Goal: Information Seeking & Learning: Check status

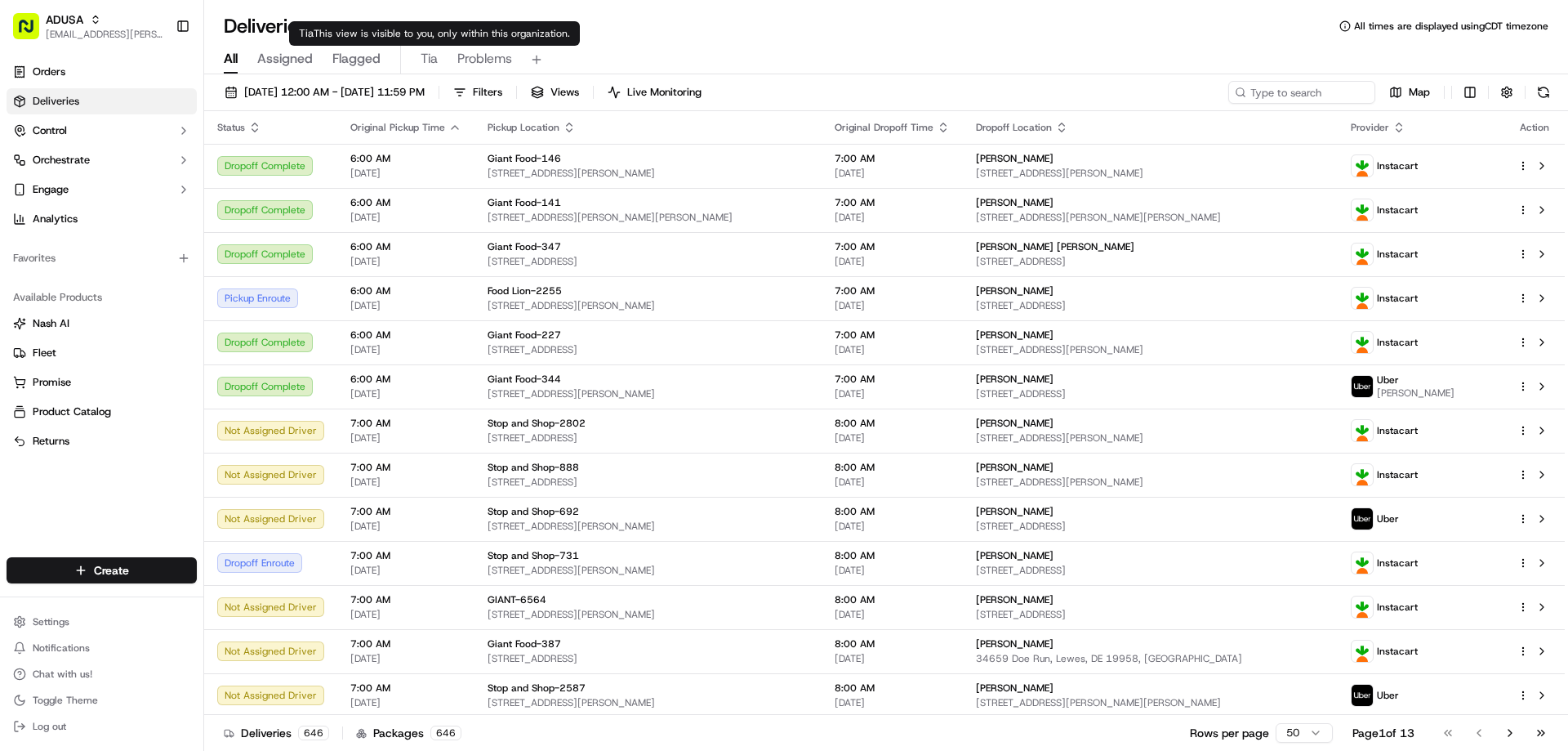
click at [430, 63] on span "Tia" at bounding box center [429, 58] width 17 height 19
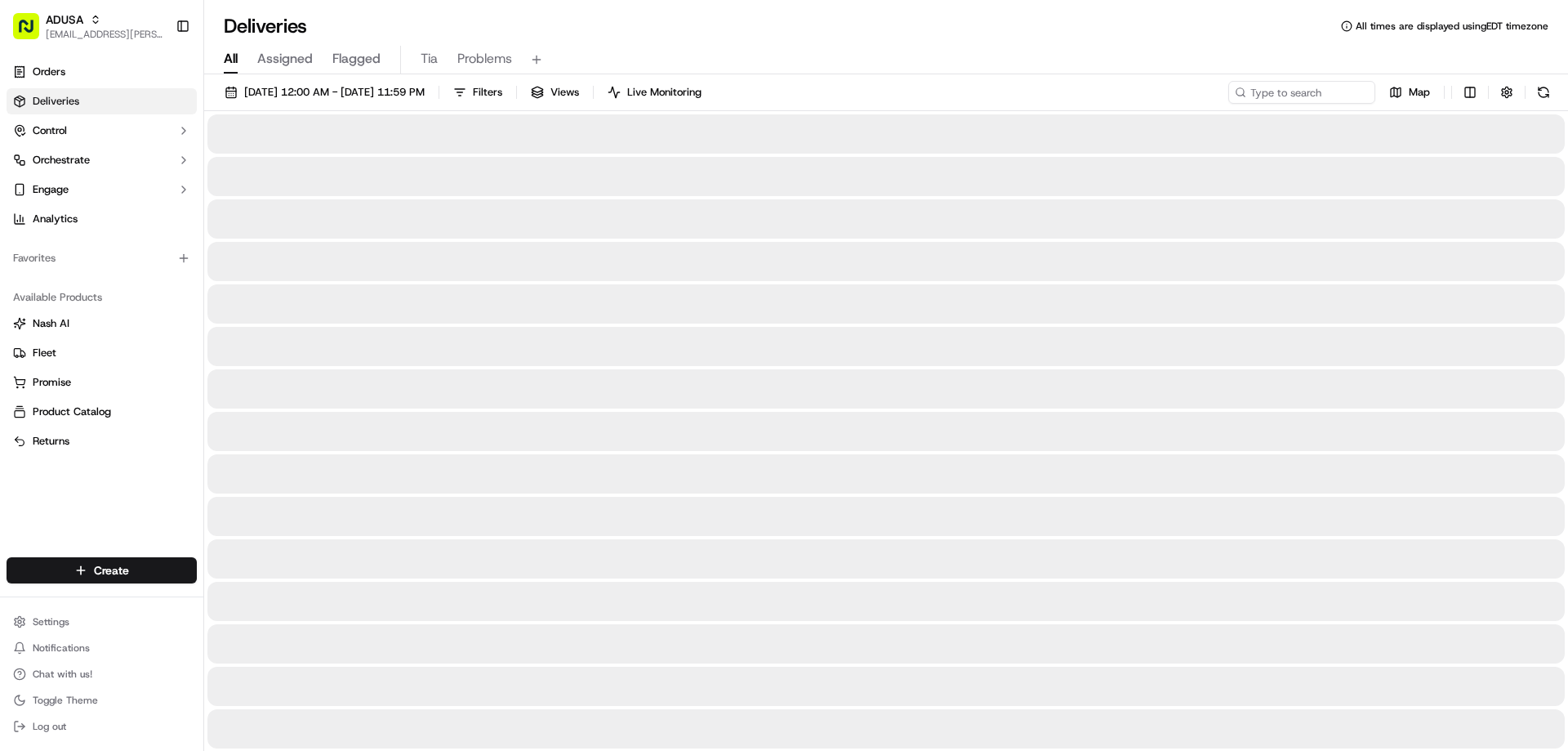
click at [225, 55] on span "All" at bounding box center [230, 58] width 14 height 19
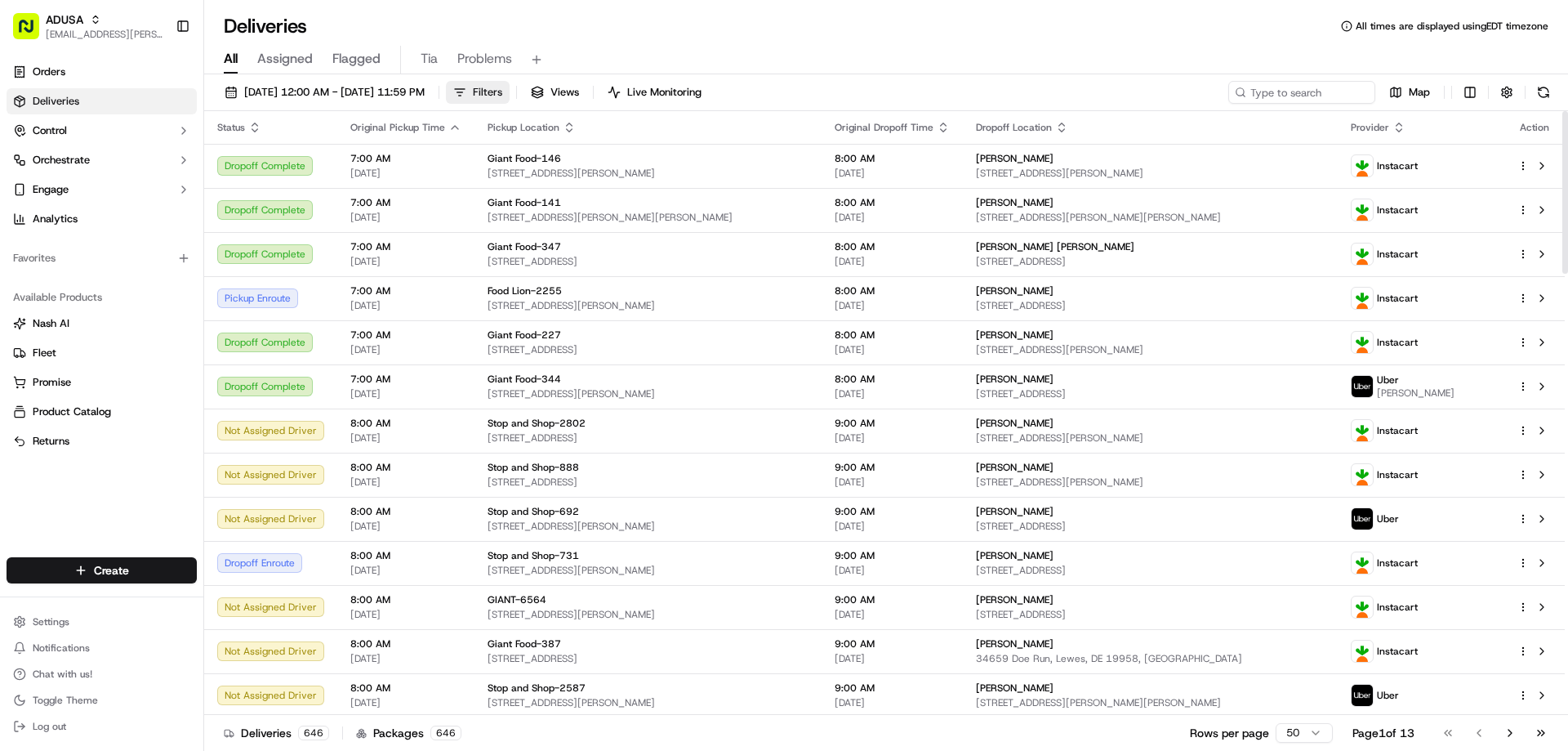
click at [502, 86] on span "Filters" at bounding box center [487, 92] width 29 height 15
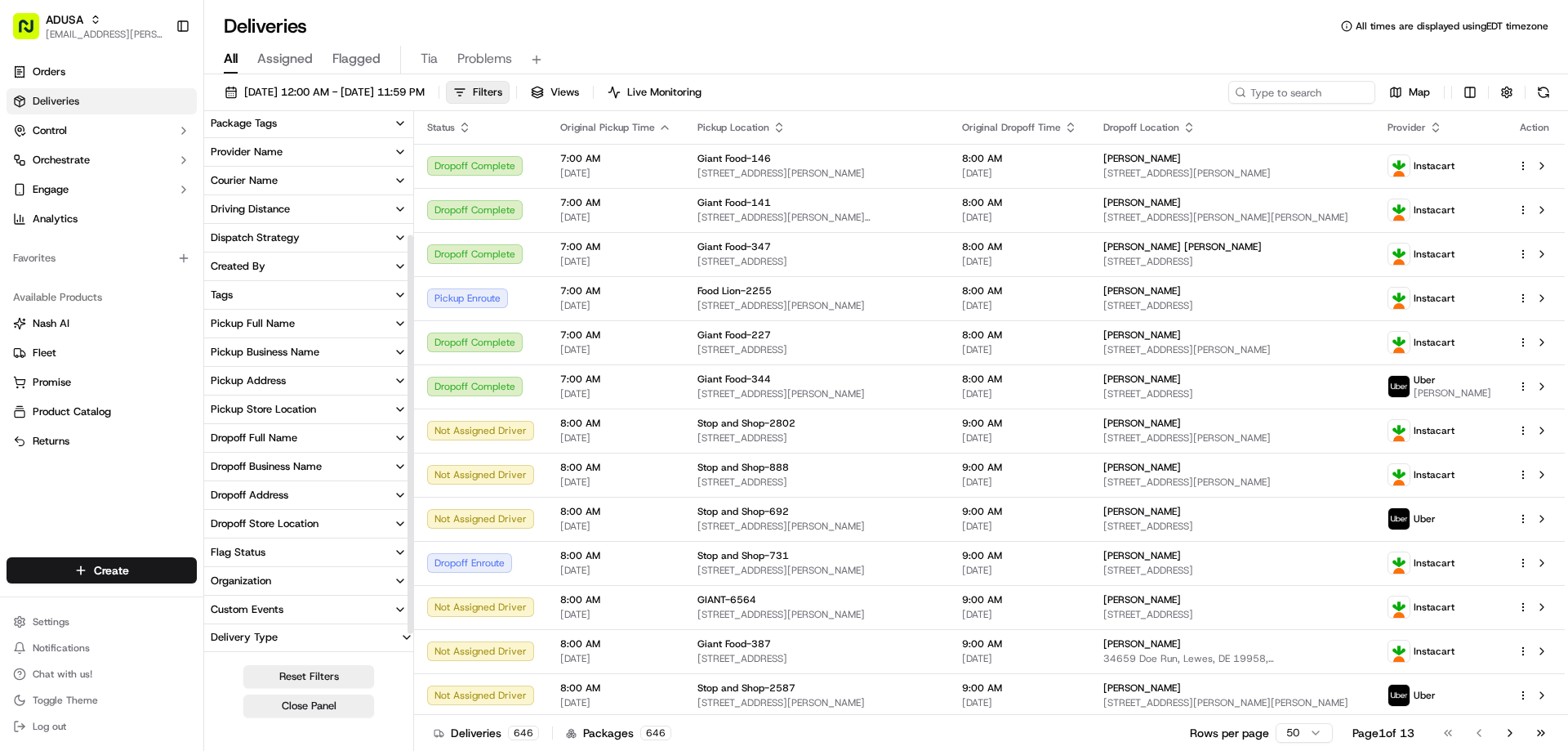
scroll to position [198, 0]
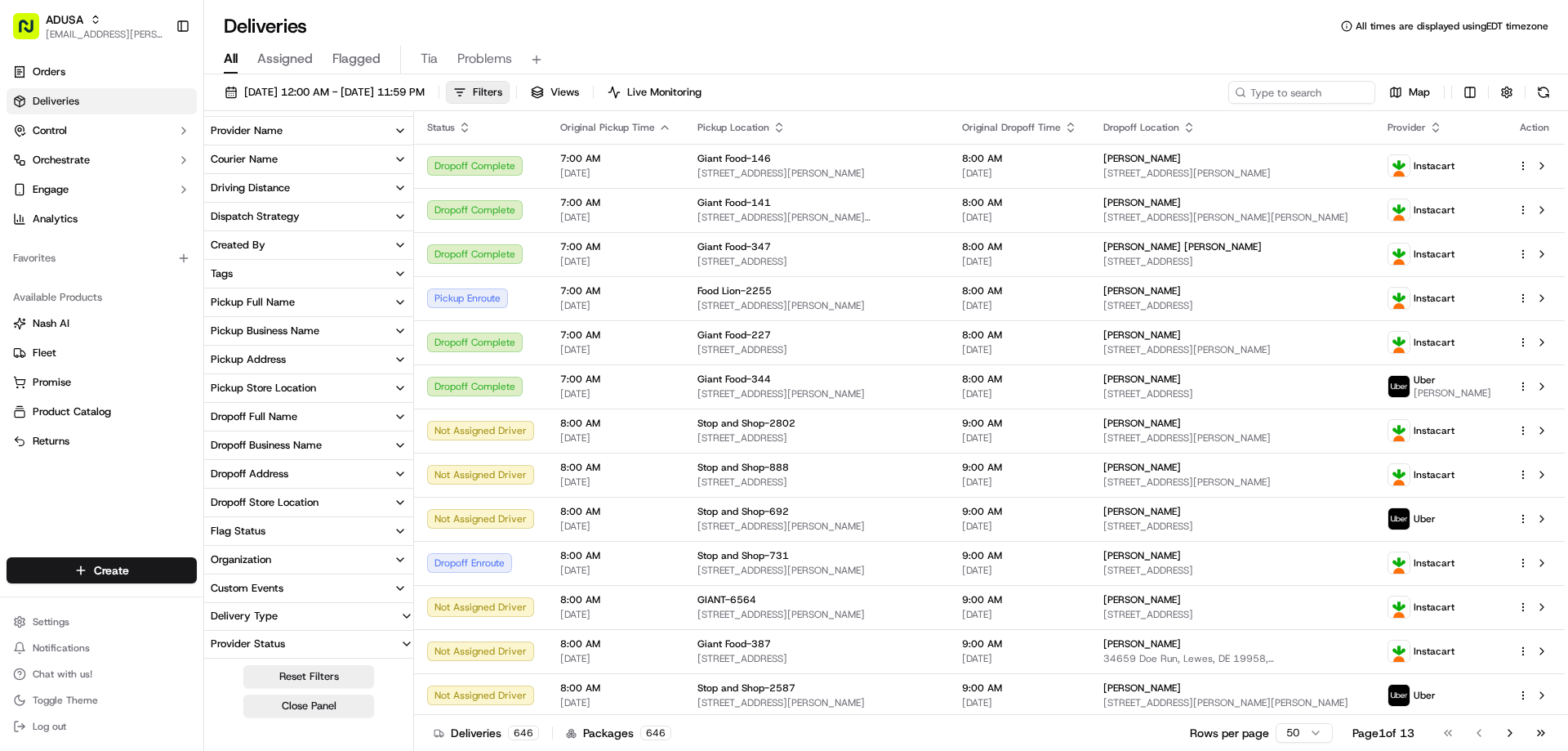
click at [315, 557] on button "Organization" at bounding box center [308, 559] width 209 height 28
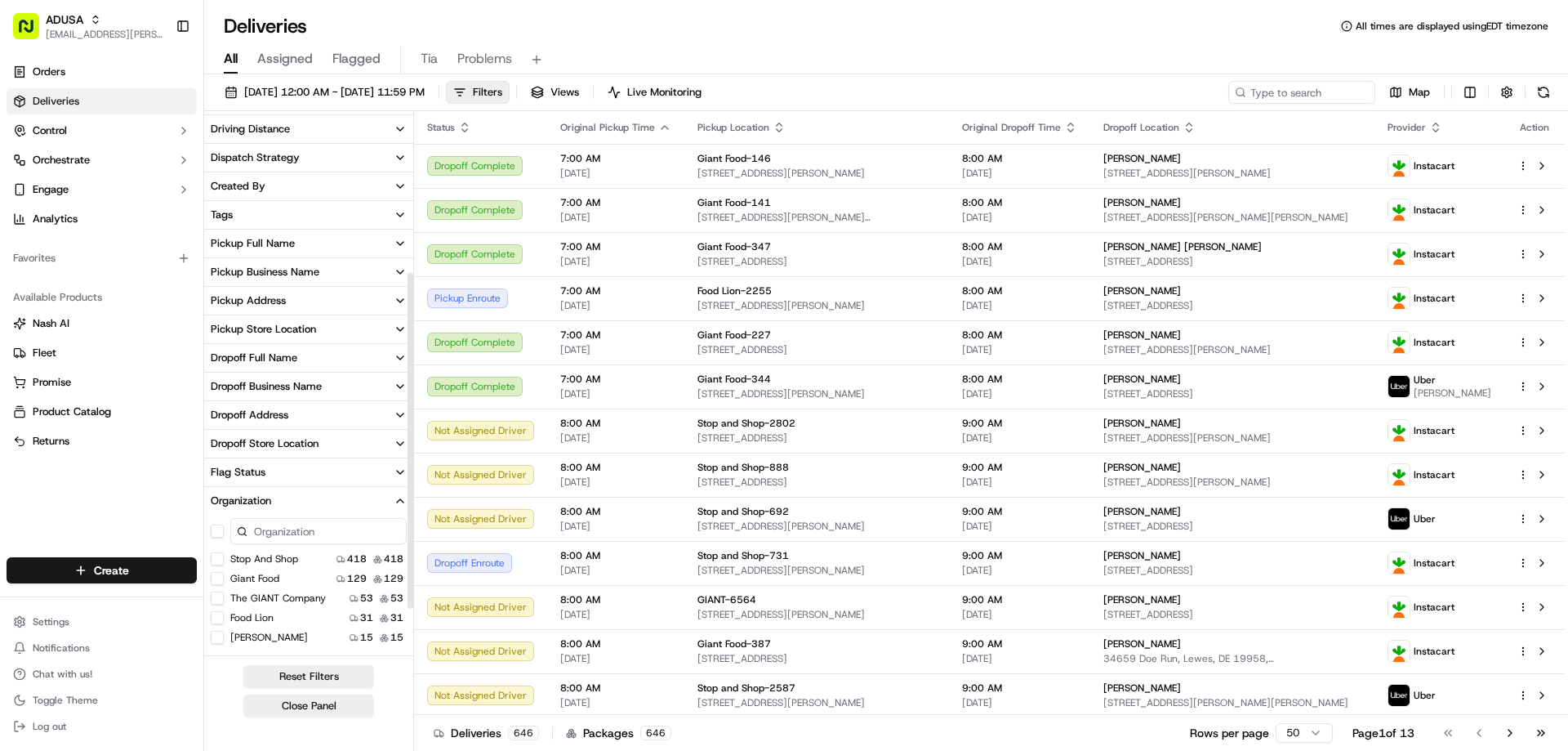
scroll to position [338, 0]
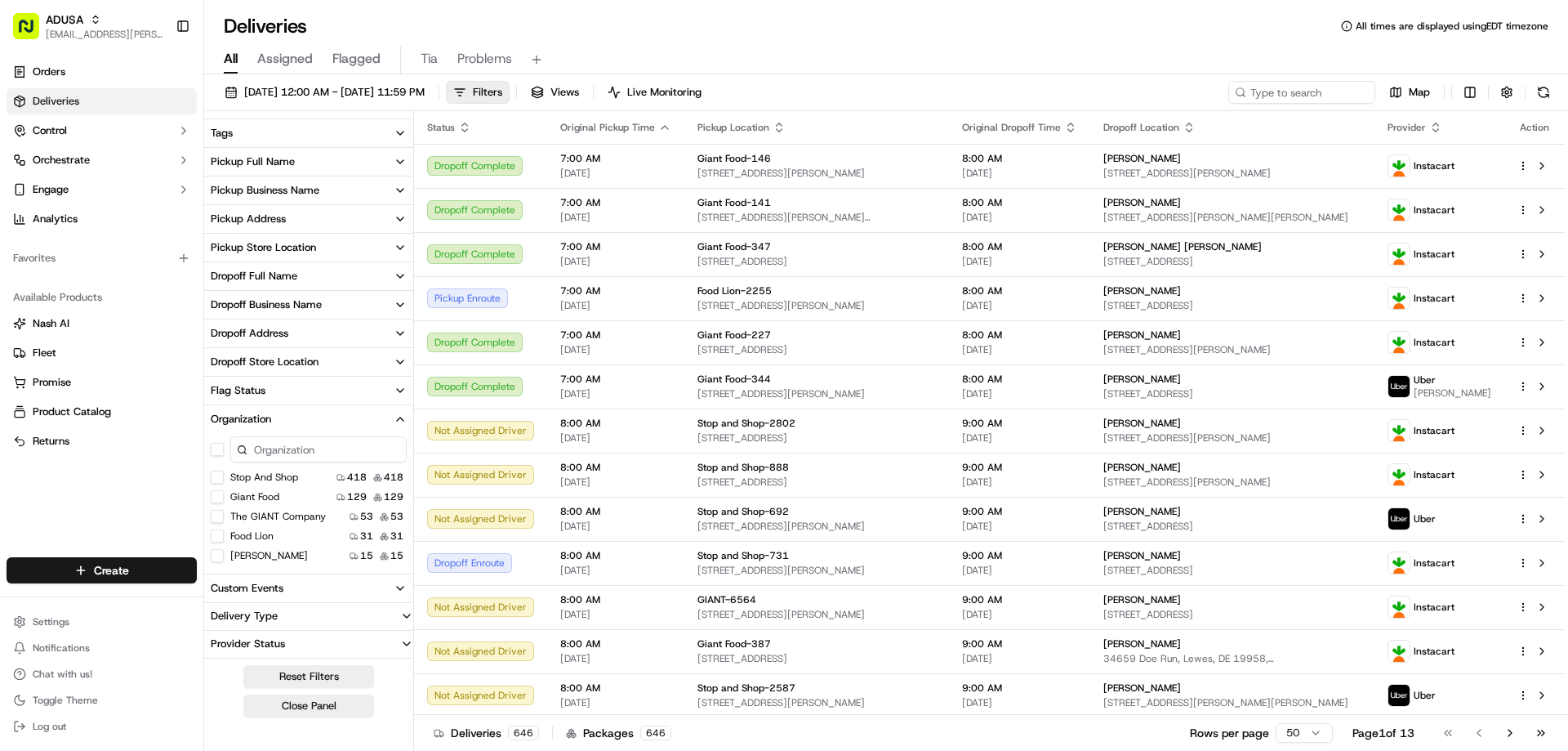
click at [222, 537] on button "Food Lion" at bounding box center [217, 536] width 13 height 13
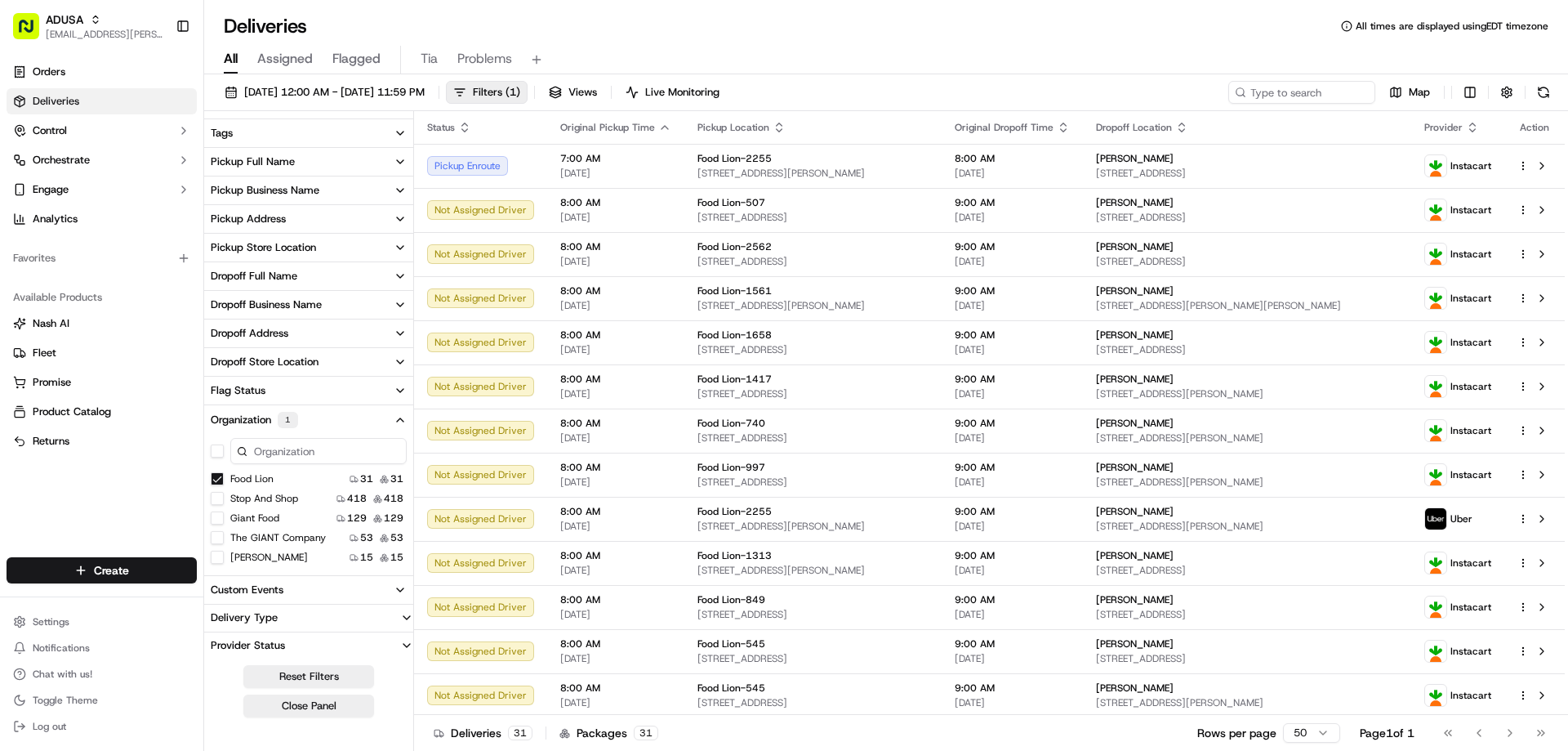
click at [218, 539] on button "The GIANT Company" at bounding box center [217, 537] width 13 height 13
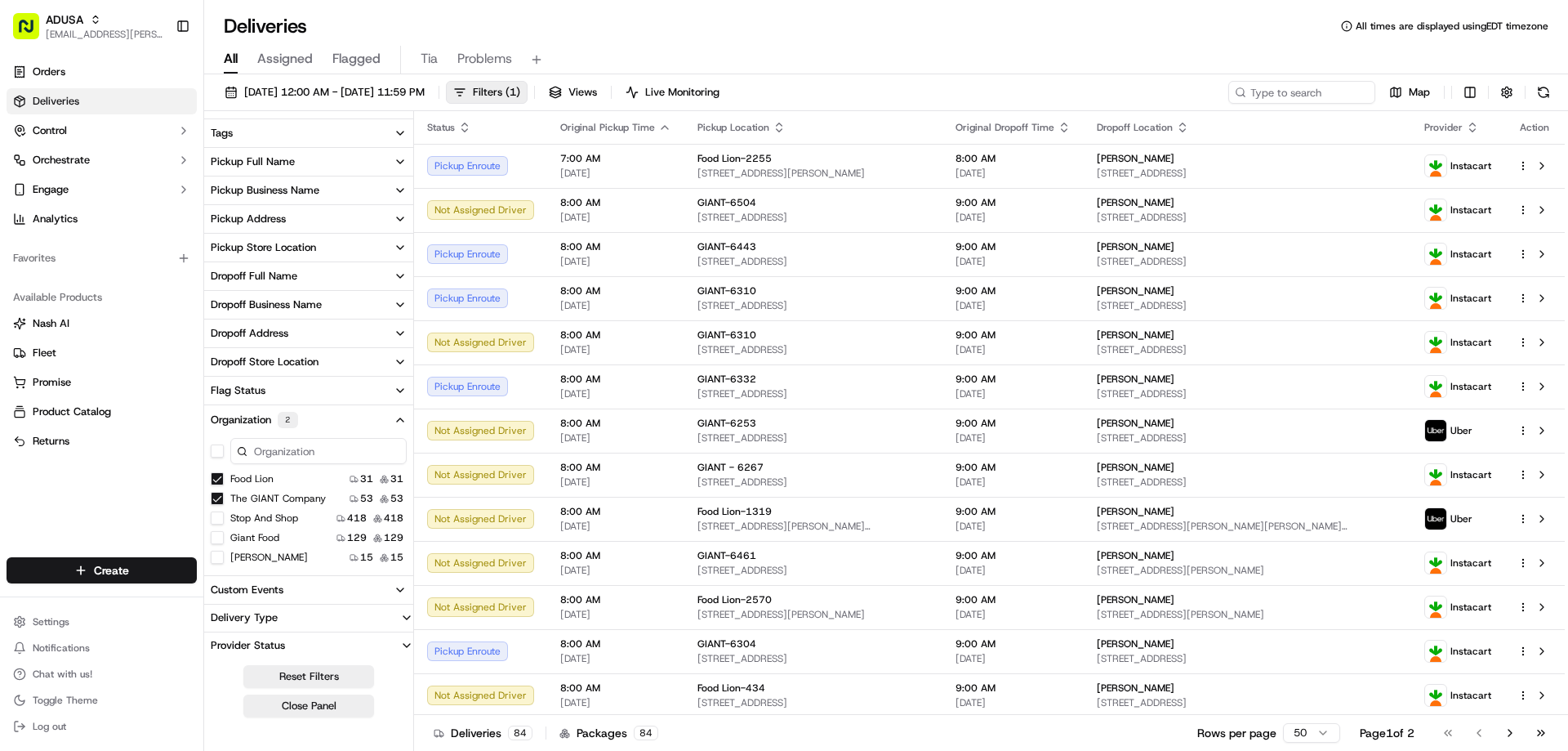
click at [219, 559] on button "Martin's" at bounding box center [217, 557] width 13 height 13
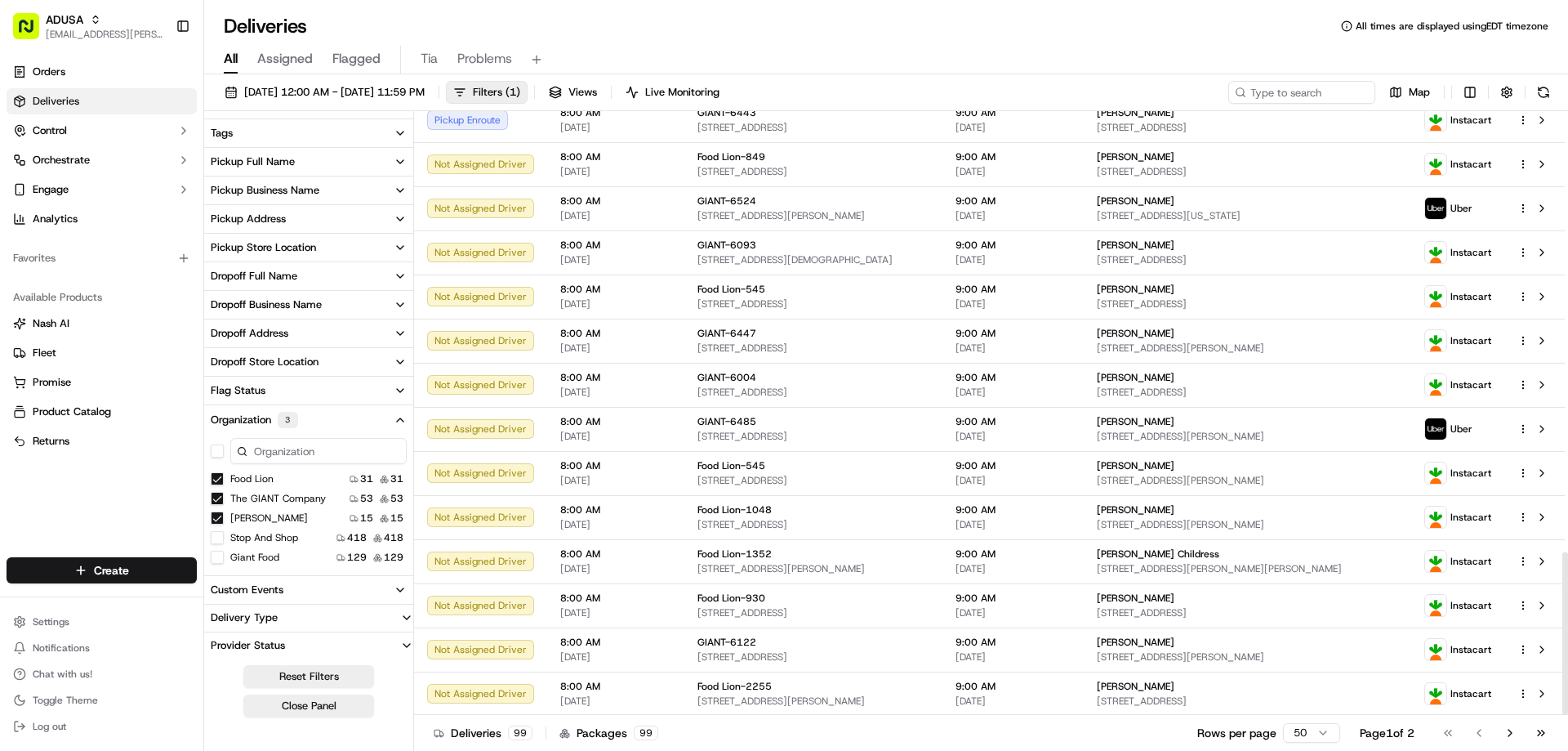
scroll to position [1634, 0]
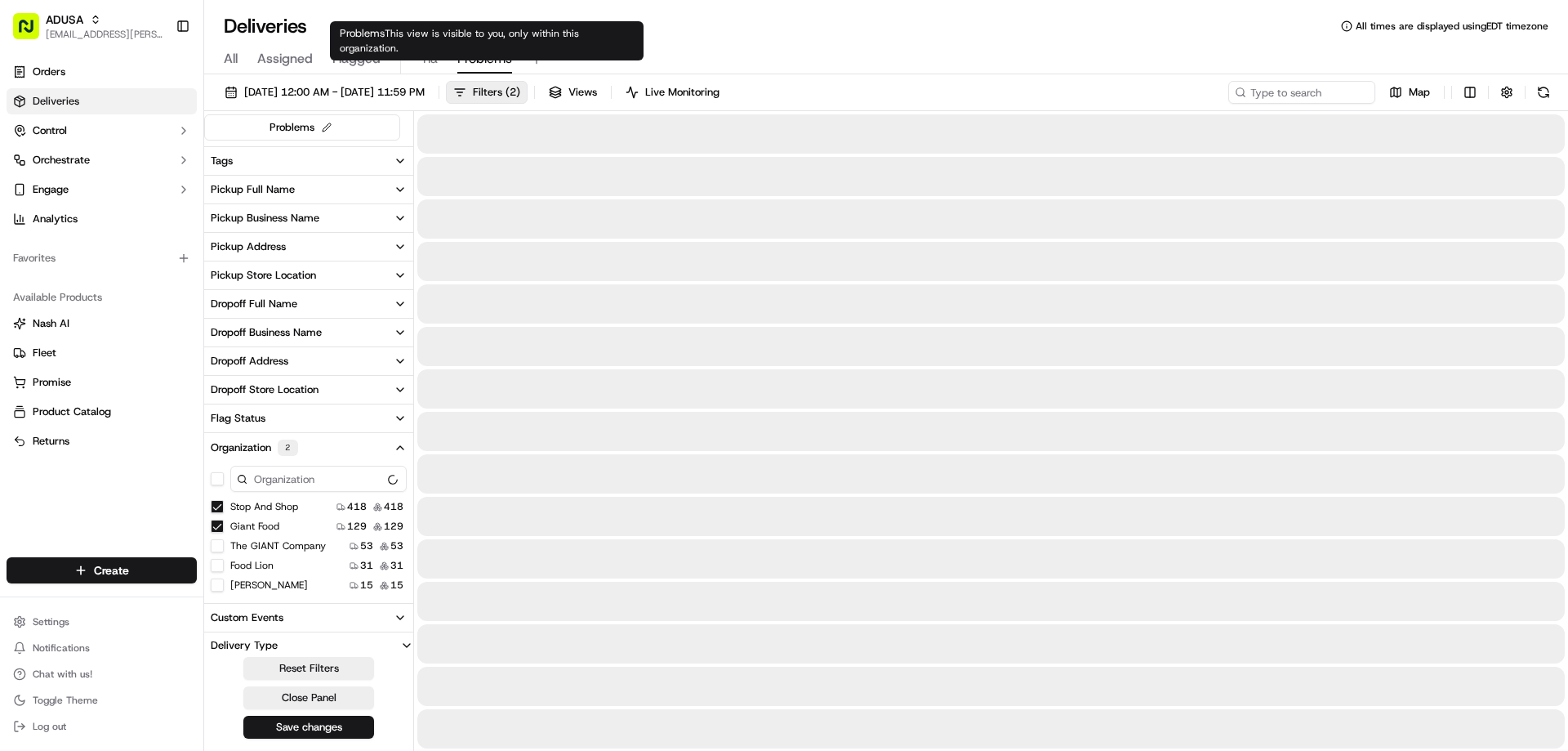
click at [469, 56] on span "Problems" at bounding box center [484, 58] width 54 height 19
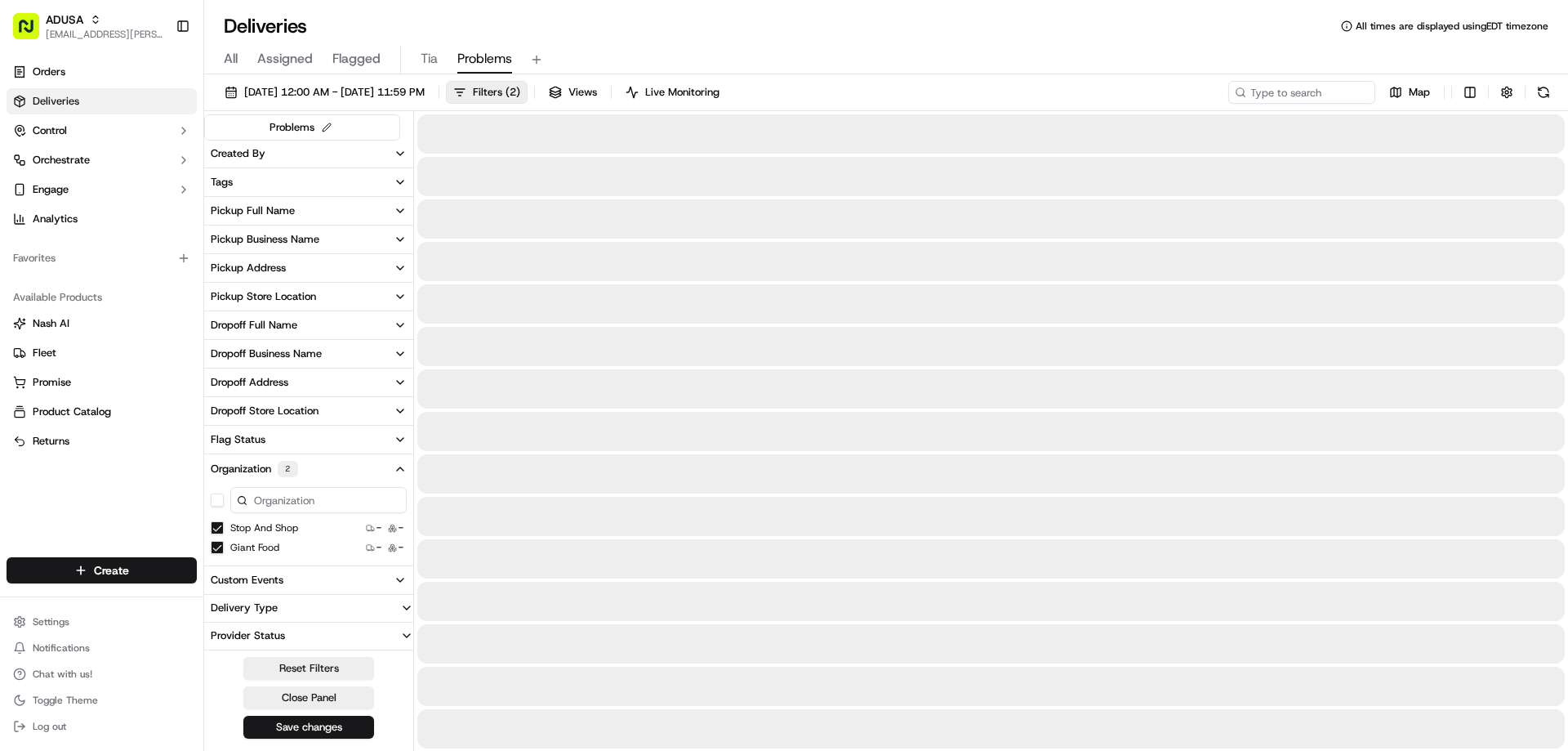
scroll to position [317, 0]
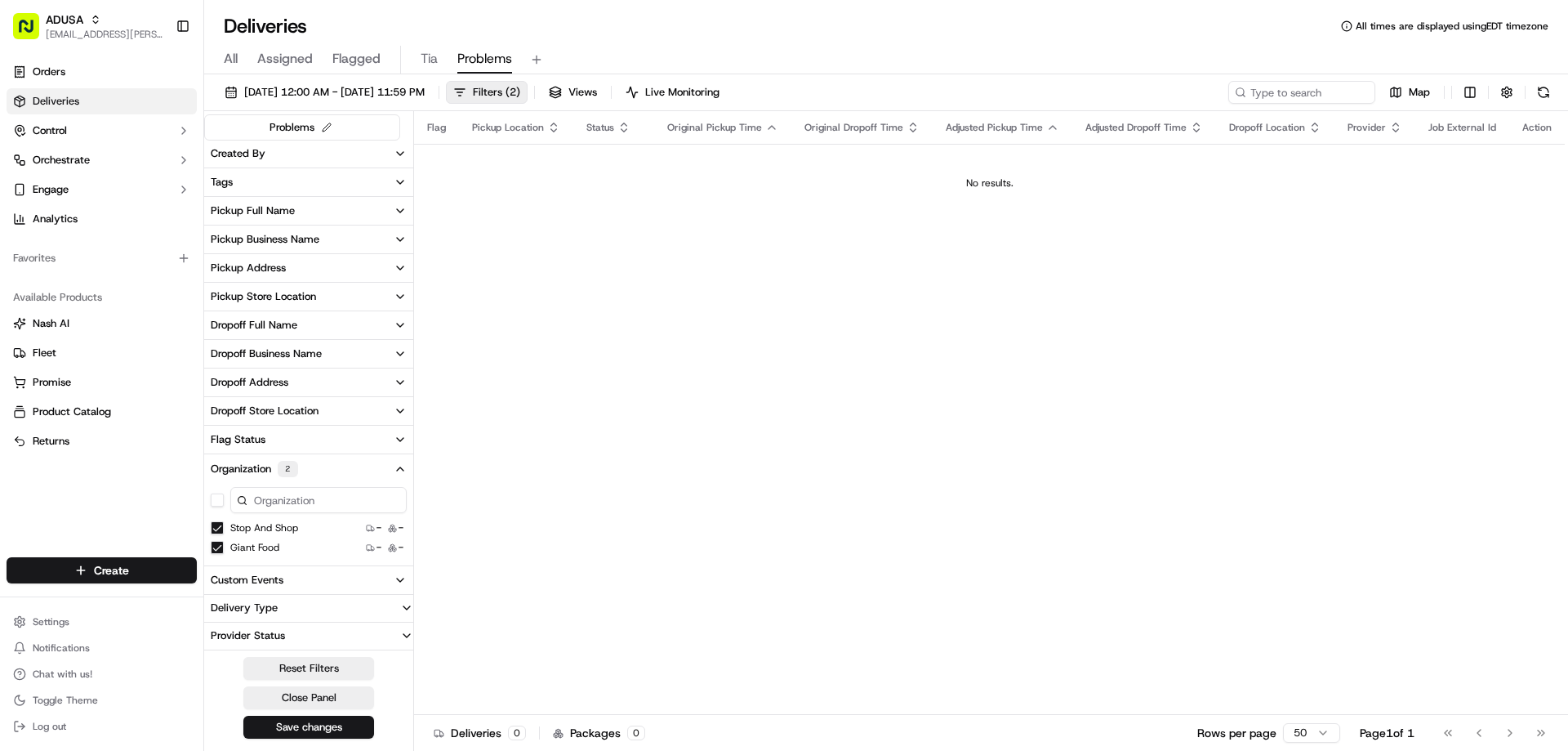
click at [215, 528] on button "Stop and Shop" at bounding box center [217, 528] width 13 height 13
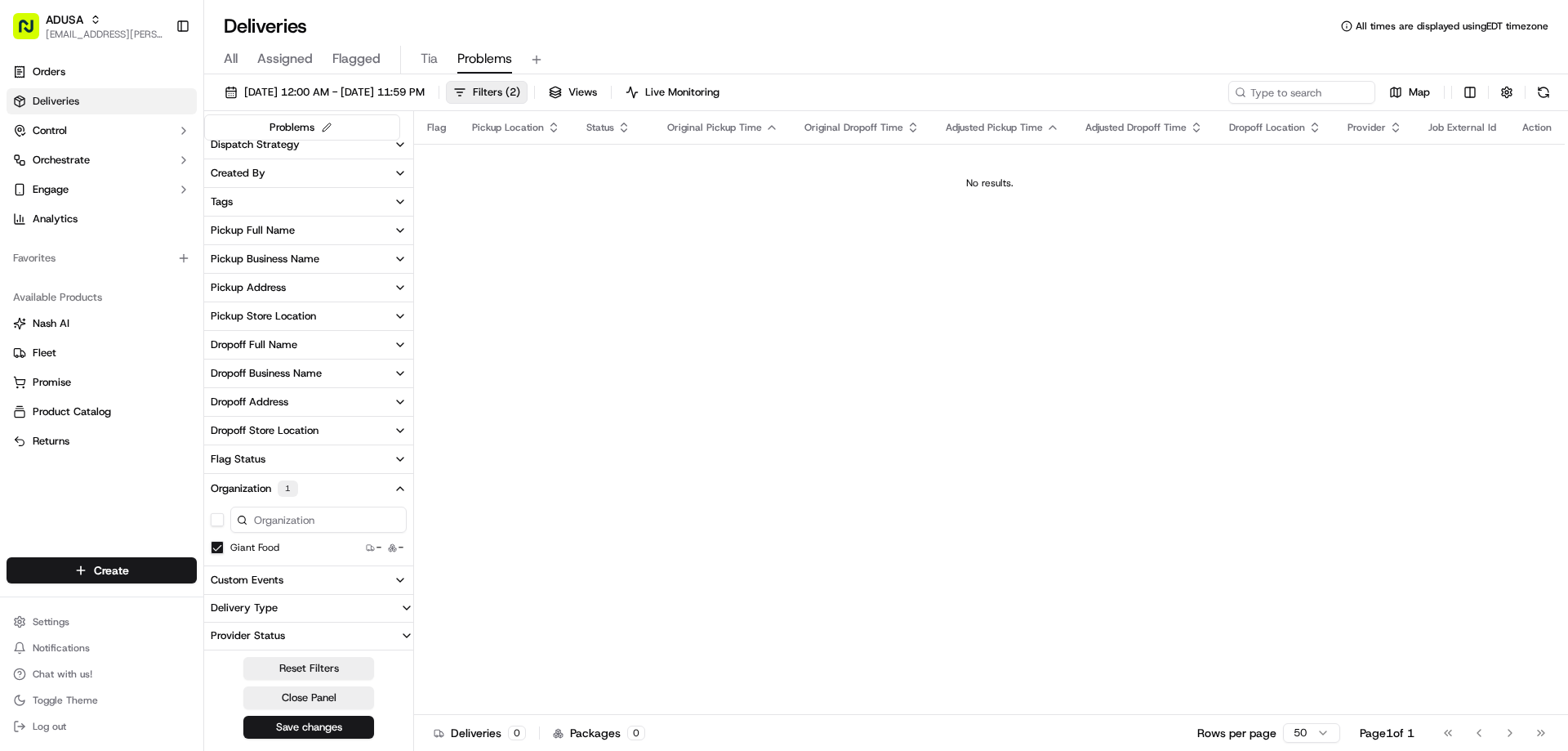
click at [313, 524] on input at bounding box center [318, 519] width 176 height 26
click at [400, 487] on icon "button" at bounding box center [401, 489] width 13 height 13
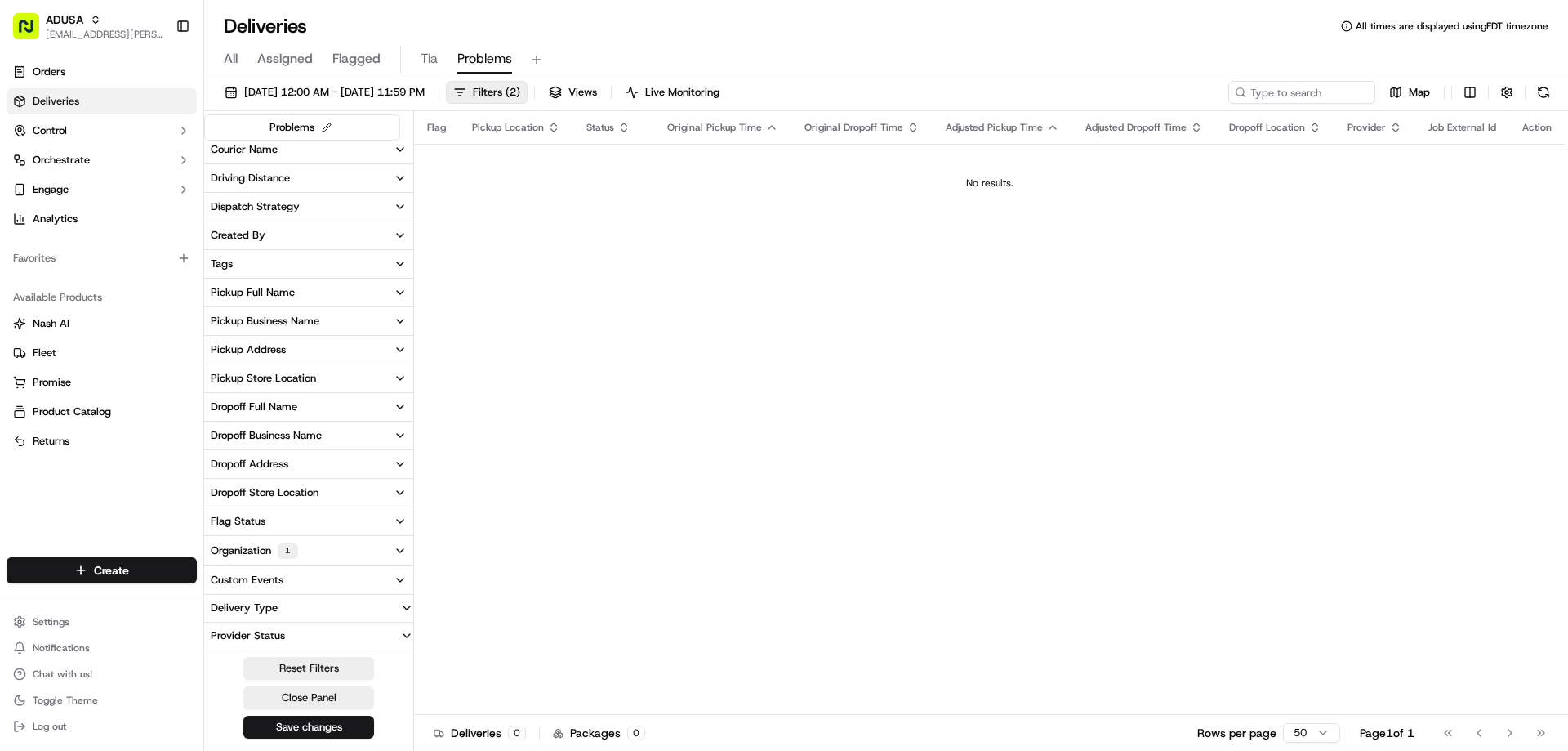
click at [394, 546] on icon "button" at bounding box center [401, 551] width 13 height 13
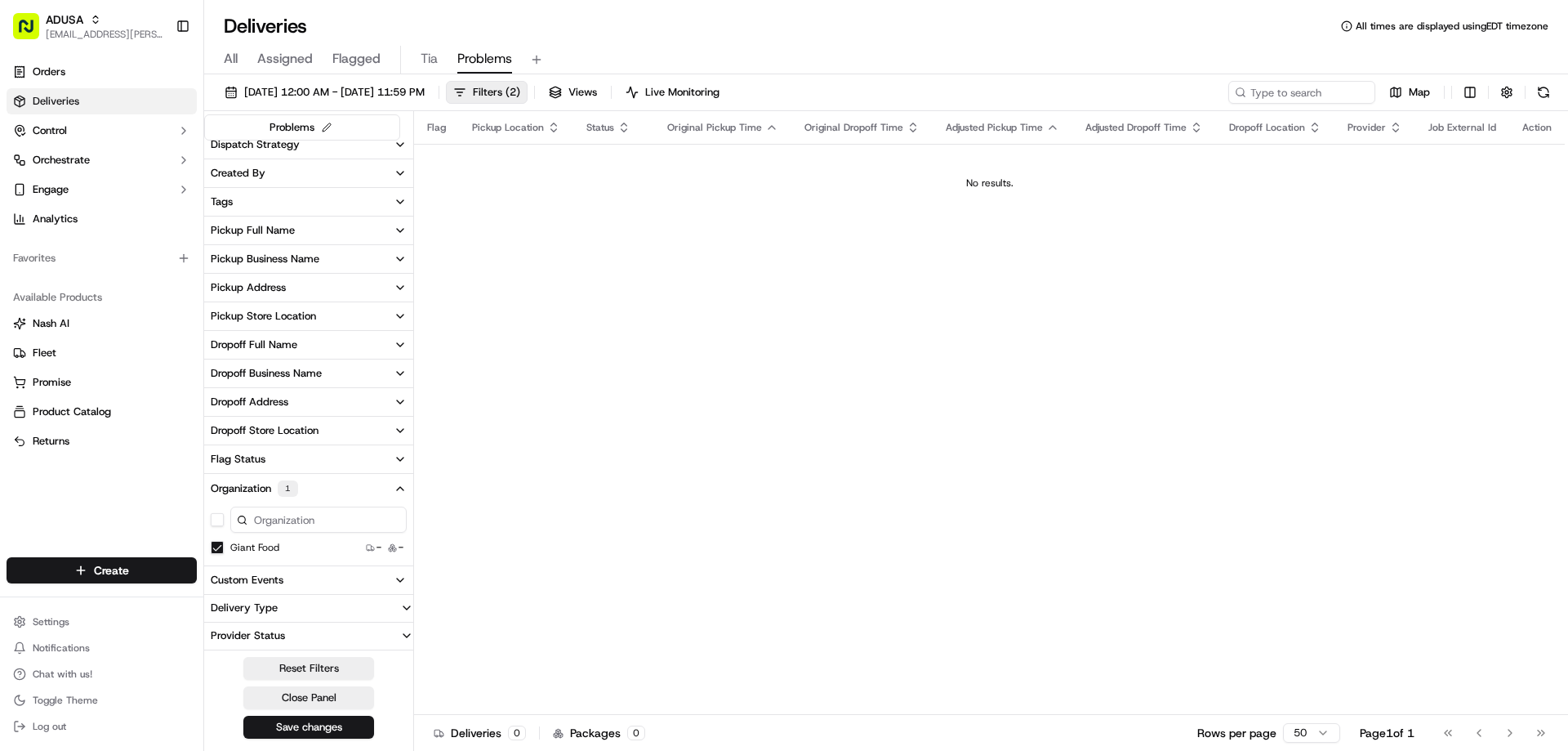
click at [342, 519] on input at bounding box center [318, 519] width 176 height 26
drag, startPoint x: 306, startPoint y: 517, endPoint x: 256, endPoint y: 519, distance: 50.0
click at [256, 519] on input "Food Lion" at bounding box center [318, 519] width 176 height 26
type input "M"
click at [815, 465] on div "Flag Pickup Location Status Original Pickup Time Original Dropoff Time Adjusted…" at bounding box center [989, 413] width 1151 height 603
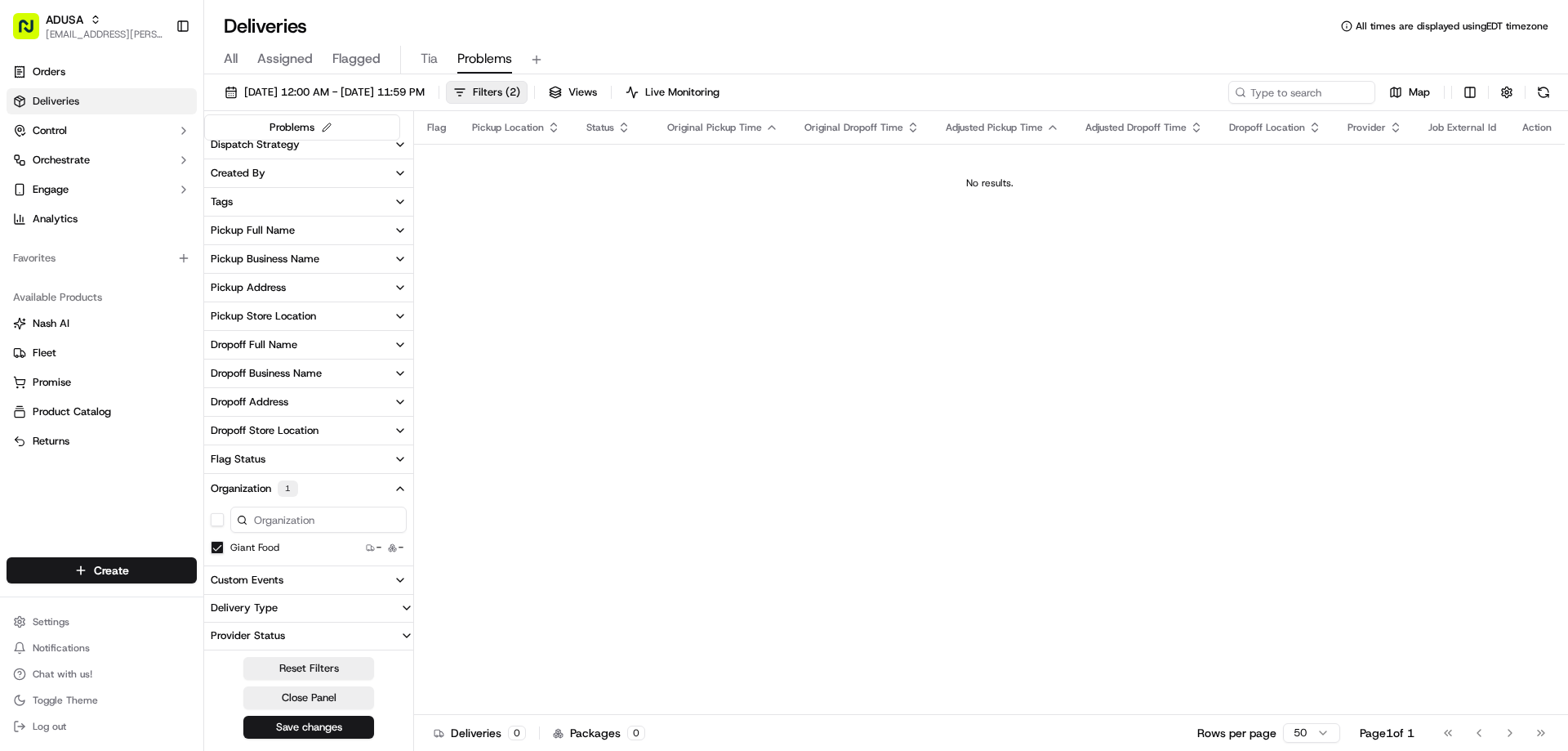
click at [402, 490] on icon "button" at bounding box center [401, 489] width 13 height 13
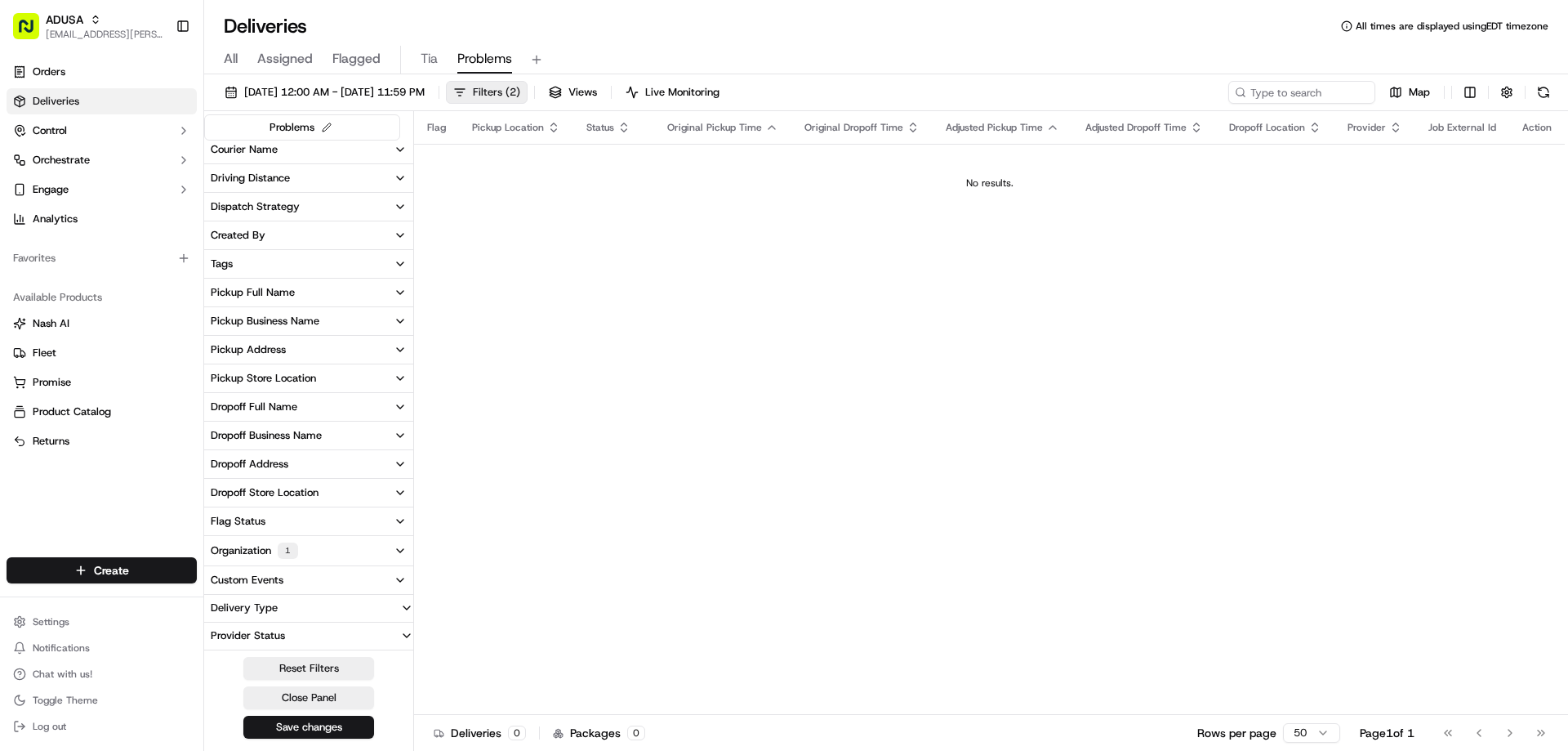
click at [520, 90] on span "Filters ( 2 )" at bounding box center [496, 92] width 48 height 15
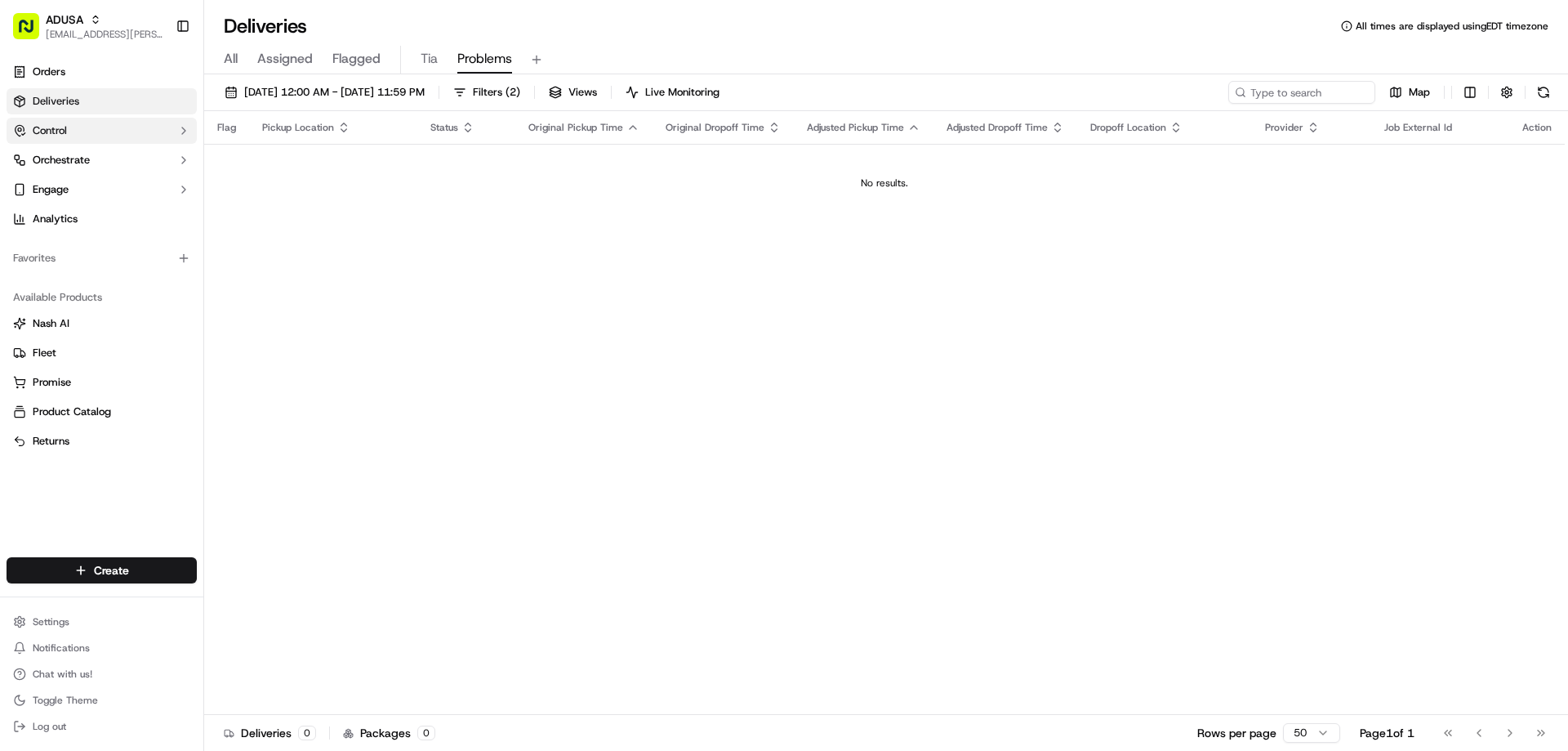
click at [92, 129] on button "Control" at bounding box center [101, 130] width 190 height 26
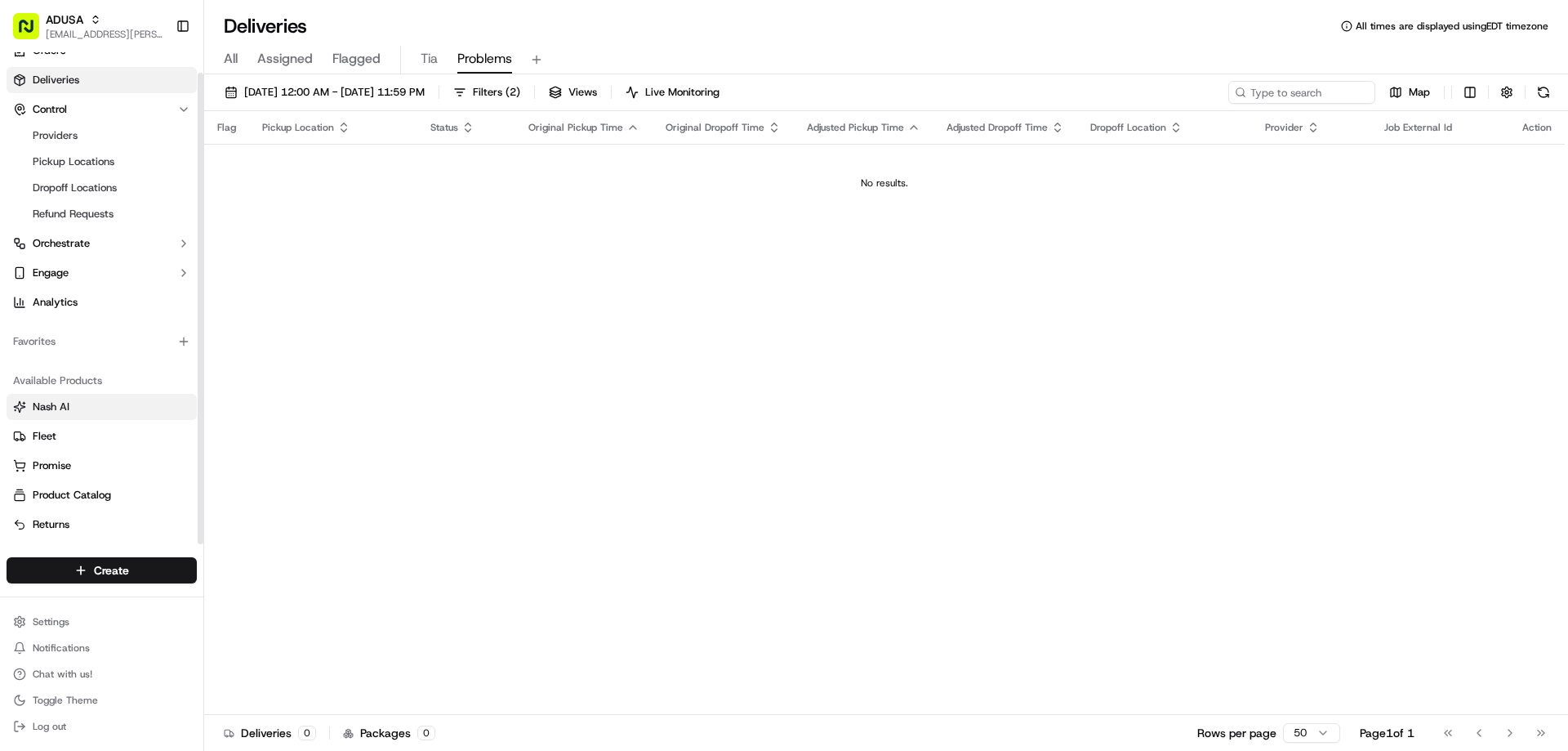
scroll to position [0, 0]
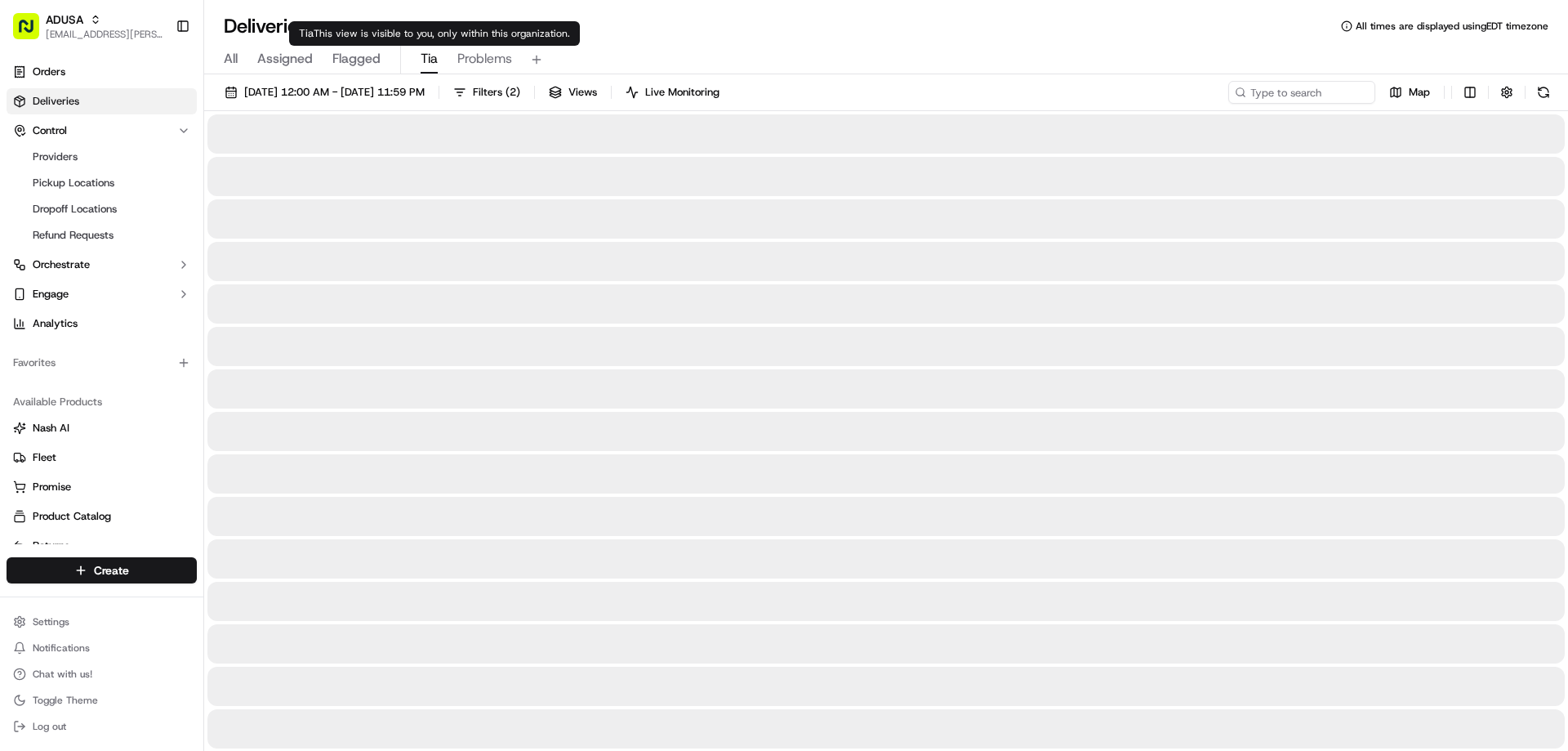
click at [425, 56] on span "Tia" at bounding box center [429, 58] width 17 height 19
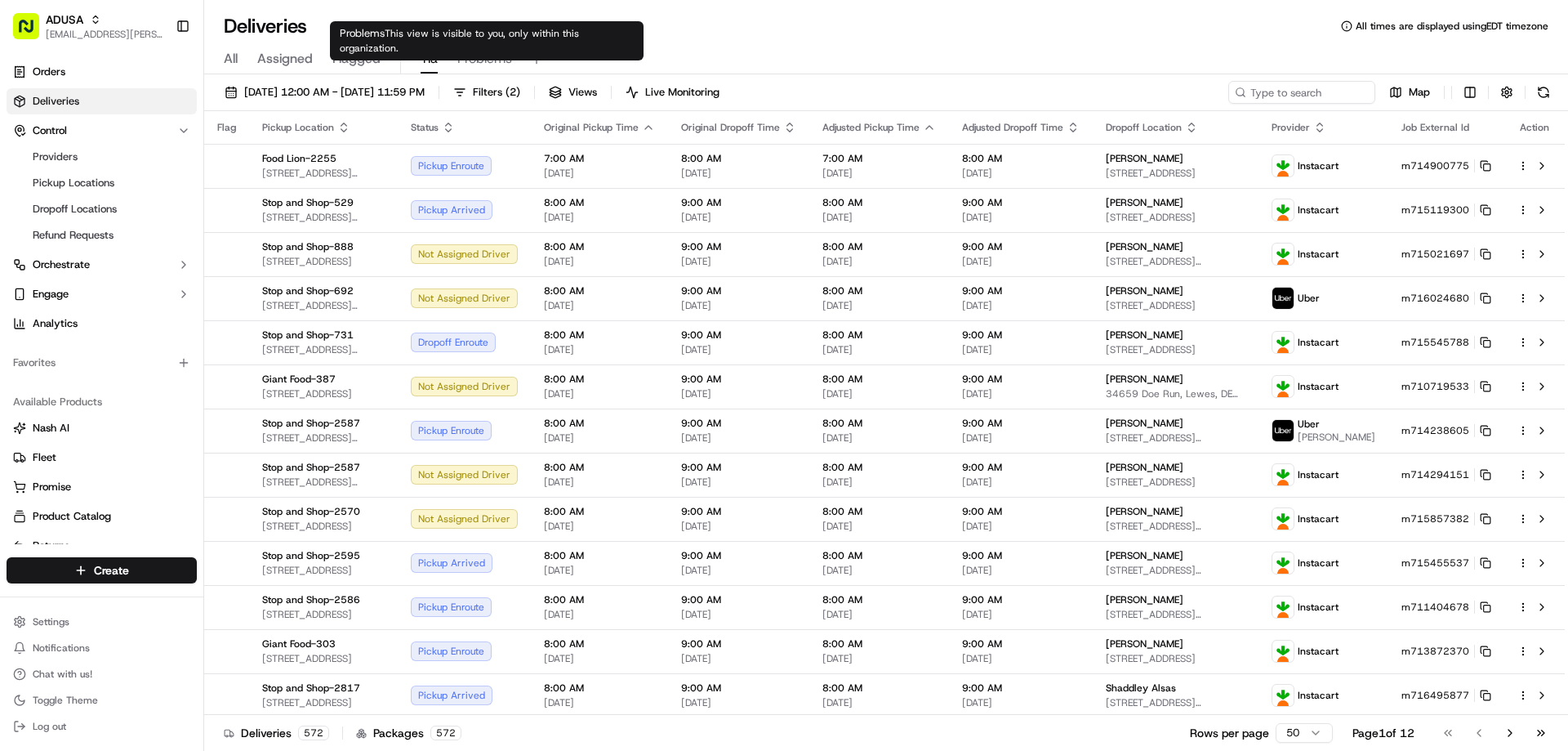
click at [479, 67] on span "Problems" at bounding box center [484, 58] width 54 height 19
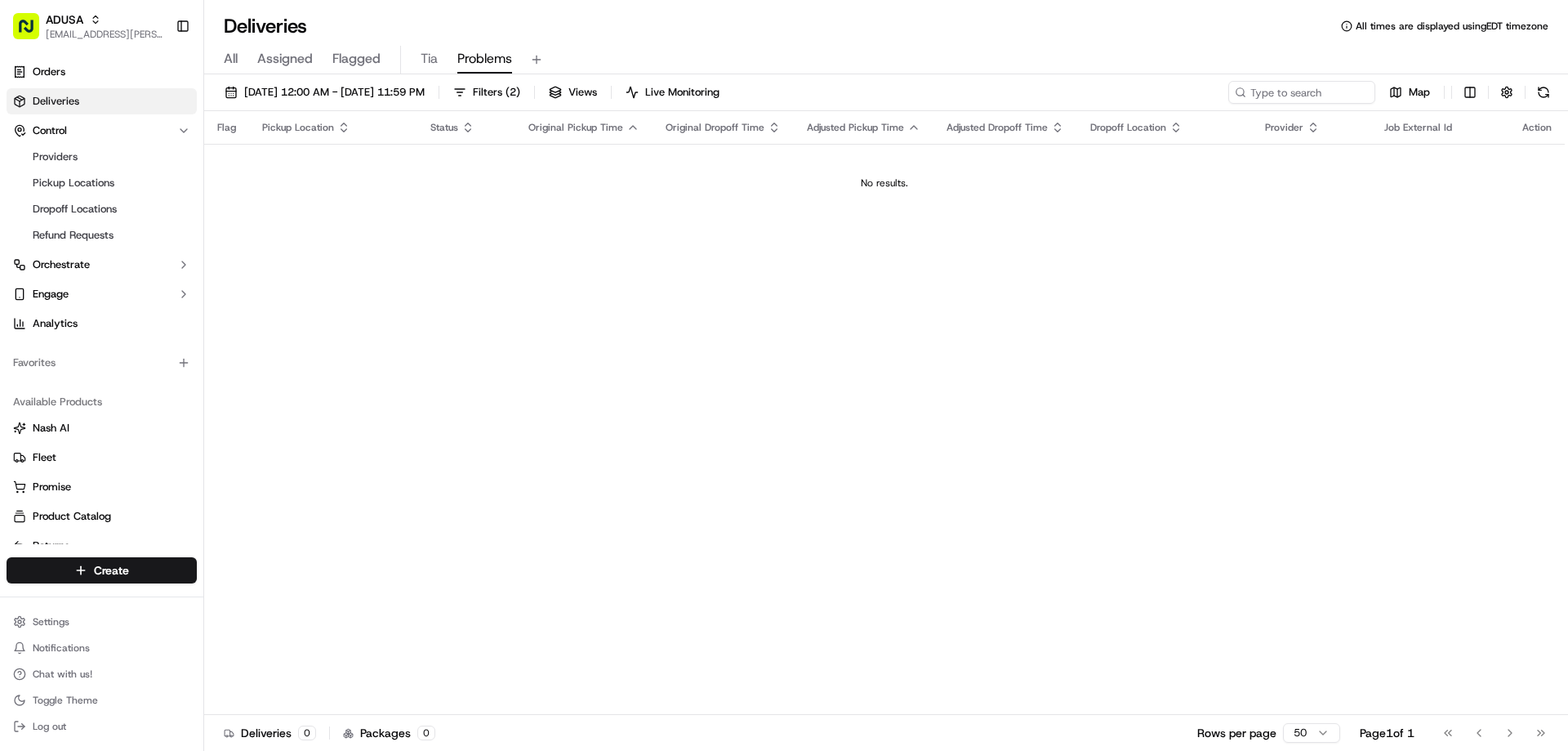
click at [223, 61] on div "All Assigned Flagged Tia Problems" at bounding box center [886, 60] width 1364 height 28
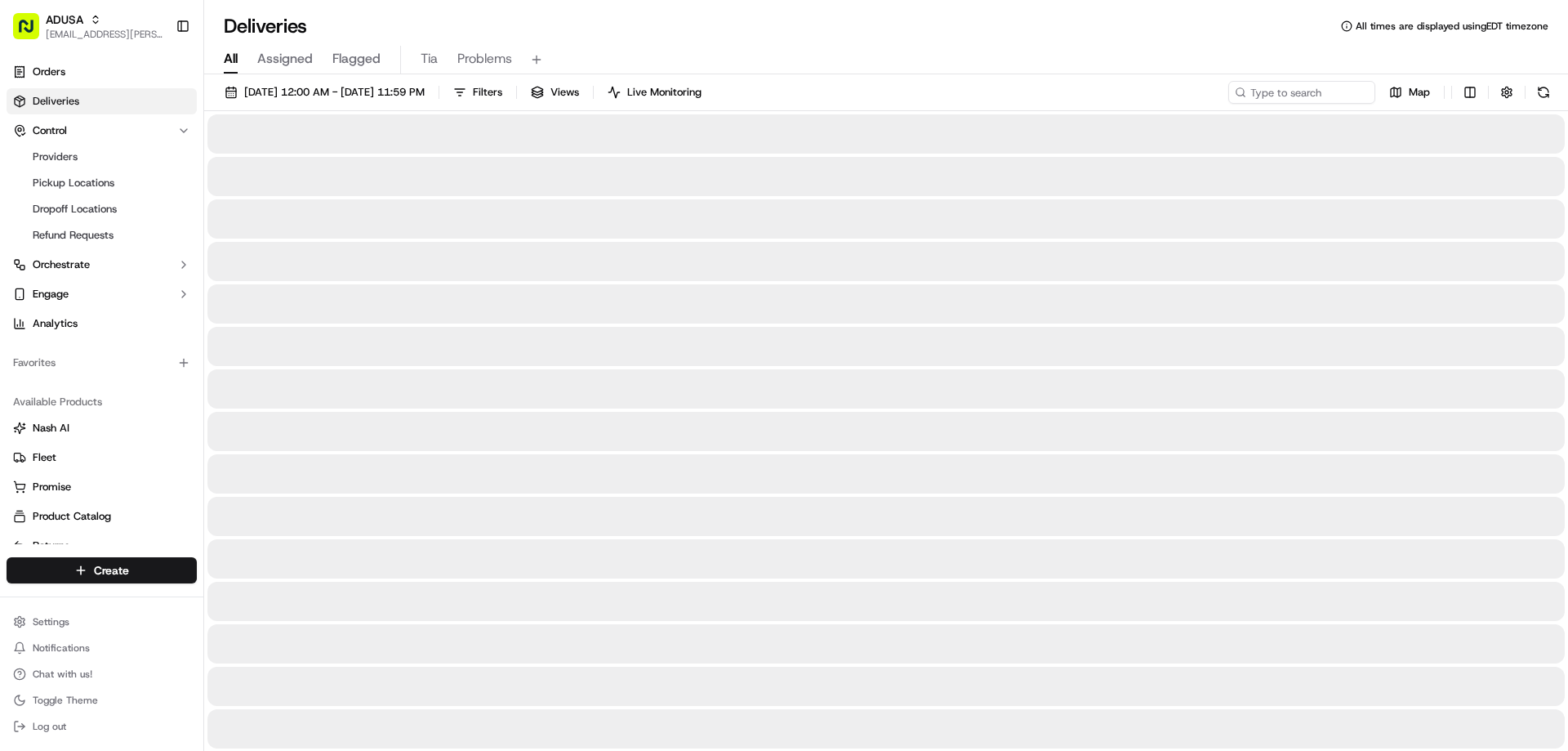
click at [234, 60] on span "All" at bounding box center [230, 58] width 14 height 19
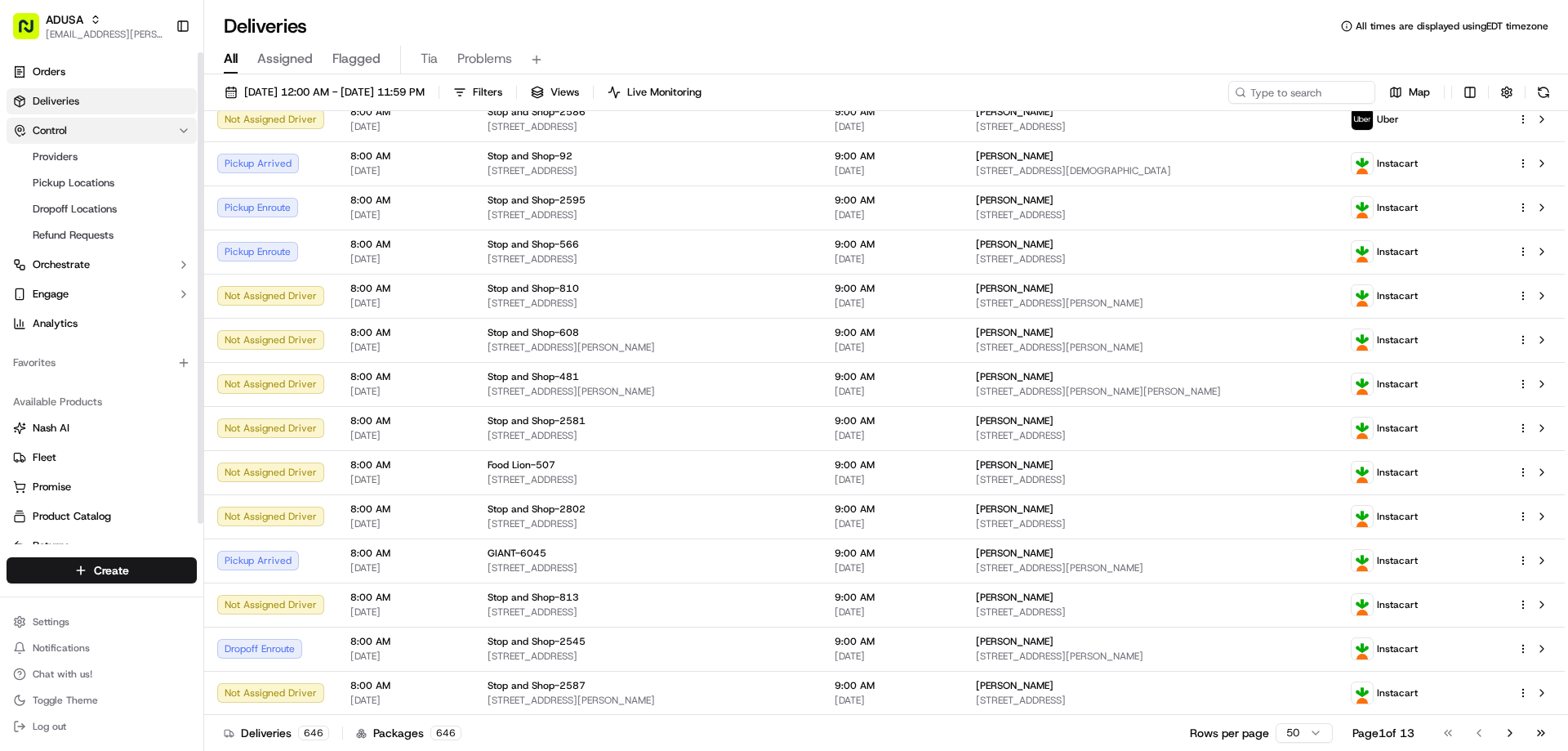
click at [182, 132] on icon "button" at bounding box center [184, 131] width 13 height 13
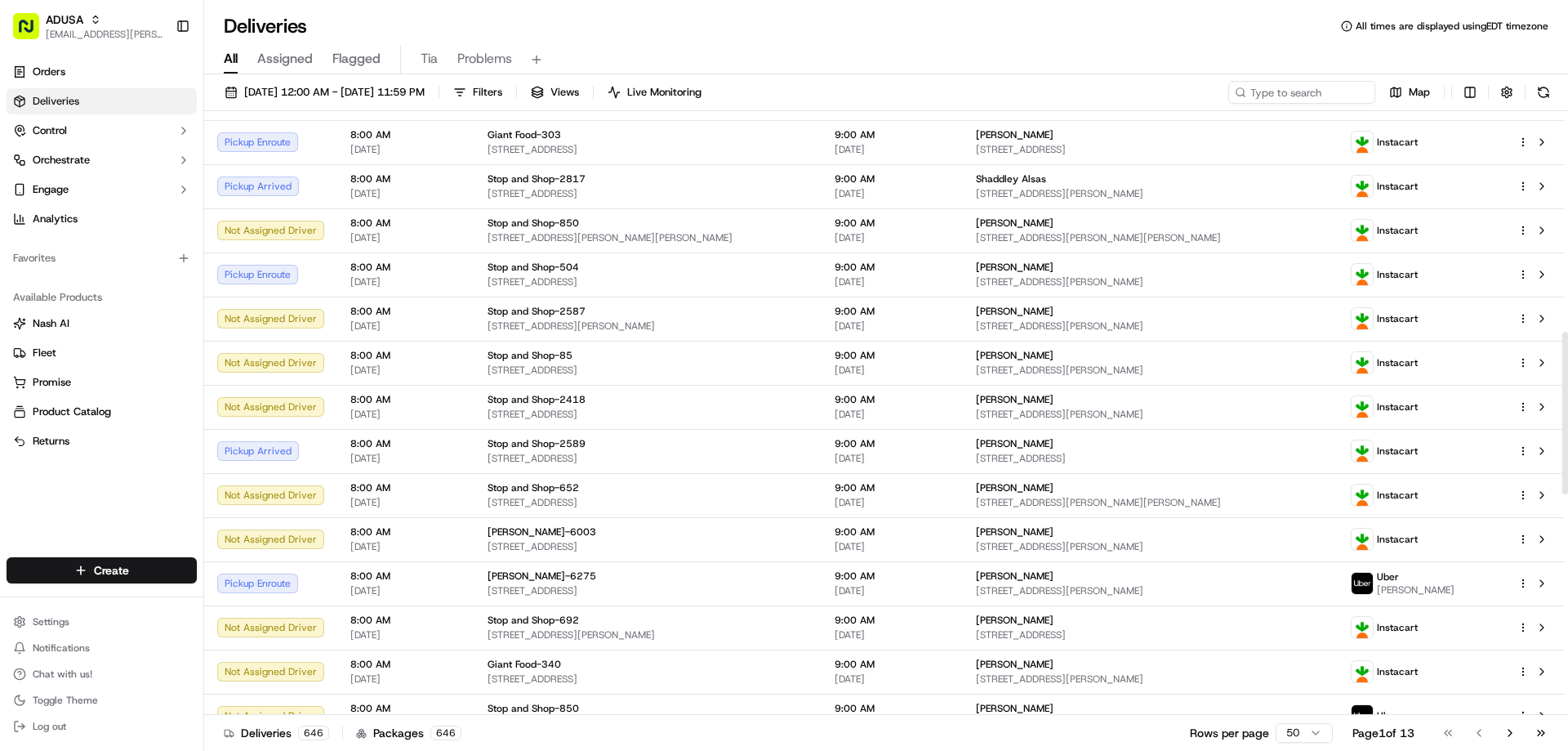
scroll to position [328, 0]
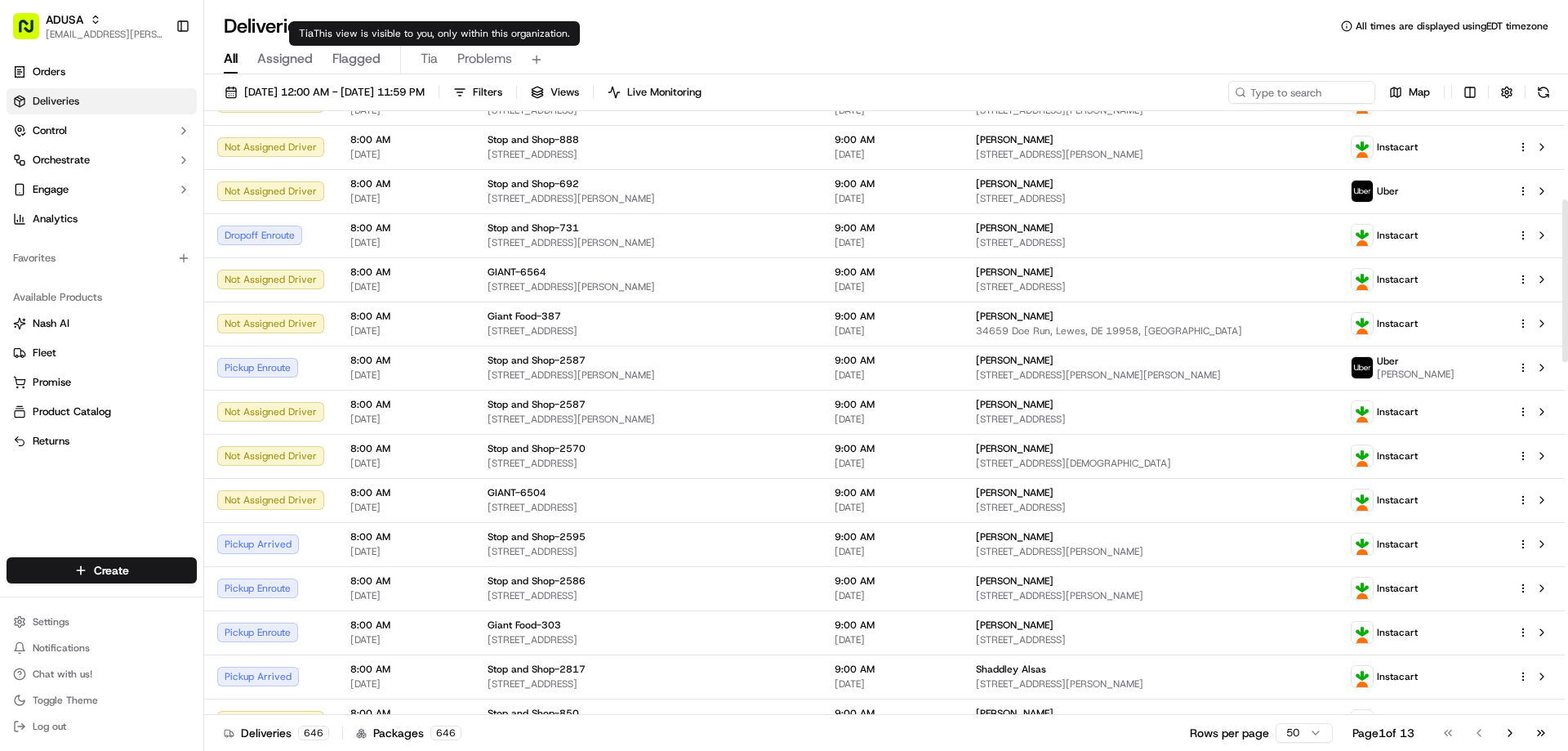
click at [432, 59] on span "Tia" at bounding box center [429, 58] width 17 height 19
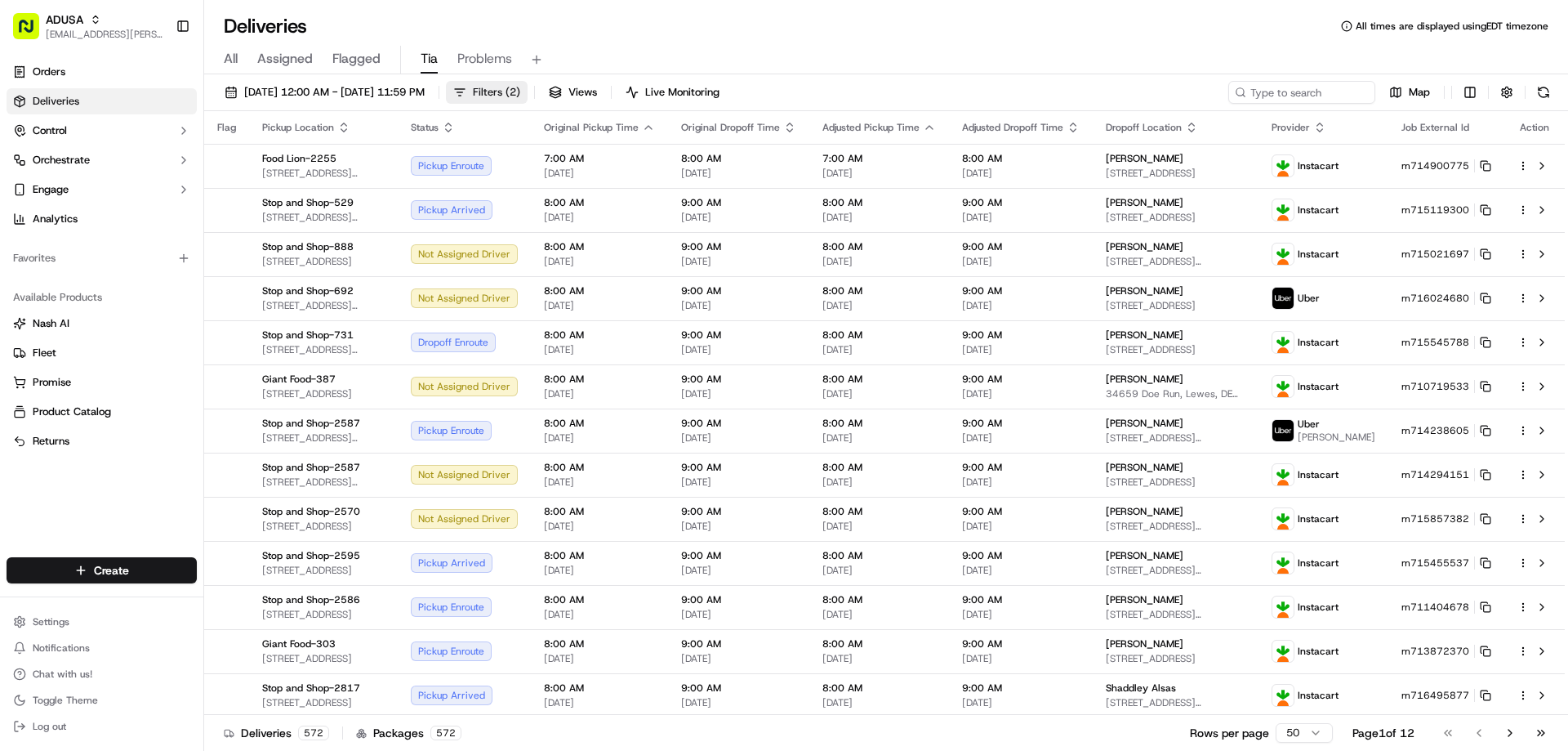
click at [520, 90] on span "Filters ( 2 )" at bounding box center [496, 92] width 48 height 15
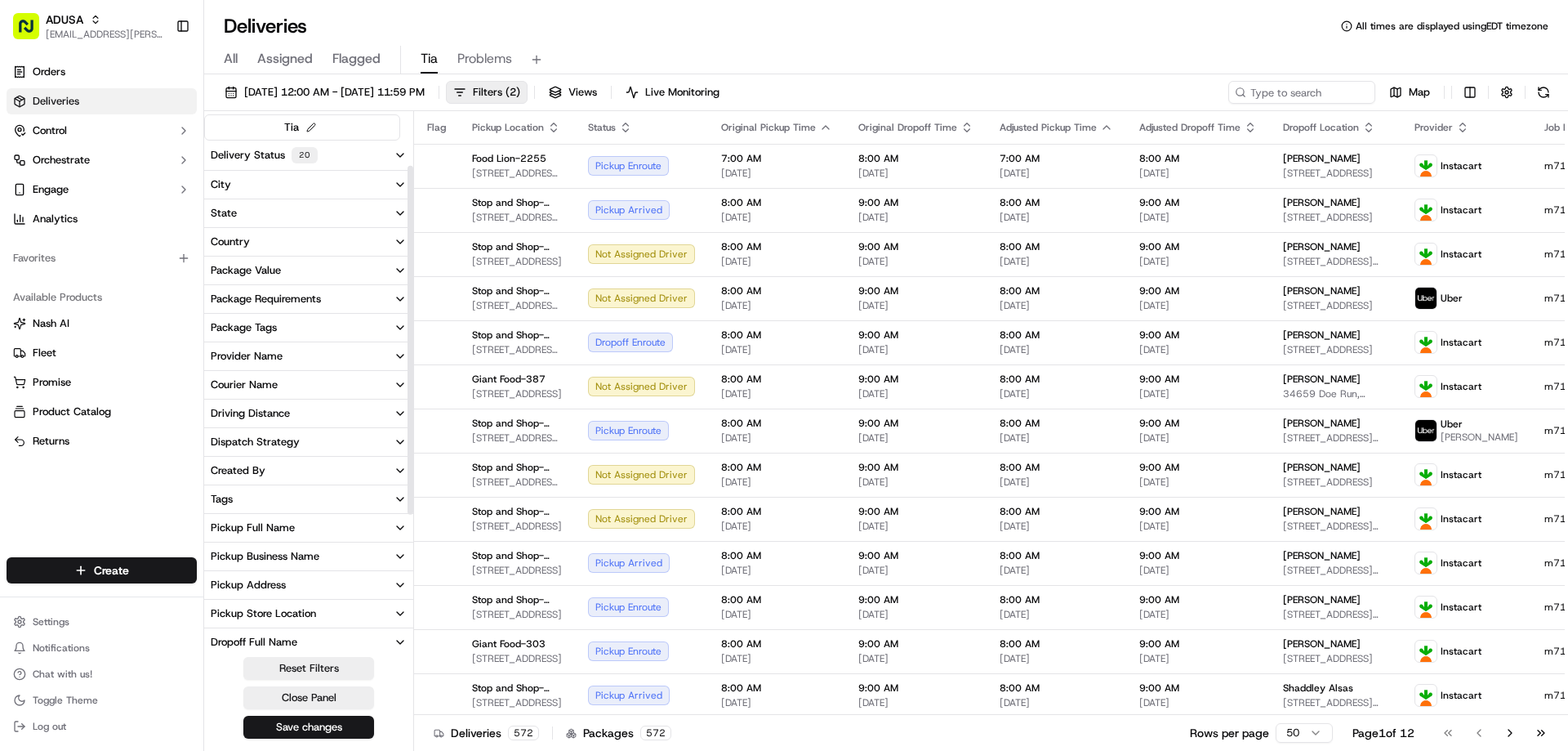
scroll to position [236, 0]
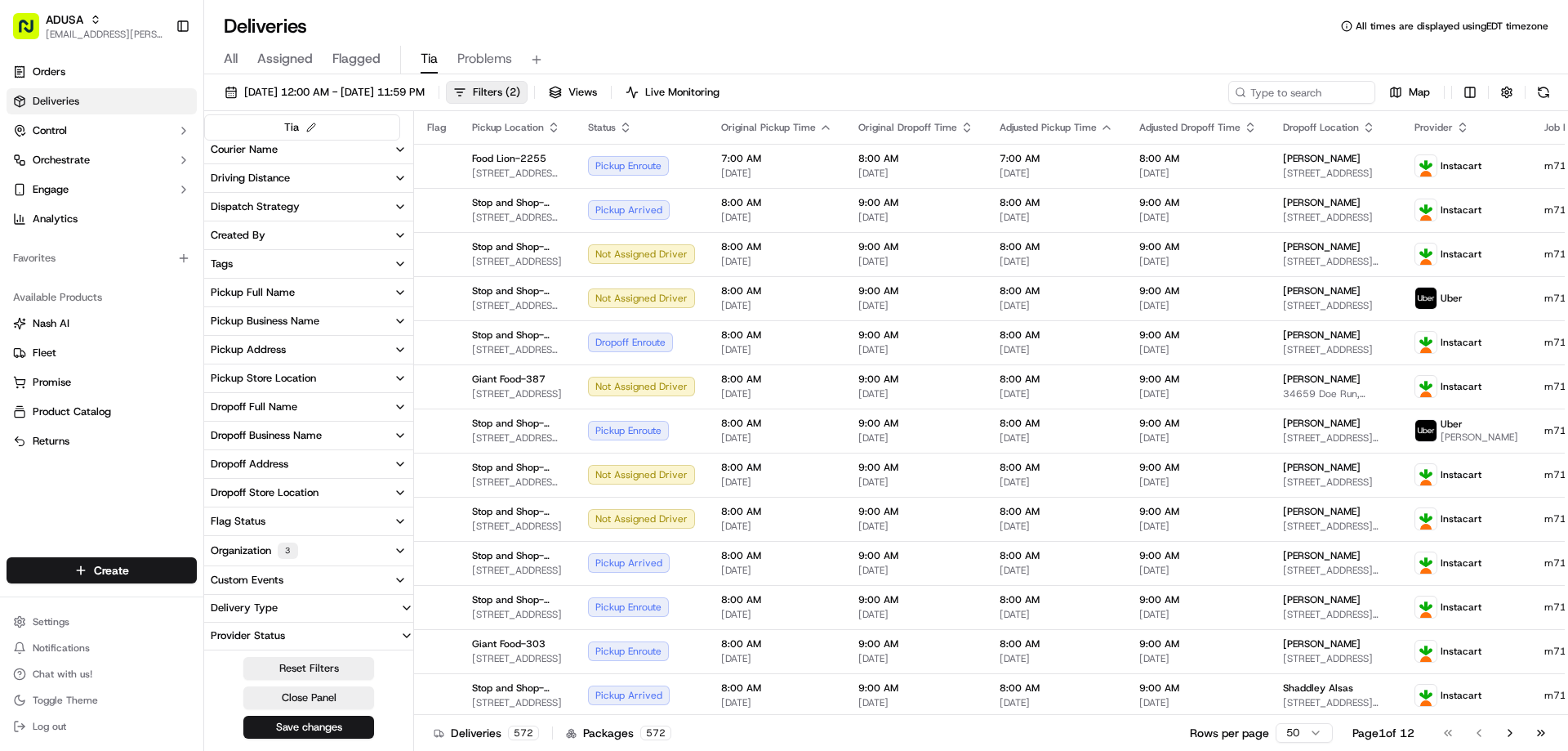
click at [324, 552] on button "Organization 3" at bounding box center [308, 550] width 209 height 29
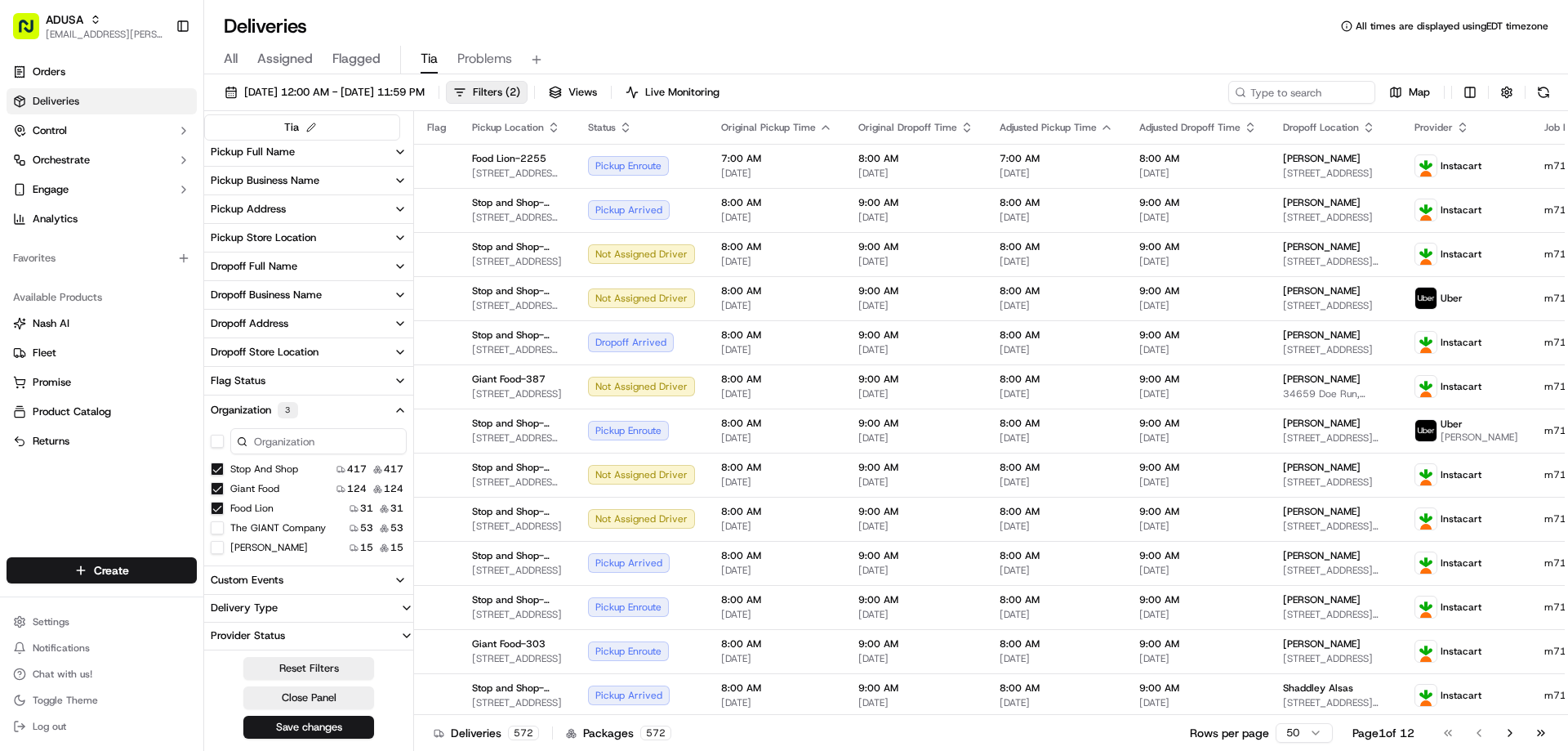
click at [218, 526] on button "The GIANT Company" at bounding box center [217, 528] width 13 height 13
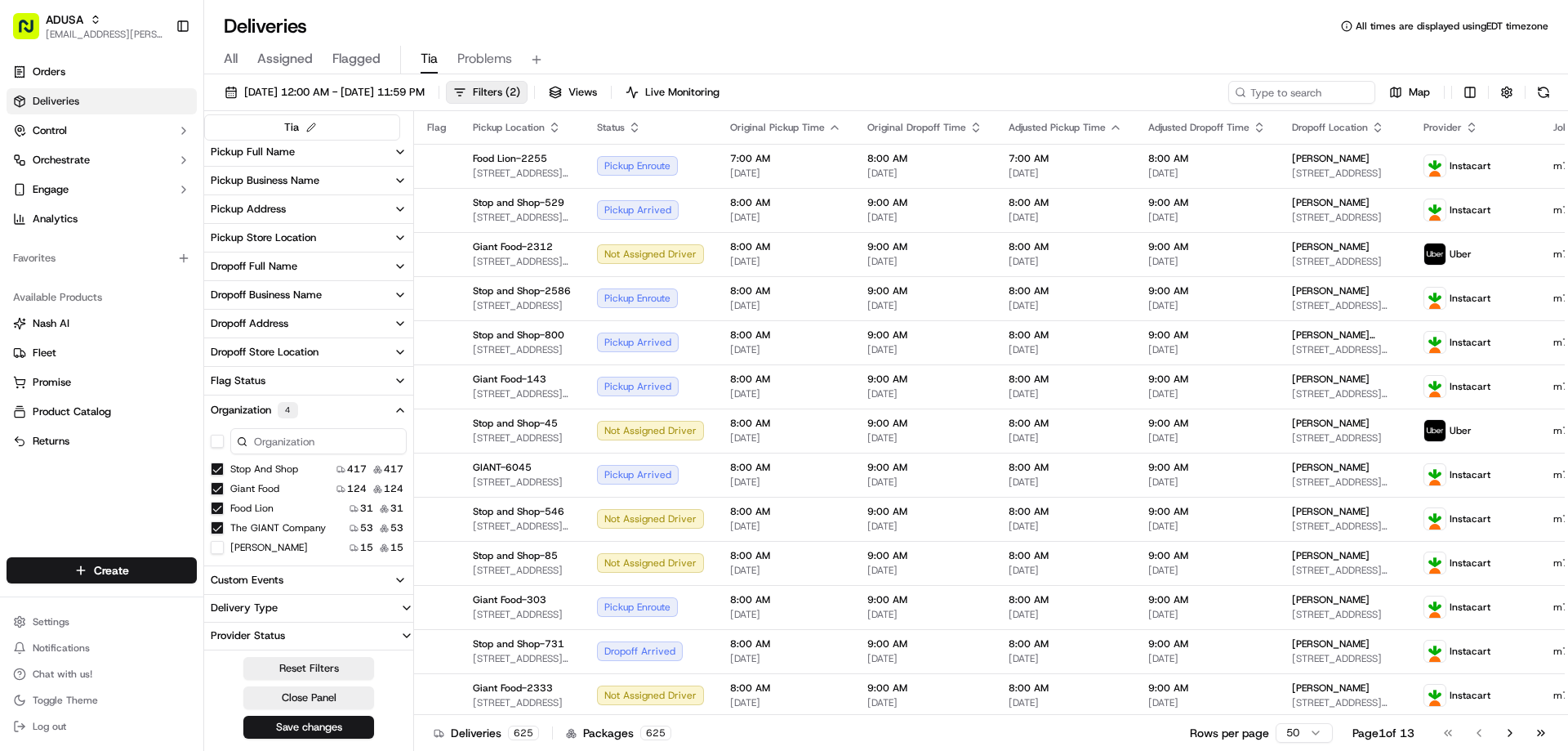
click at [219, 470] on button "Stop and Shop" at bounding box center [217, 469] width 13 height 13
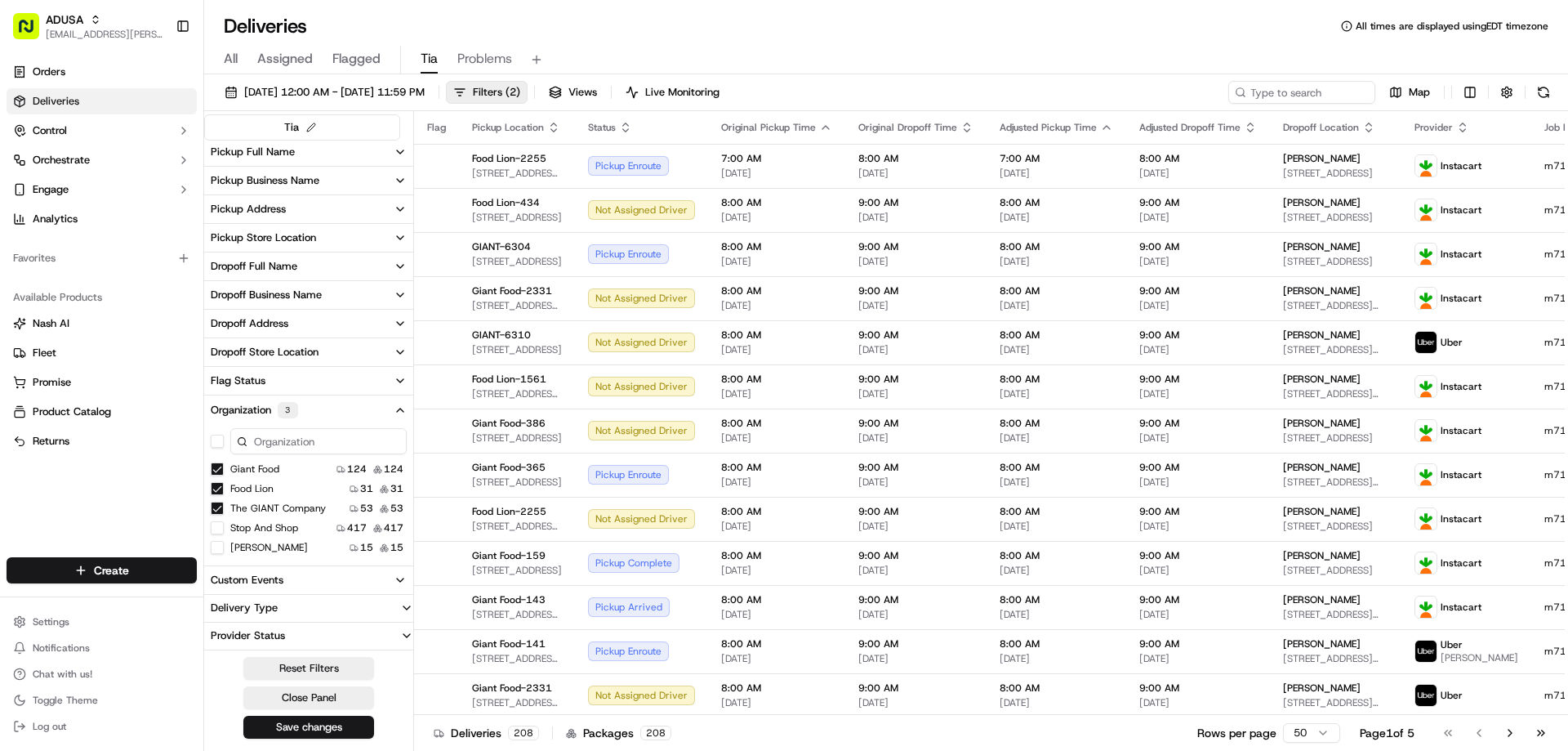
click at [218, 469] on button "Giant Food" at bounding box center [217, 469] width 13 height 13
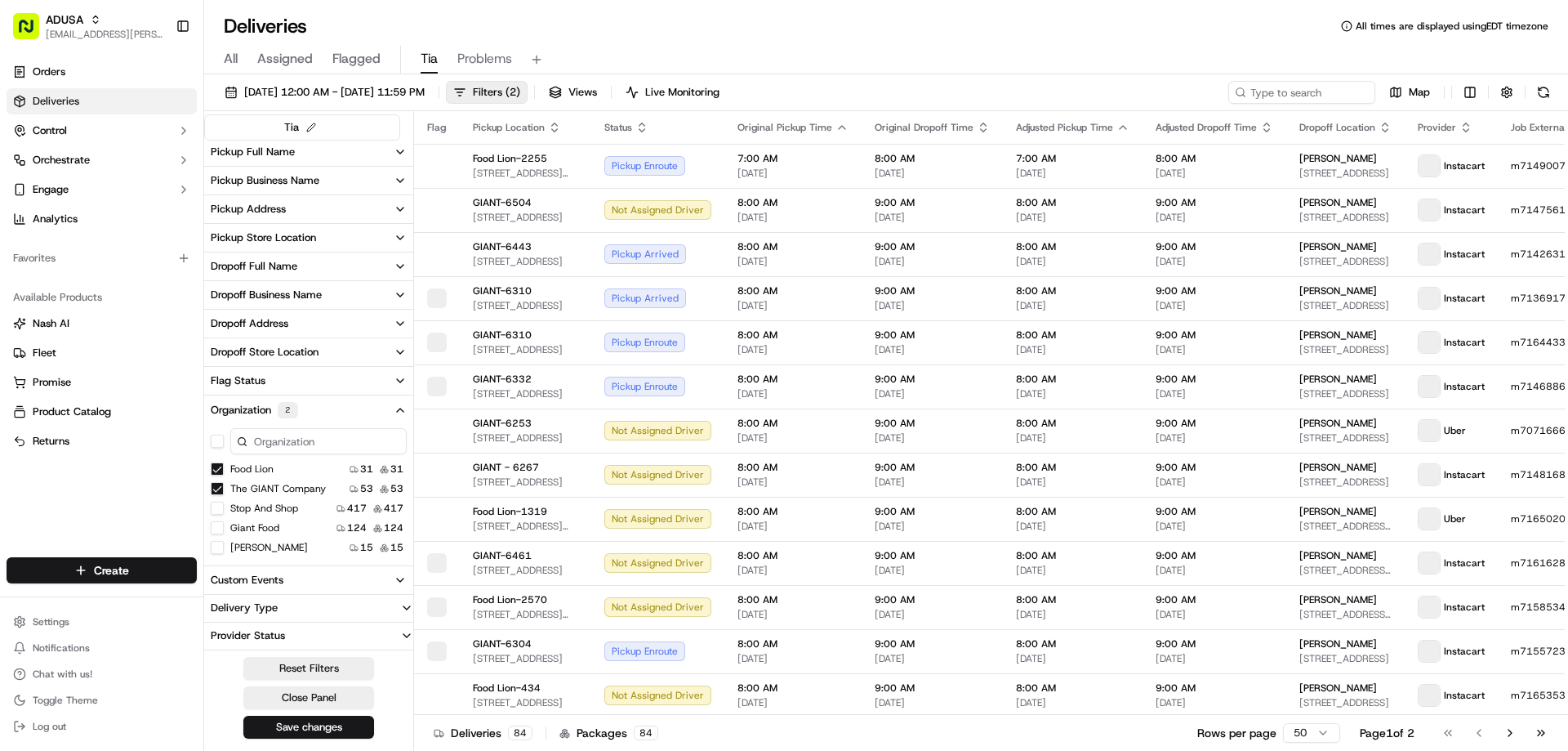
click at [221, 547] on button "Martin's" at bounding box center [217, 547] width 13 height 13
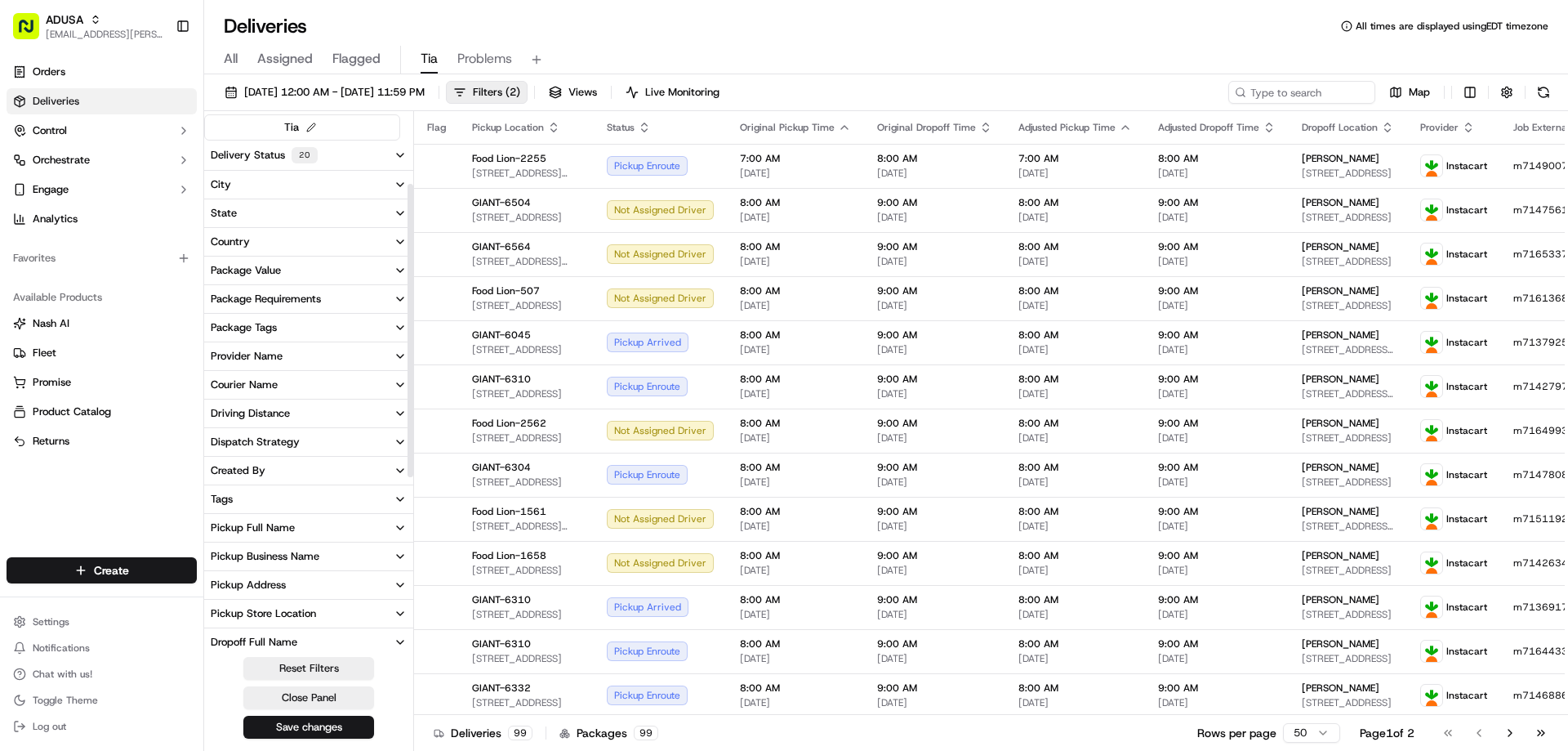
scroll to position [376, 0]
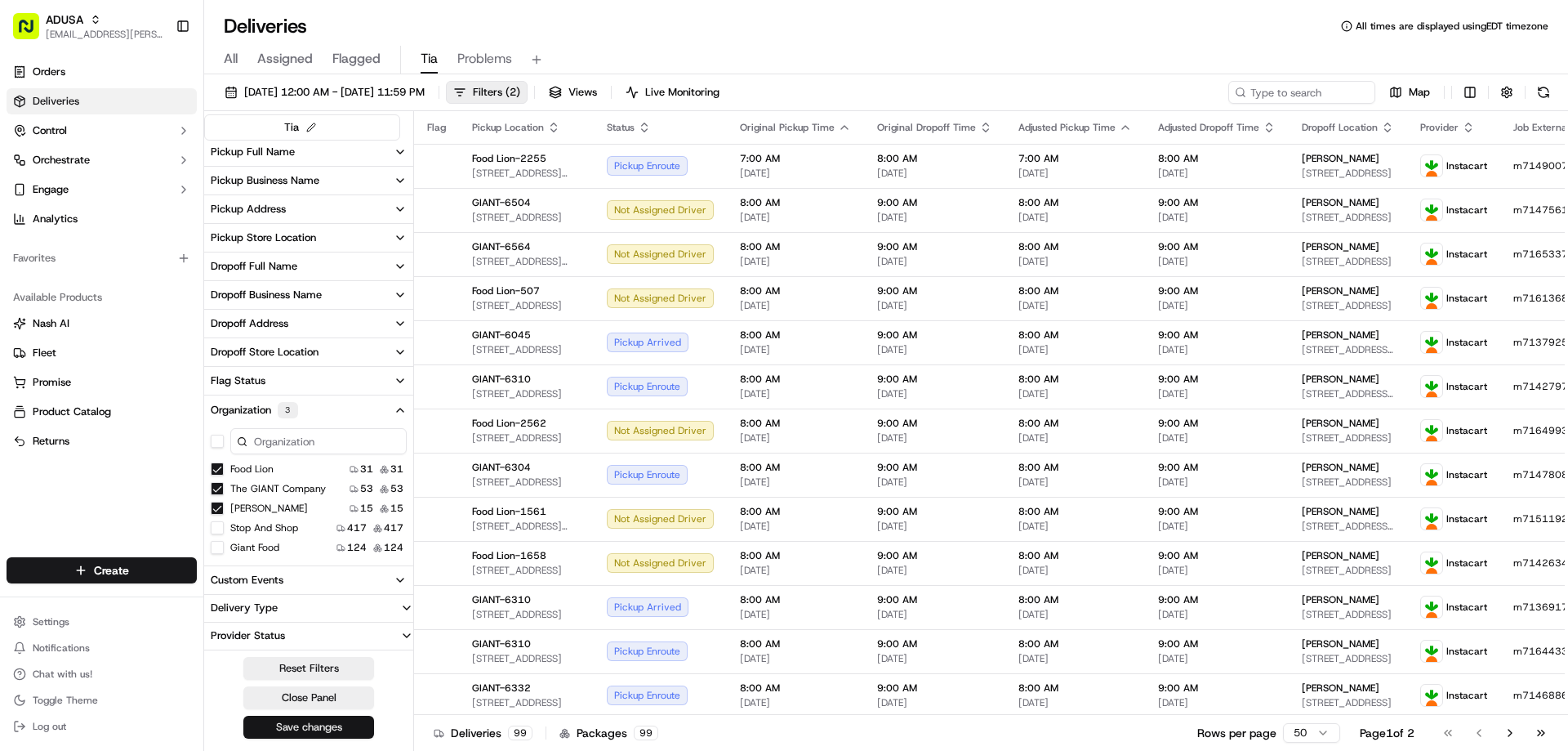
click at [308, 730] on button "Save changes" at bounding box center [308, 727] width 131 height 23
click at [870, 34] on div "Deliveries All times are displayed using EDT timezone" at bounding box center [886, 26] width 1364 height 26
click at [499, 52] on span "Problems" at bounding box center [484, 58] width 54 height 19
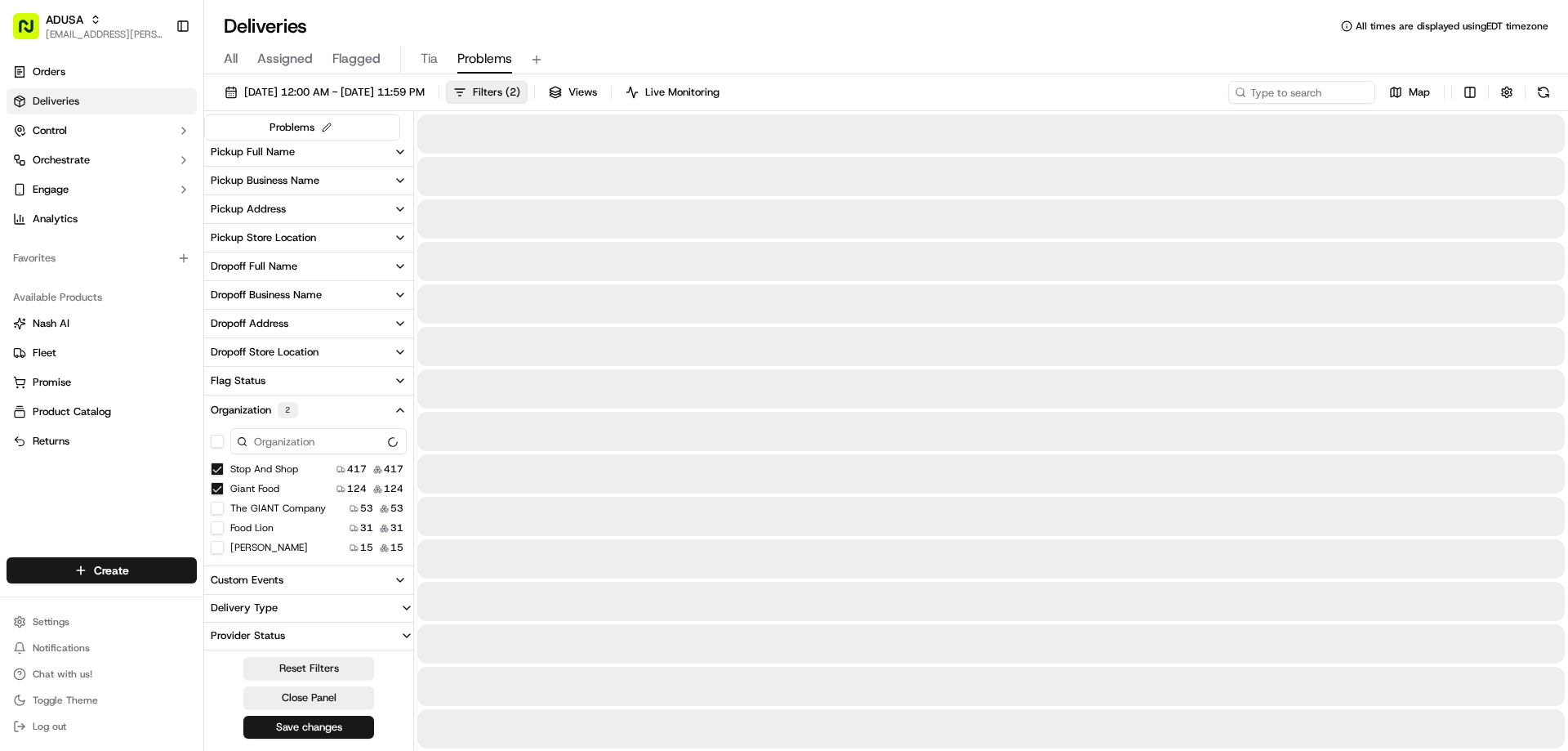
scroll to position [317, 0]
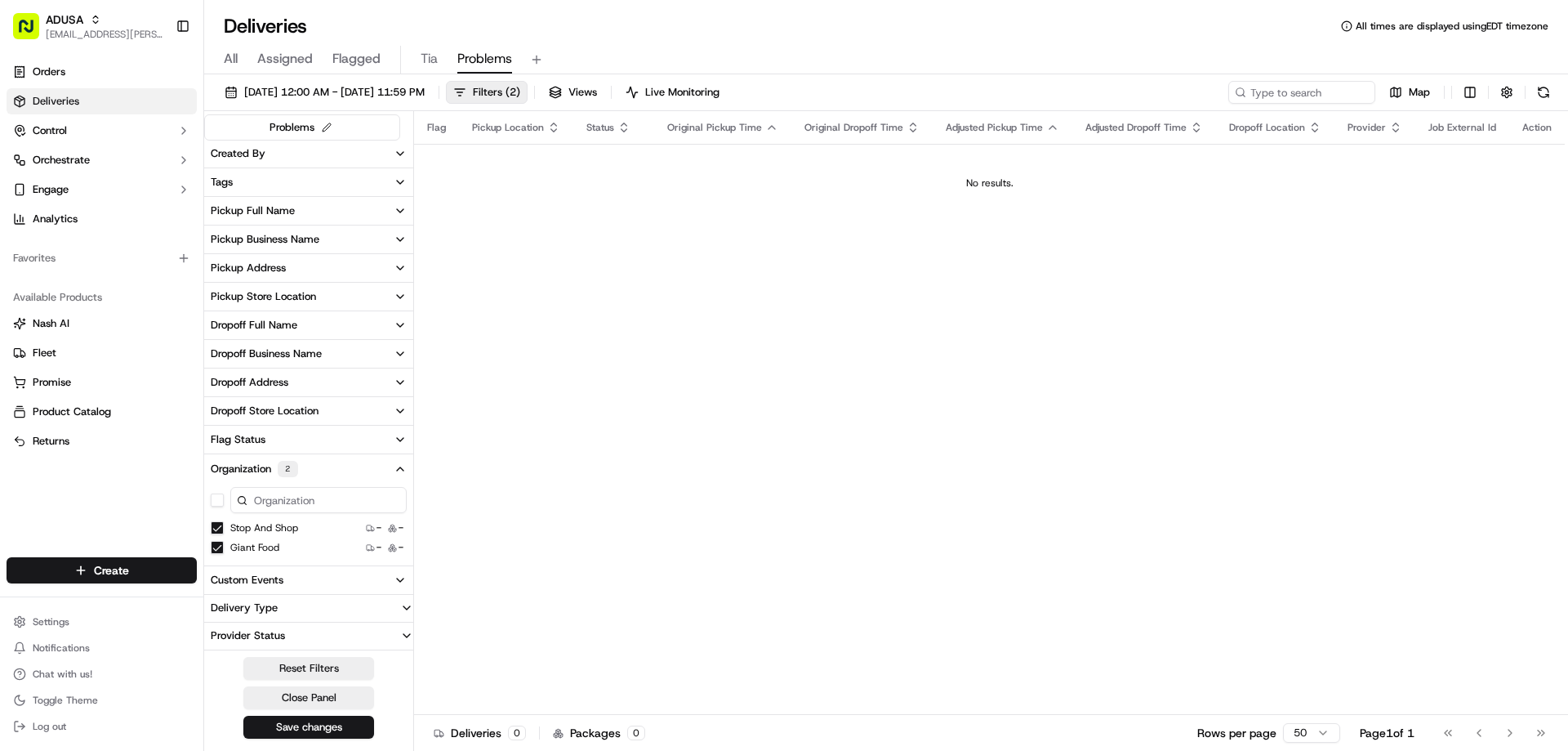
click at [216, 528] on button "Stop and Shop" at bounding box center [217, 528] width 13 height 13
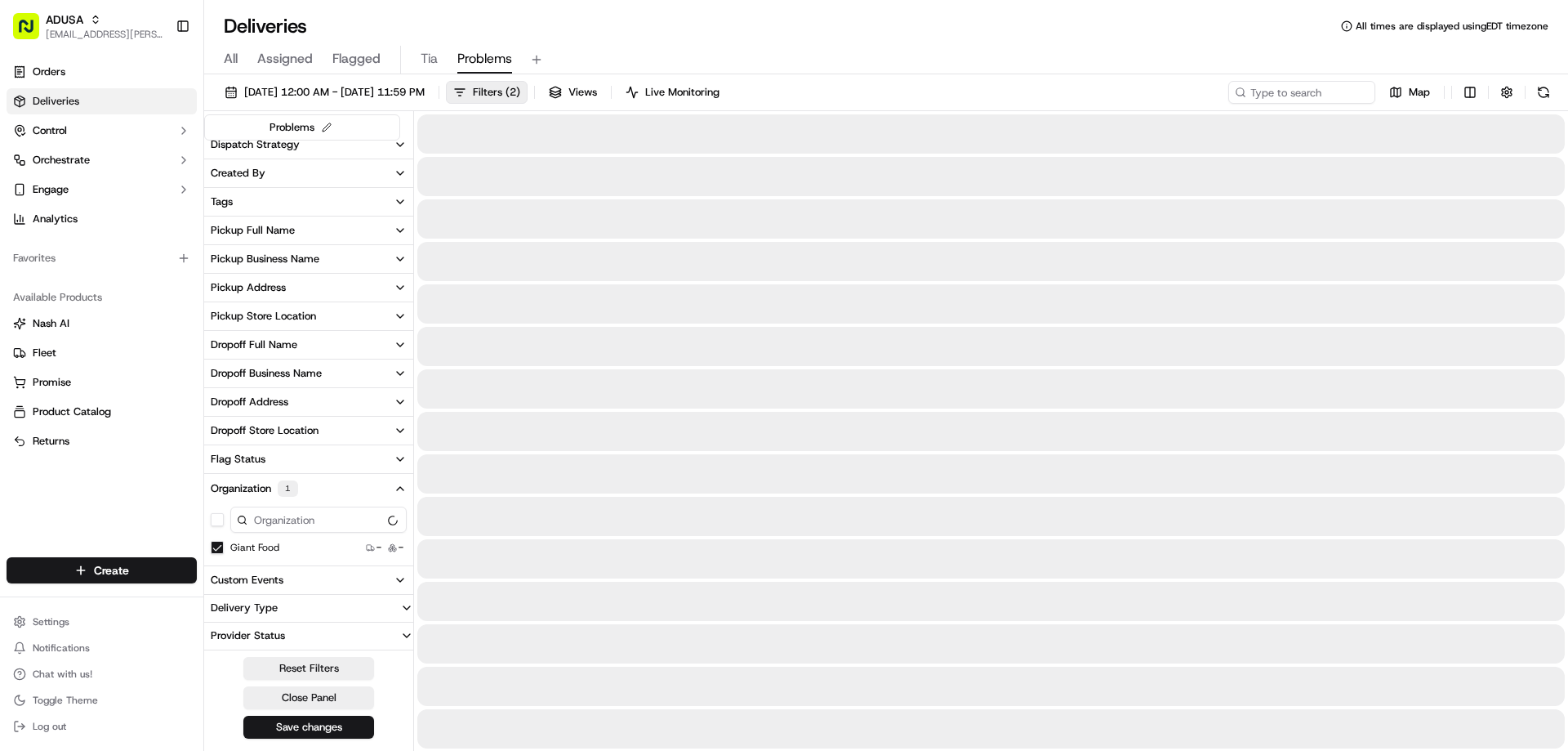
scroll to position [298, 0]
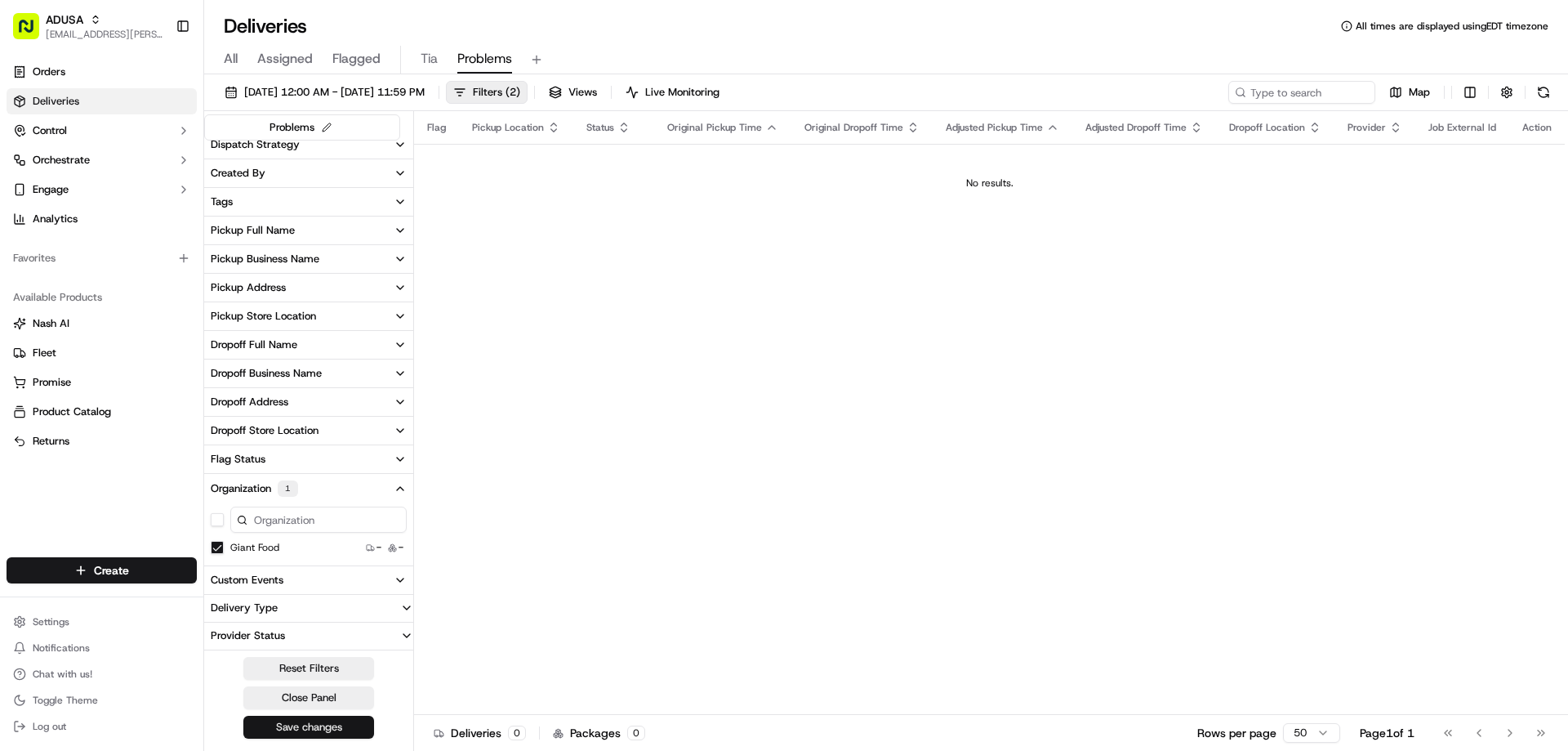
click at [318, 726] on button "Save changes" at bounding box center [308, 727] width 131 height 23
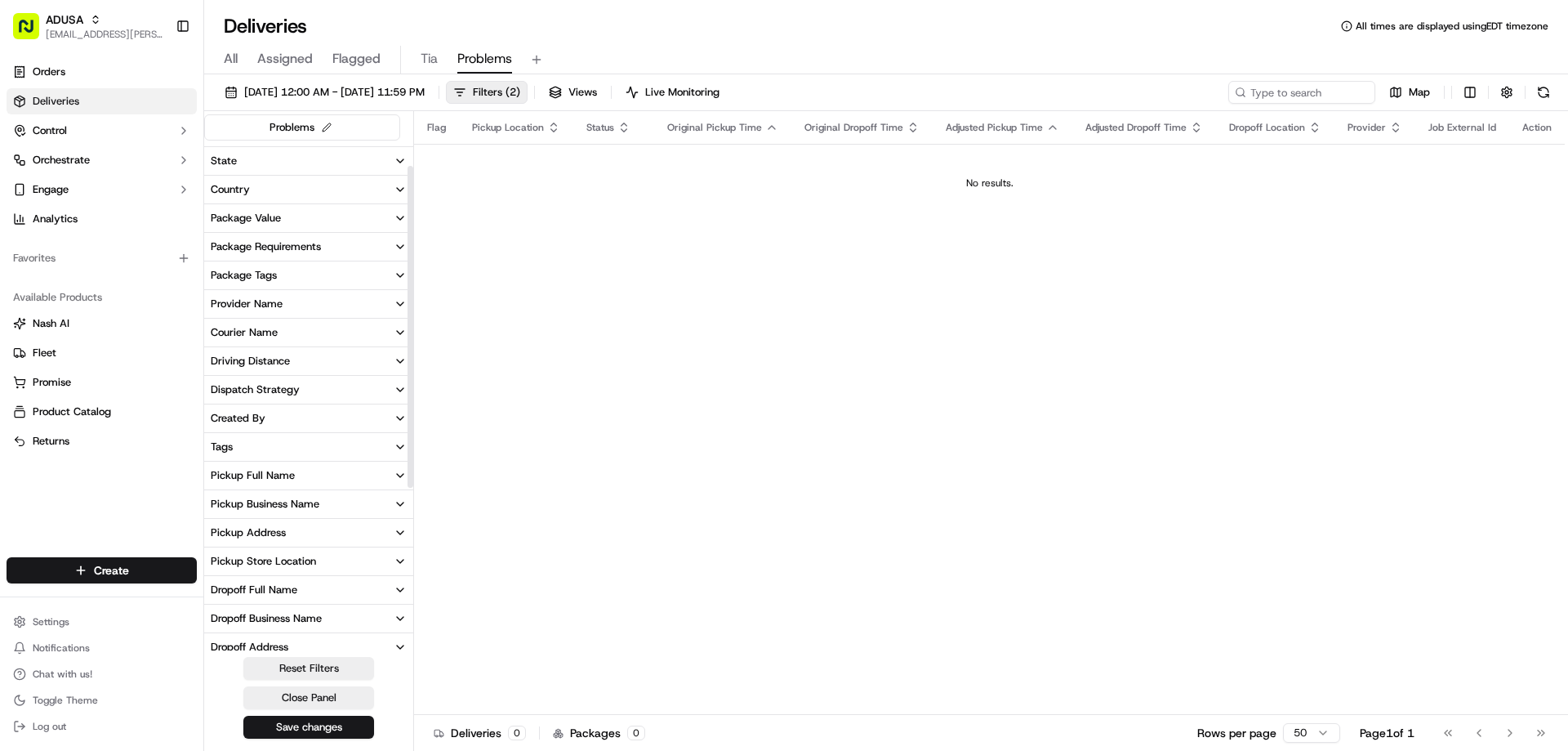
scroll to position [0, 0]
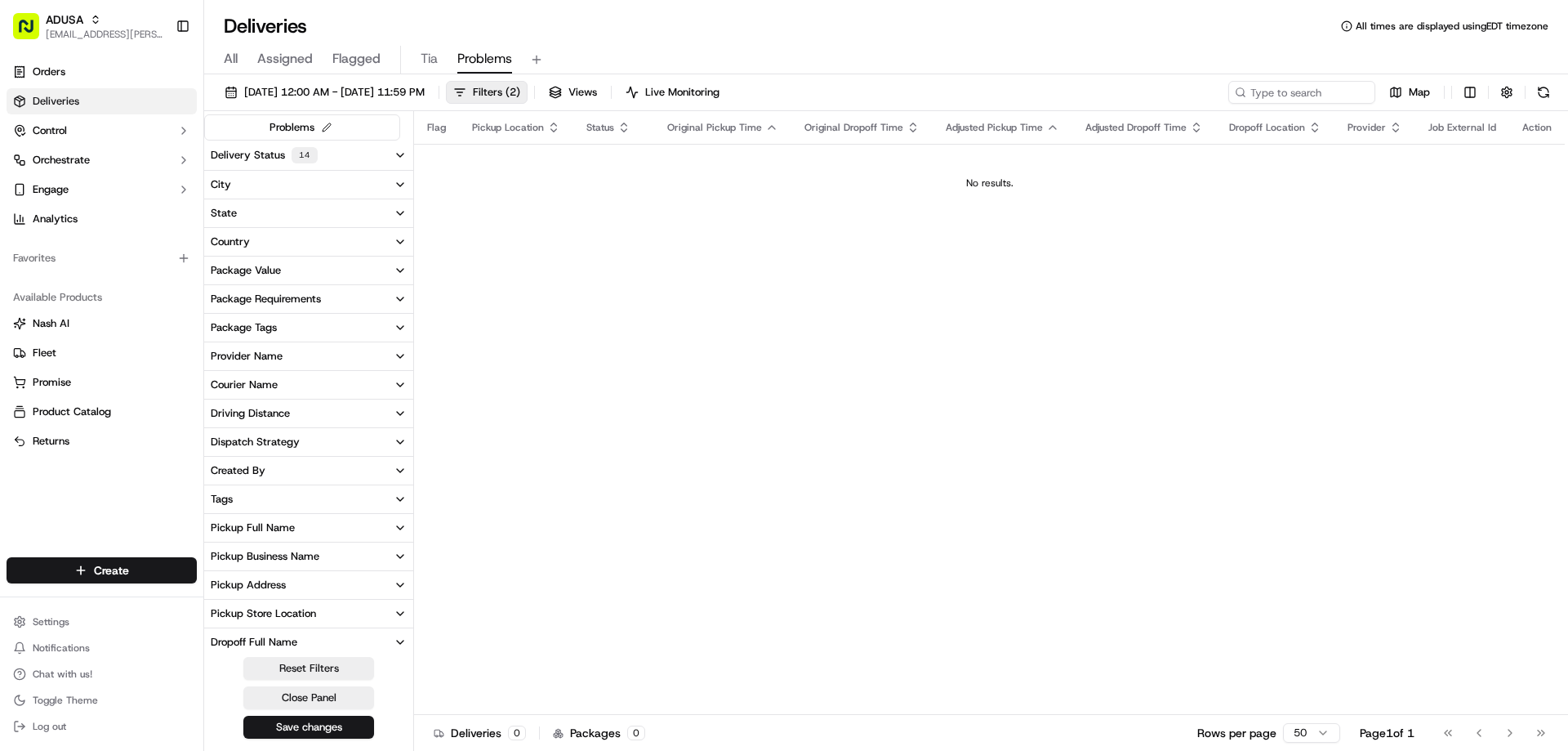
click at [381, 158] on button "Delivery Status 14" at bounding box center [308, 155] width 209 height 29
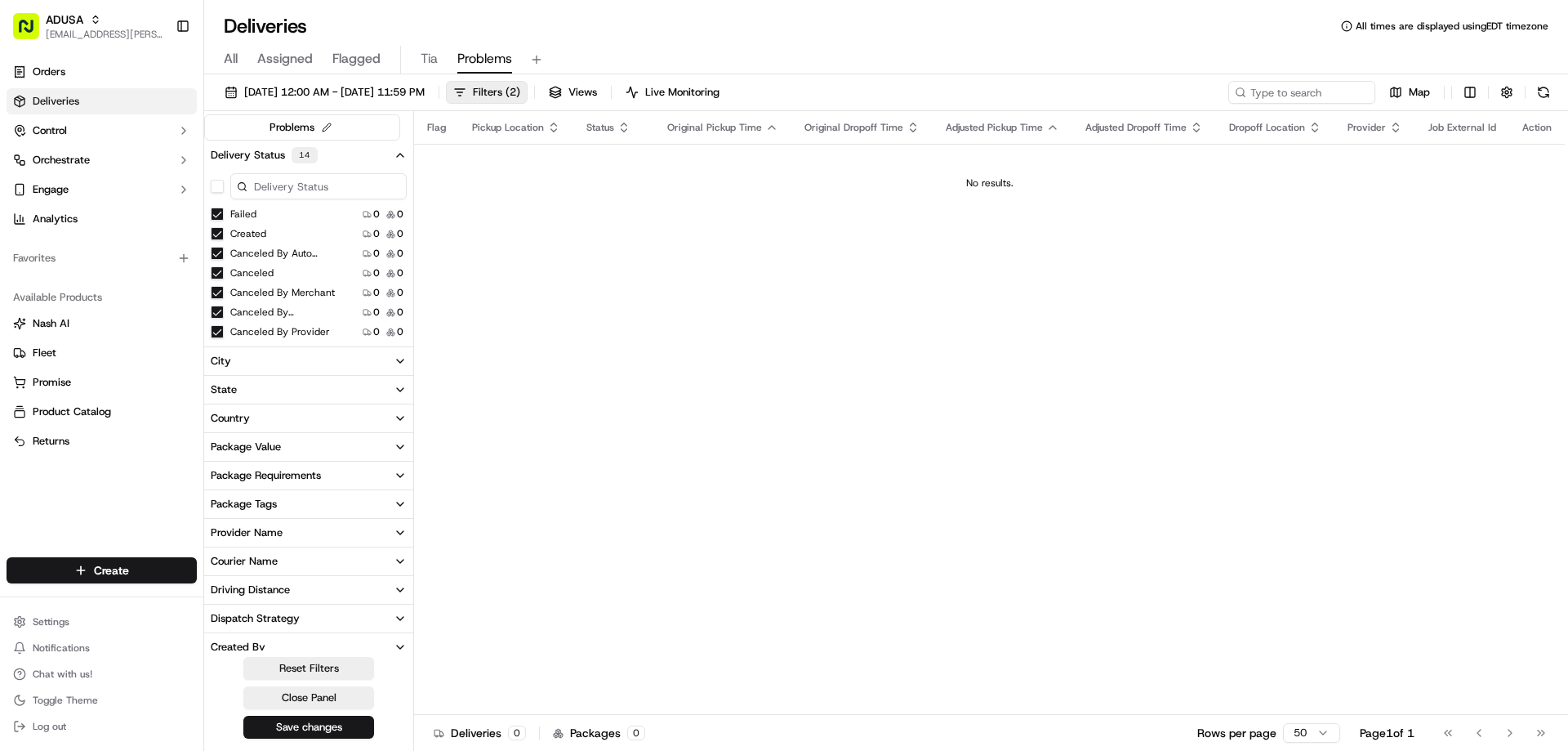
click at [950, 352] on div "Flag Pickup Location Status Original Pickup Time Original Dropoff Time Adjusted…" at bounding box center [989, 413] width 1151 height 603
click at [1300, 346] on div "Flag Pickup Location Status Original Pickup Time Original Dropoff Time Adjusted…" at bounding box center [989, 413] width 1151 height 603
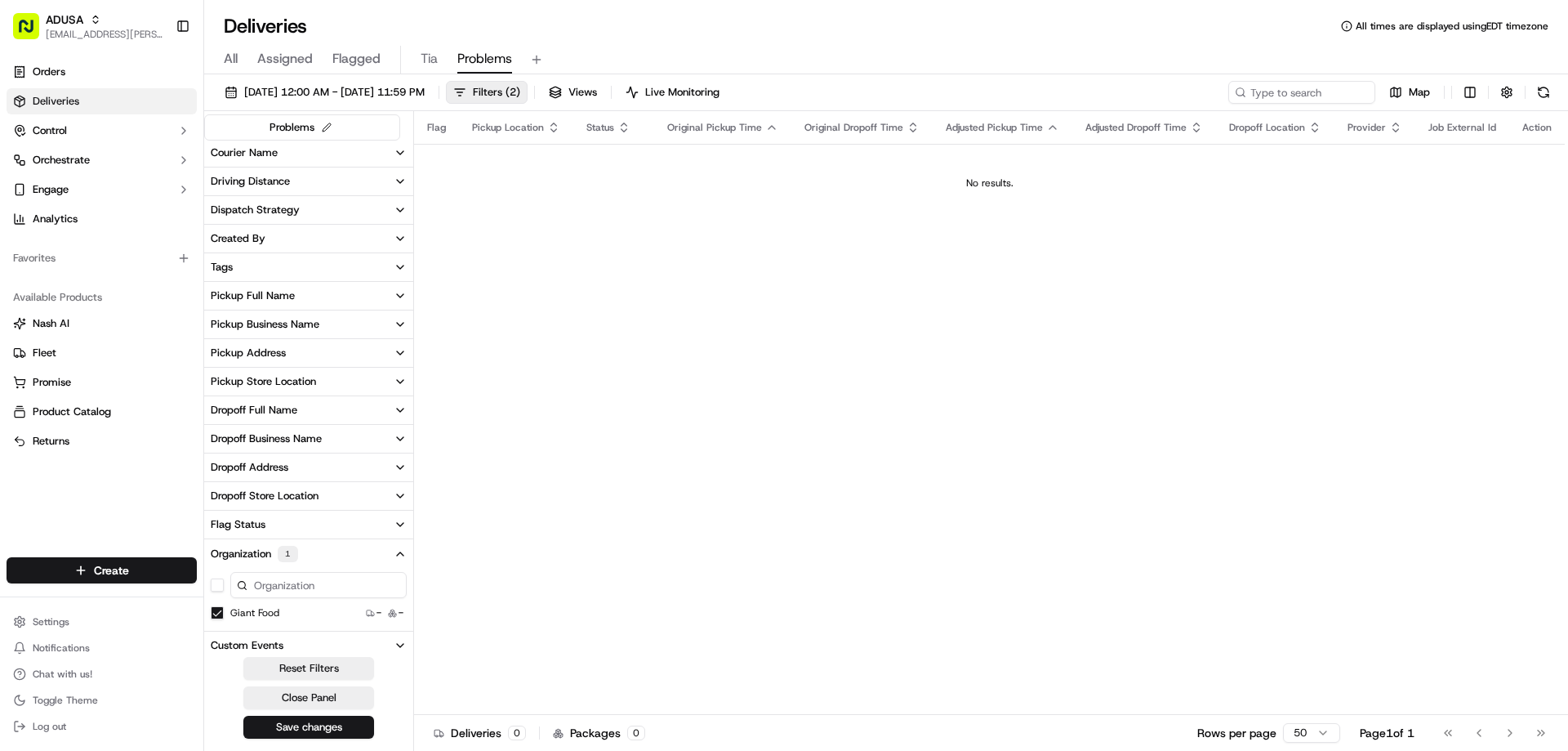
scroll to position [474, 0]
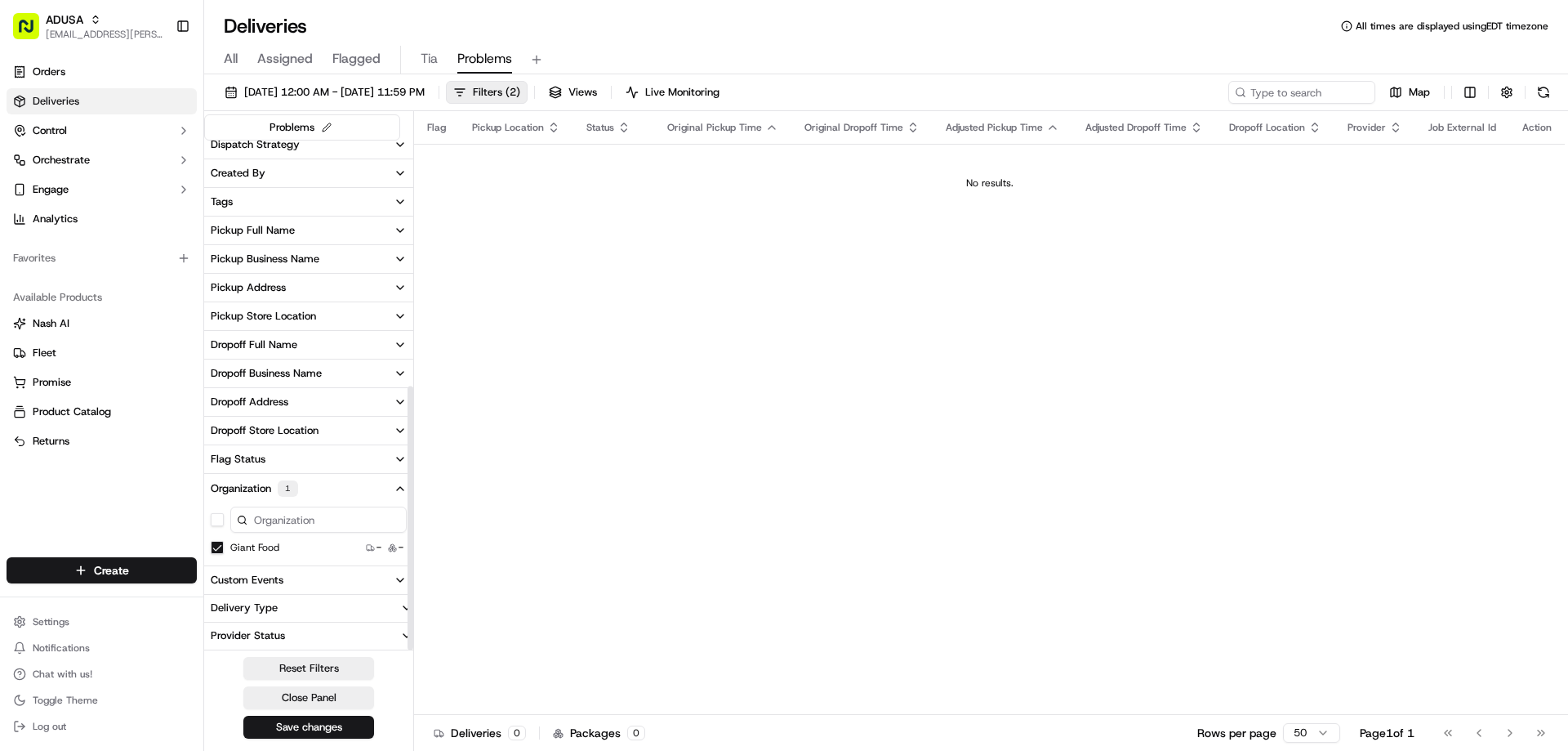
click at [332, 523] on input at bounding box center [318, 519] width 176 height 26
click at [215, 523] on button "button" at bounding box center [217, 520] width 13 height 13
click at [217, 520] on button "button" at bounding box center [217, 520] width 13 height 13
click at [270, 516] on input at bounding box center [318, 519] width 176 height 26
type input "M"
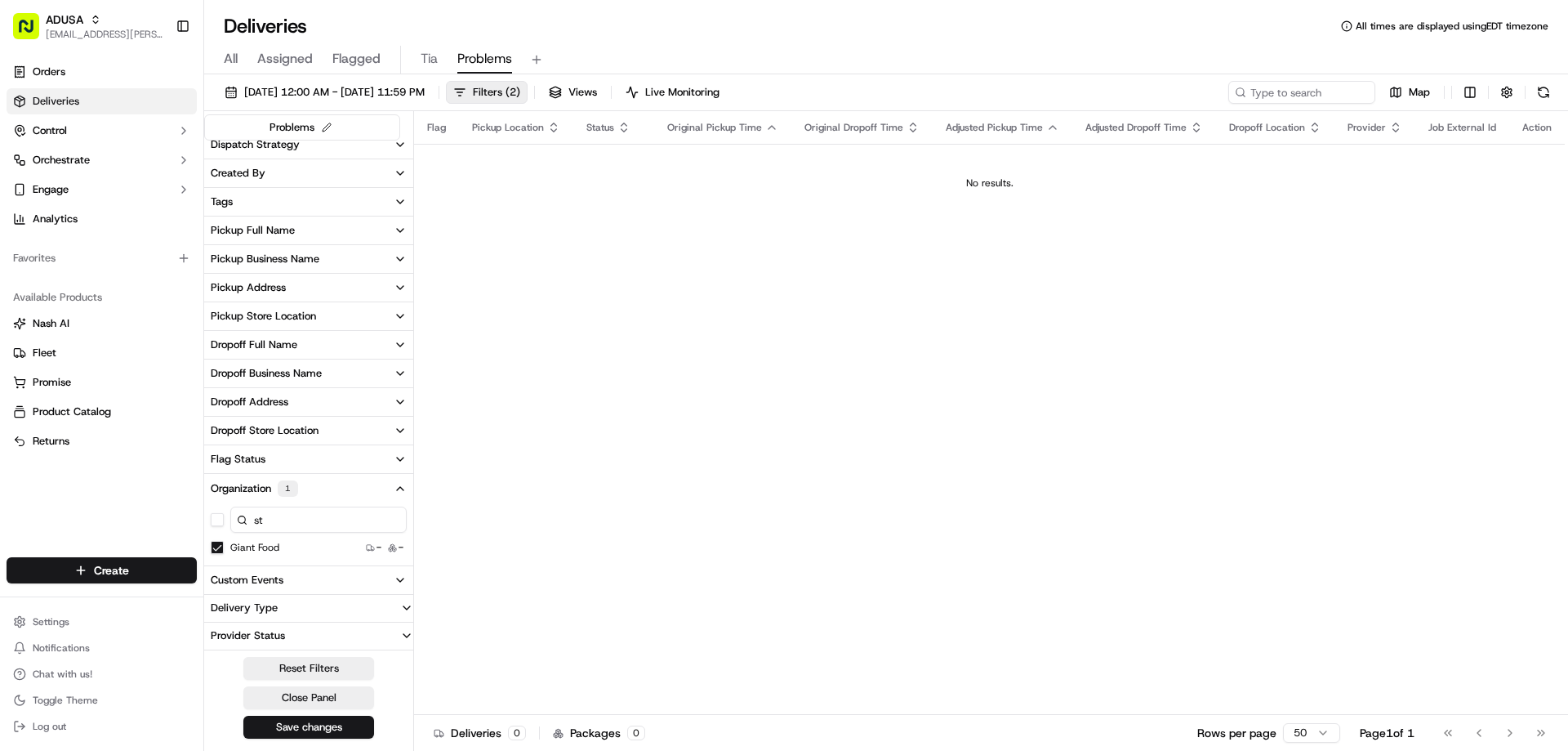
type input "s"
type input "S"
click at [362, 665] on button "Reset Filters" at bounding box center [308, 667] width 131 height 23
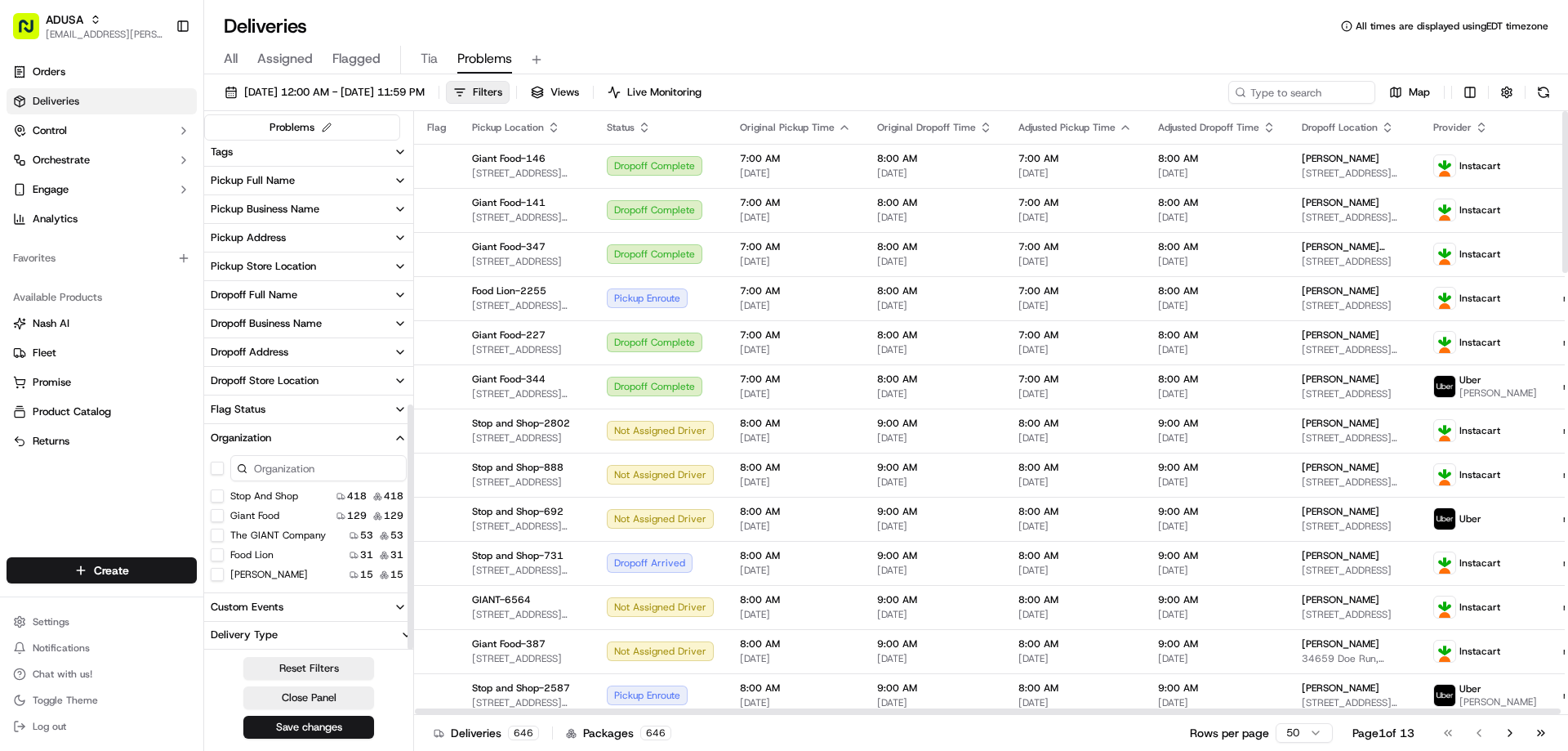
scroll to position [549, 0]
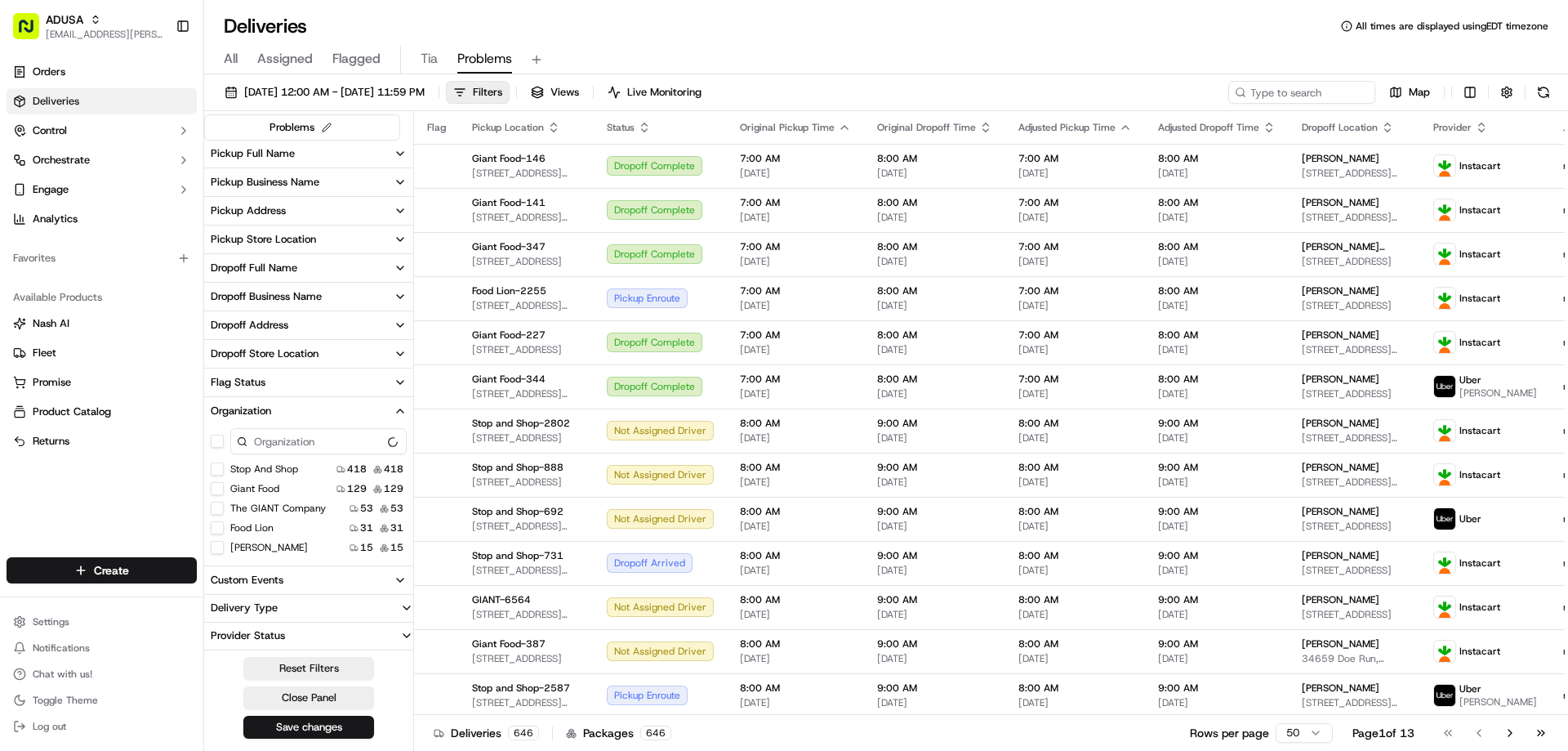
click at [215, 529] on button "Food Lion" at bounding box center [217, 528] width 13 height 13
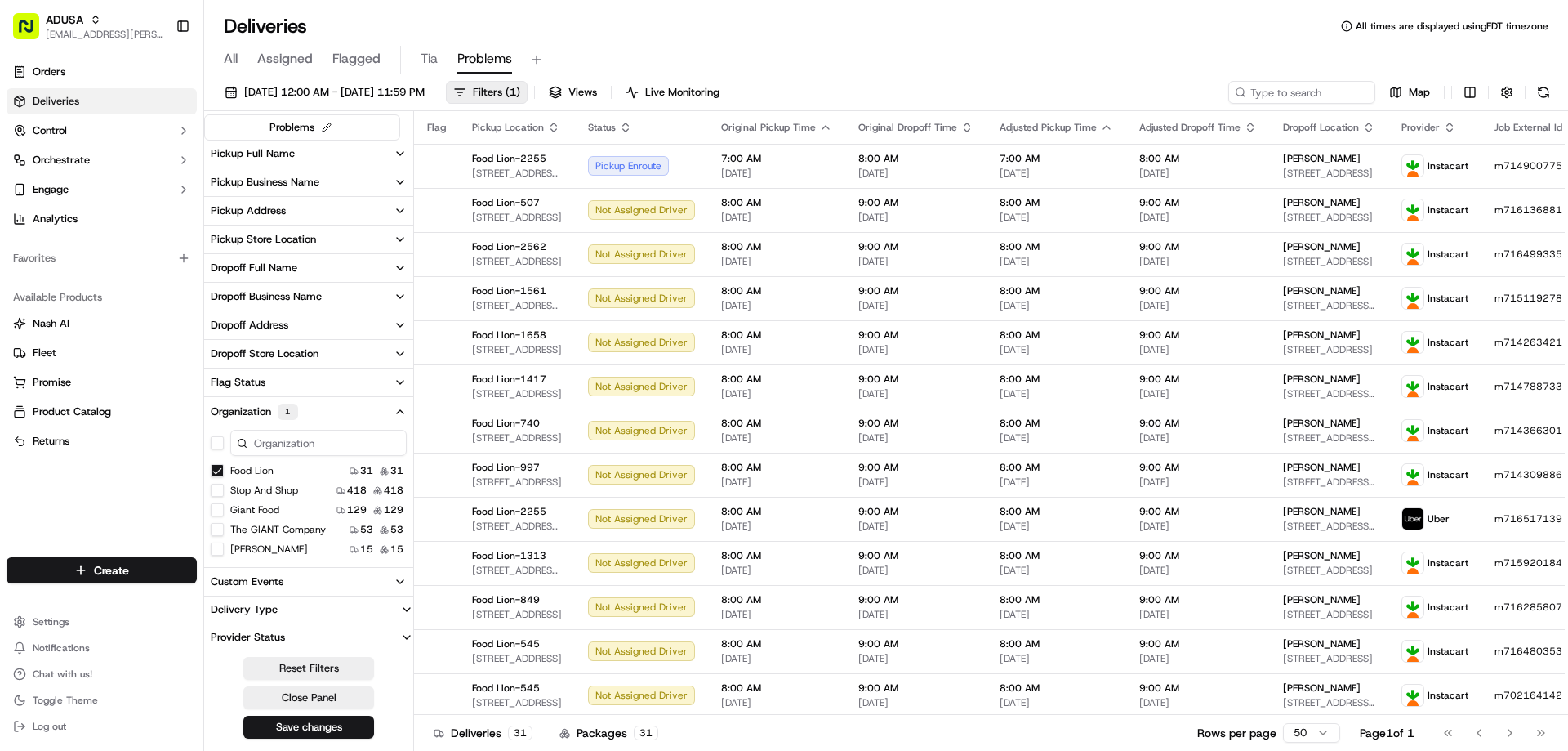
click at [215, 529] on button "The GIANT Company" at bounding box center [217, 530] width 13 height 13
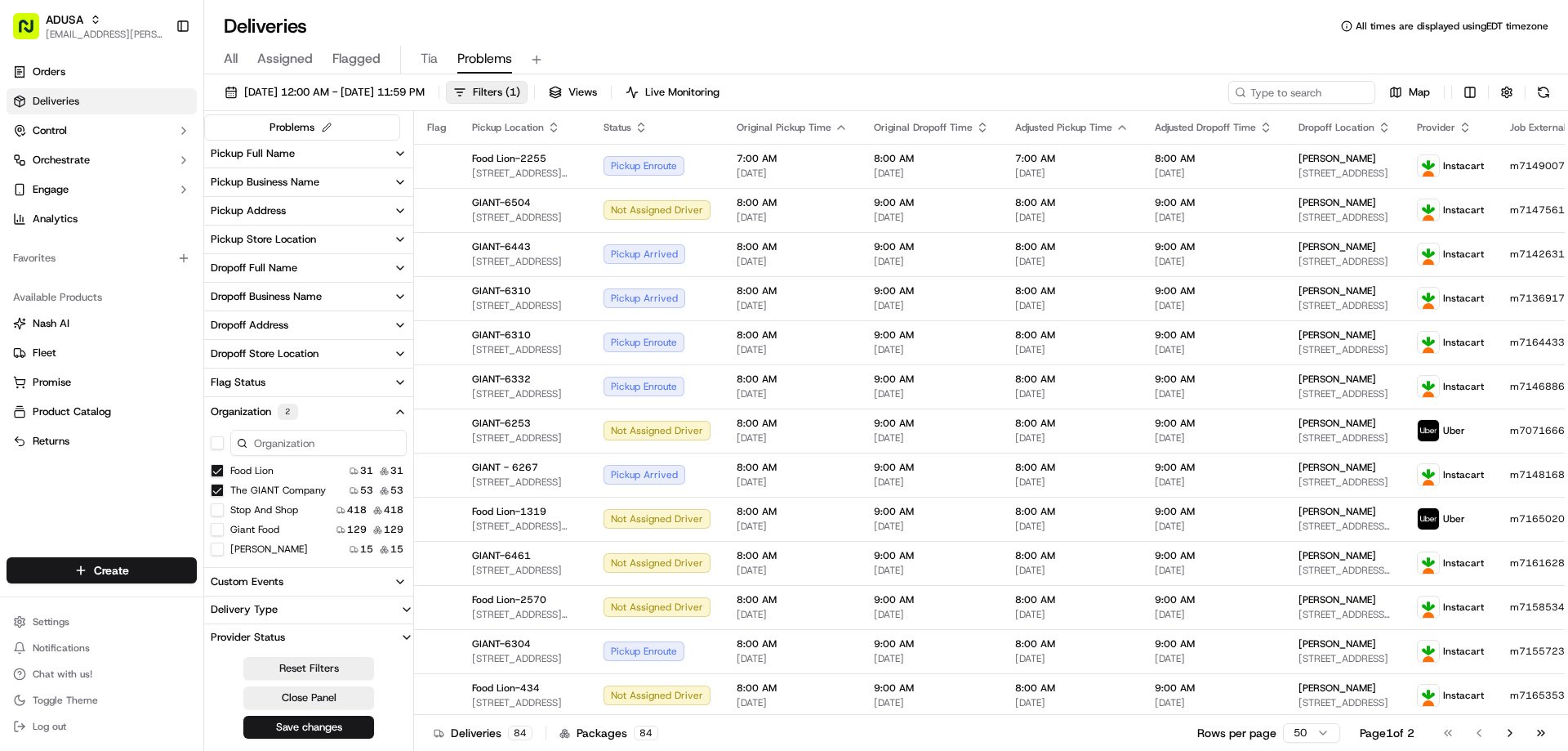
click at [217, 549] on button "Martin's" at bounding box center [217, 549] width 13 height 13
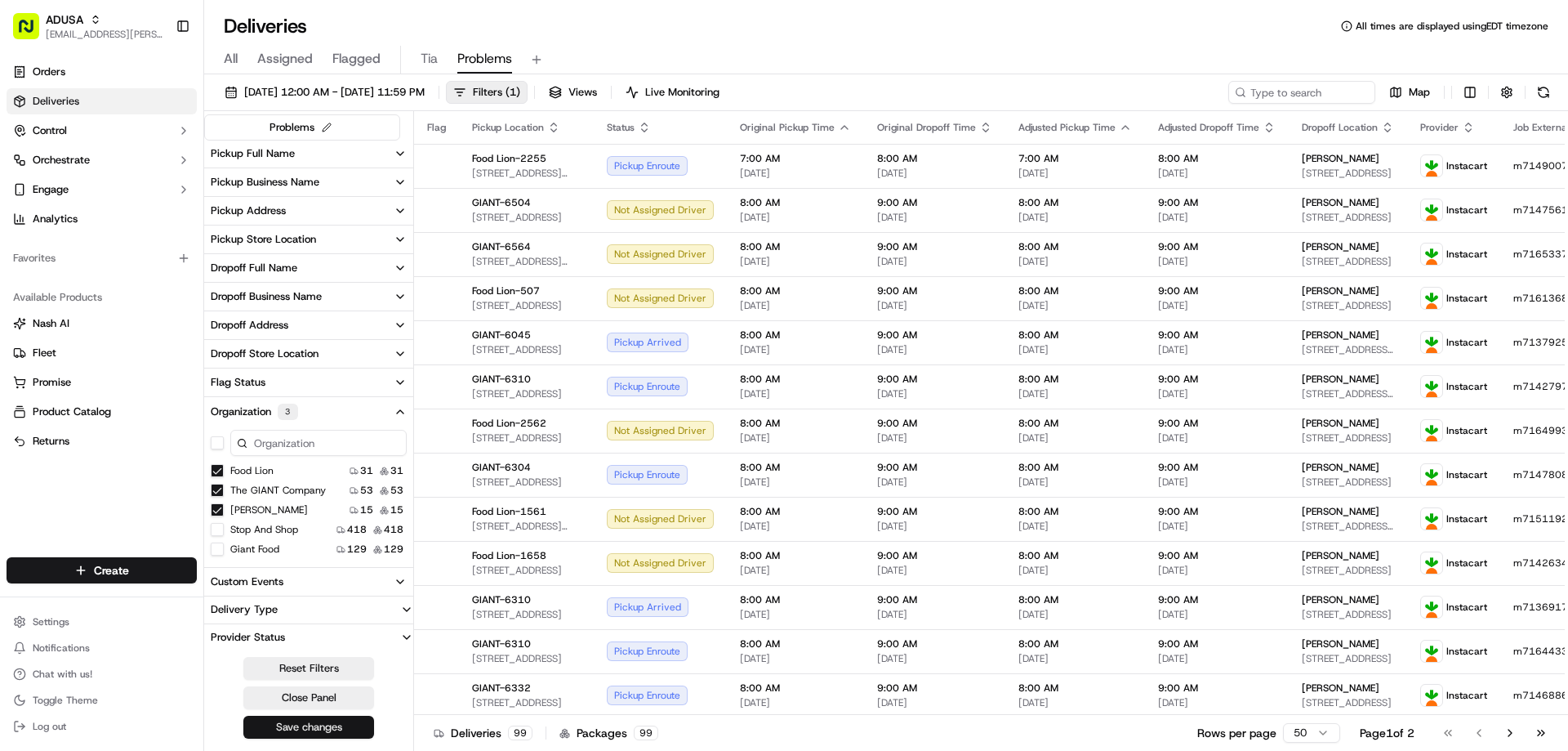
click at [297, 723] on button "Save changes" at bounding box center [308, 727] width 131 height 23
click at [306, 725] on button "Save changes" at bounding box center [308, 727] width 131 height 23
click at [322, 697] on button "Close Panel" at bounding box center [308, 697] width 131 height 23
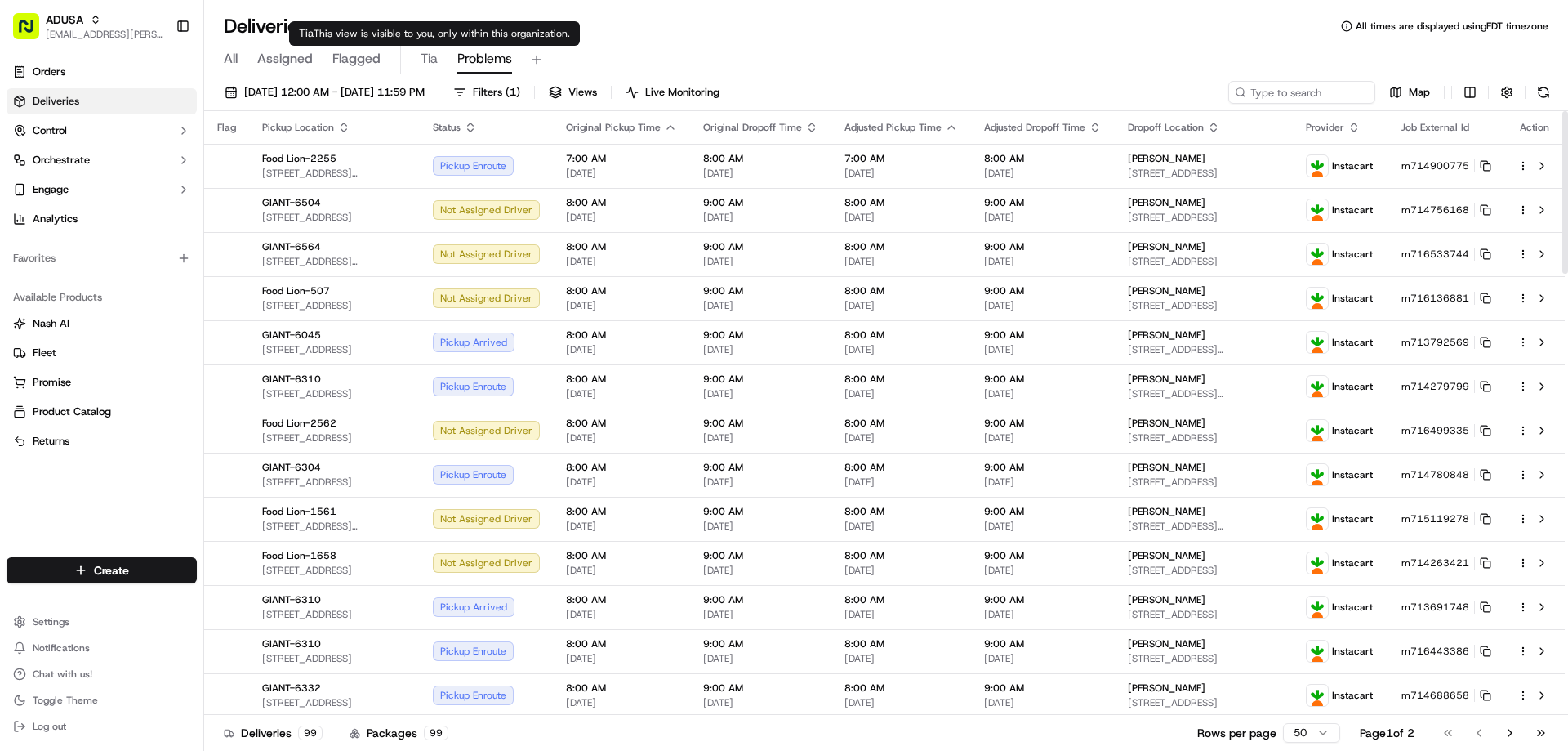
click at [437, 54] on span "Tia" at bounding box center [429, 58] width 17 height 19
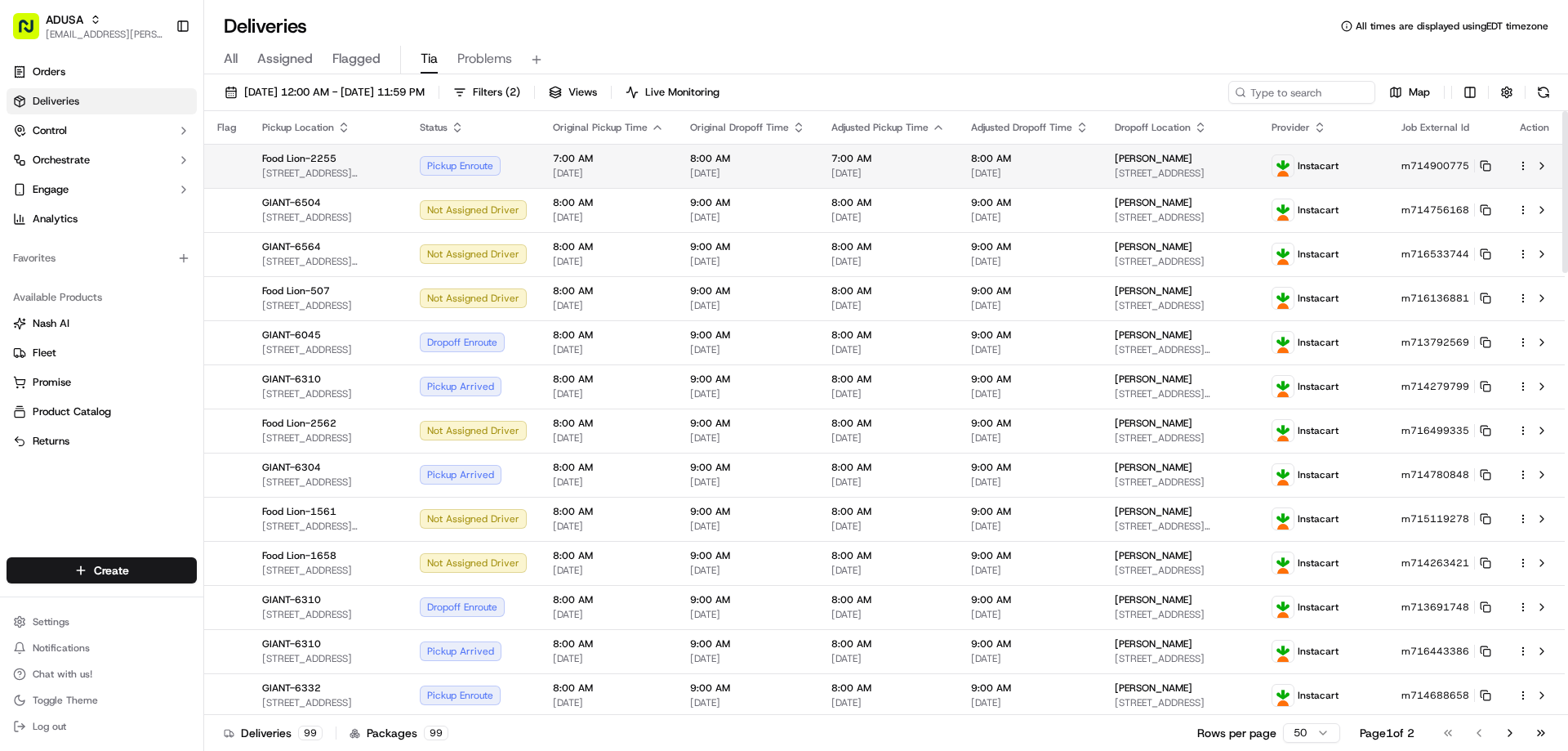
click at [662, 168] on span "[DATE]" at bounding box center [608, 174] width 111 height 13
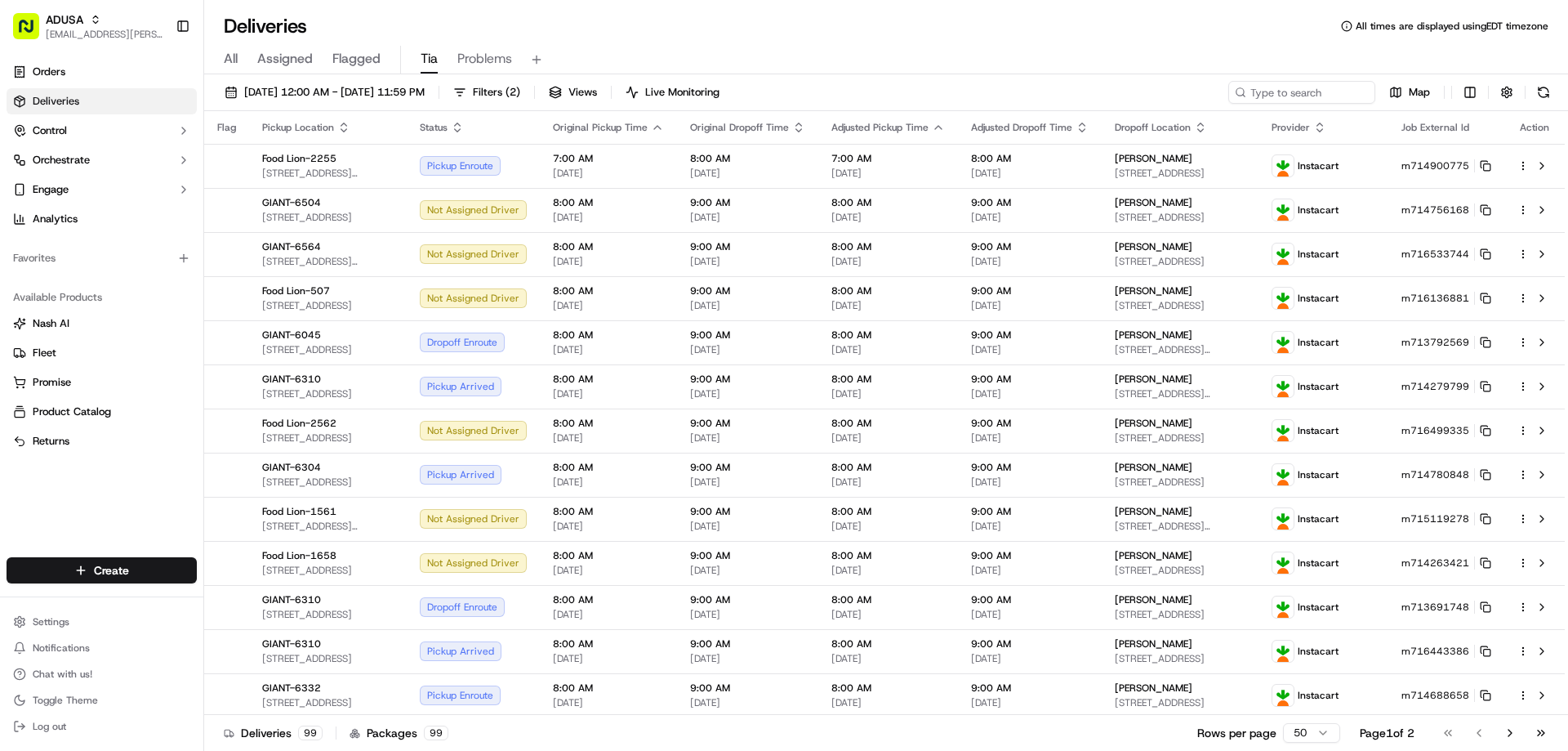
click at [780, 34] on div "Deliveries All times are displayed using EDT timezone" at bounding box center [886, 26] width 1364 height 26
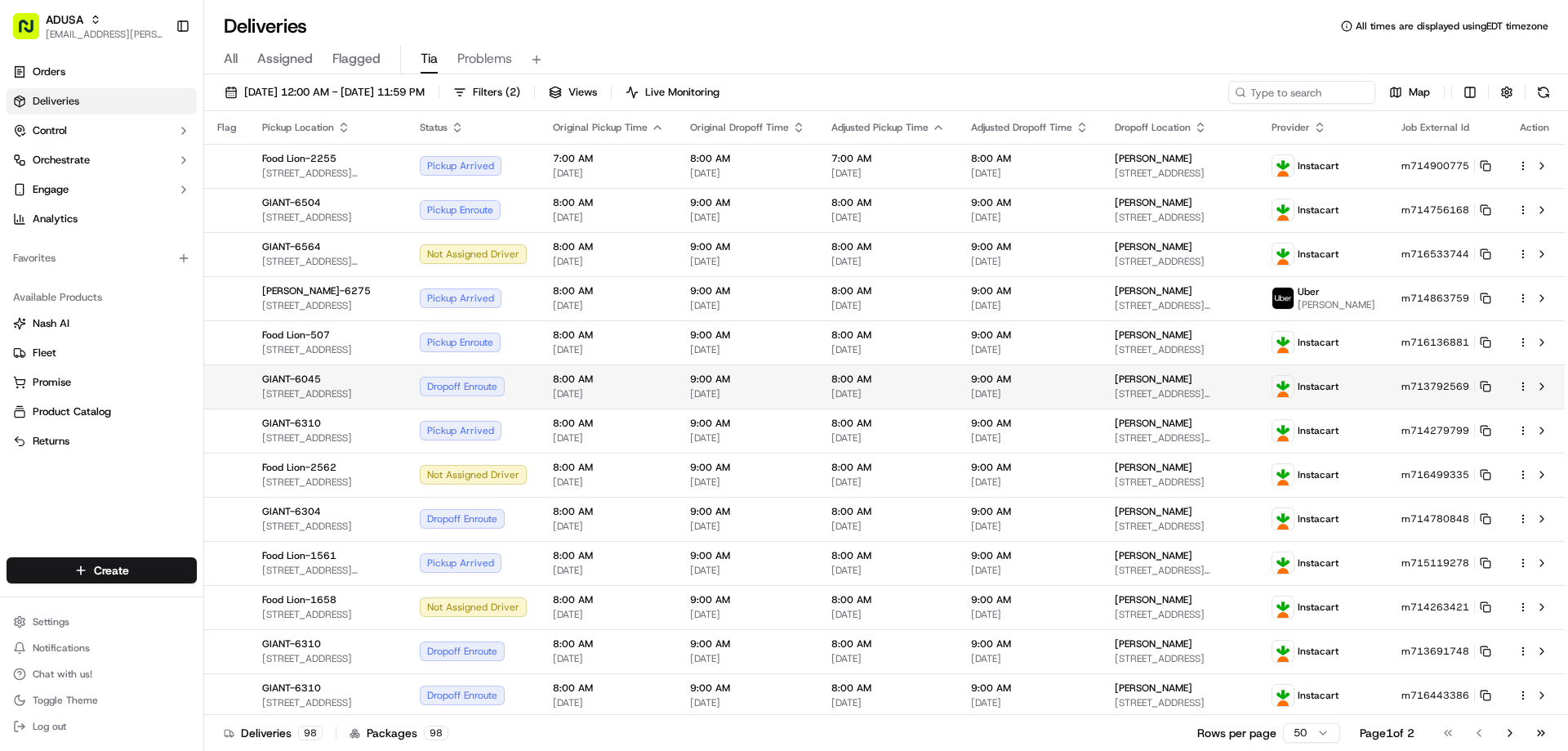
drag, startPoint x: 1037, startPoint y: 49, endPoint x: 1027, endPoint y: 380, distance: 331.2
click at [1037, 49] on div "All Assigned Flagged Tia Problems" at bounding box center [886, 60] width 1364 height 28
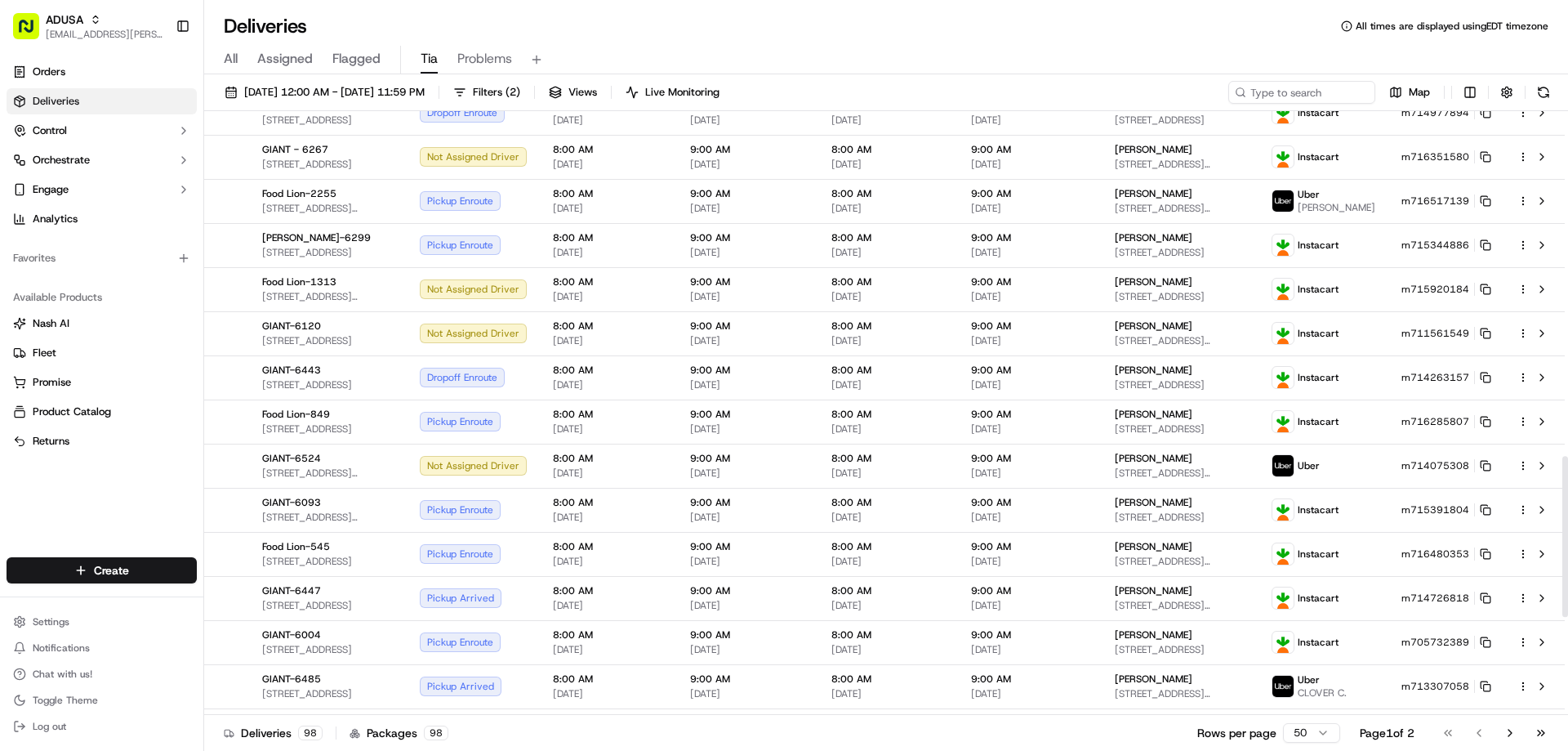
scroll to position [1661, 0]
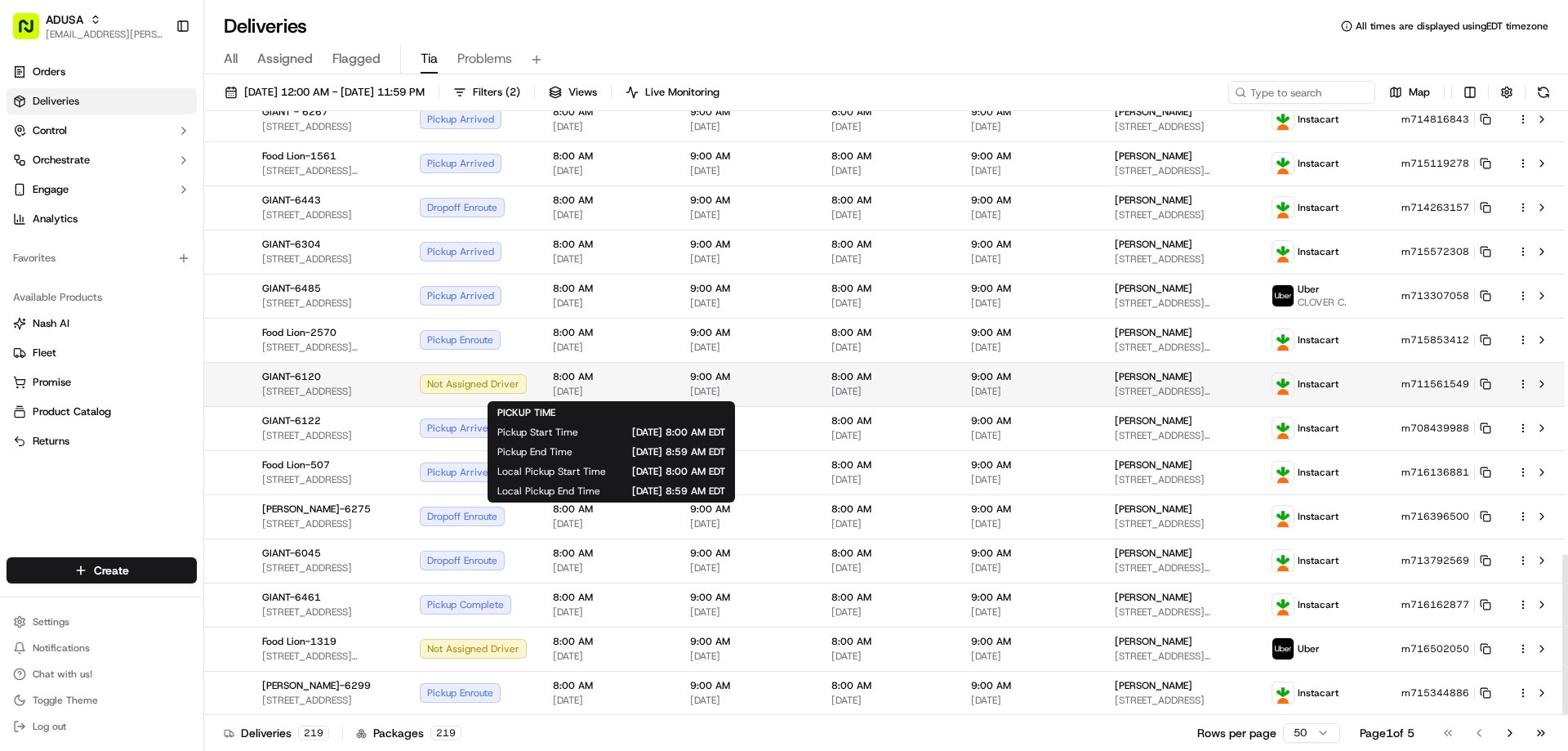
click at [651, 387] on span "[DATE]" at bounding box center [608, 391] width 111 height 13
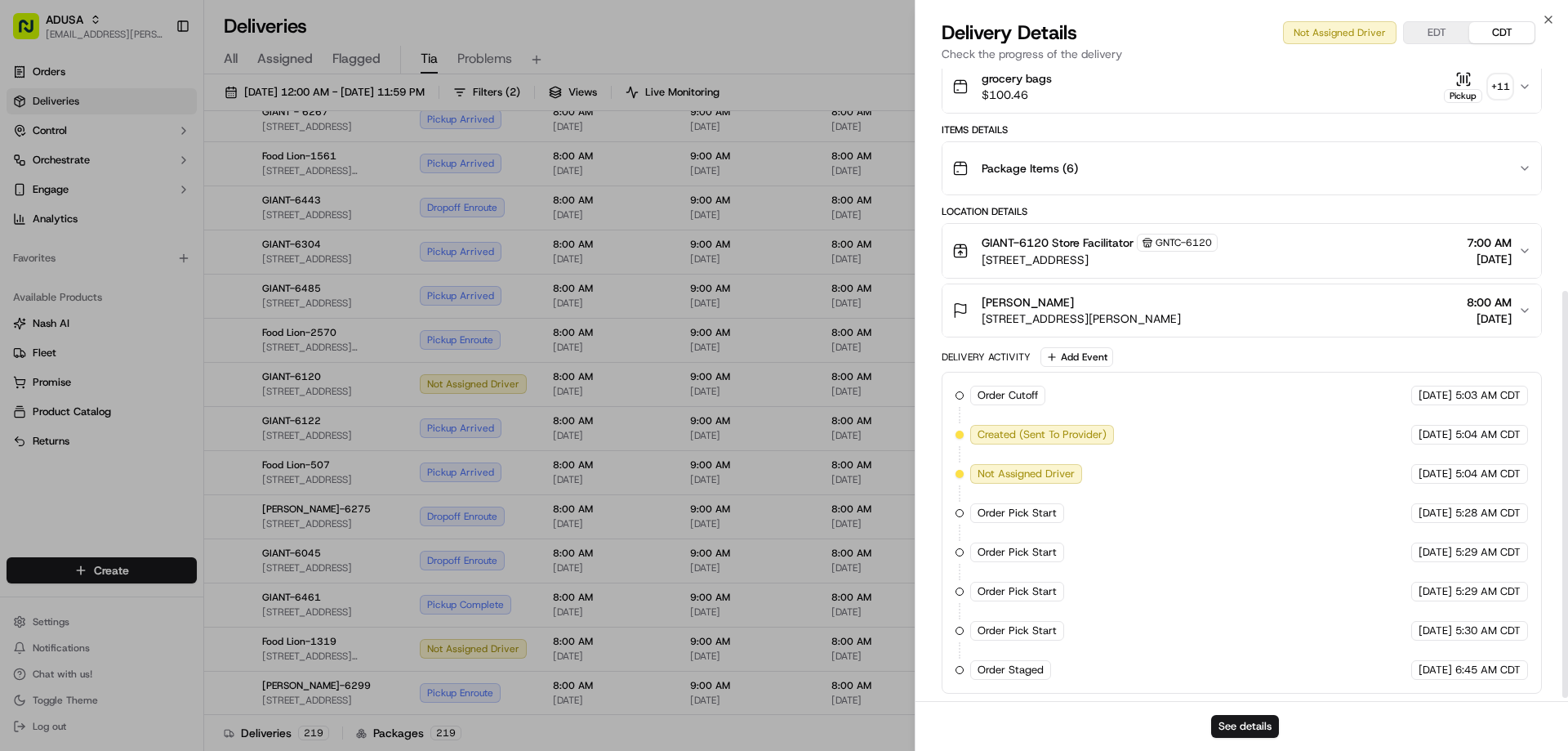
scroll to position [351, 0]
click at [1249, 724] on button "See details" at bounding box center [1245, 726] width 68 height 23
click at [1558, 23] on div "Delivery Details Not Assigned Driver EDT CDT Check the progress of the delivery" at bounding box center [1241, 44] width 653 height 49
click at [1550, 17] on icon "button" at bounding box center [1549, 20] width 13 height 13
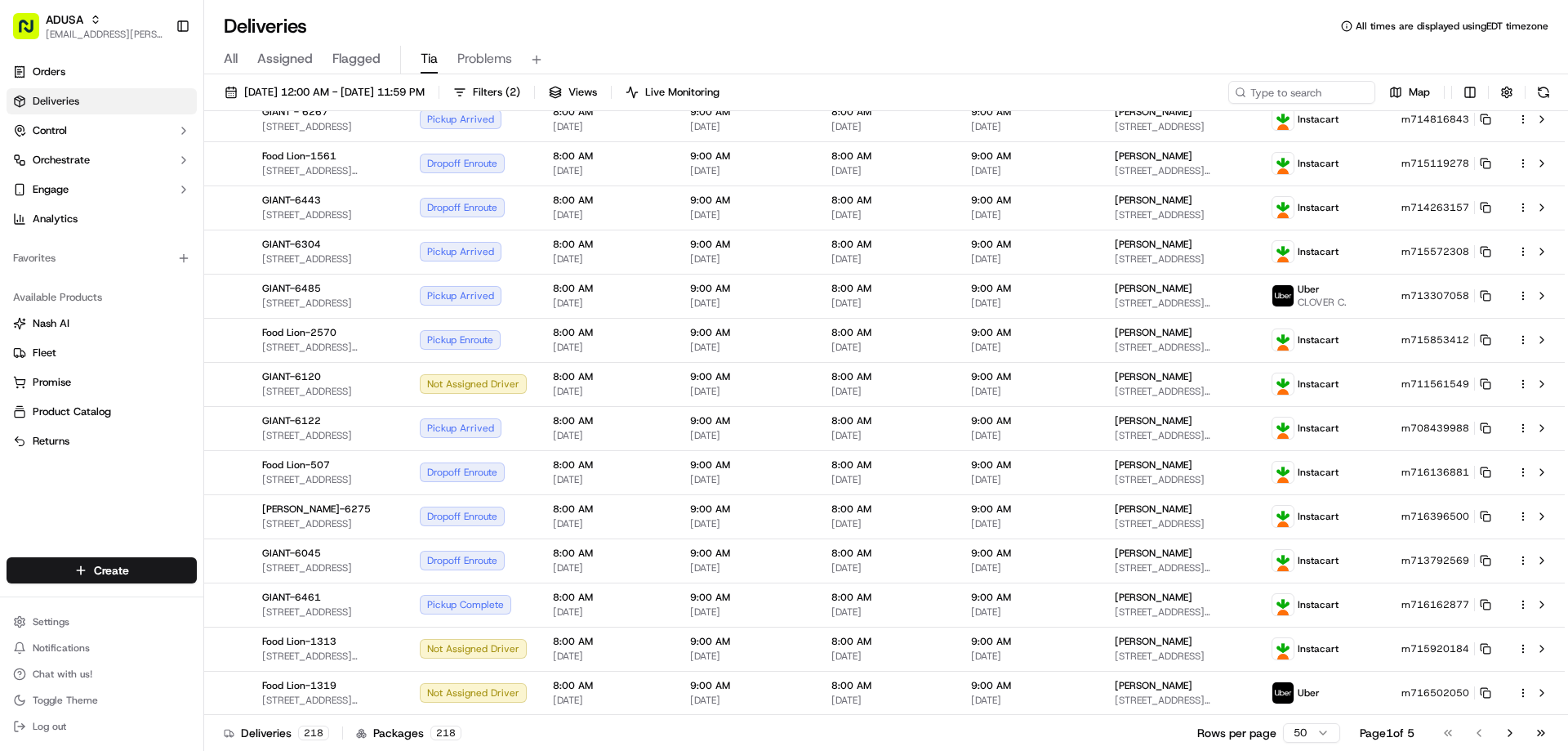
click at [1126, 30] on div "Deliveries All times are displayed using EDT timezone" at bounding box center [886, 26] width 1364 height 26
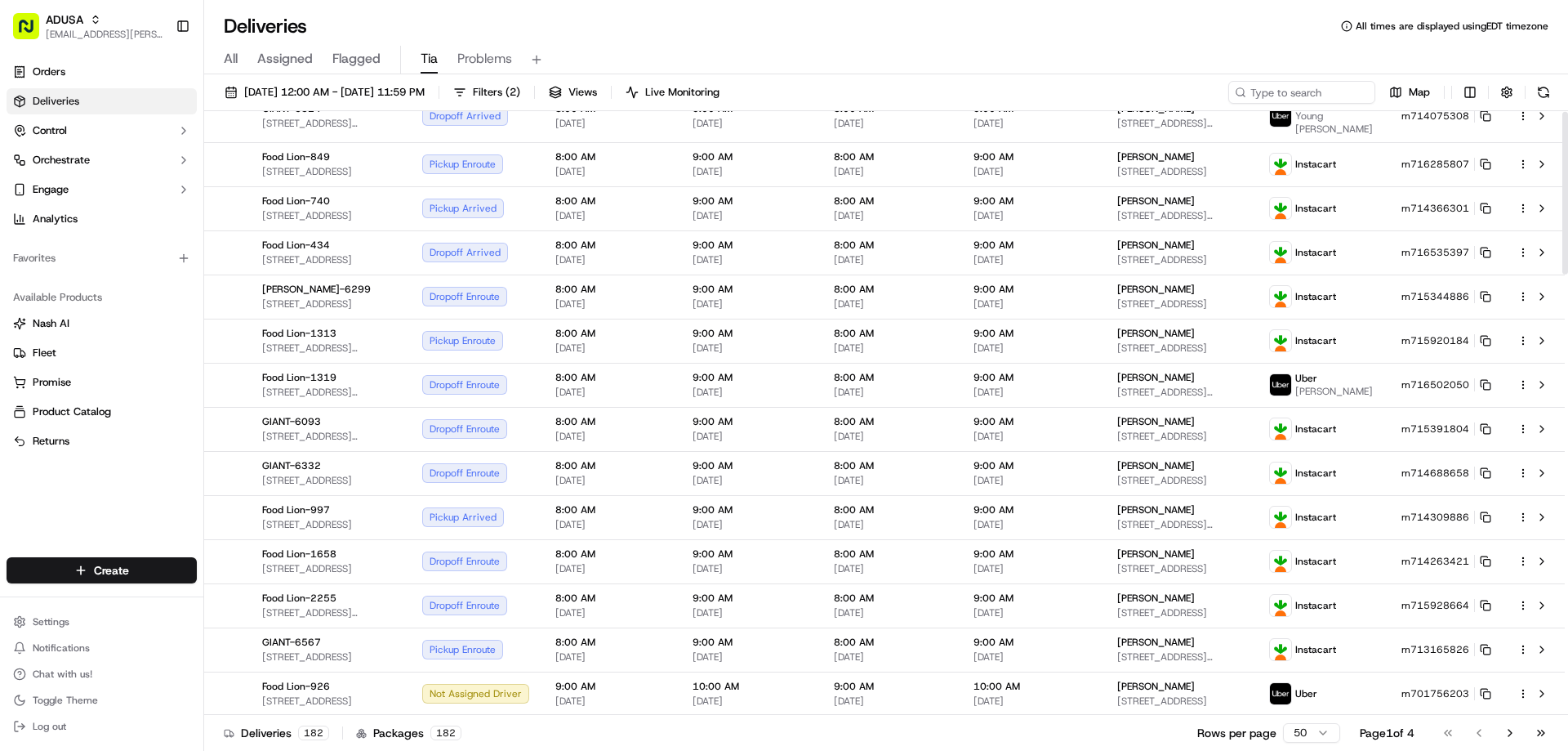
scroll to position [0, 0]
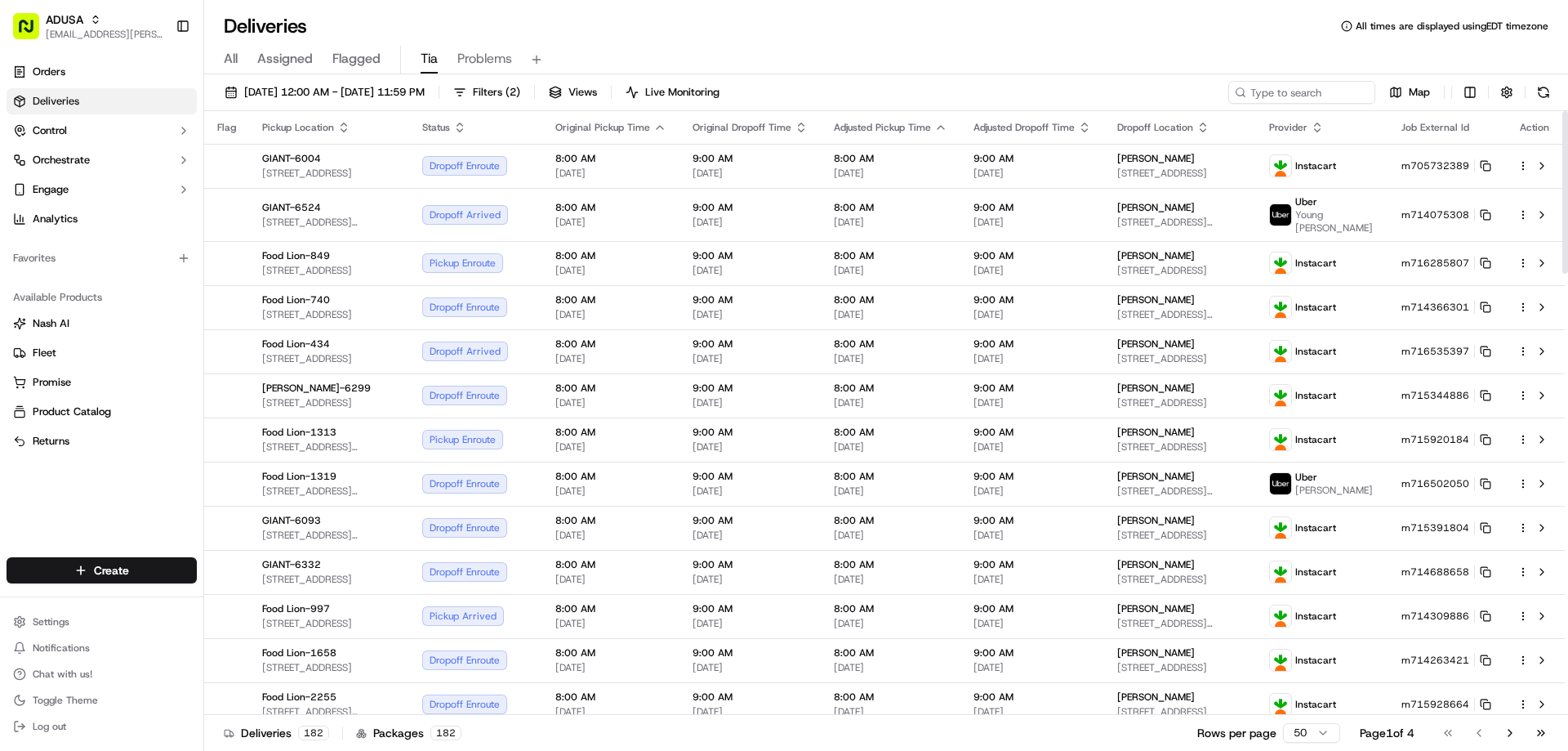
click at [888, 58] on div "All Assigned Flagged Tia Problems" at bounding box center [886, 60] width 1364 height 28
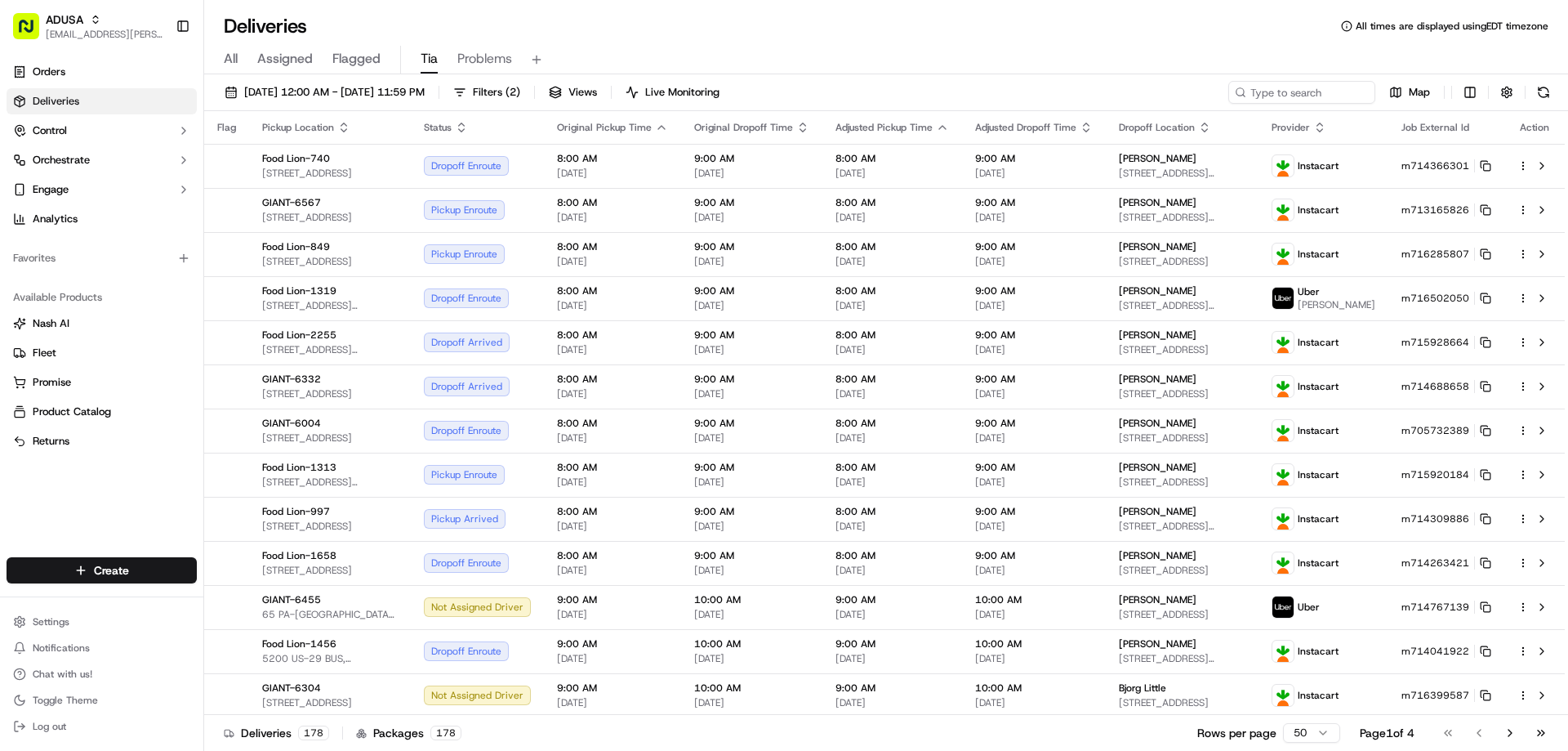
click at [236, 58] on span "All" at bounding box center [230, 58] width 14 height 19
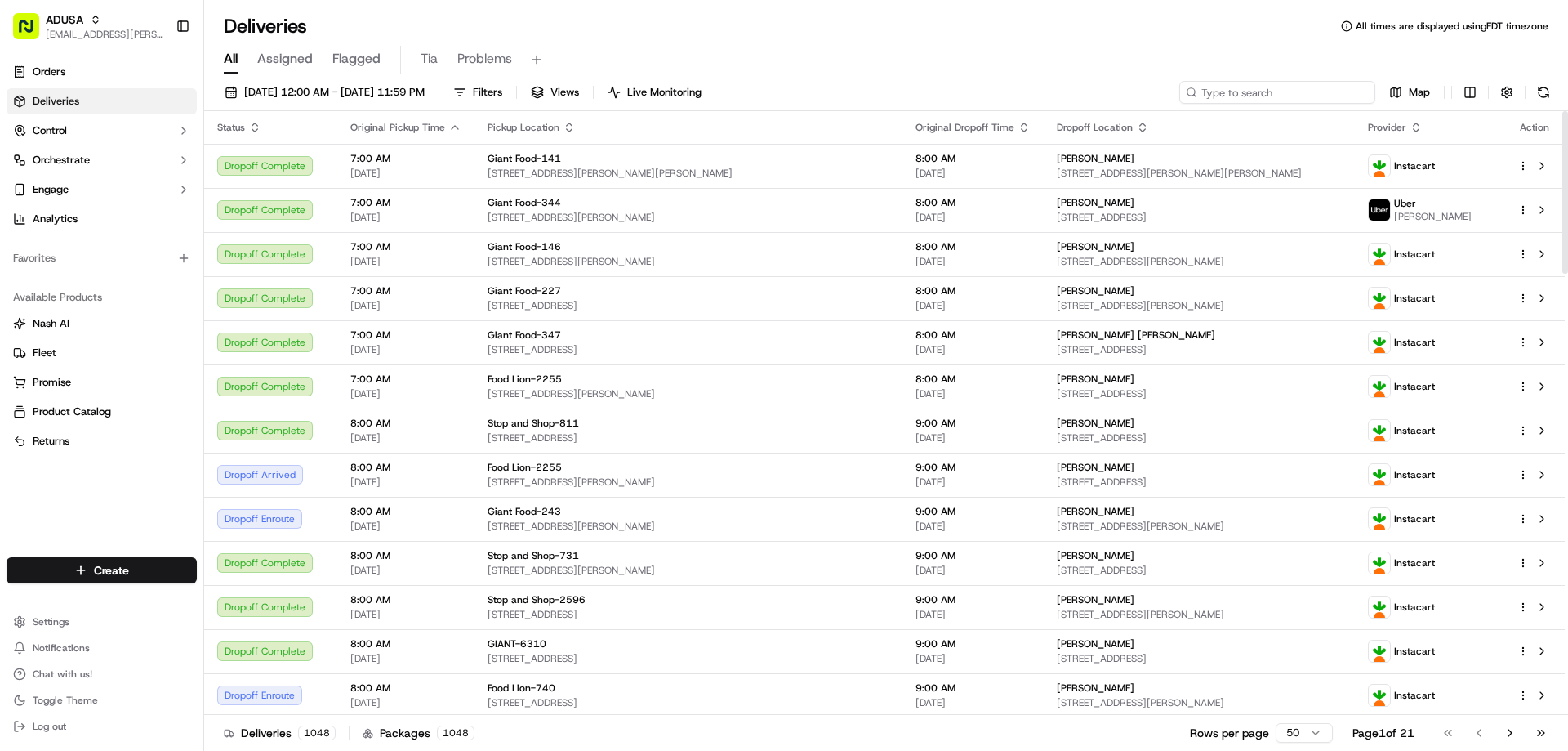
click at [1326, 96] on input at bounding box center [1277, 91] width 196 height 23
paste input "m713164802"
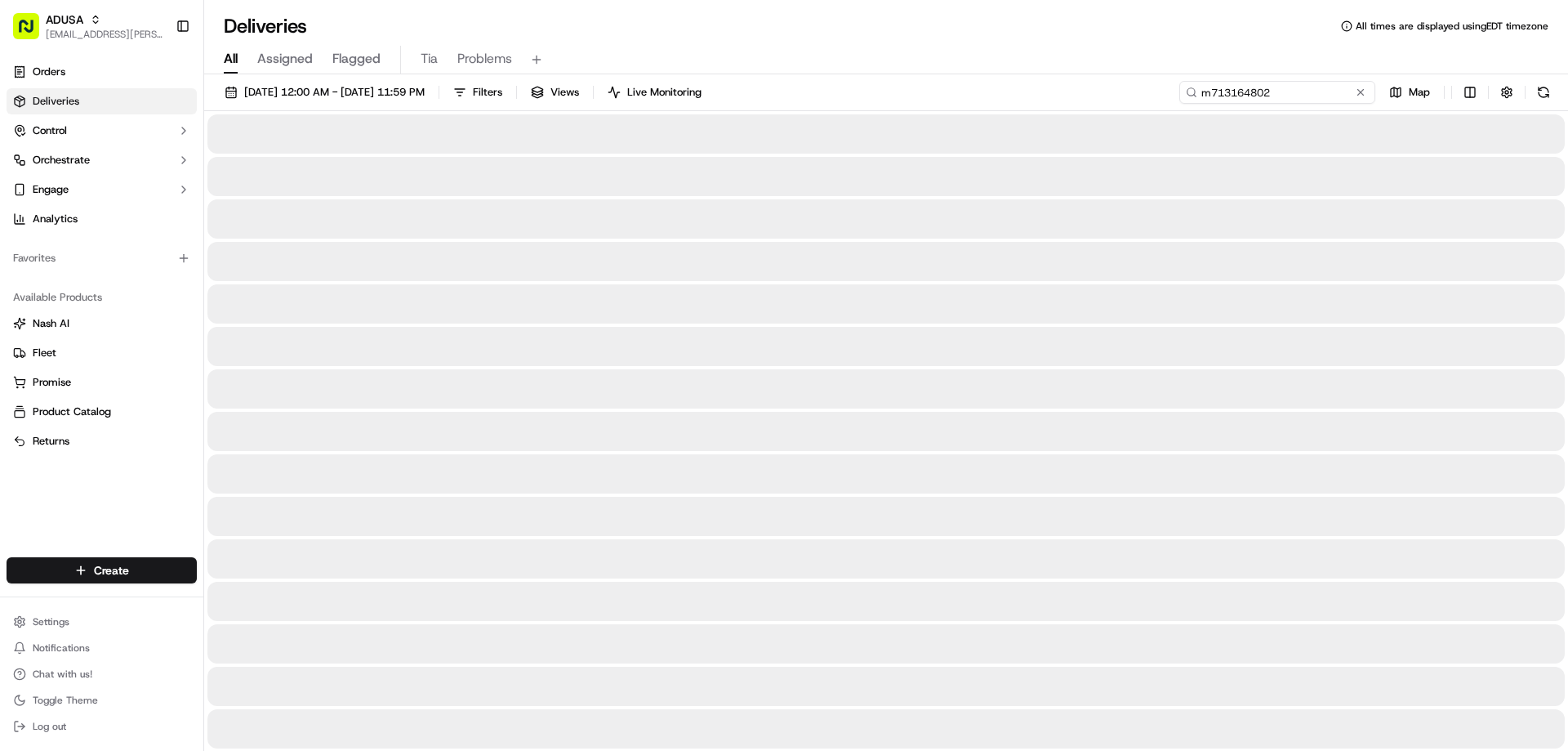
type input "m713164802"
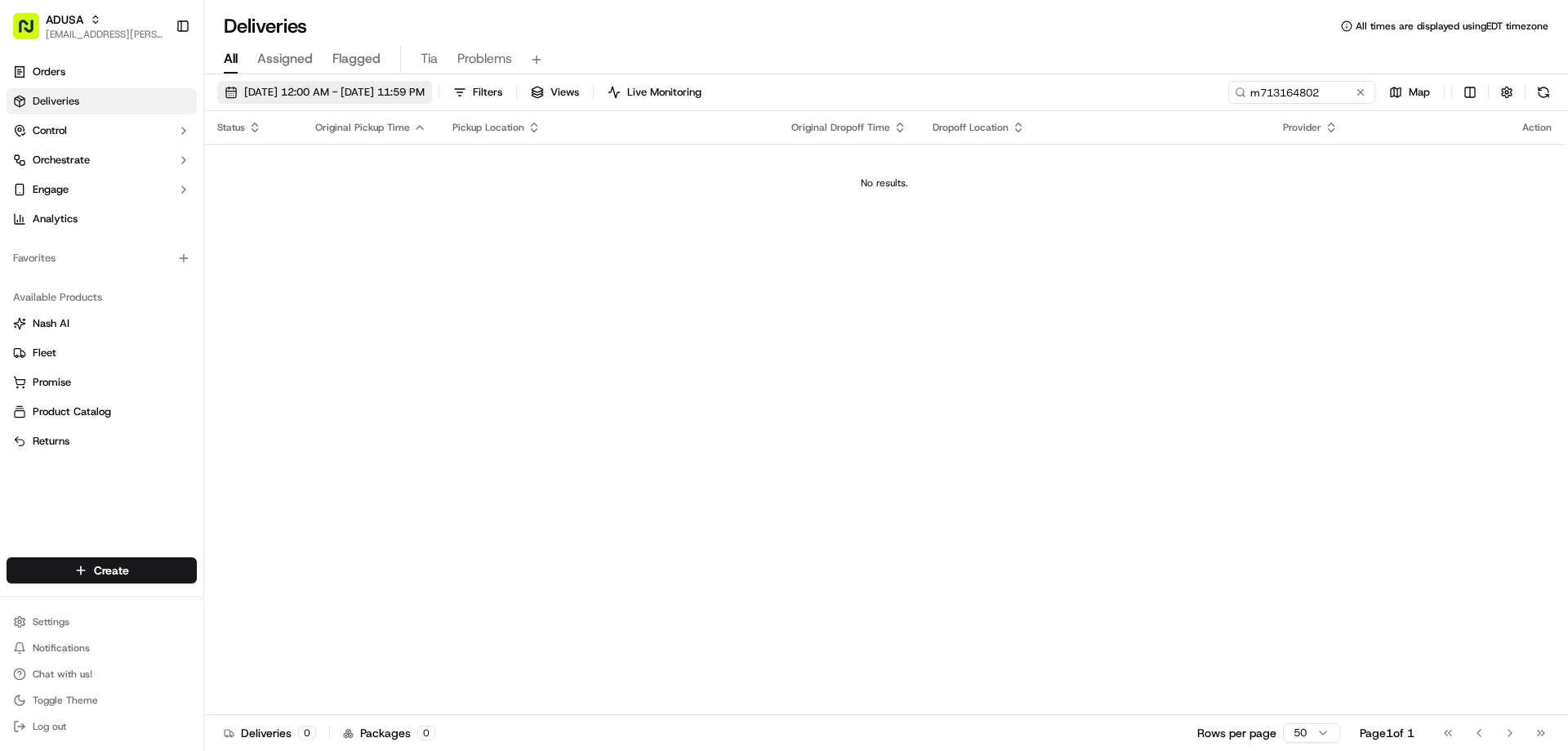
click at [323, 91] on span "09/19/2025 12:00 AM - 09/19/2025 11:59 PM" at bounding box center [334, 92] width 180 height 15
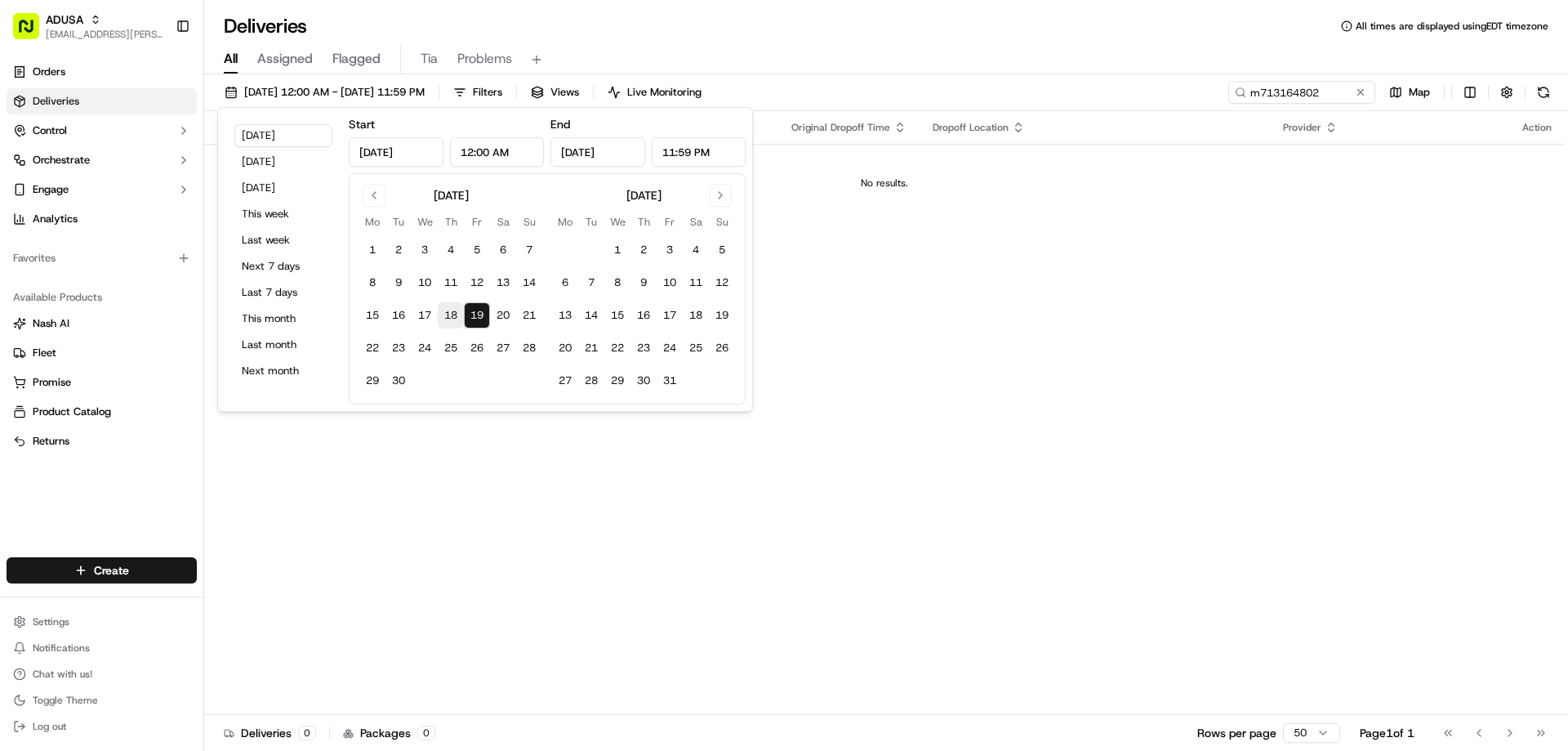
click at [453, 316] on button "18" at bounding box center [450, 315] width 26 height 26
type input "Sep 18, 2025"
click at [1334, 93] on input "m713164802" at bounding box center [1277, 91] width 196 height 23
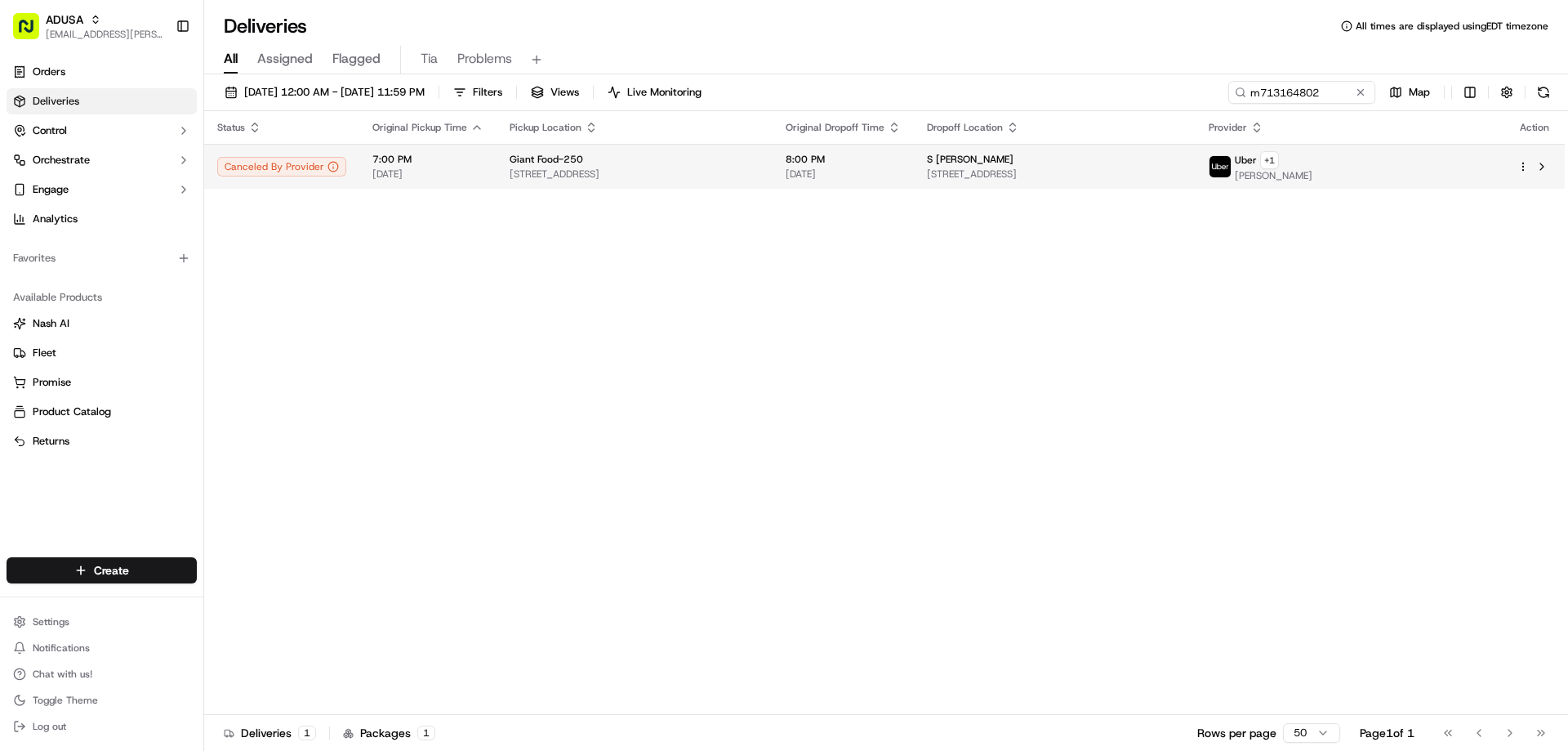
click at [1196, 181] on td "S CAROLINE SCHRODER 18519 Bear Creek Terrace, Leesburg, VA 20176, US" at bounding box center [1054, 167] width 282 height 45
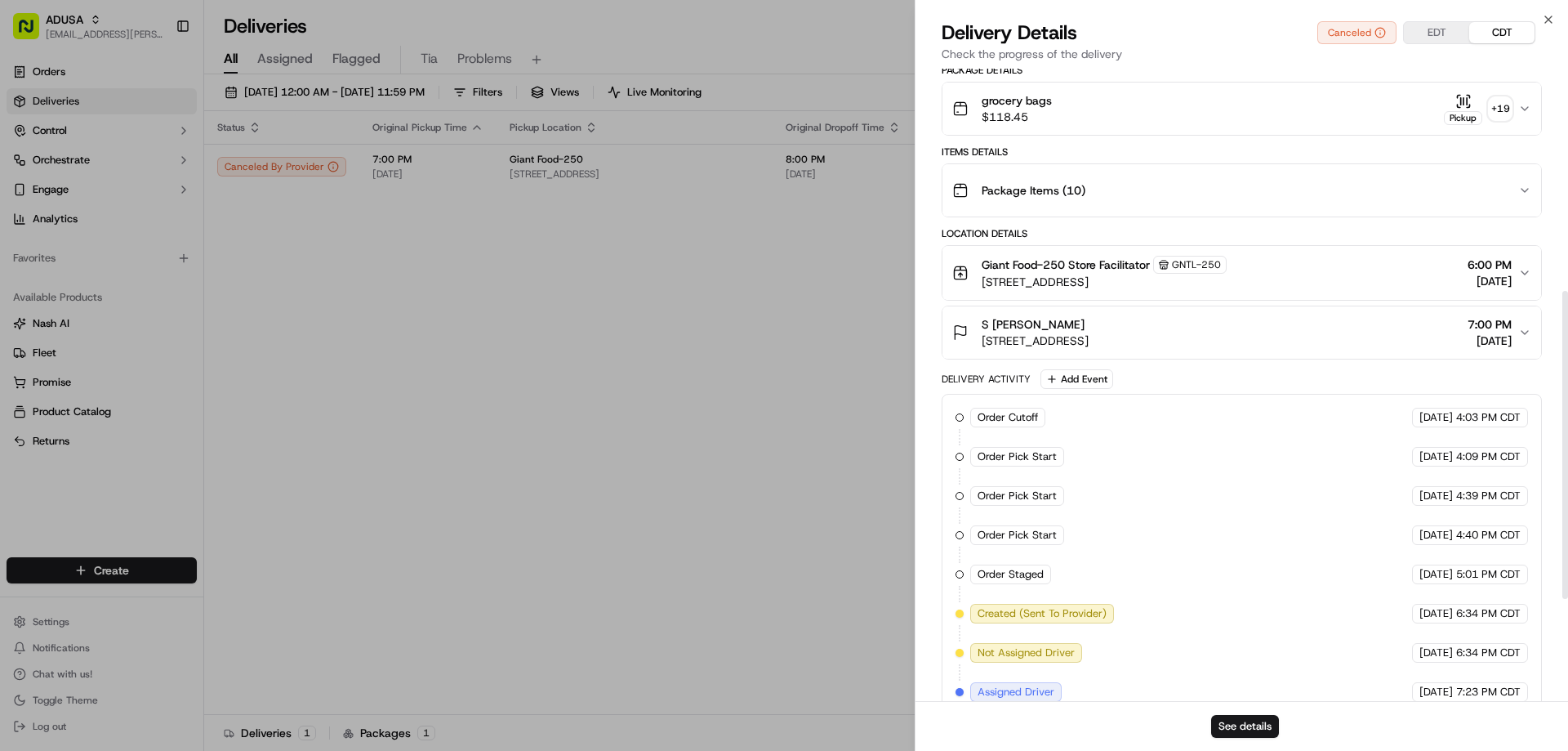
scroll to position [665, 0]
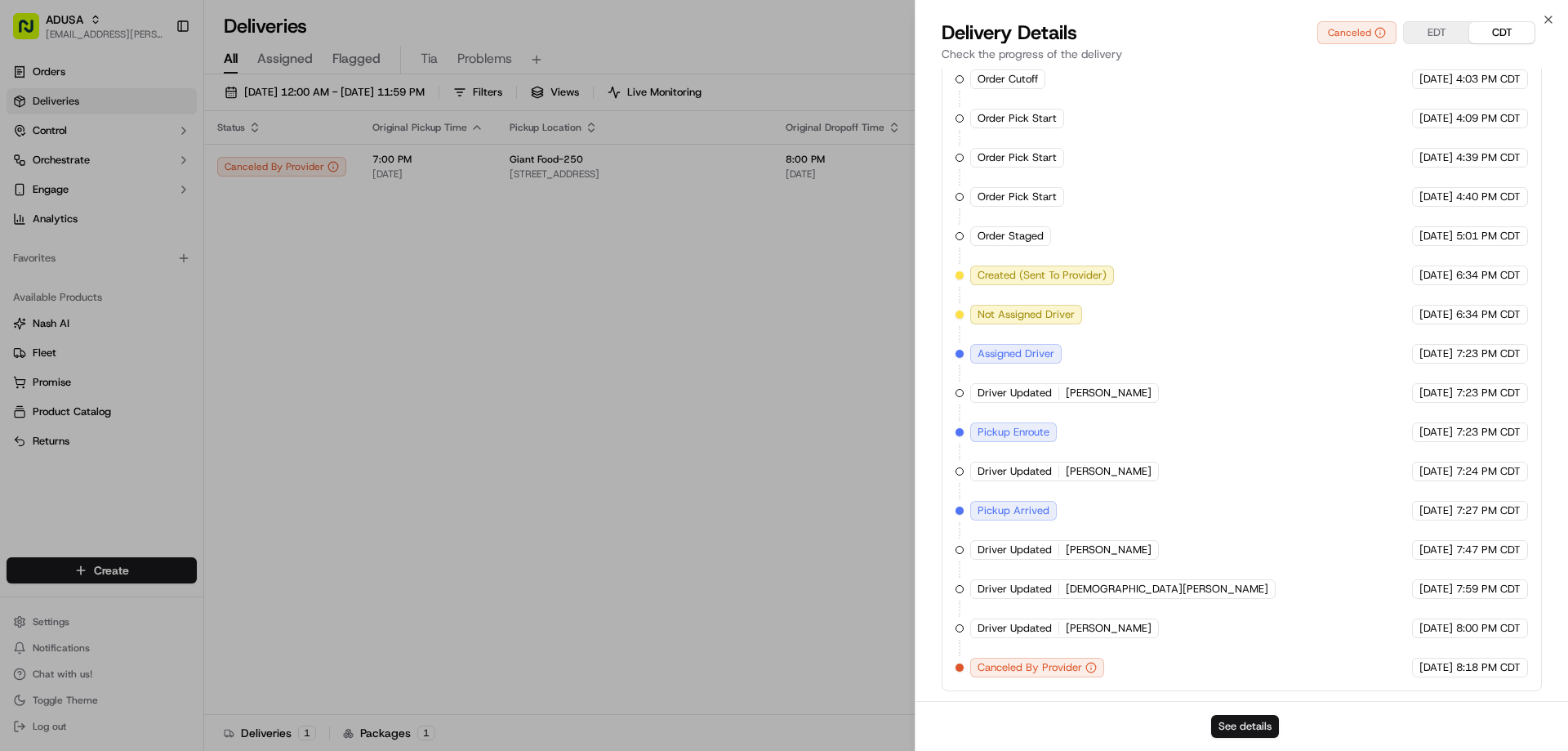
click at [1252, 725] on button "See details" at bounding box center [1245, 726] width 68 height 23
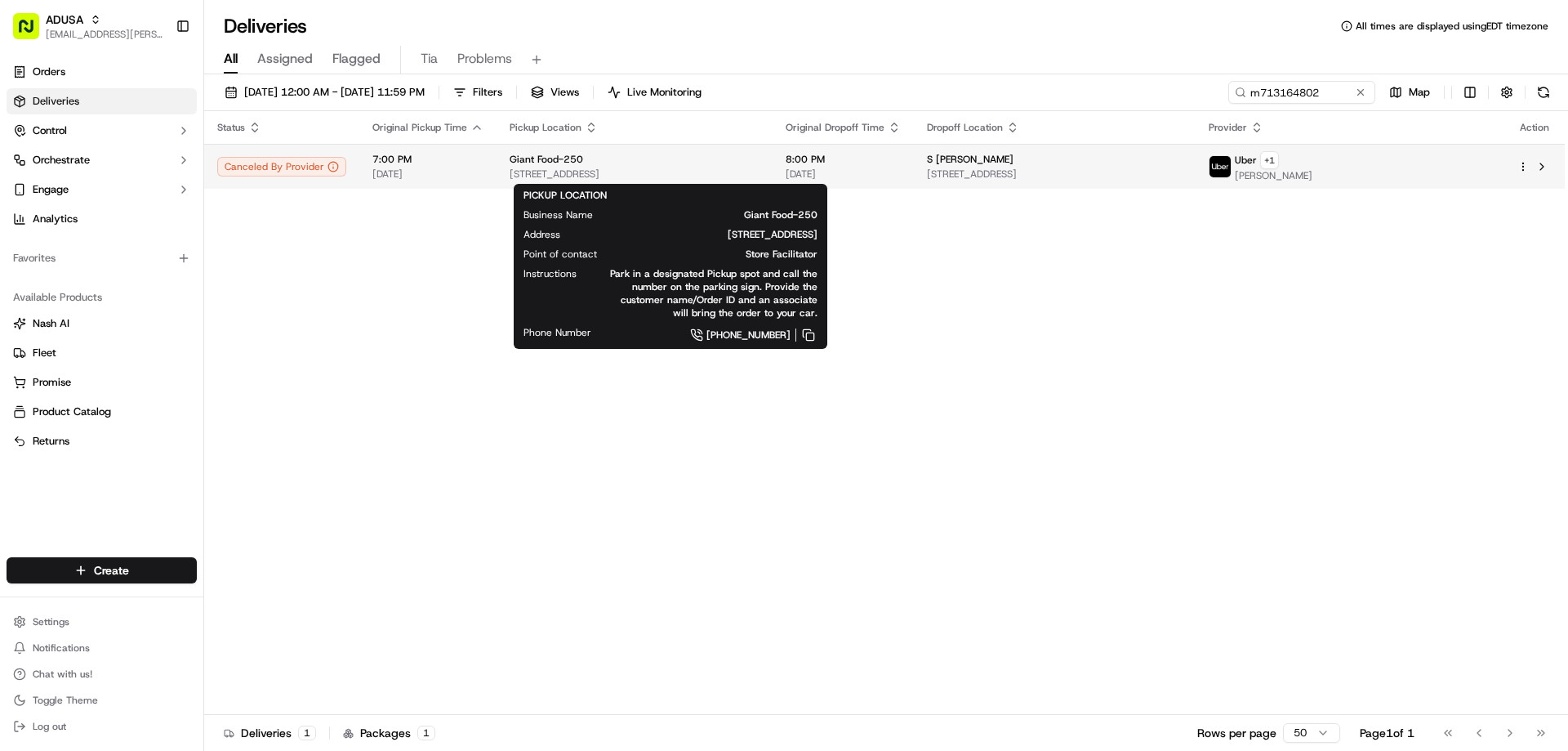
click at [696, 159] on div "Giant Food-250" at bounding box center [634, 159] width 250 height 13
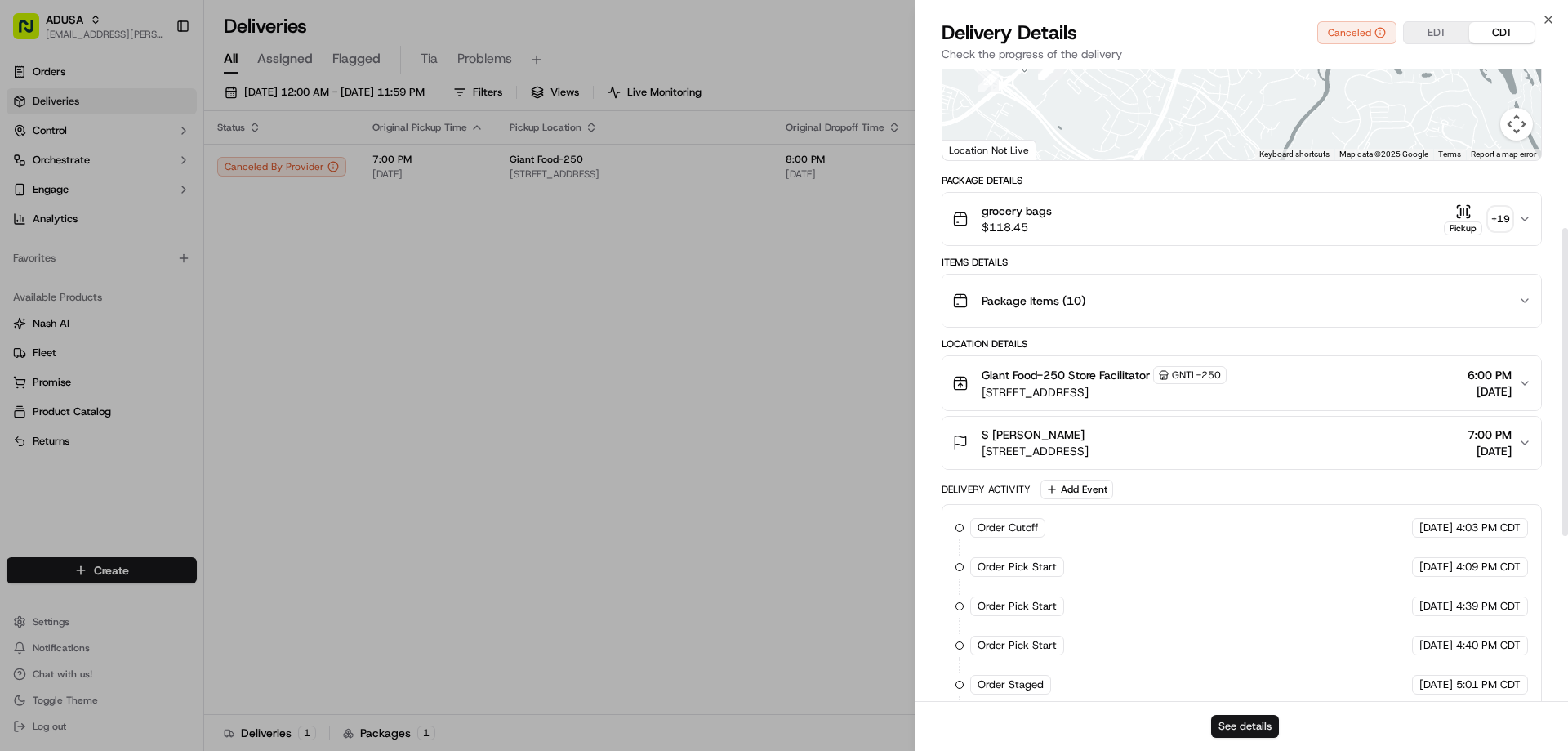
scroll to position [327, 0]
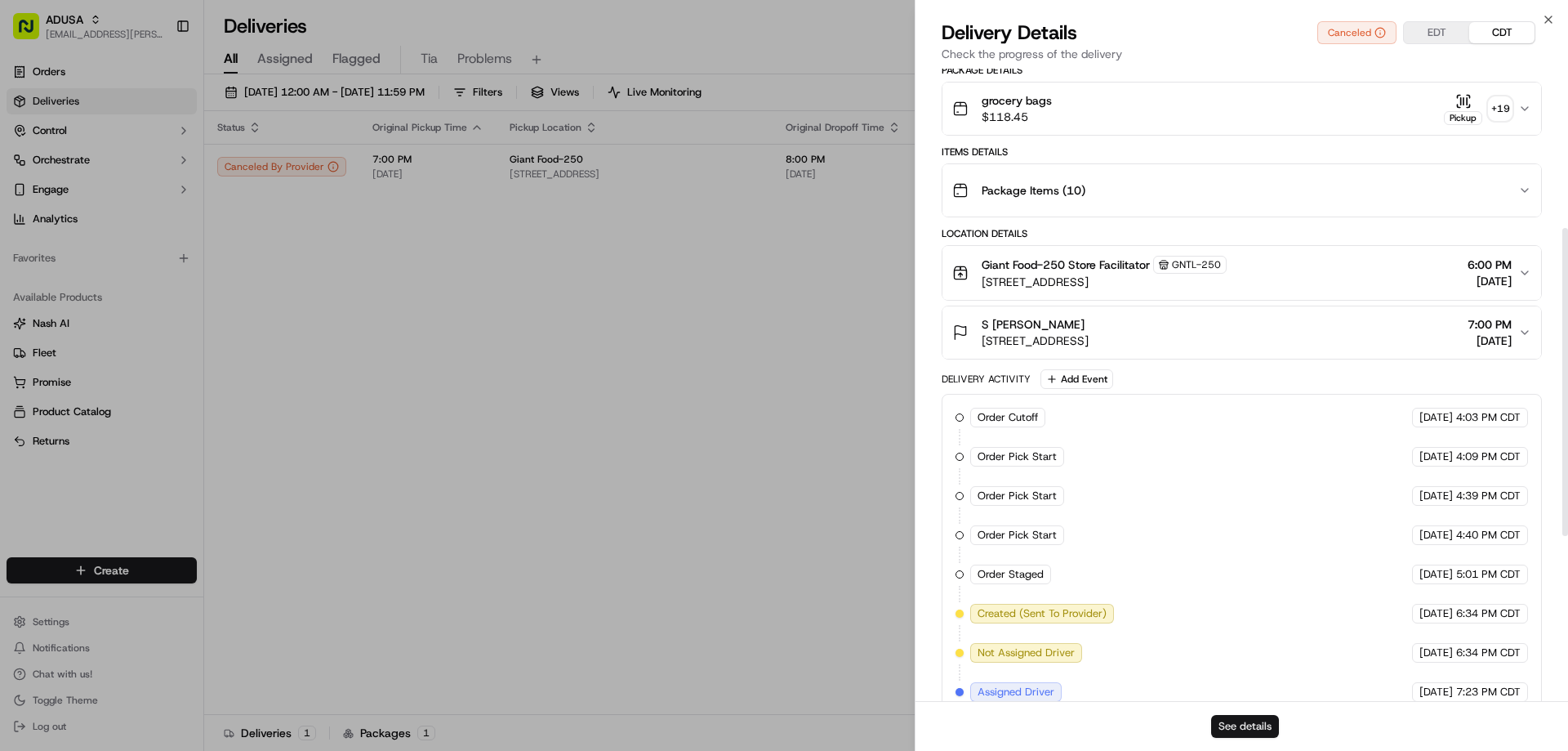
click at [1245, 721] on button "See details" at bounding box center [1245, 726] width 68 height 23
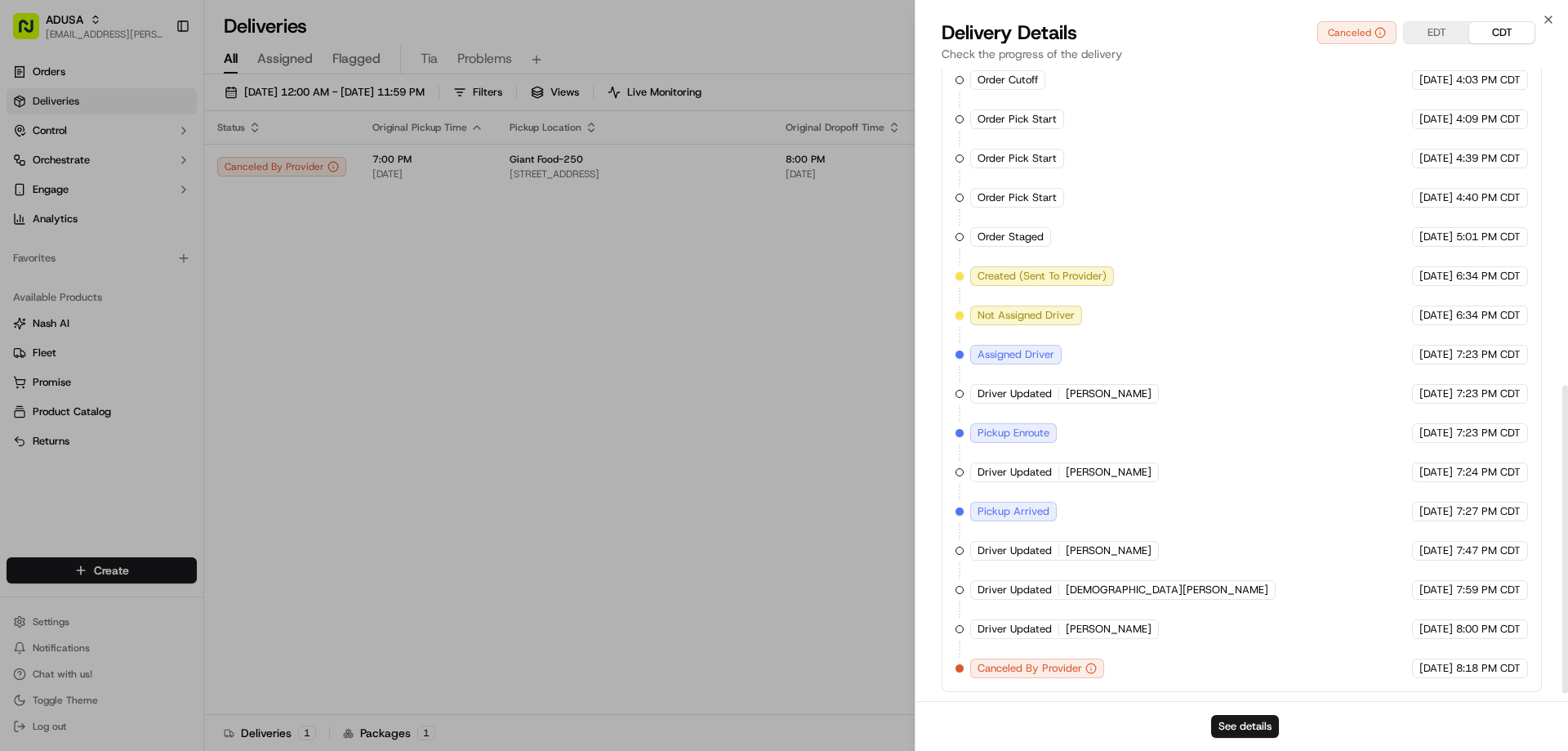
scroll to position [665, 0]
click at [1232, 725] on button "See details" at bounding box center [1245, 726] width 68 height 23
click at [1550, 21] on icon "button" at bounding box center [1549, 19] width 7 height 7
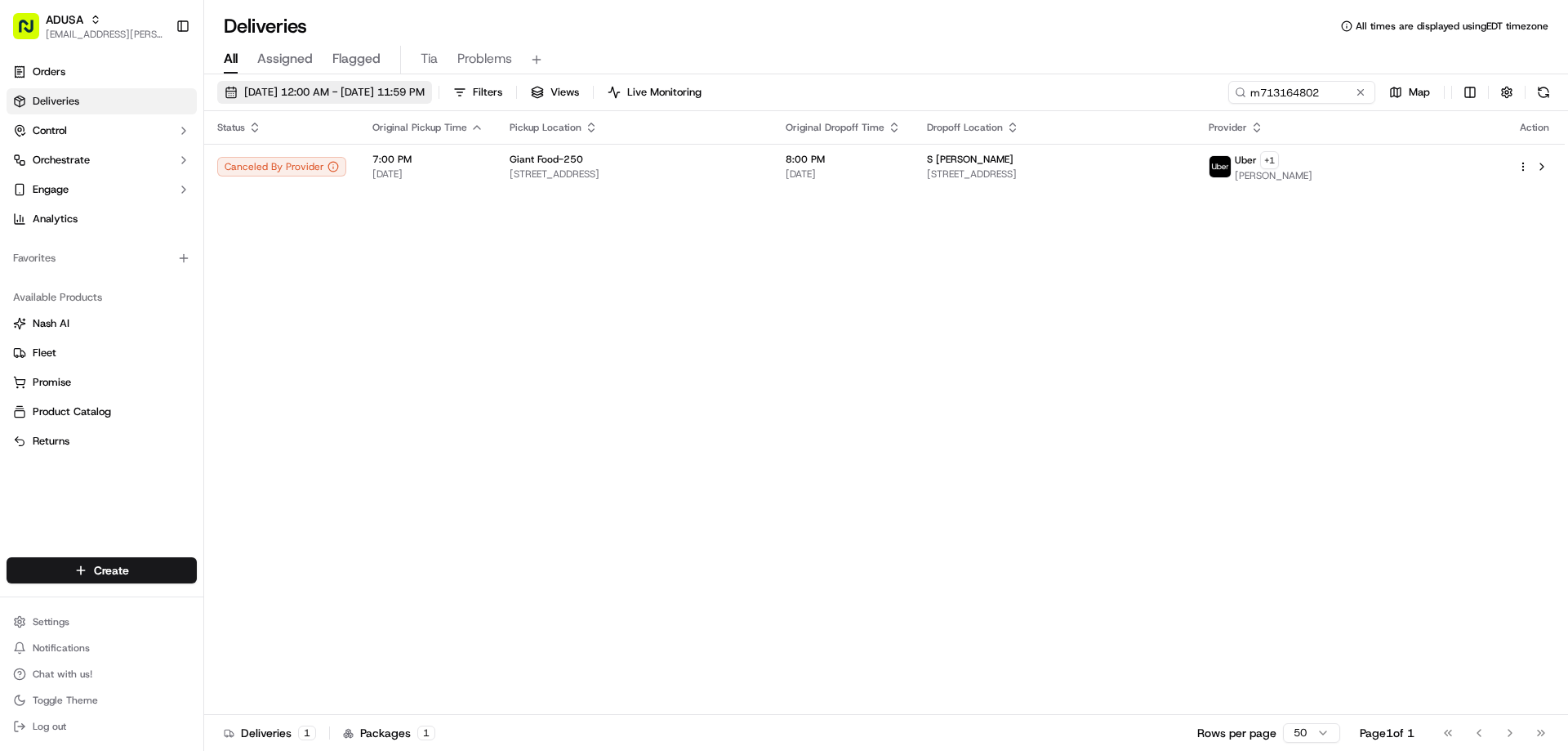
click at [285, 96] on span "09/18/2025 12:00 AM - 09/18/2025 11:59 PM" at bounding box center [334, 92] width 180 height 15
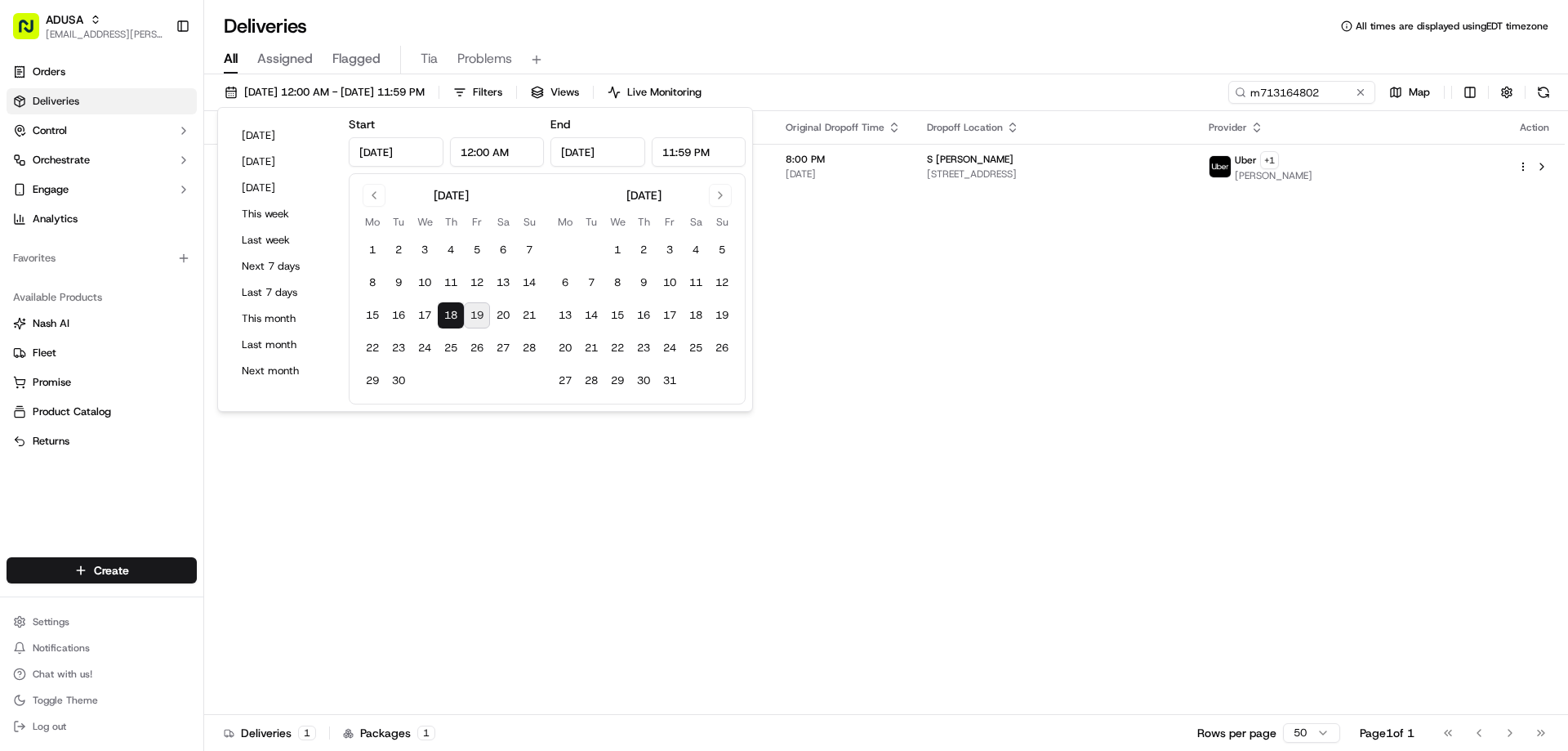
click at [482, 313] on button "19" at bounding box center [477, 315] width 26 height 26
click at [458, 306] on button "18" at bounding box center [450, 315] width 26 height 26
type input "Sep 18, 2025"
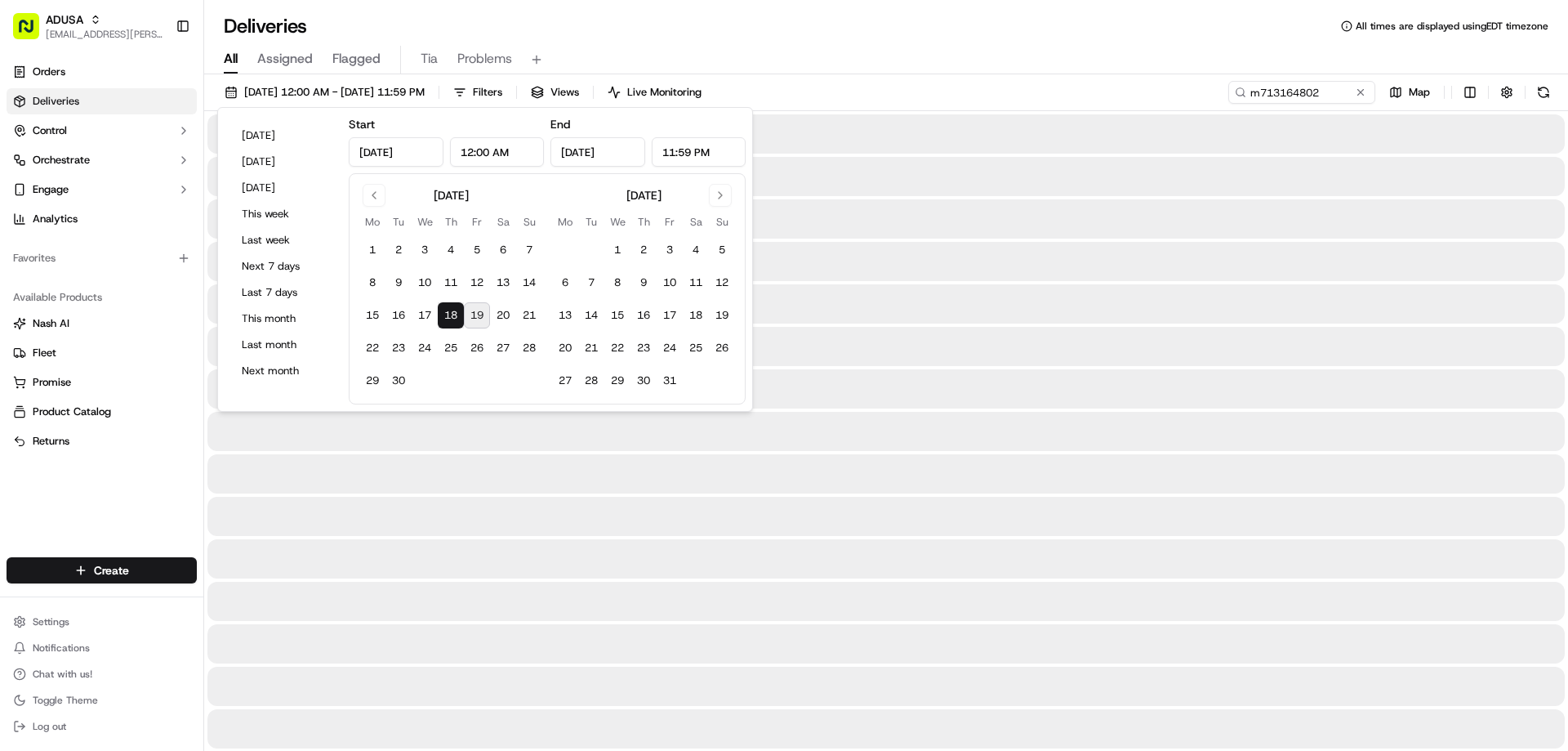
click at [453, 320] on button "18" at bounding box center [450, 315] width 26 height 26
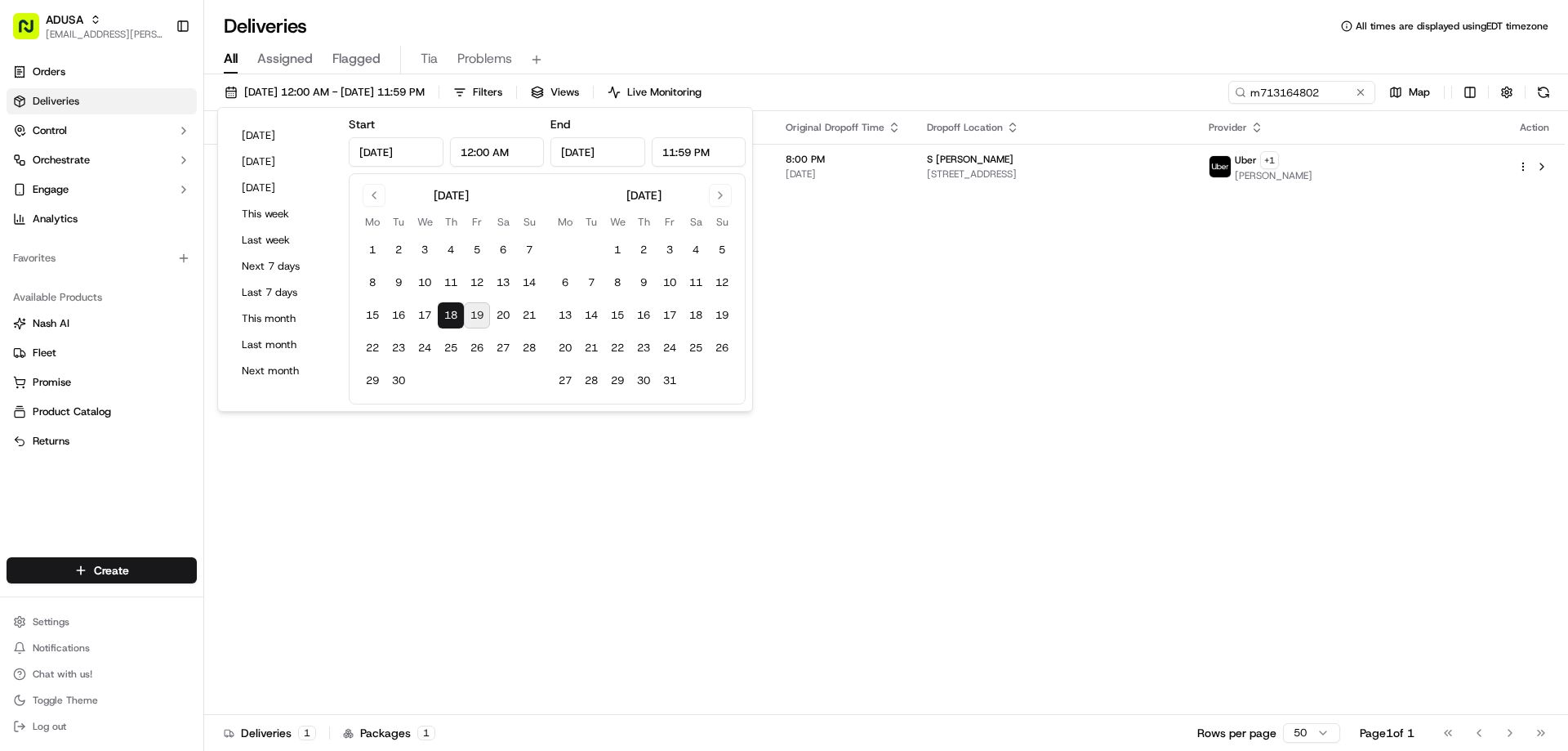
click at [447, 311] on button "18" at bounding box center [450, 315] width 26 height 26
click at [444, 287] on button "11" at bounding box center [450, 282] width 26 height 26
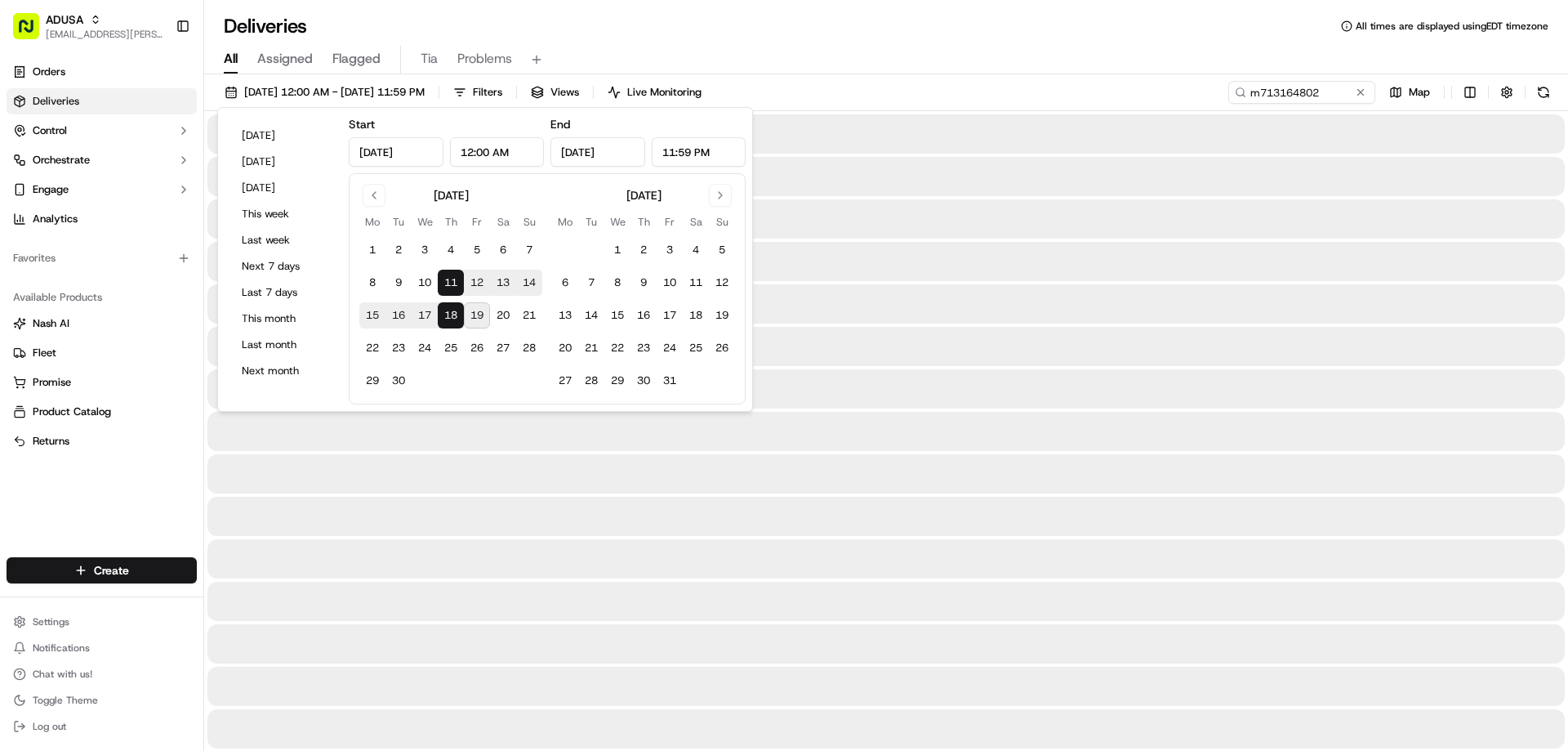
type input "Sep 11, 2025"
click at [446, 287] on button "11" at bounding box center [450, 282] width 26 height 26
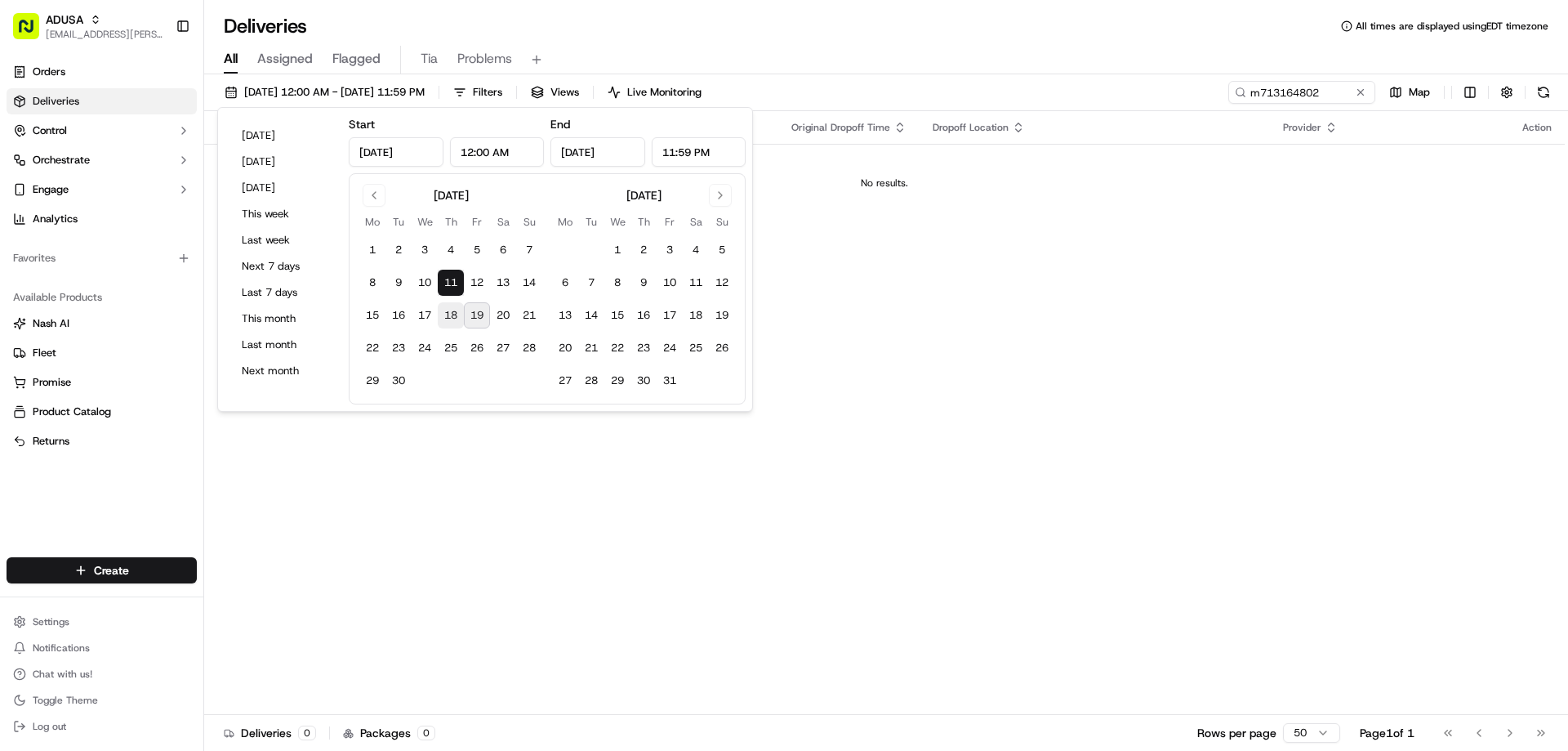
click at [456, 314] on button "18" at bounding box center [450, 315] width 26 height 26
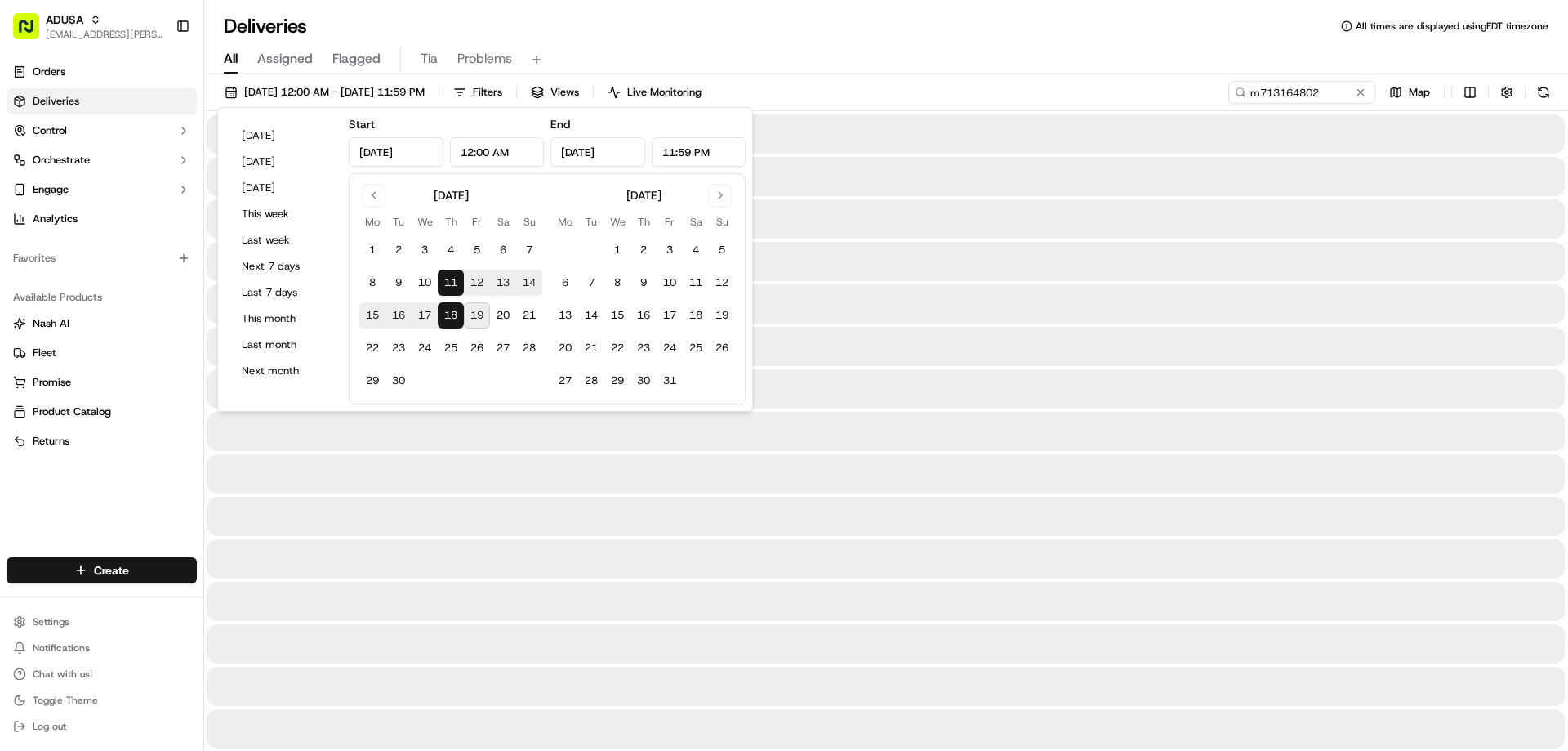
click at [452, 280] on button "11" at bounding box center [450, 282] width 26 height 26
type input "Sep 11, 2025"
click at [452, 280] on button "11" at bounding box center [450, 282] width 26 height 26
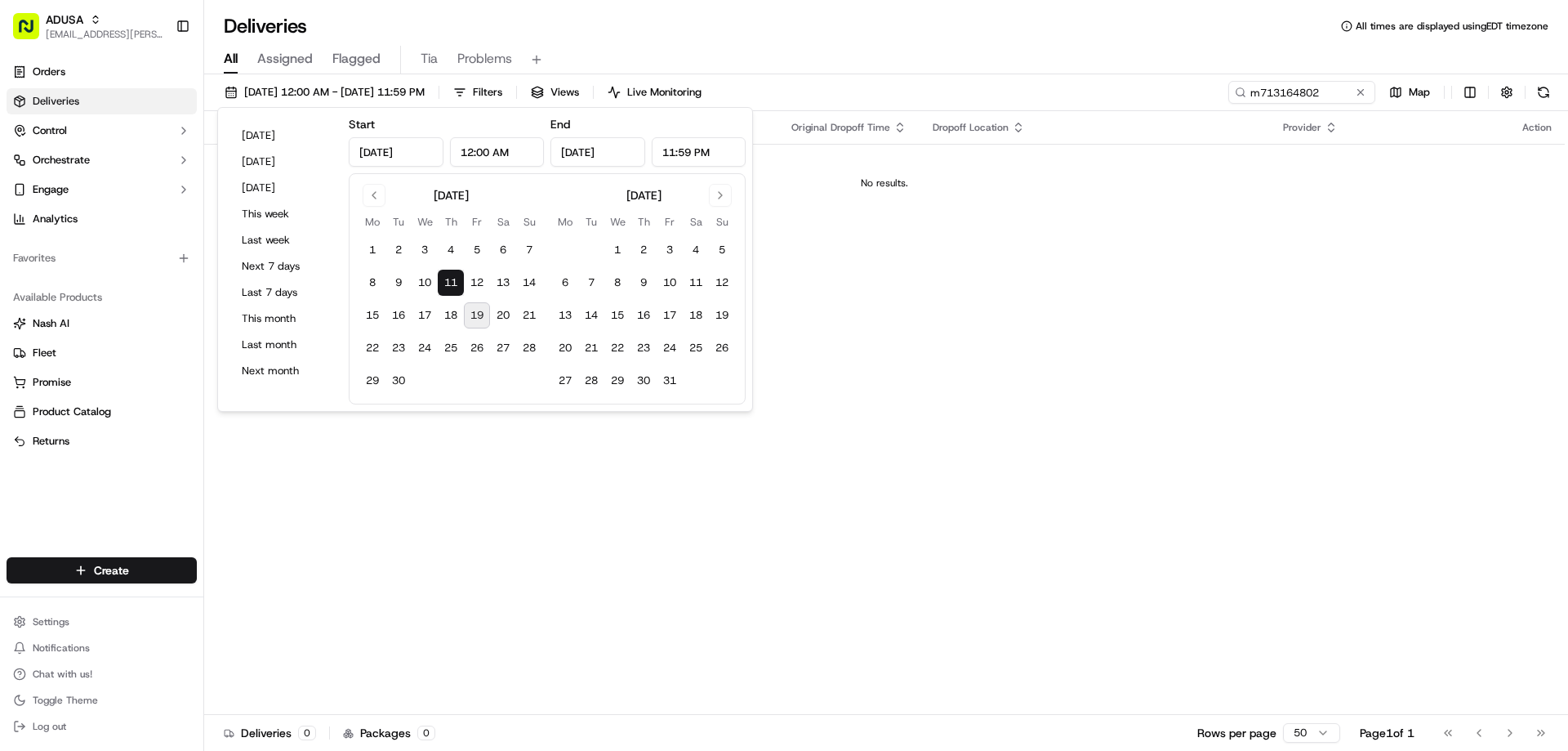
click at [479, 313] on button "19" at bounding box center [477, 315] width 26 height 26
type input "Sep 19, 2025"
click at [268, 137] on button "Today" at bounding box center [283, 135] width 98 height 23
click at [731, 570] on div "Status Original Pickup Time Pickup Location Original Dropoff Time Dropoff Locat…" at bounding box center [884, 413] width 1360 height 603
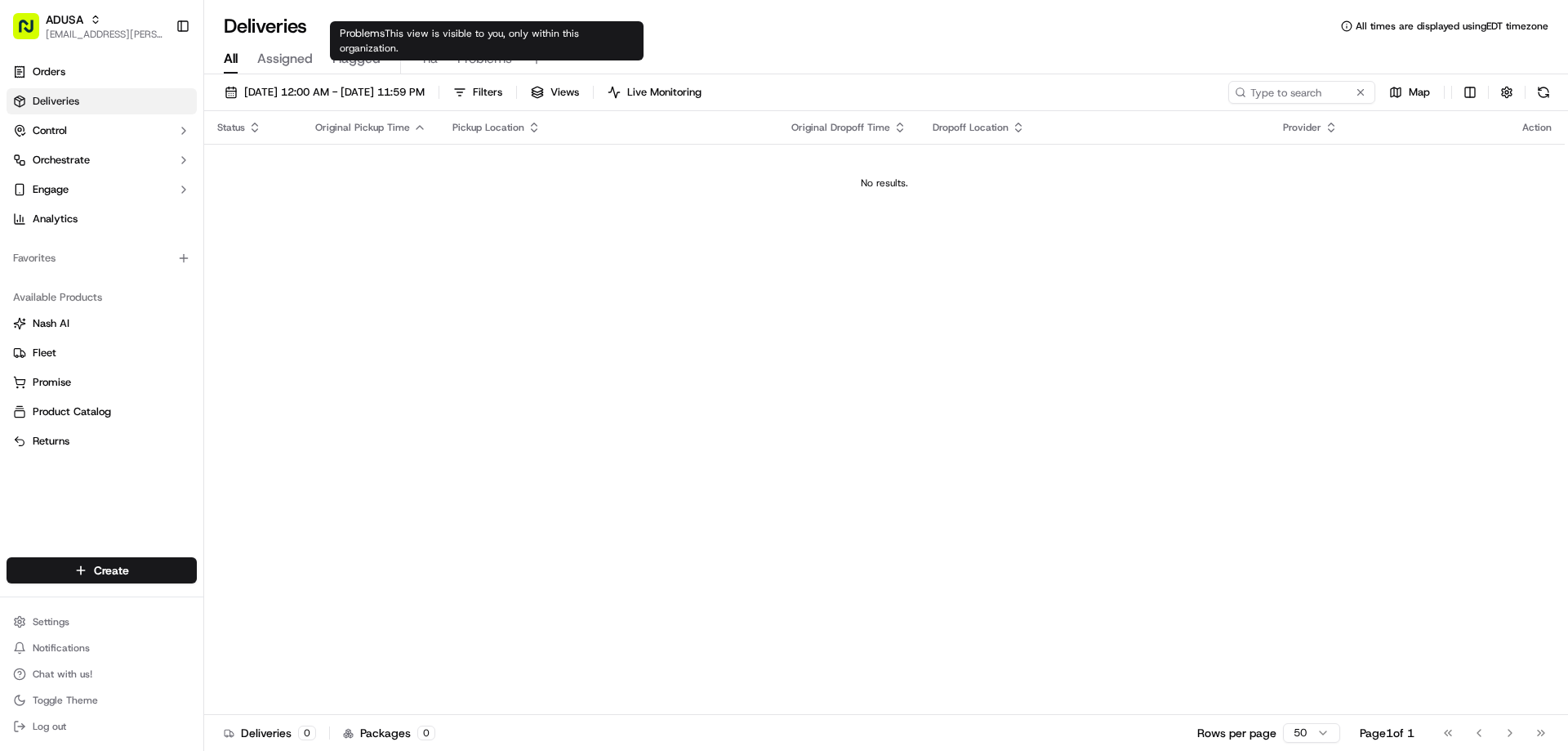
click at [436, 61] on span "Tia" at bounding box center [429, 58] width 17 height 19
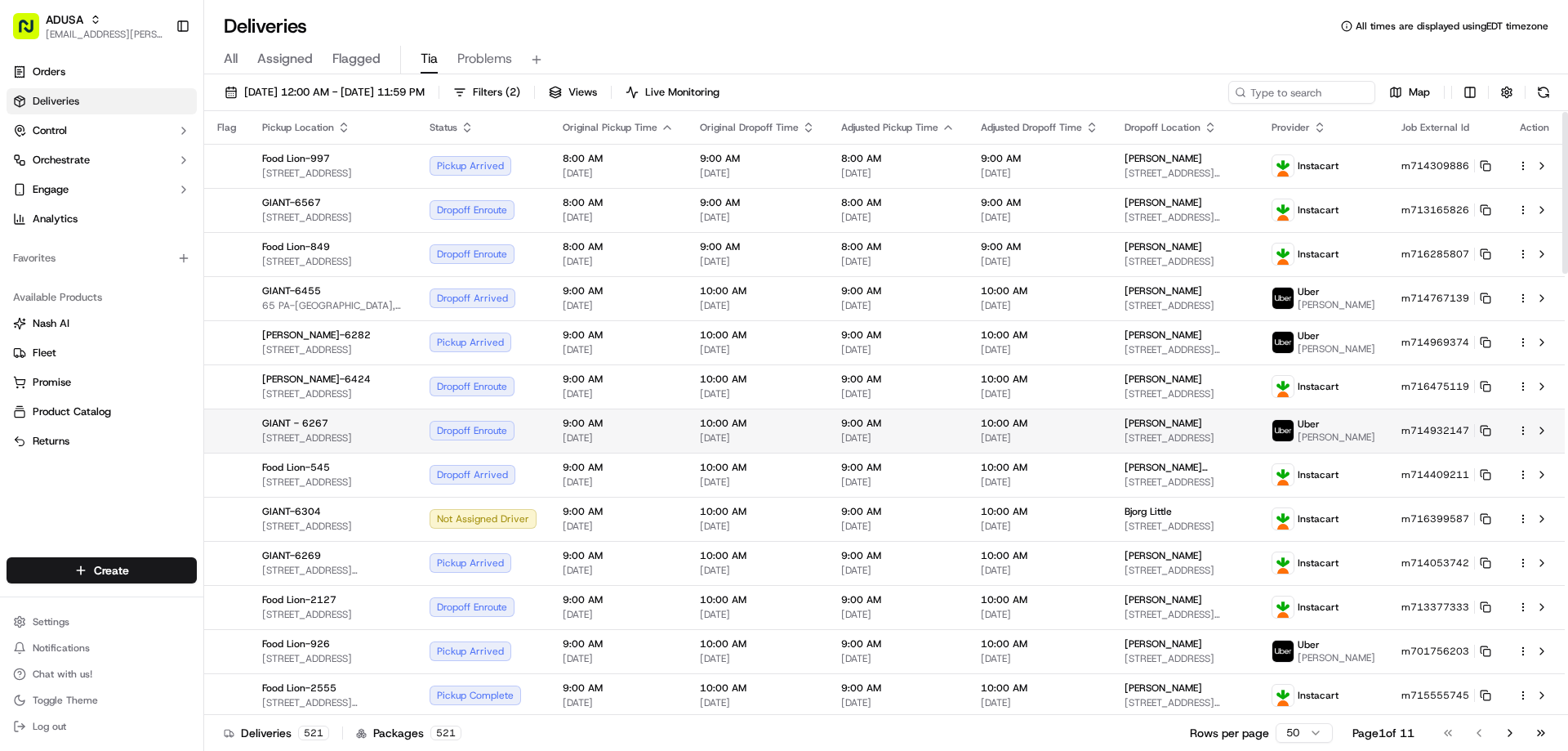
scroll to position [245, 0]
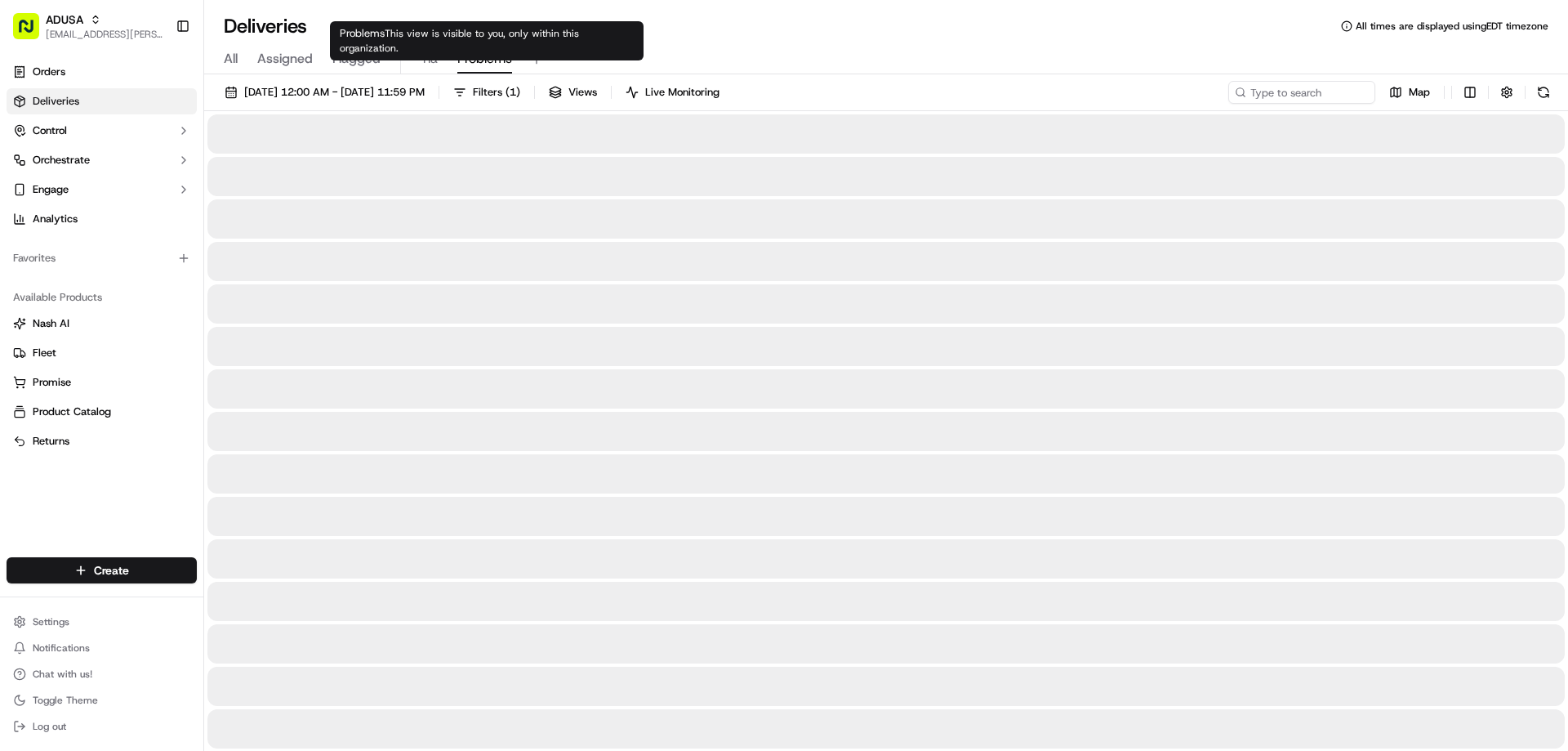
click at [492, 63] on span "Problems" at bounding box center [484, 58] width 54 height 19
click at [427, 63] on span "Tia" at bounding box center [429, 58] width 17 height 19
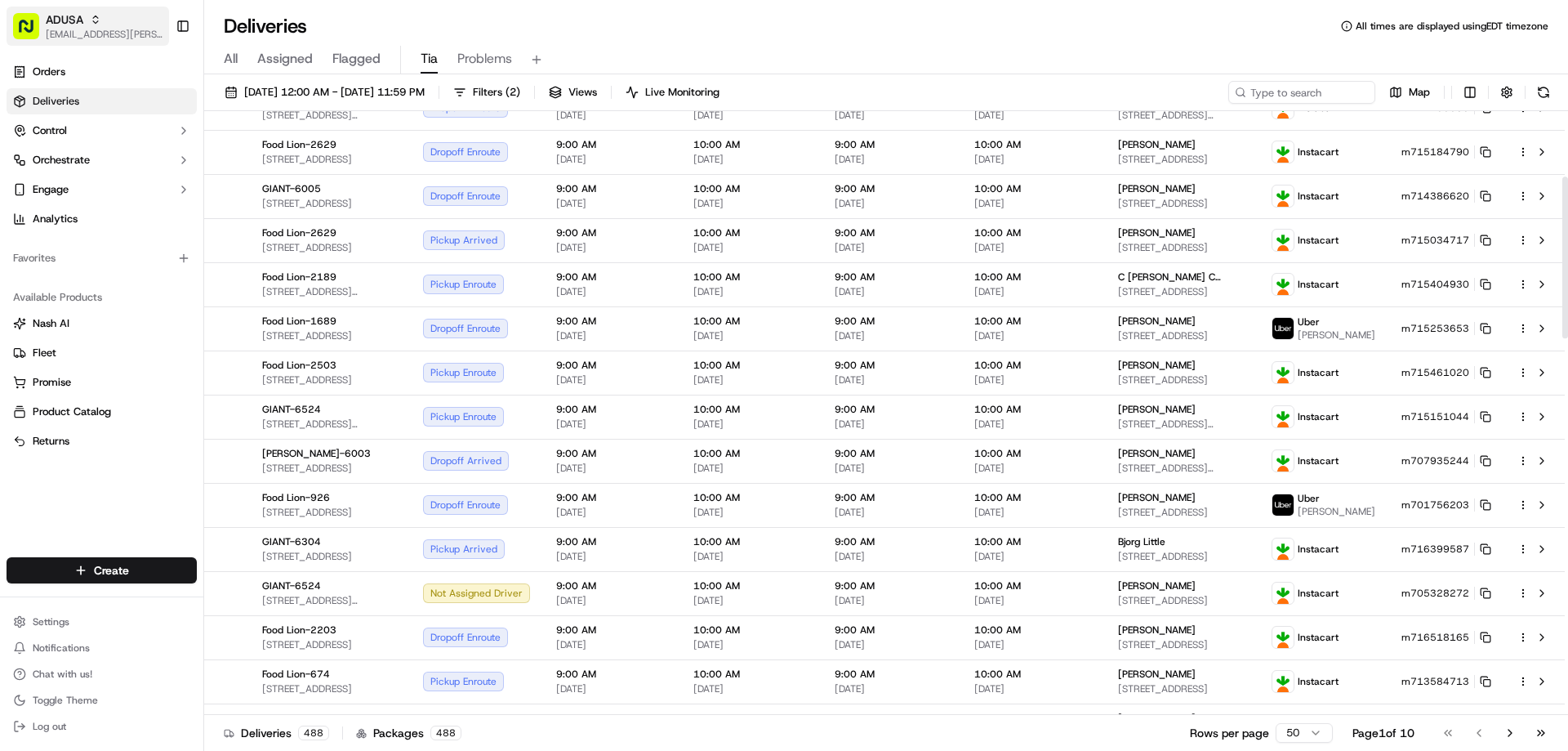
scroll to position [654, 0]
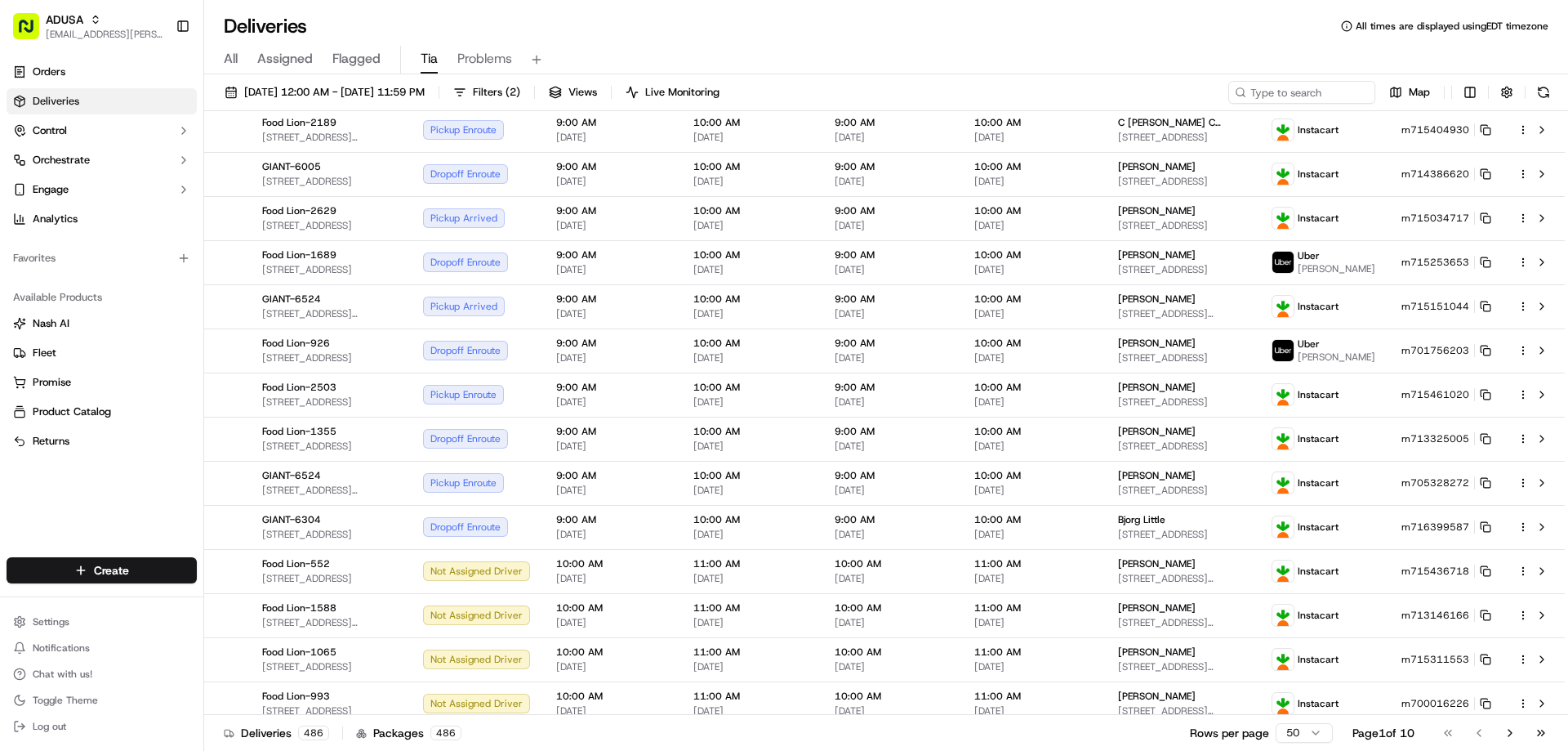
click at [811, 23] on div "Deliveries All times are displayed using EDT timezone" at bounding box center [886, 26] width 1364 height 26
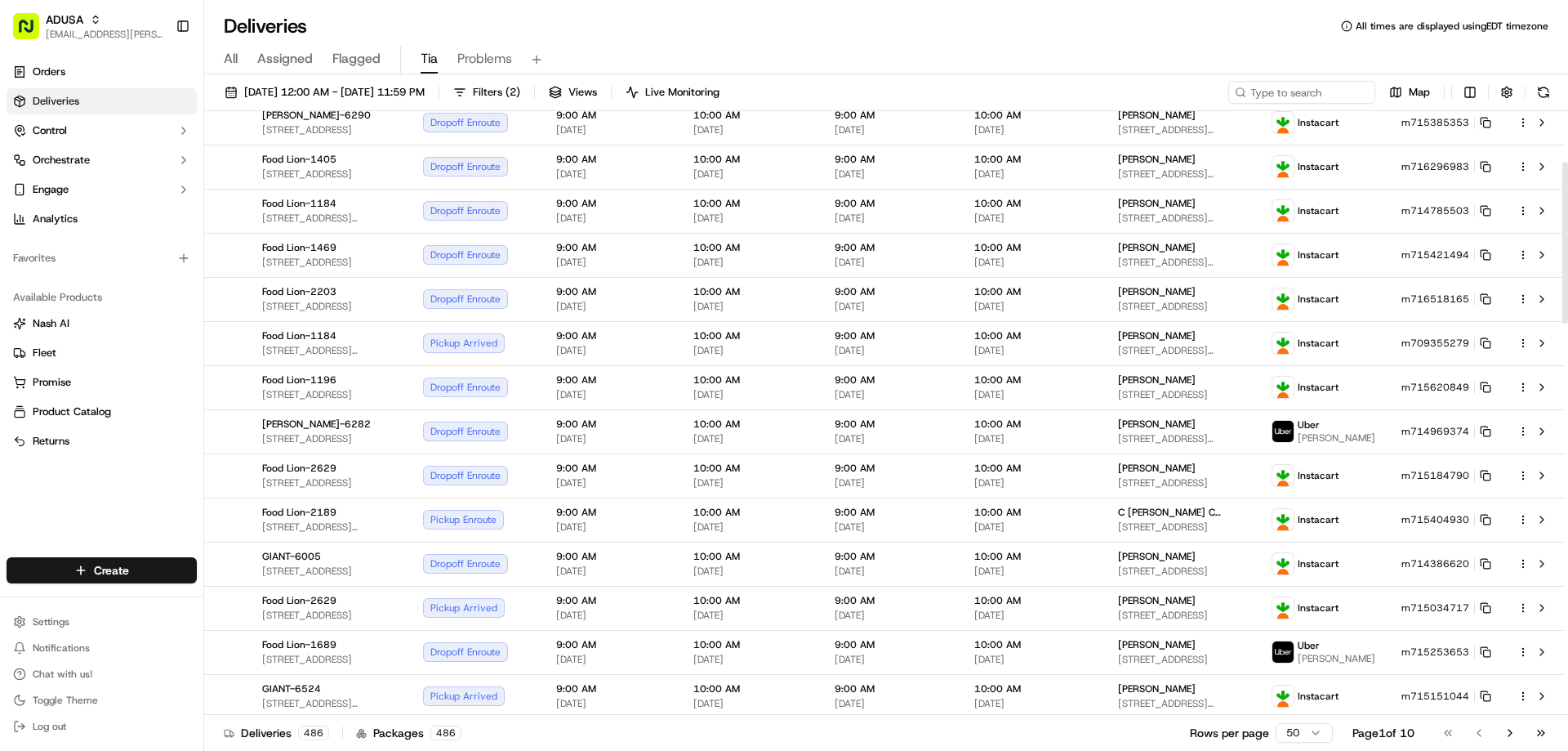
scroll to position [0, 0]
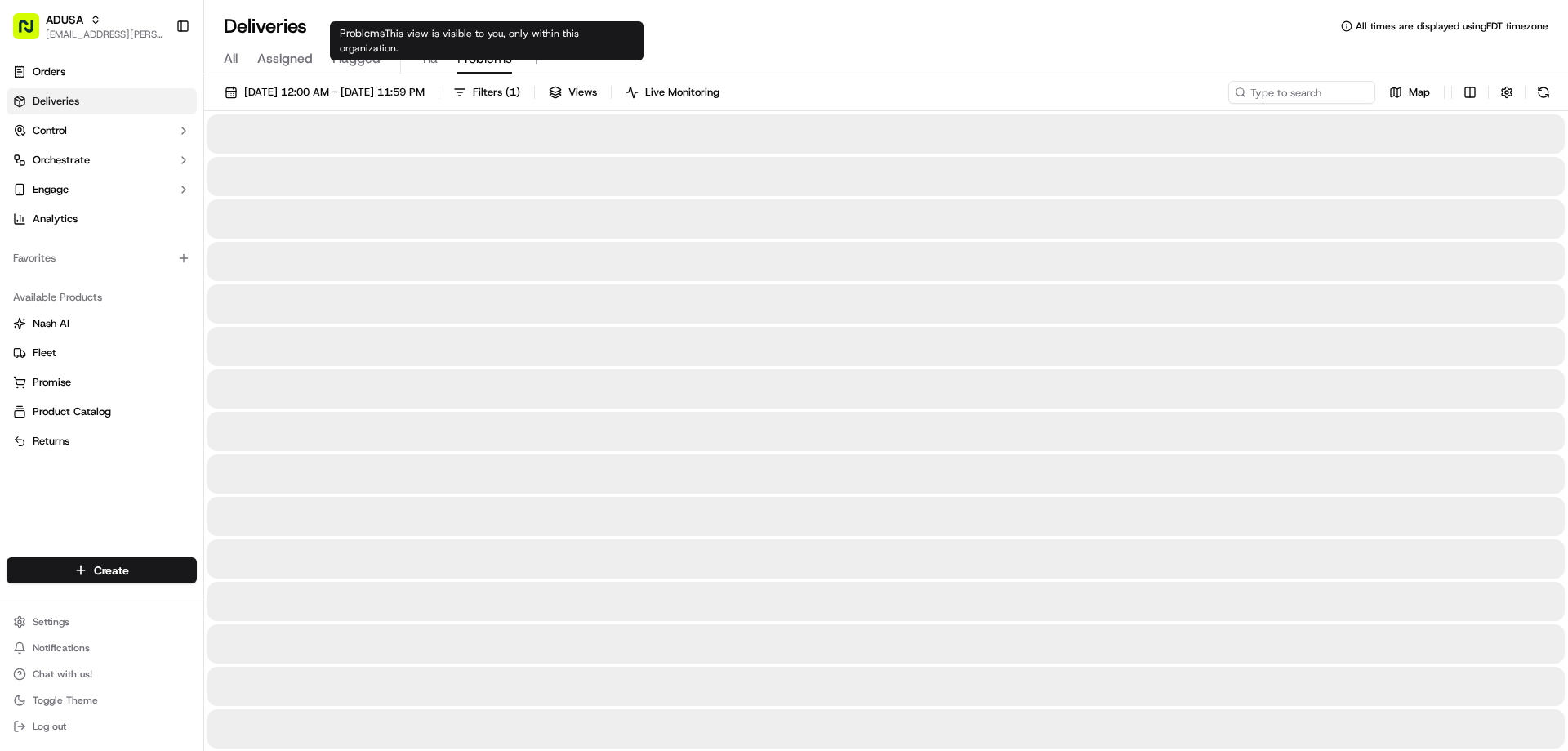
click at [480, 60] on span "Problems" at bounding box center [484, 58] width 54 height 19
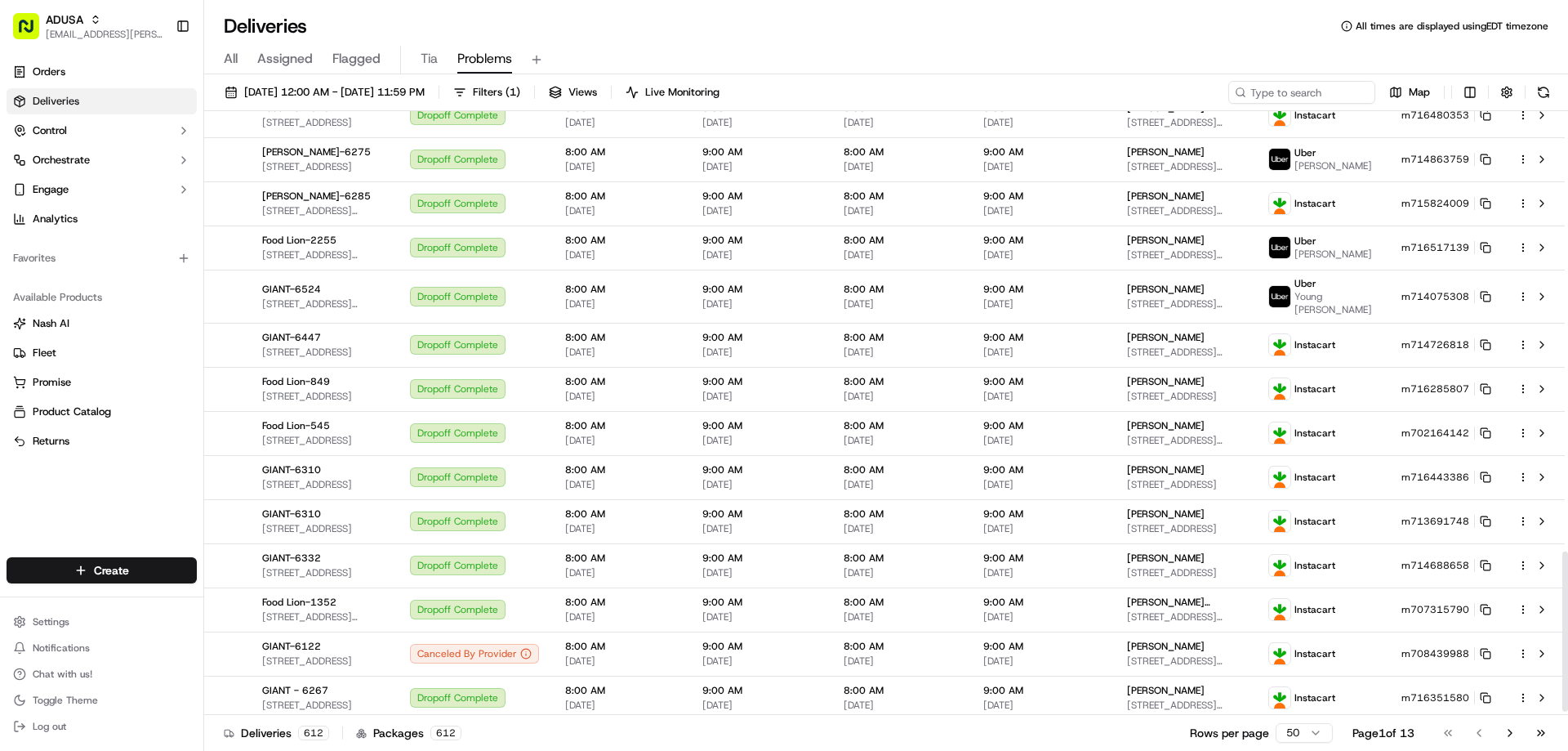
scroll to position [1670, 0]
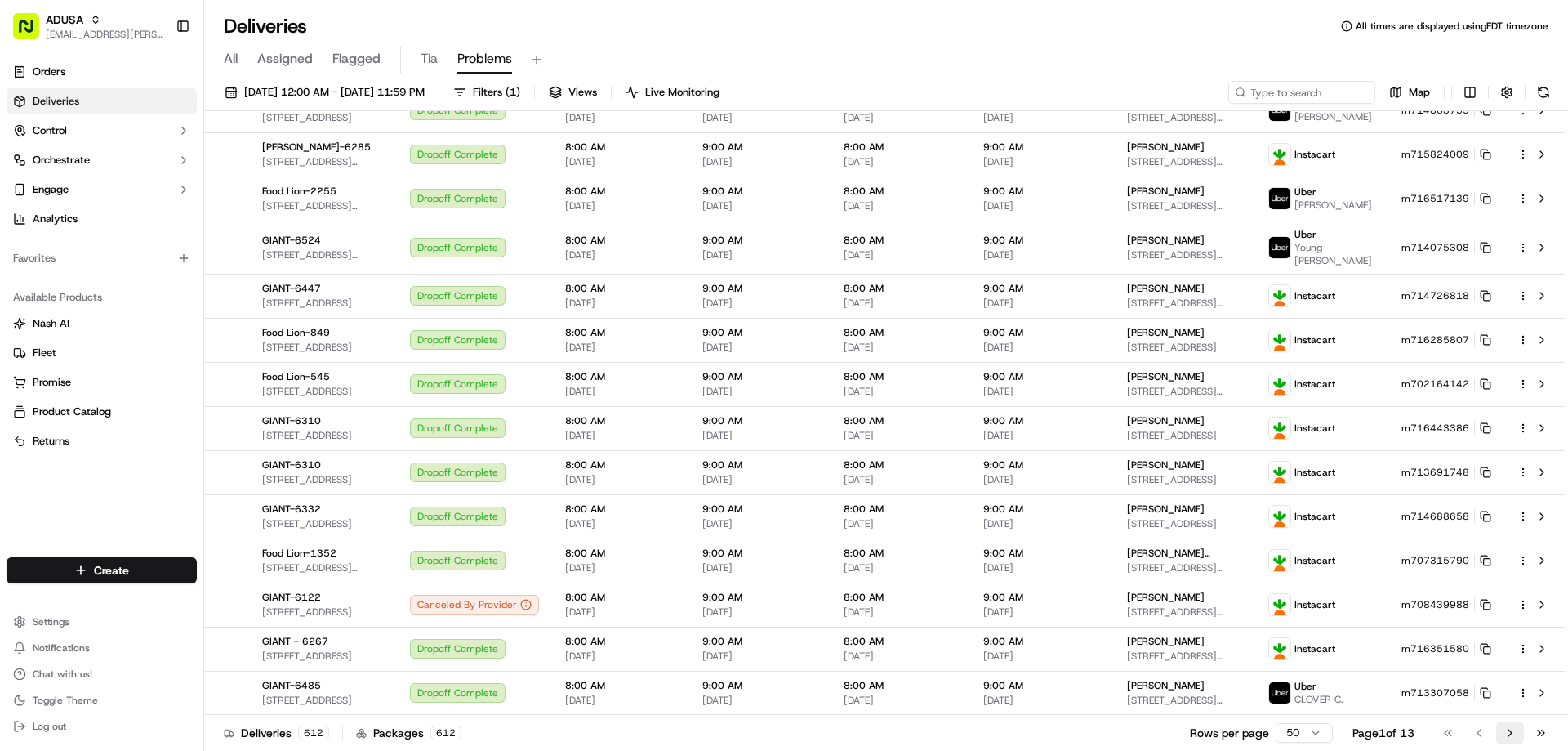
click at [1503, 729] on button "Go to next page" at bounding box center [1509, 732] width 28 height 23
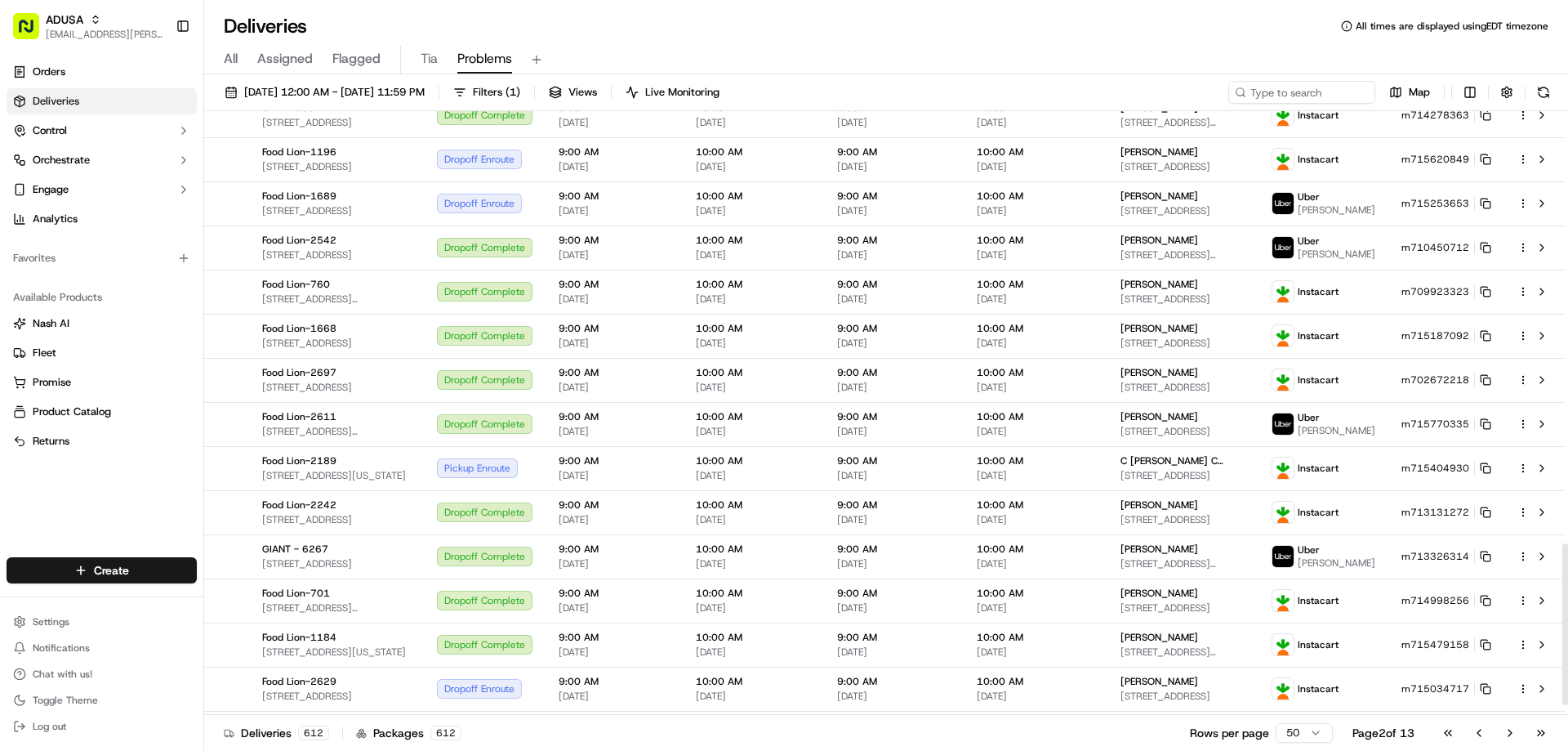
scroll to position [1652, 0]
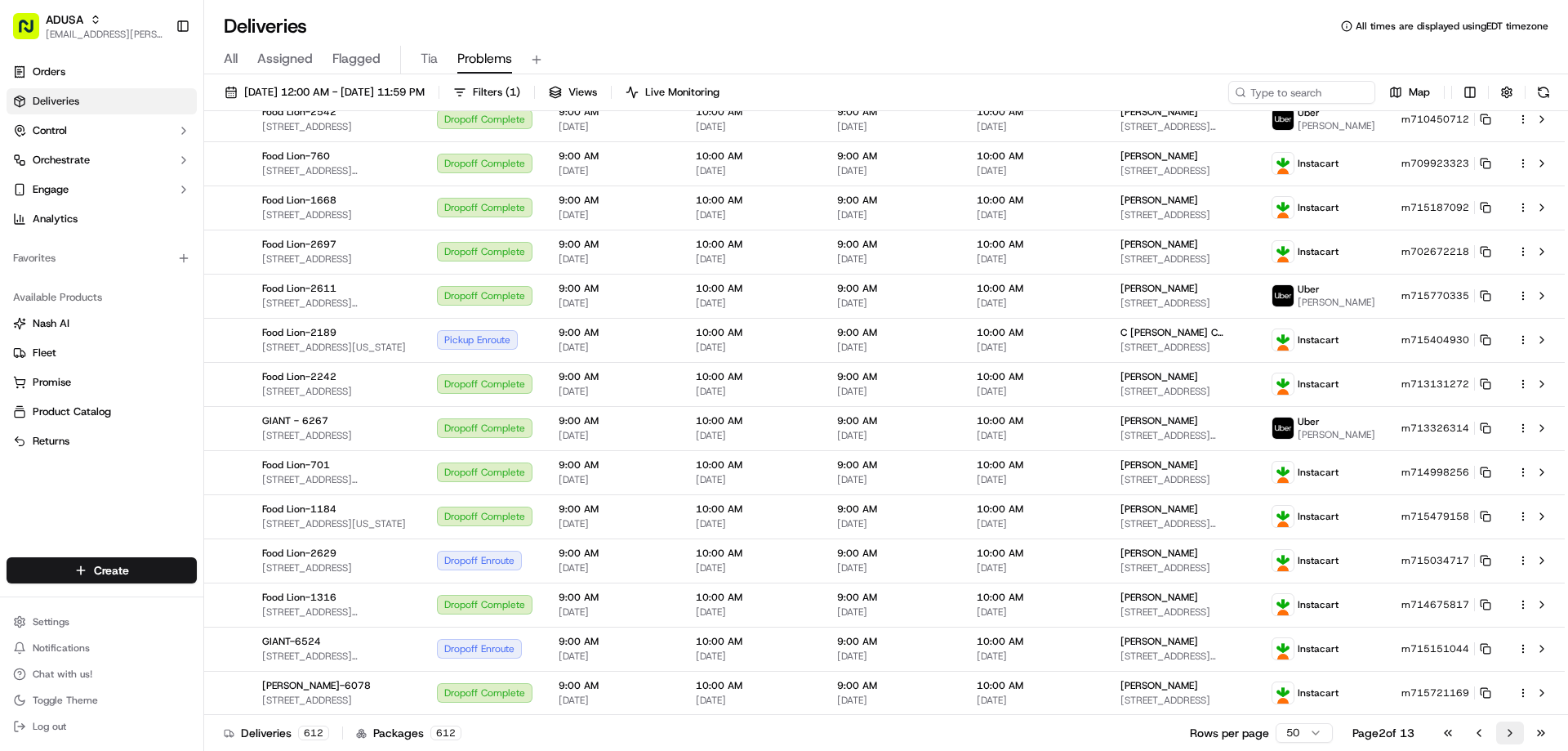
click at [1509, 731] on button "Go to next page" at bounding box center [1509, 732] width 28 height 23
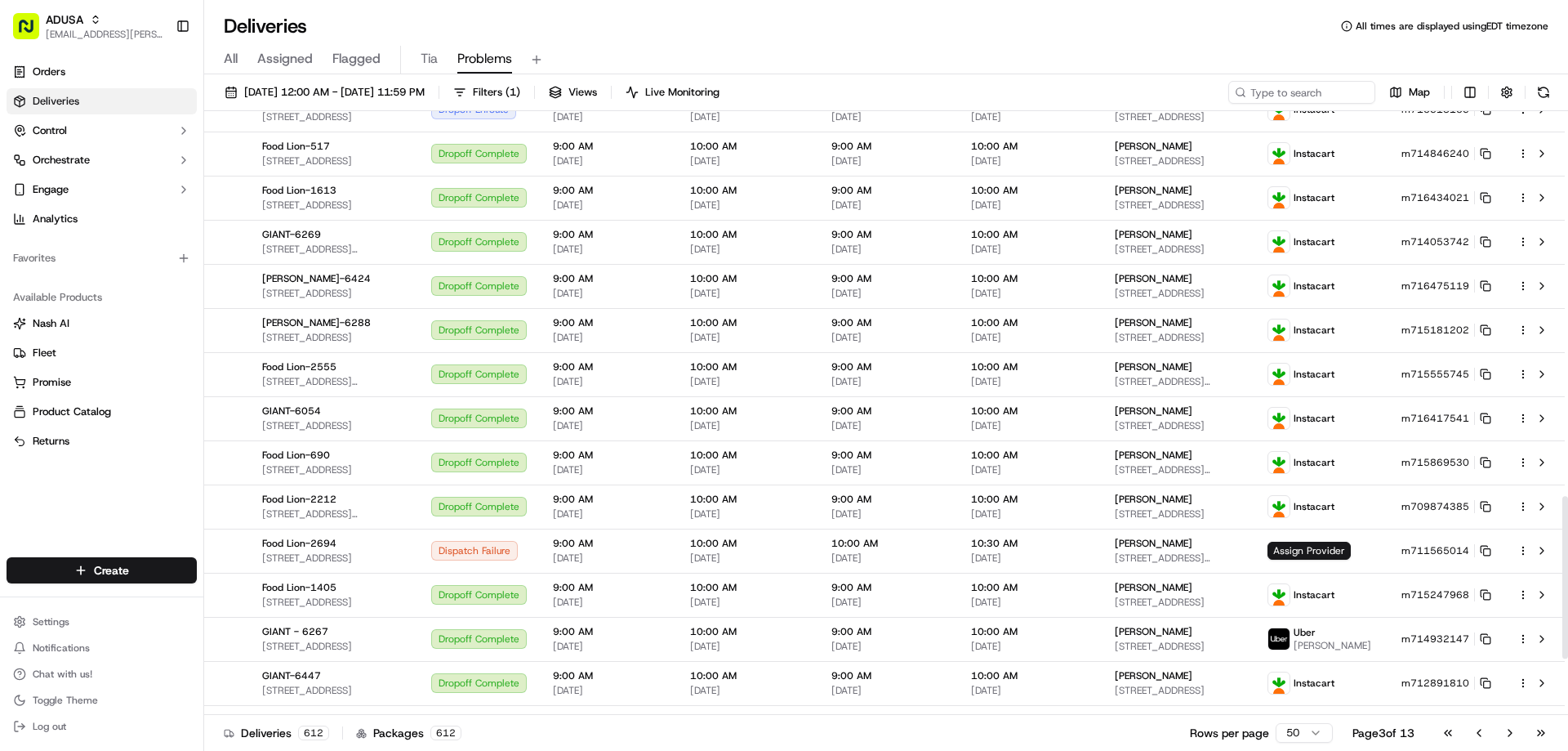
scroll to position [1634, 0]
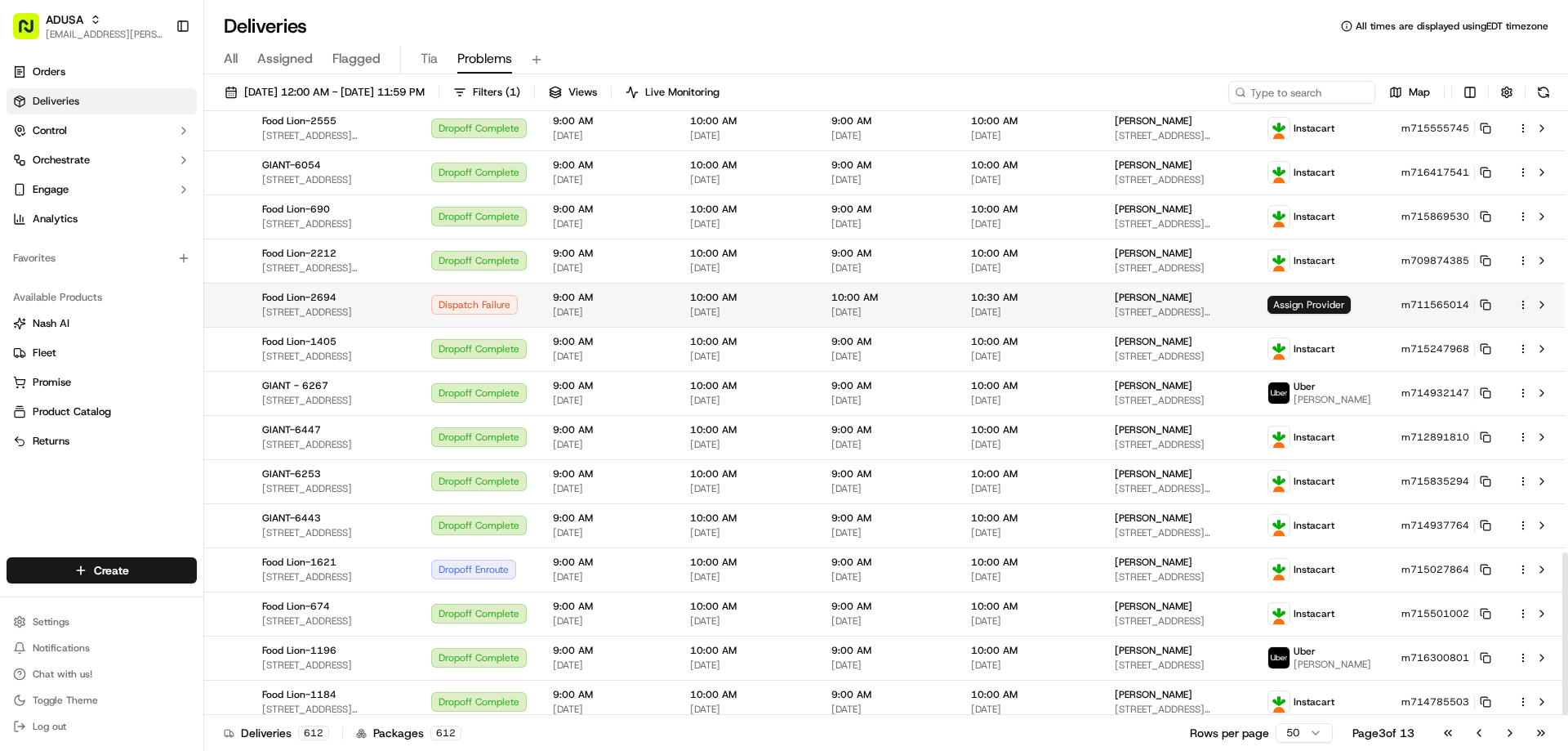
click at [1203, 305] on span "[STREET_ADDRESS][PERSON_NAME]" at bounding box center [1177, 312] width 127 height 13
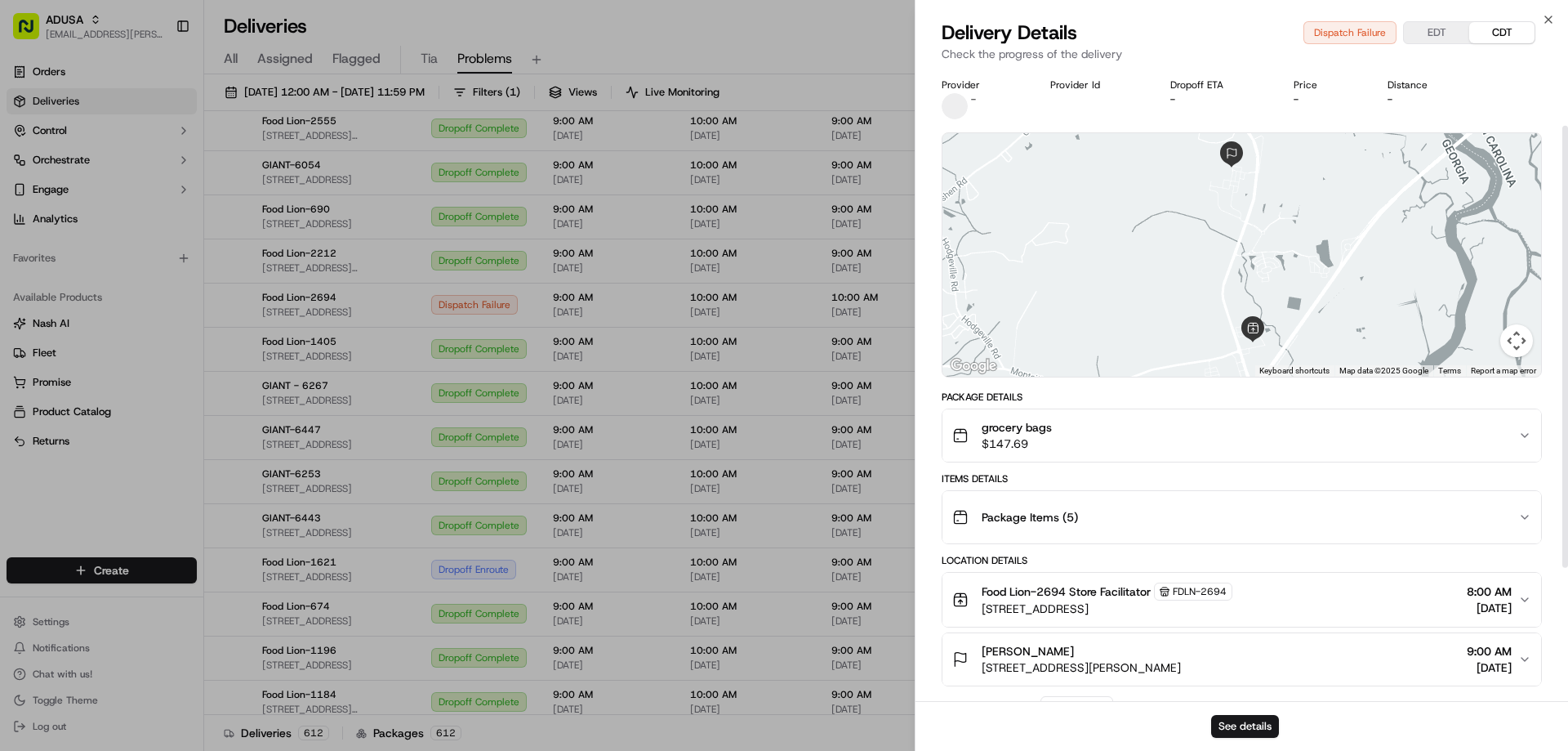
scroll to position [272, 0]
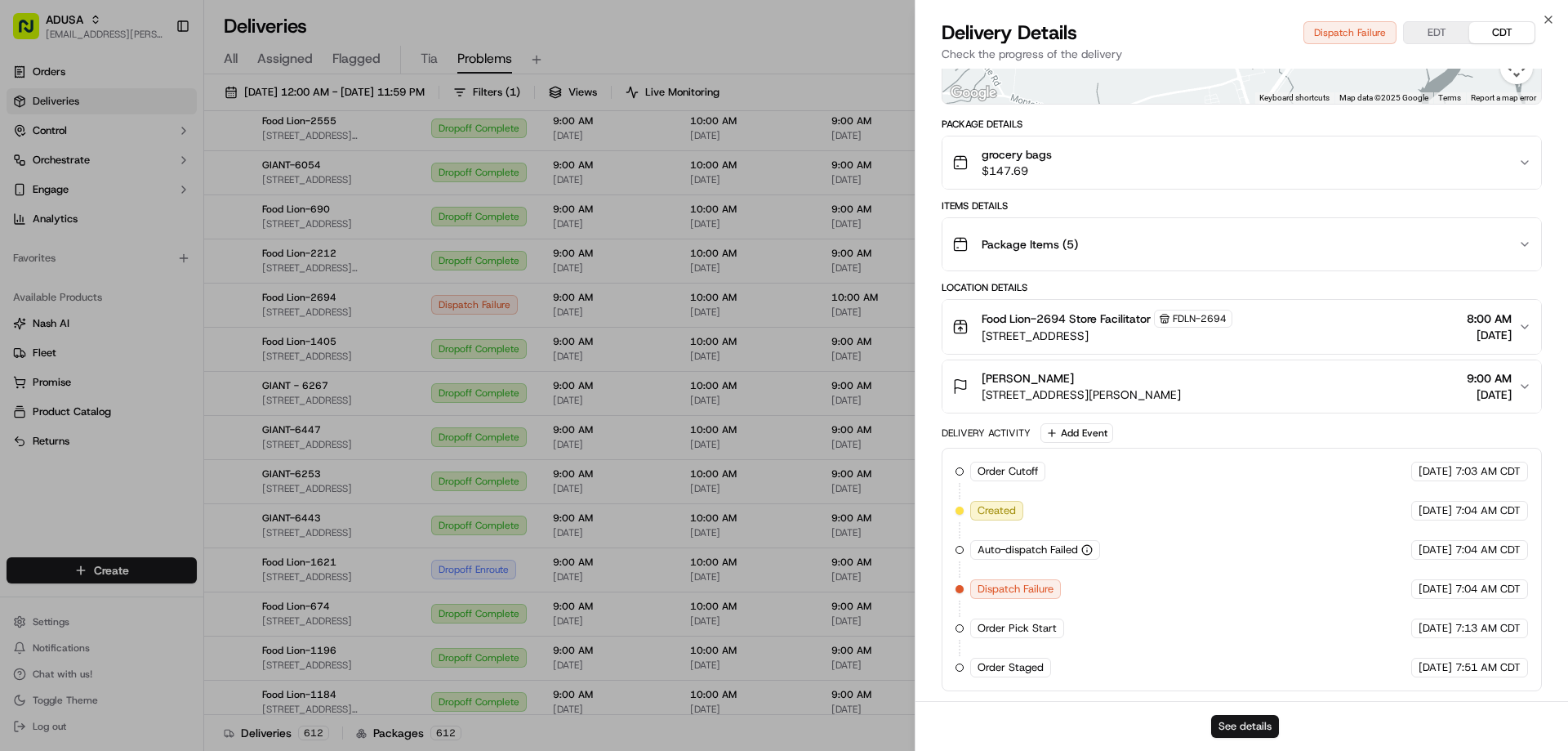
click at [1252, 723] on button "See details" at bounding box center [1245, 726] width 68 height 23
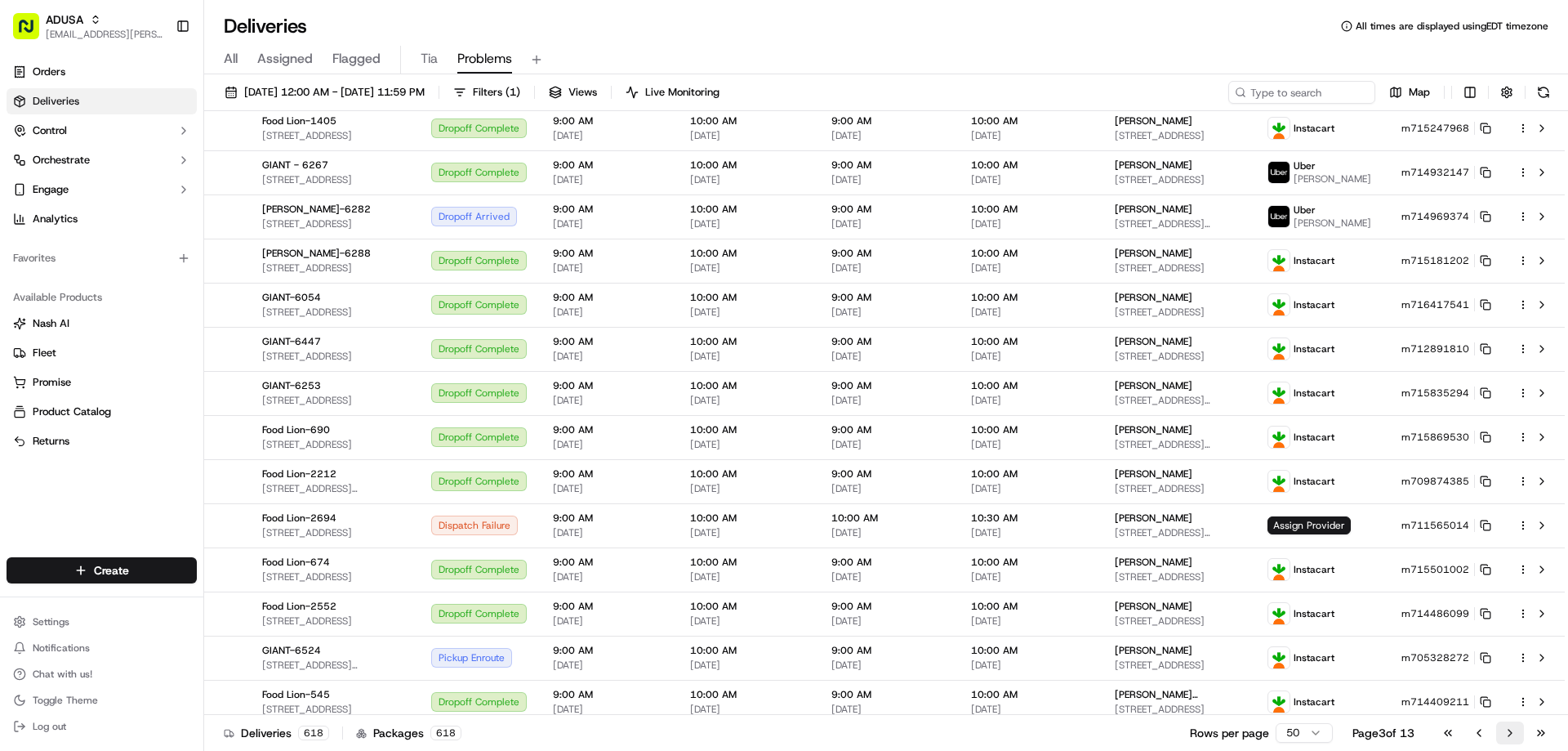
click at [1514, 733] on button "Go to next page" at bounding box center [1509, 732] width 28 height 23
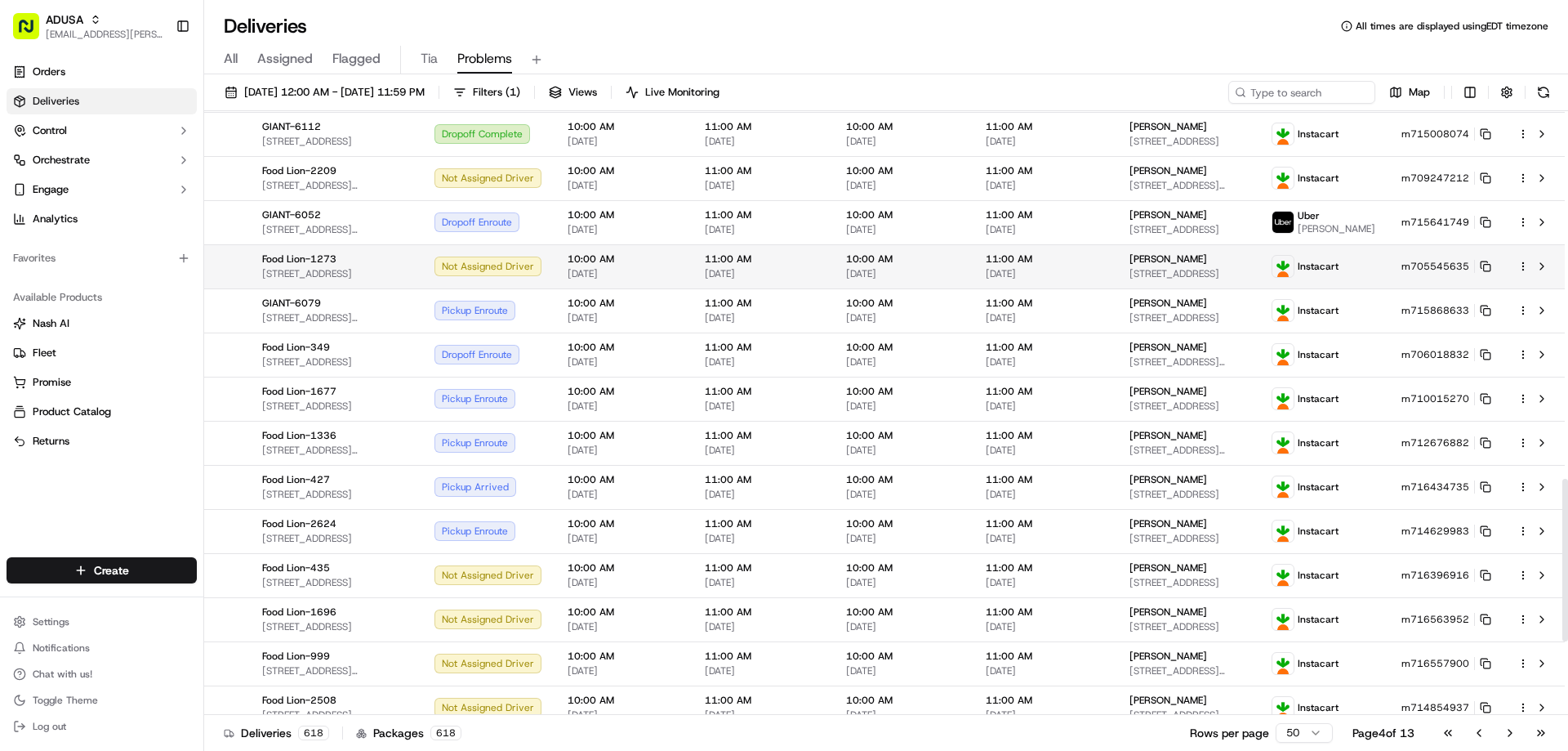
scroll to position [1644, 0]
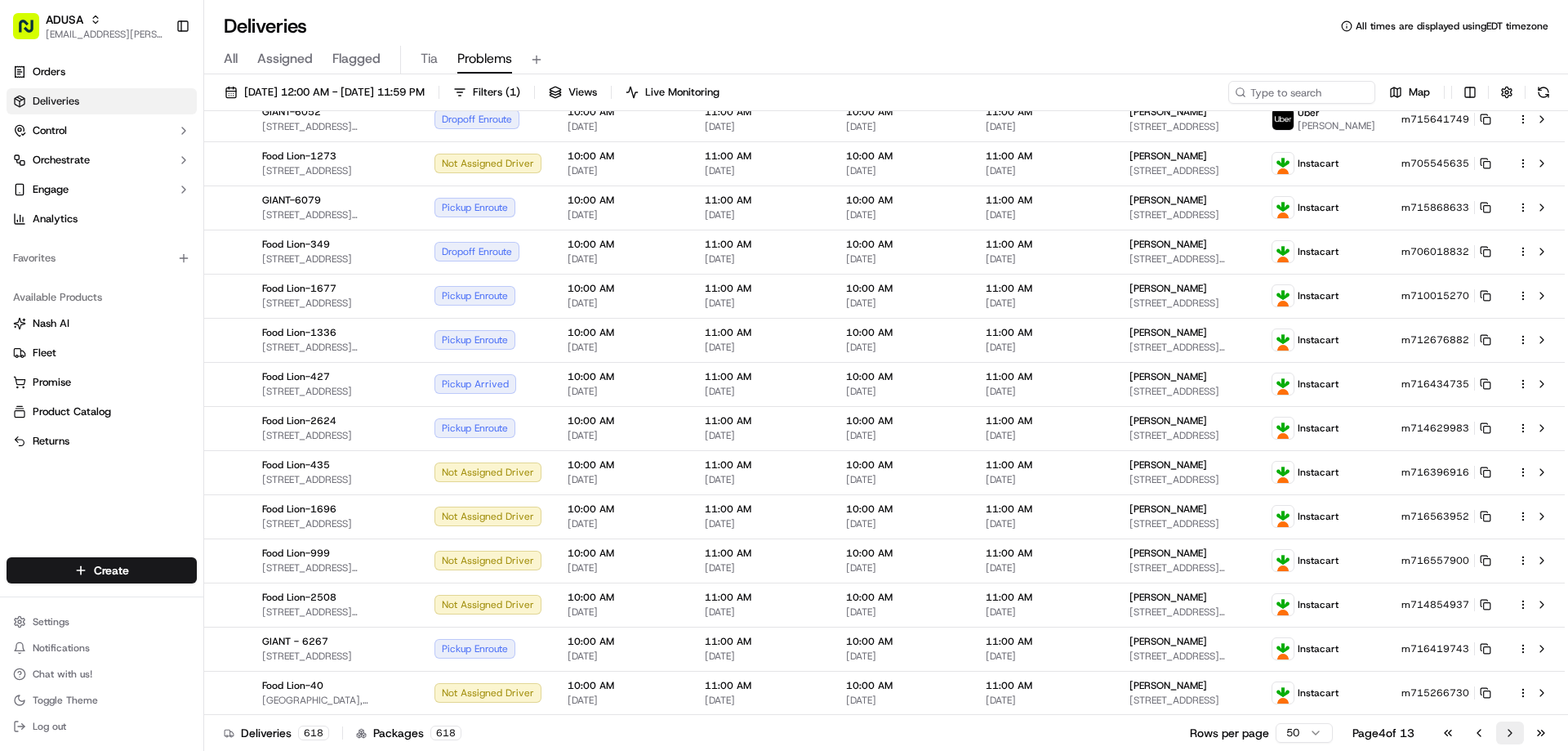
click at [1507, 733] on button "Go to next page" at bounding box center [1509, 732] width 28 height 23
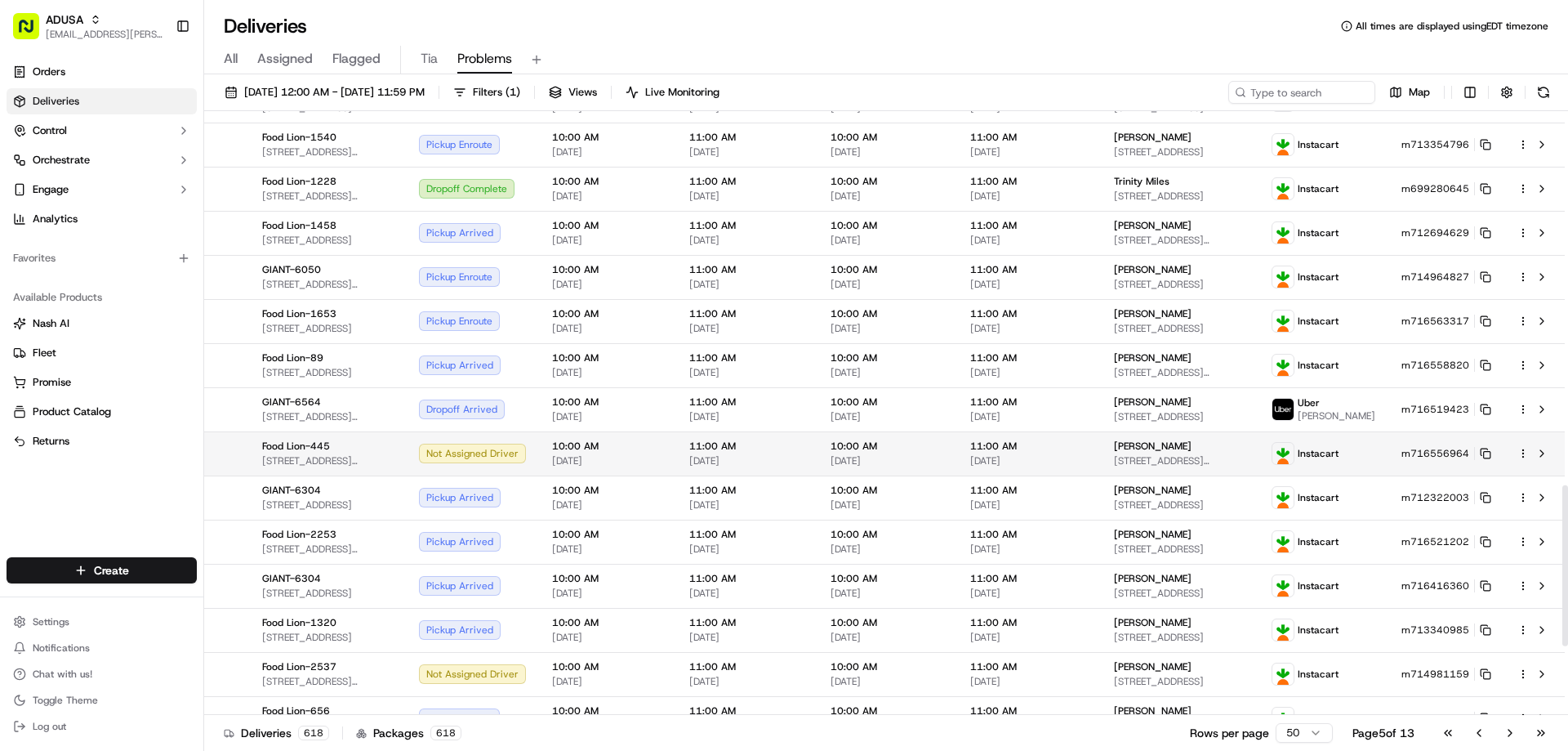
scroll to position [1661, 0]
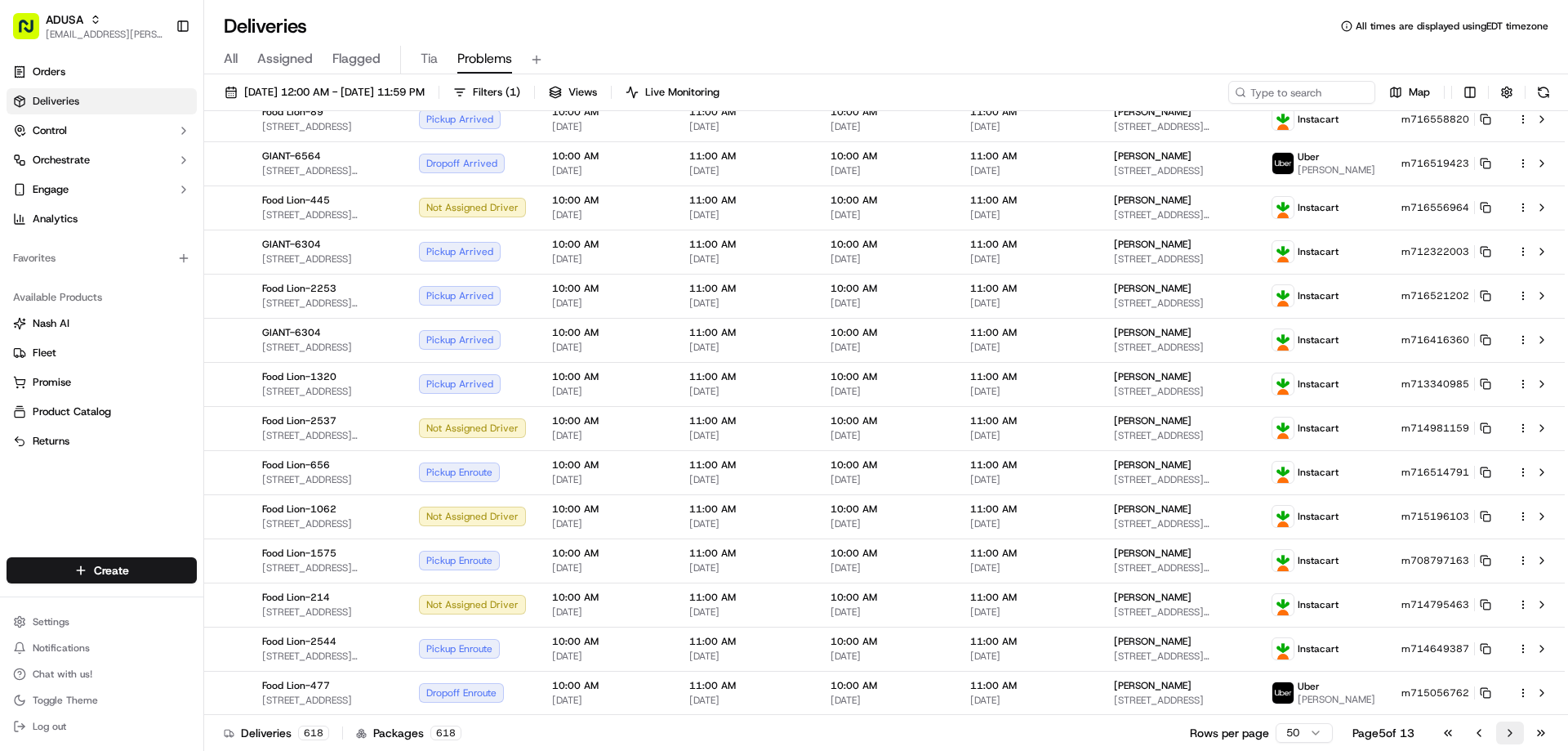
click at [1510, 728] on button "Go to next page" at bounding box center [1509, 732] width 28 height 23
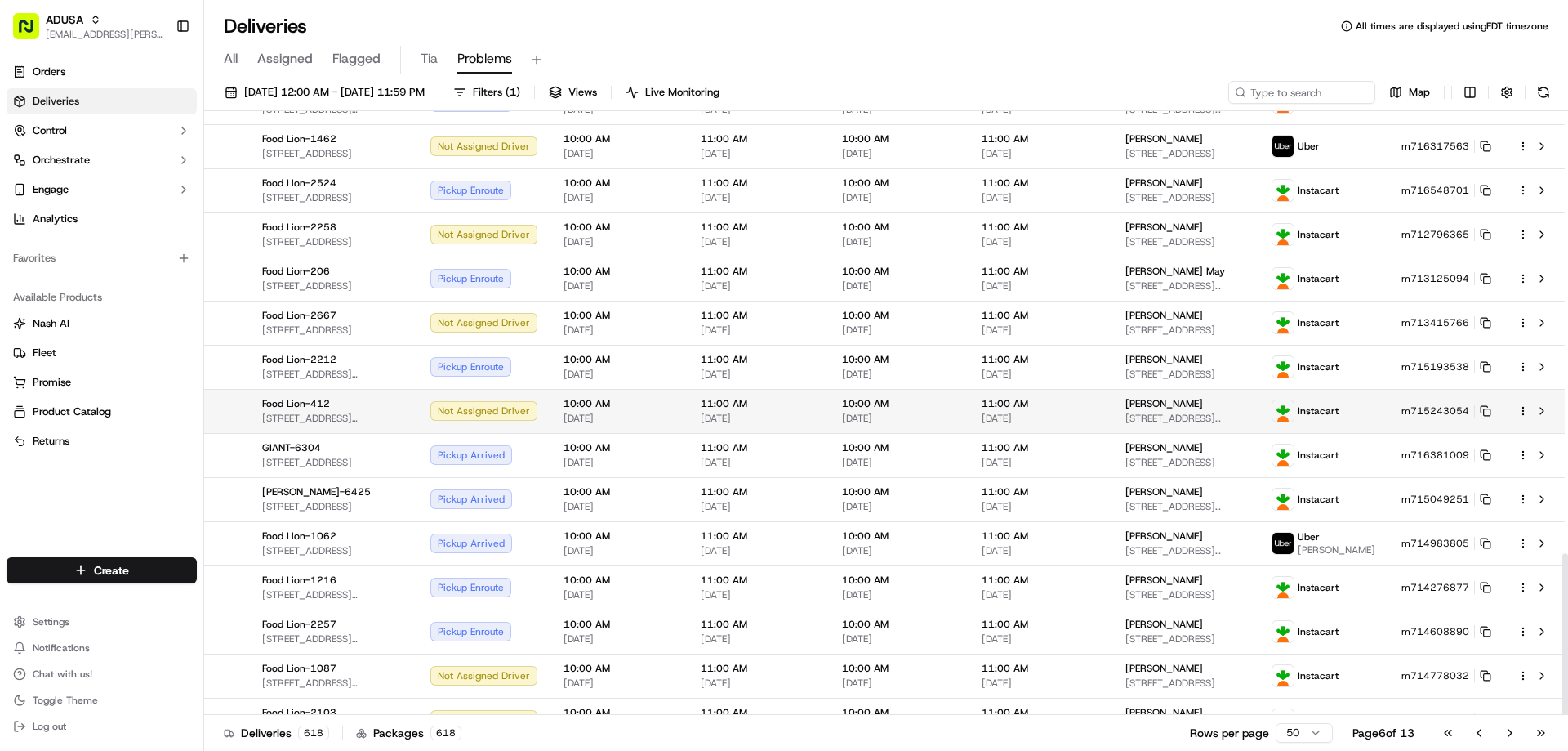
scroll to position [1652, 0]
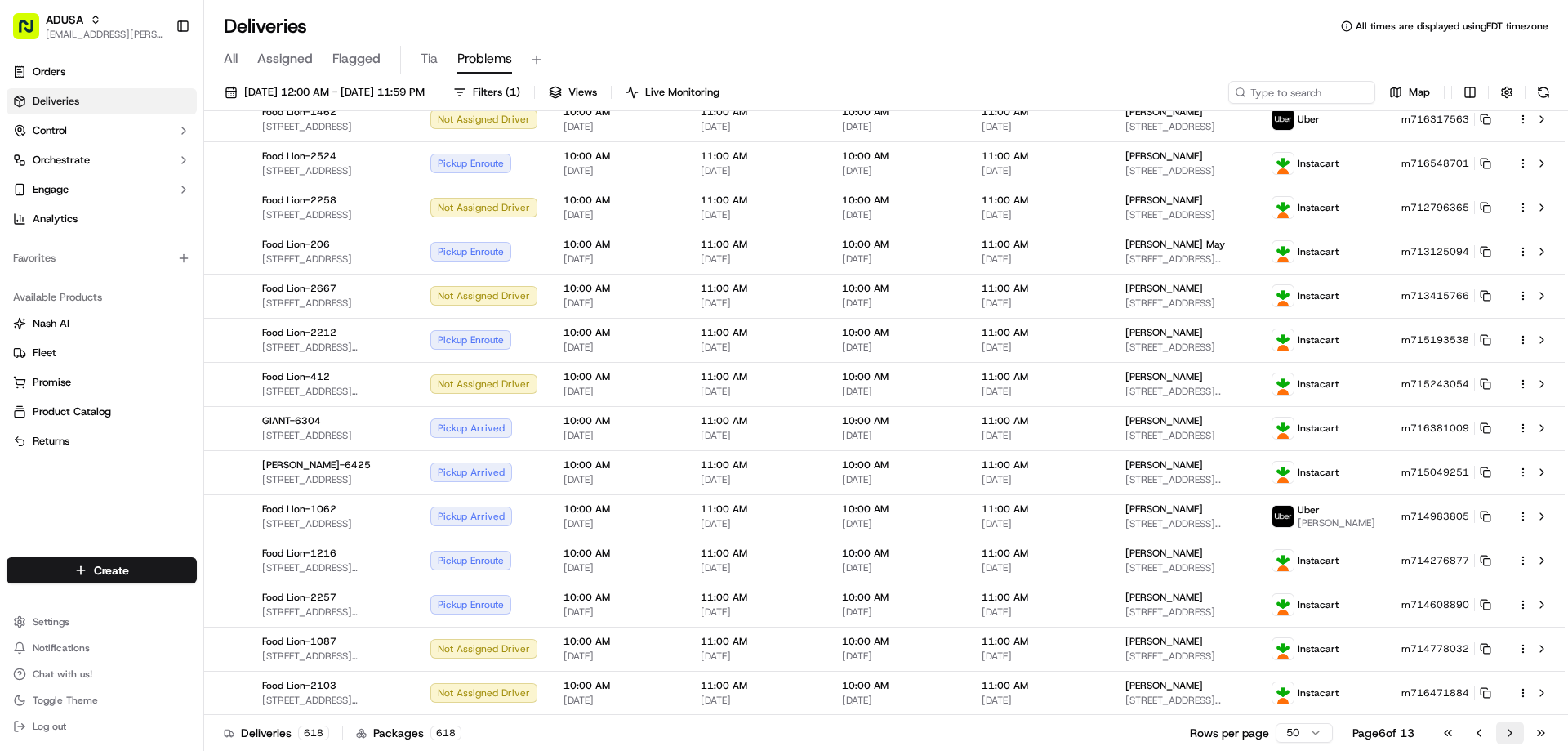
click at [1510, 728] on button "Go to next page" at bounding box center [1509, 732] width 28 height 23
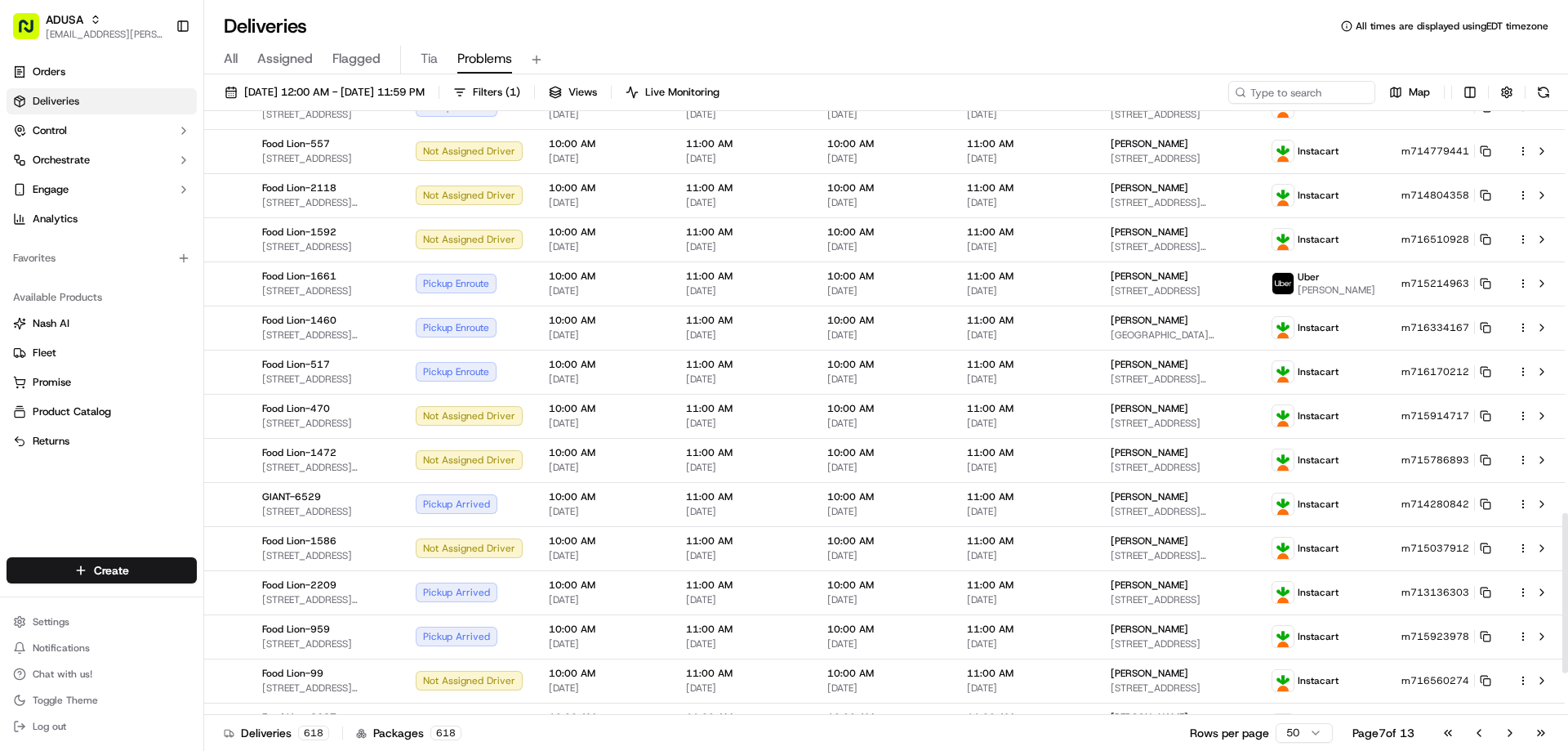
scroll to position [1670, 0]
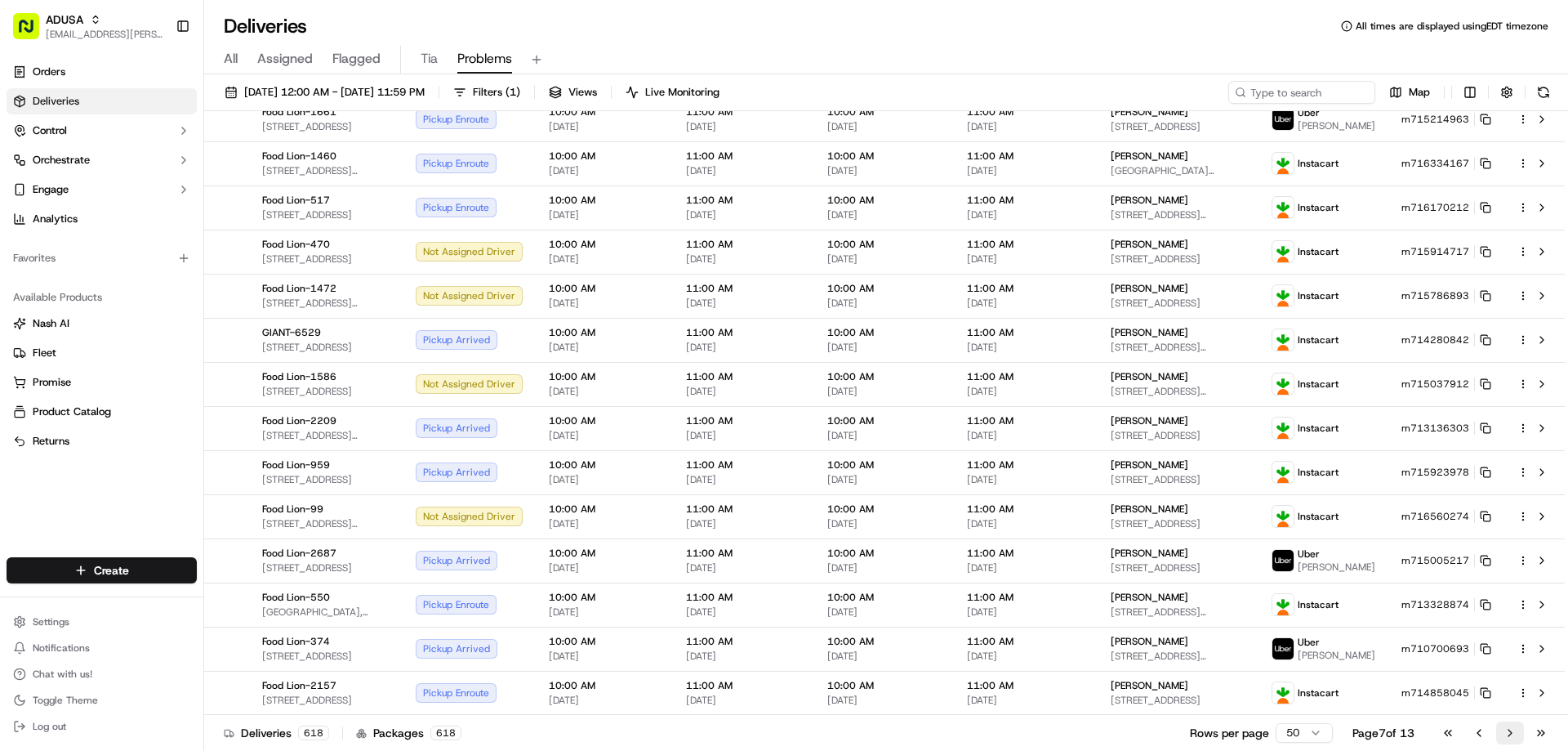
click at [1509, 733] on button "Go to next page" at bounding box center [1509, 732] width 28 height 23
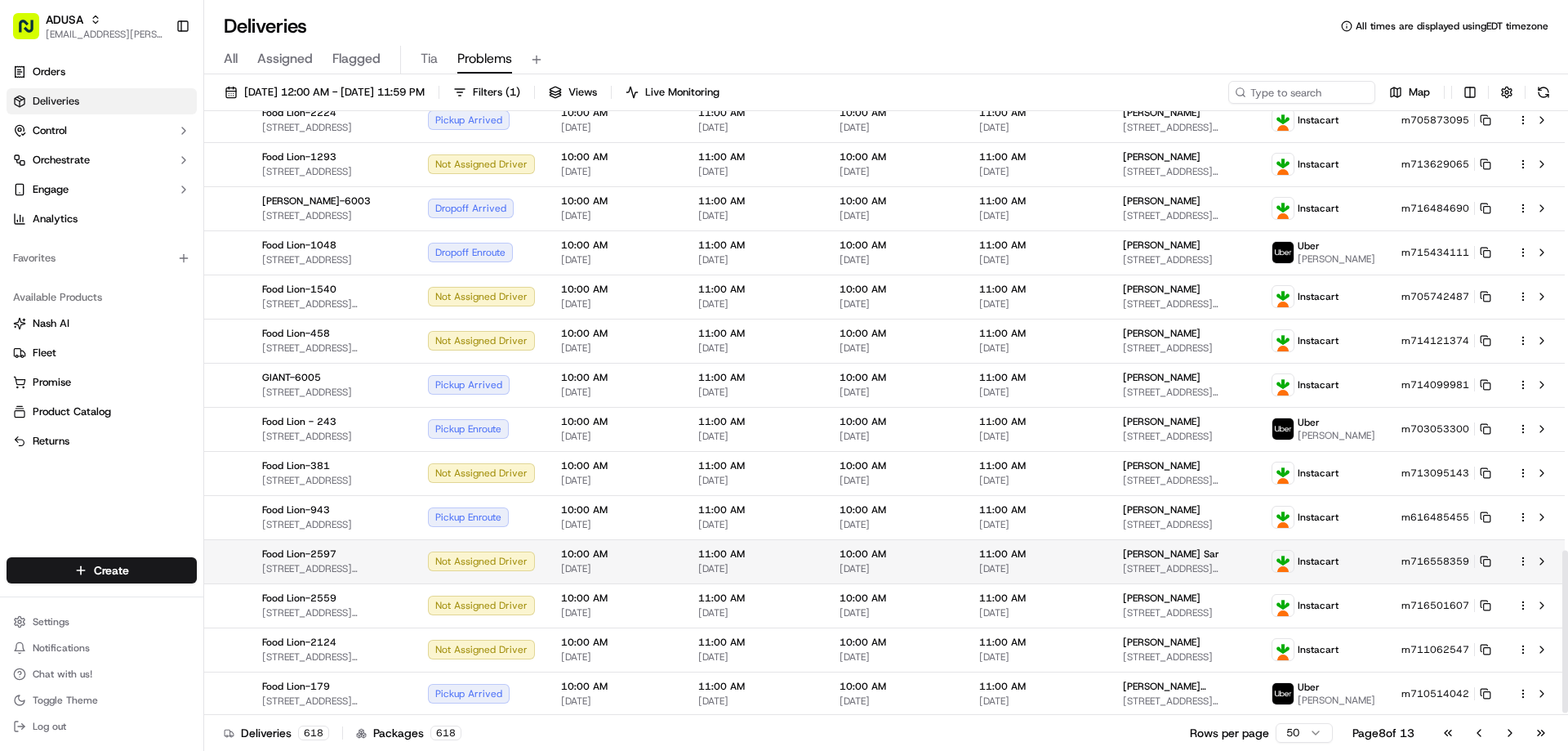
scroll to position [1644, 0]
click at [1503, 730] on button "Go to next page" at bounding box center [1509, 732] width 28 height 23
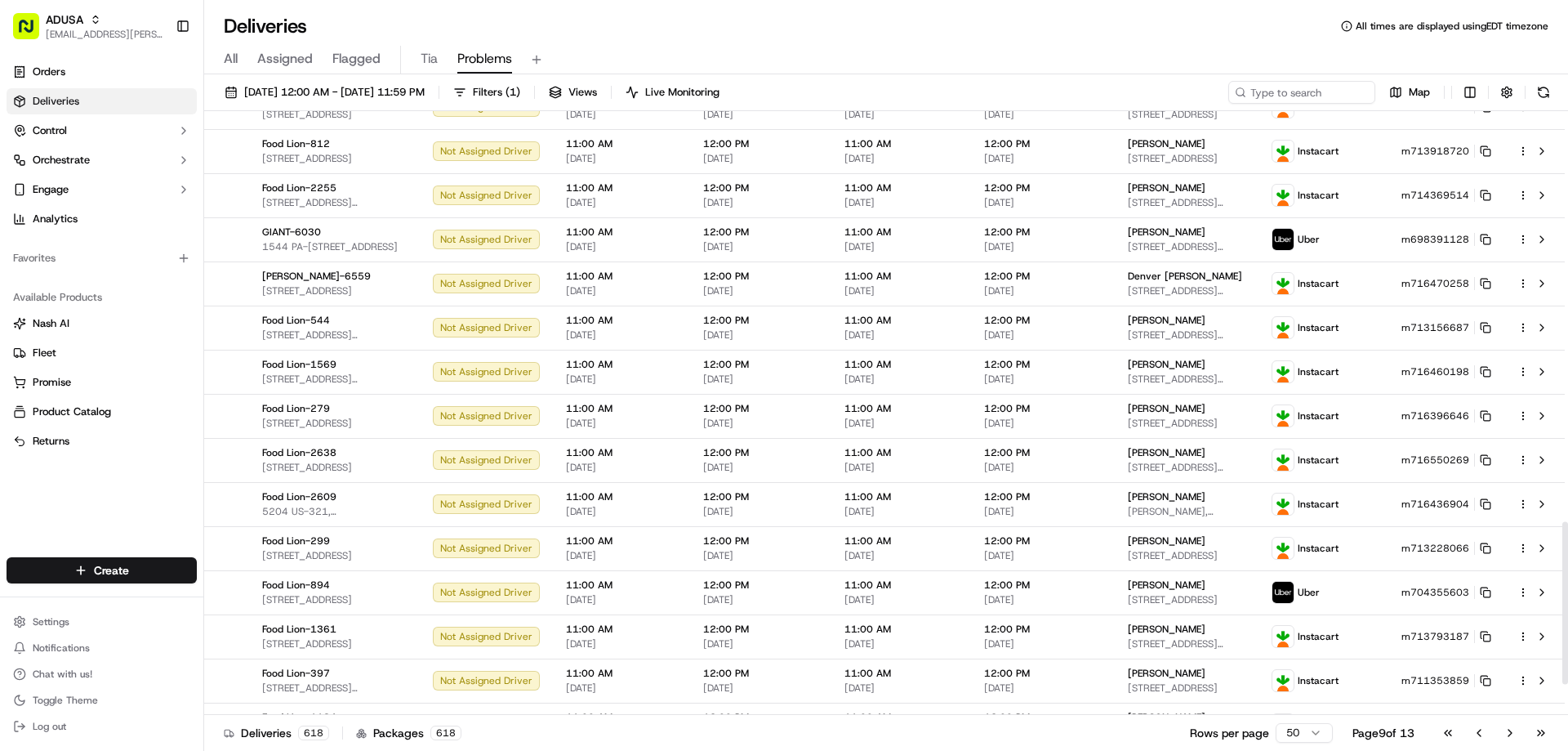
scroll to position [1644, 0]
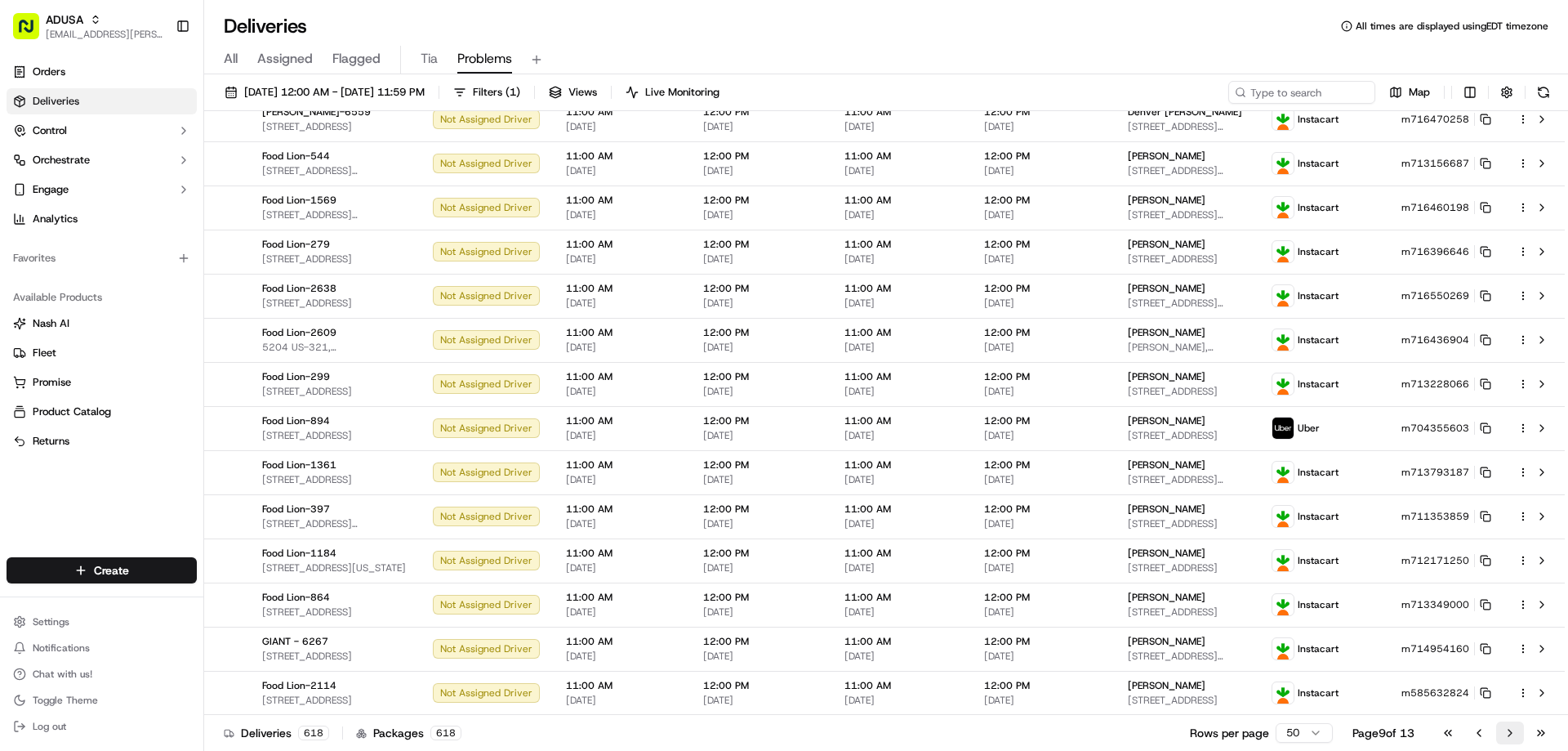
click at [1510, 731] on button "Go to next page" at bounding box center [1509, 732] width 28 height 23
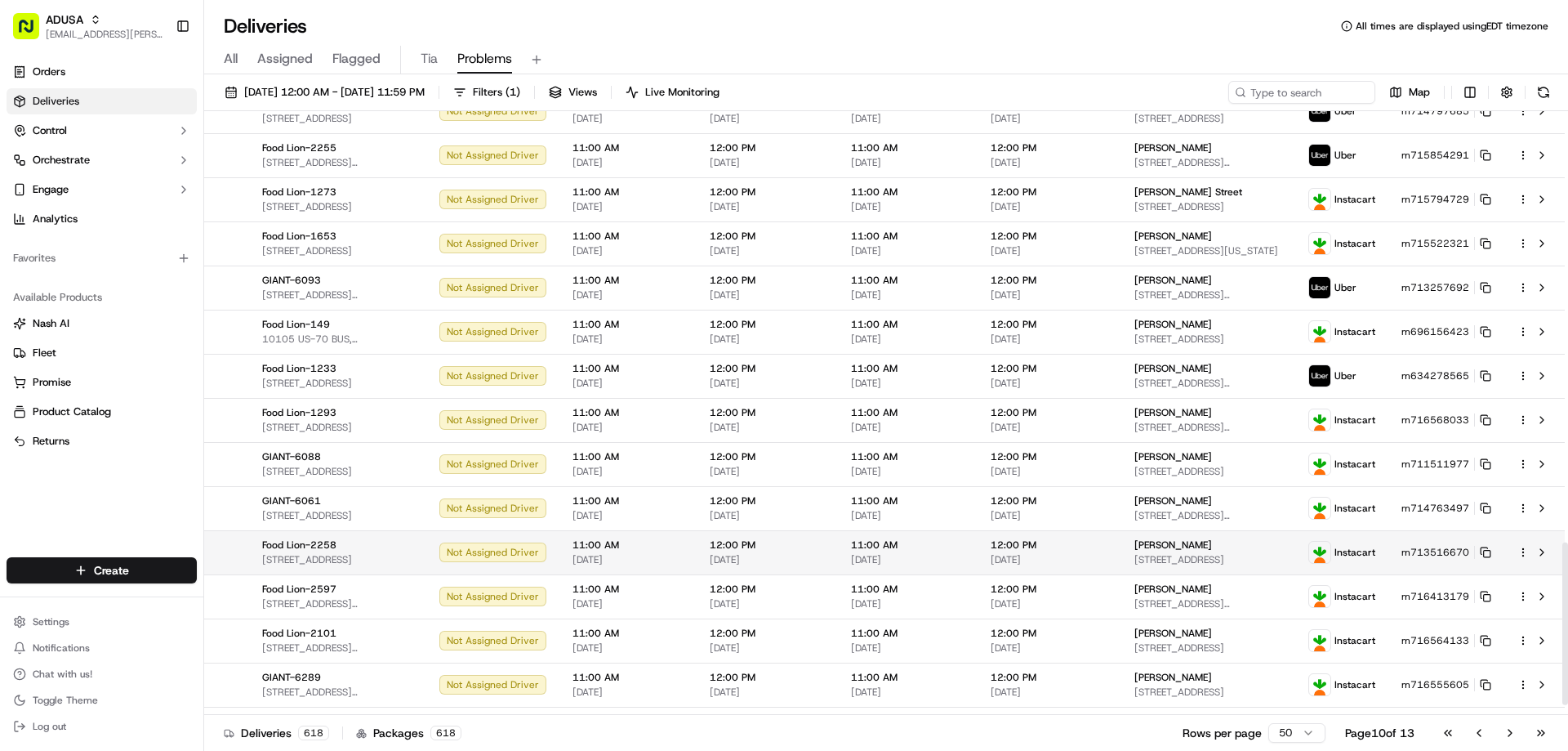
scroll to position [1634, 0]
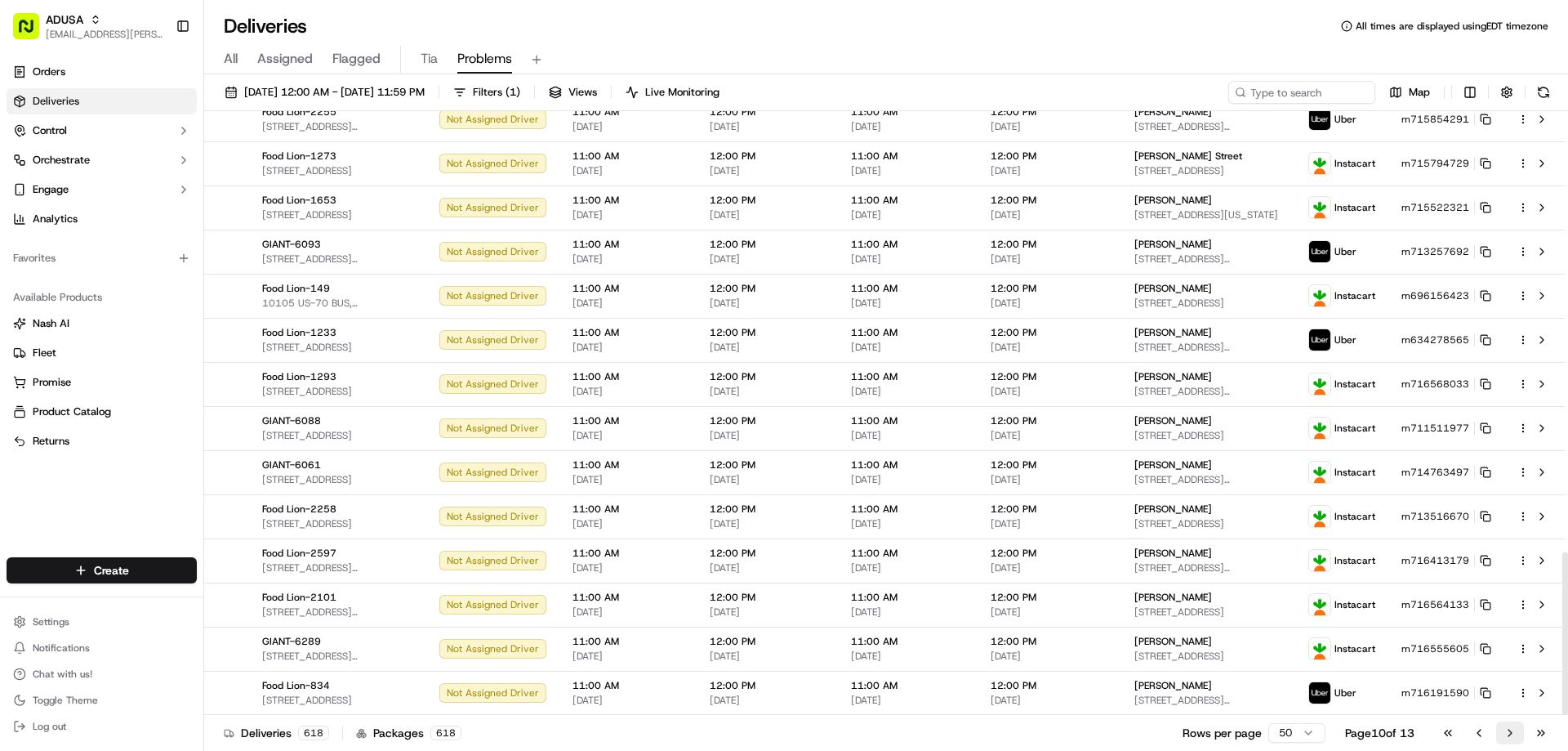
click at [1506, 730] on button "Go to next page" at bounding box center [1509, 732] width 28 height 23
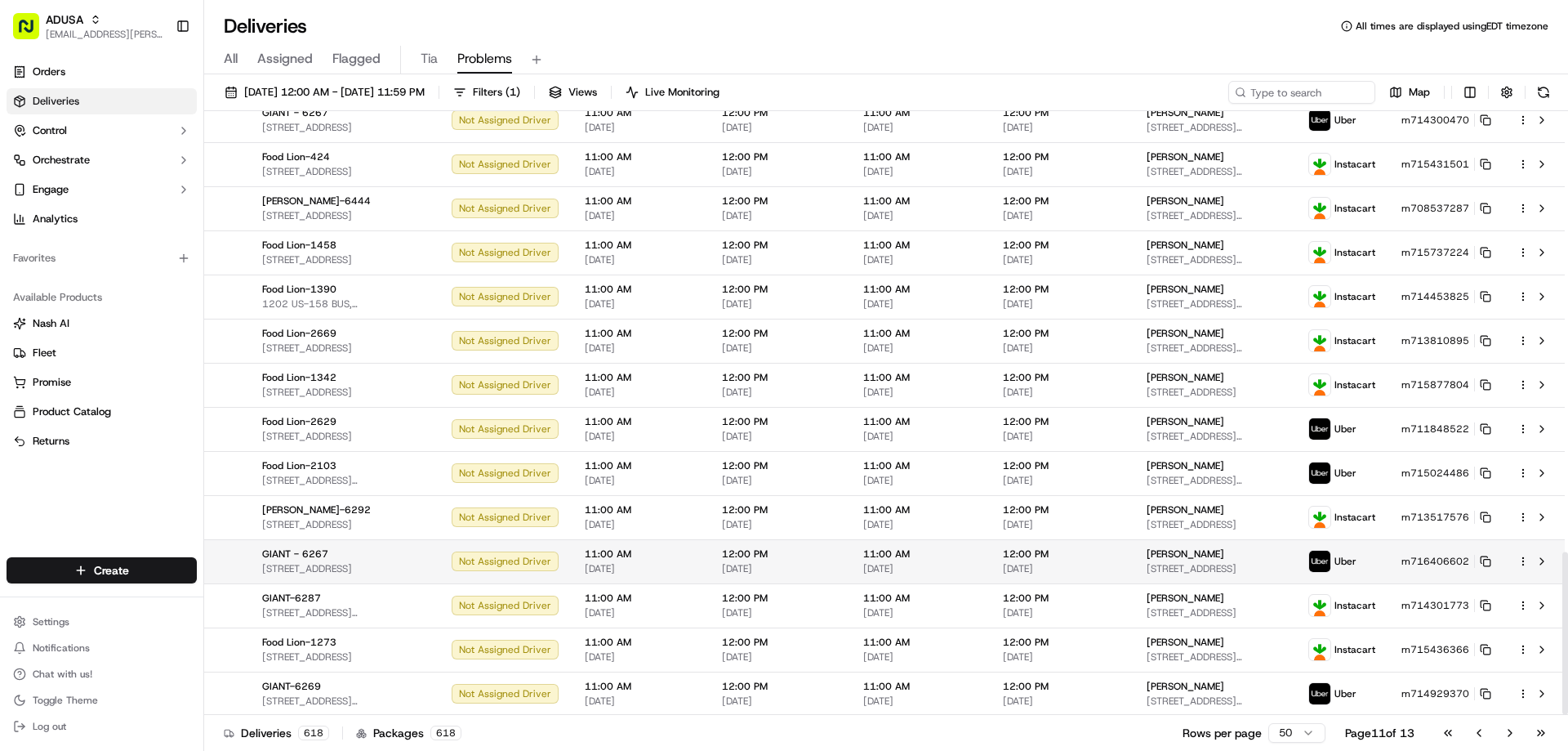
scroll to position [1634, 0]
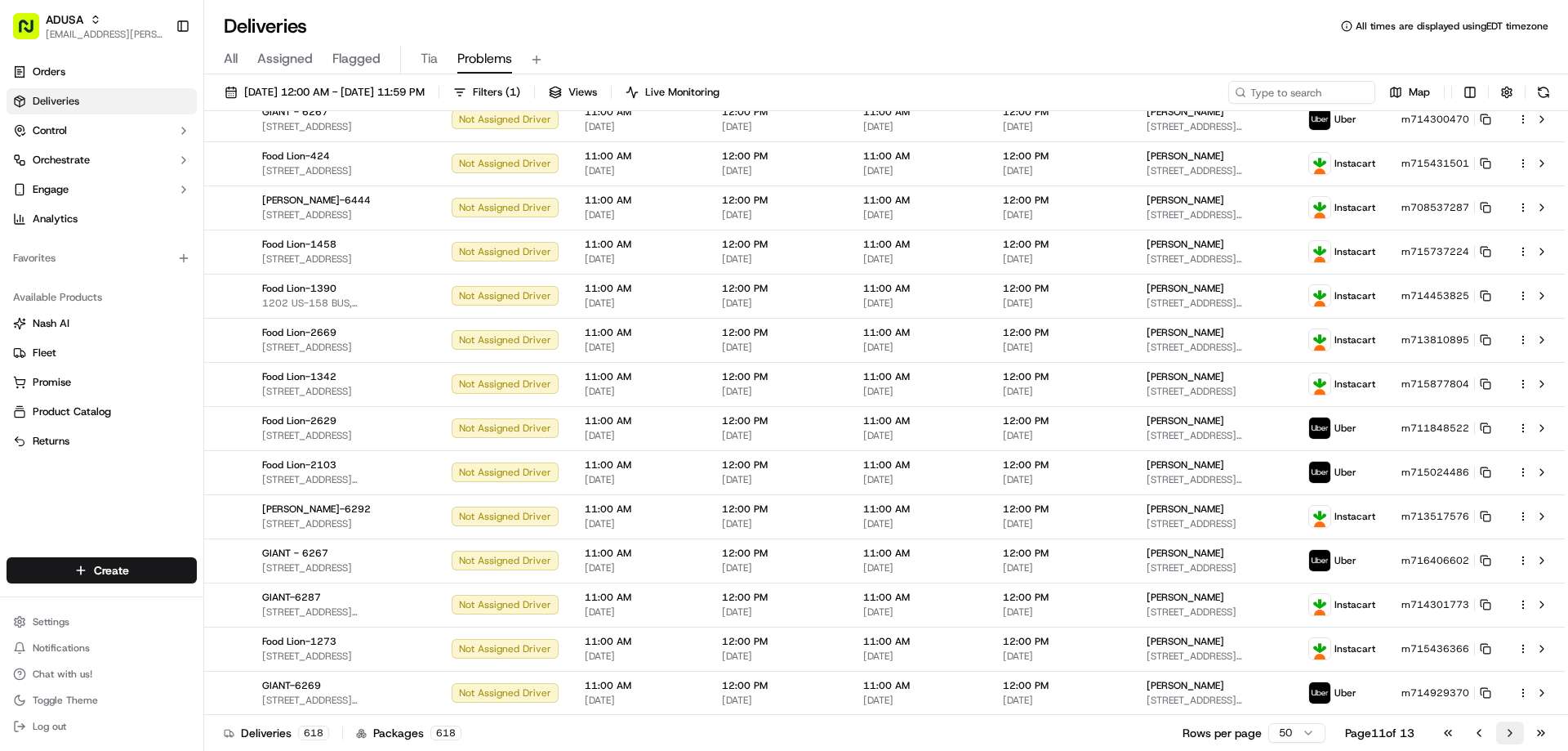
click at [1515, 729] on button "Go to next page" at bounding box center [1509, 732] width 28 height 23
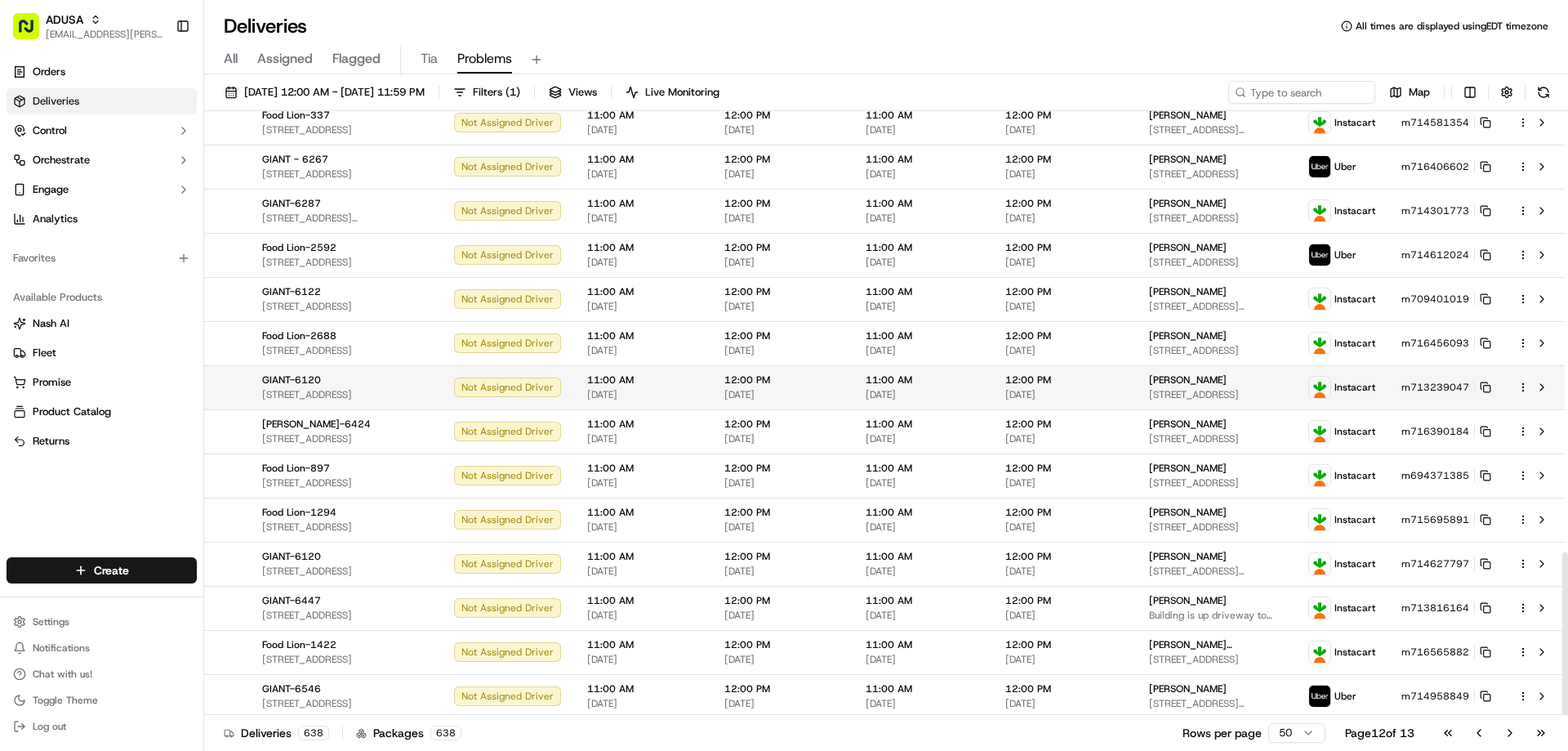
scroll to position [1634, 0]
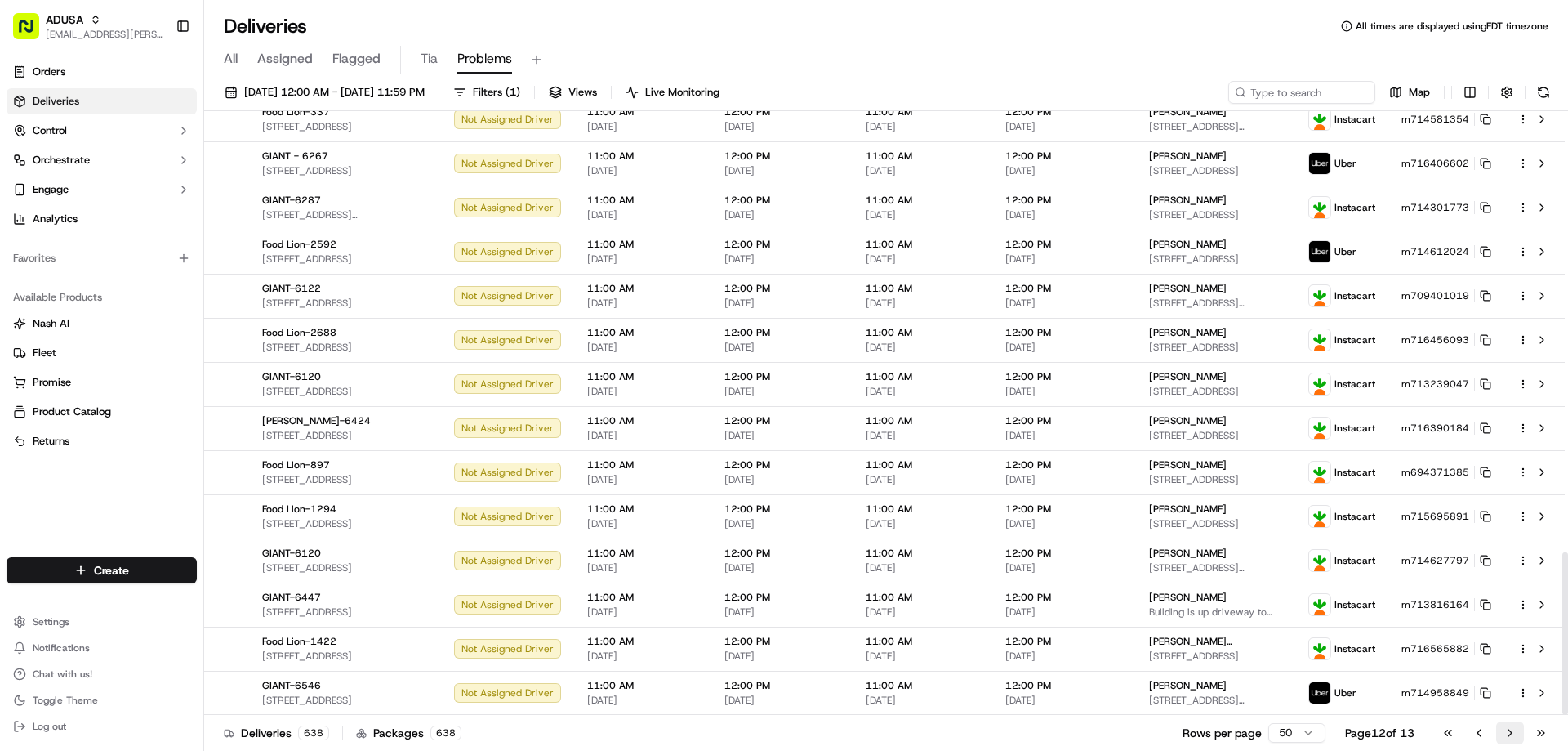
click at [1508, 726] on button "Go to next page" at bounding box center [1509, 732] width 28 height 23
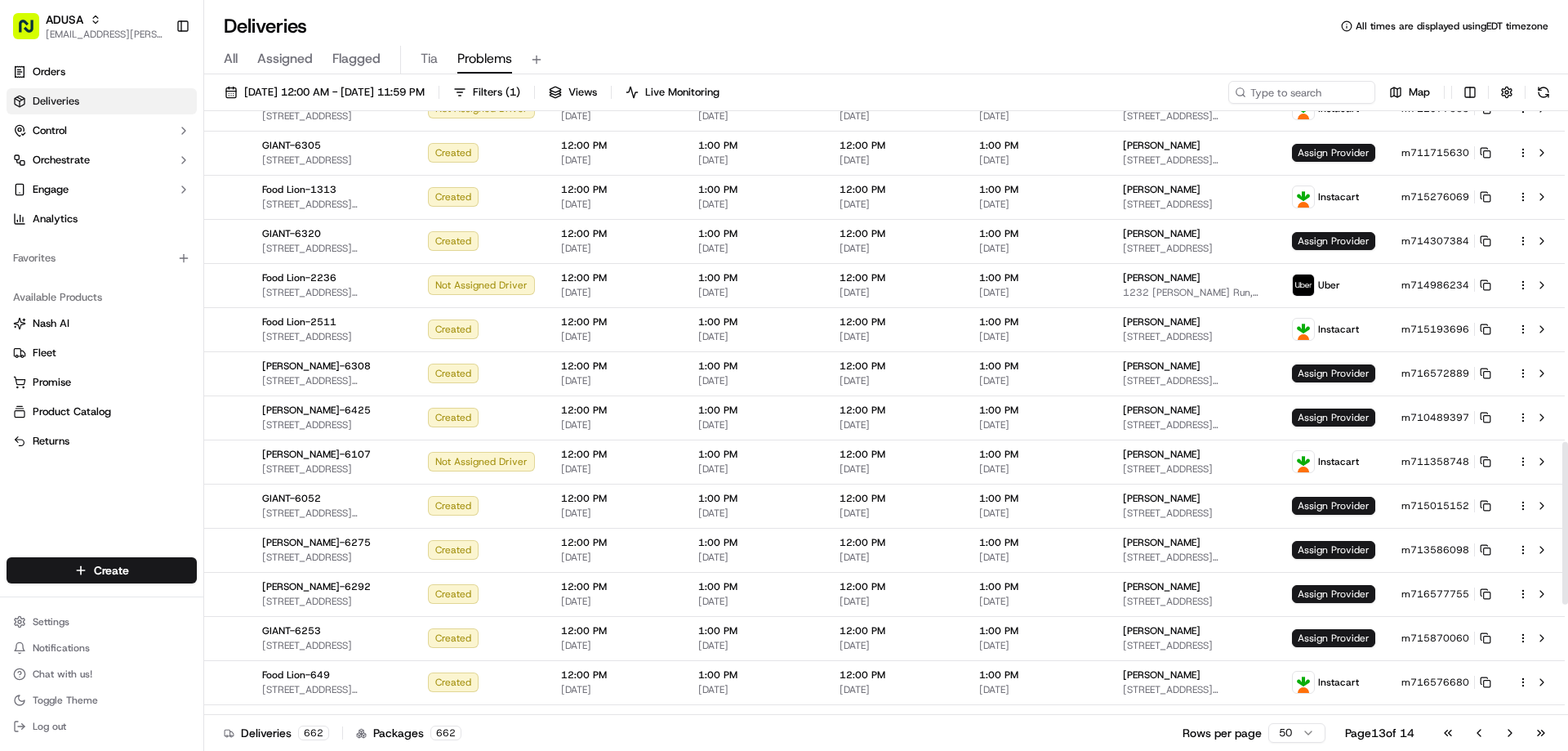
scroll to position [1634, 0]
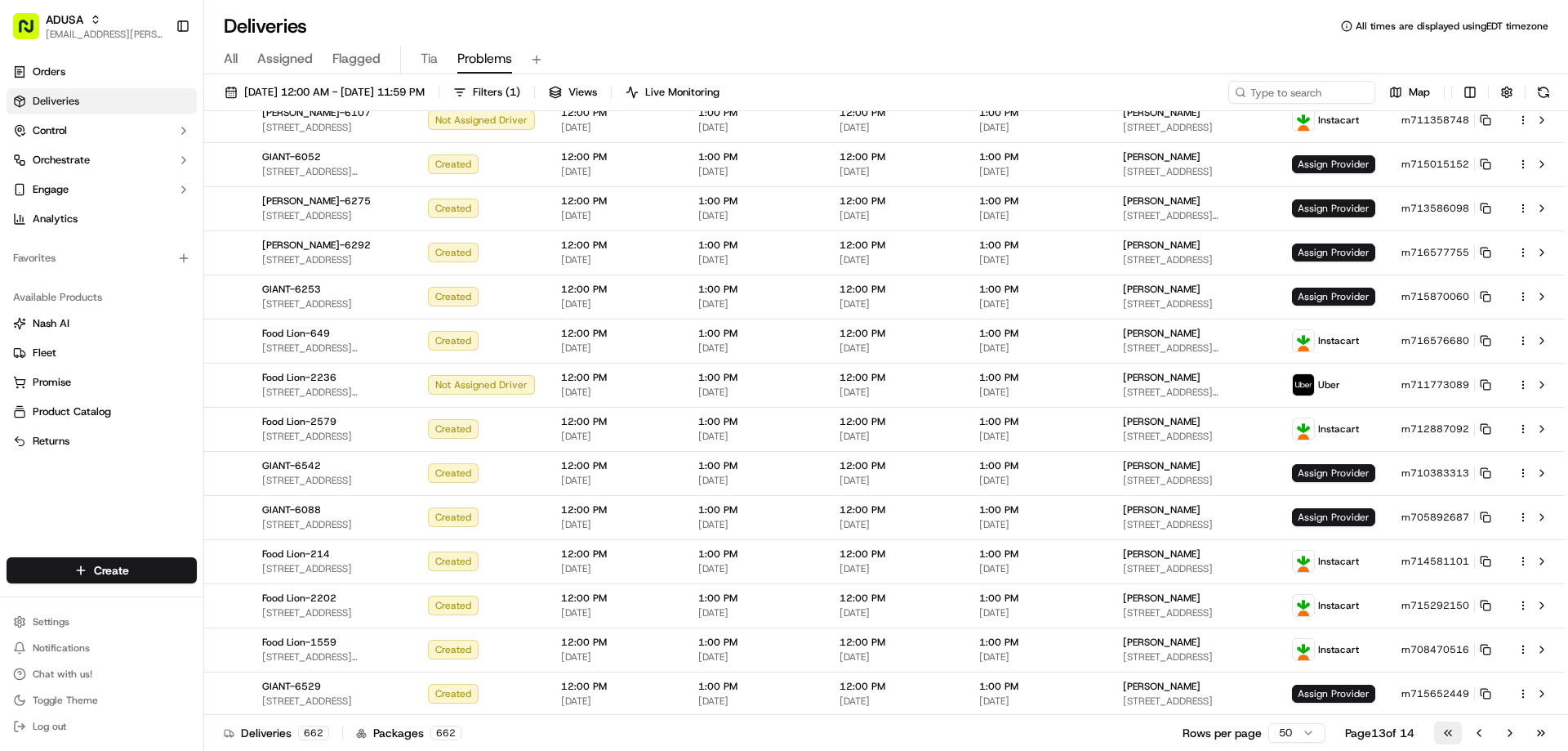
click at [1444, 734] on button "Go to first page" at bounding box center [1447, 732] width 28 height 23
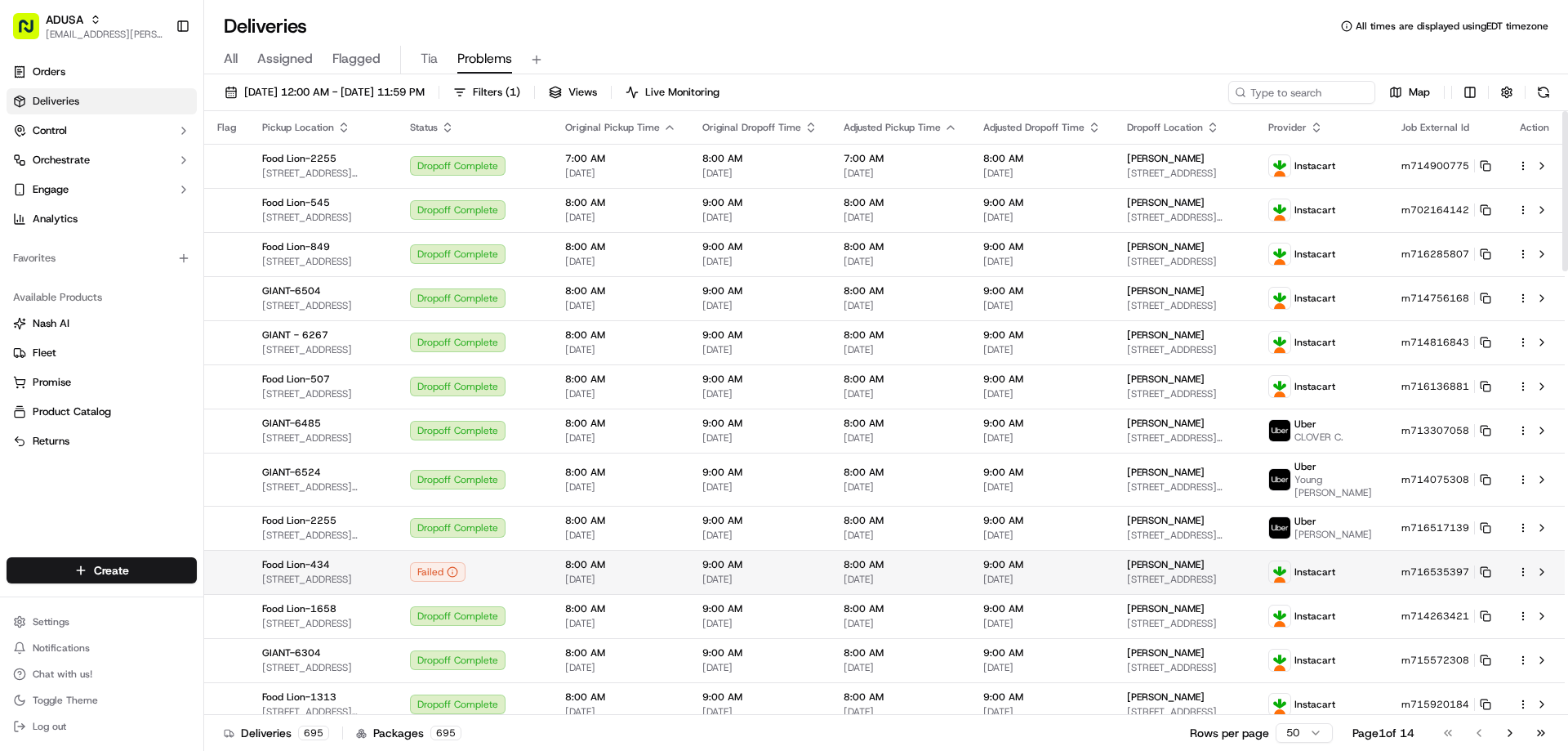
click at [1101, 586] on span "[DATE]" at bounding box center [1042, 579] width 117 height 13
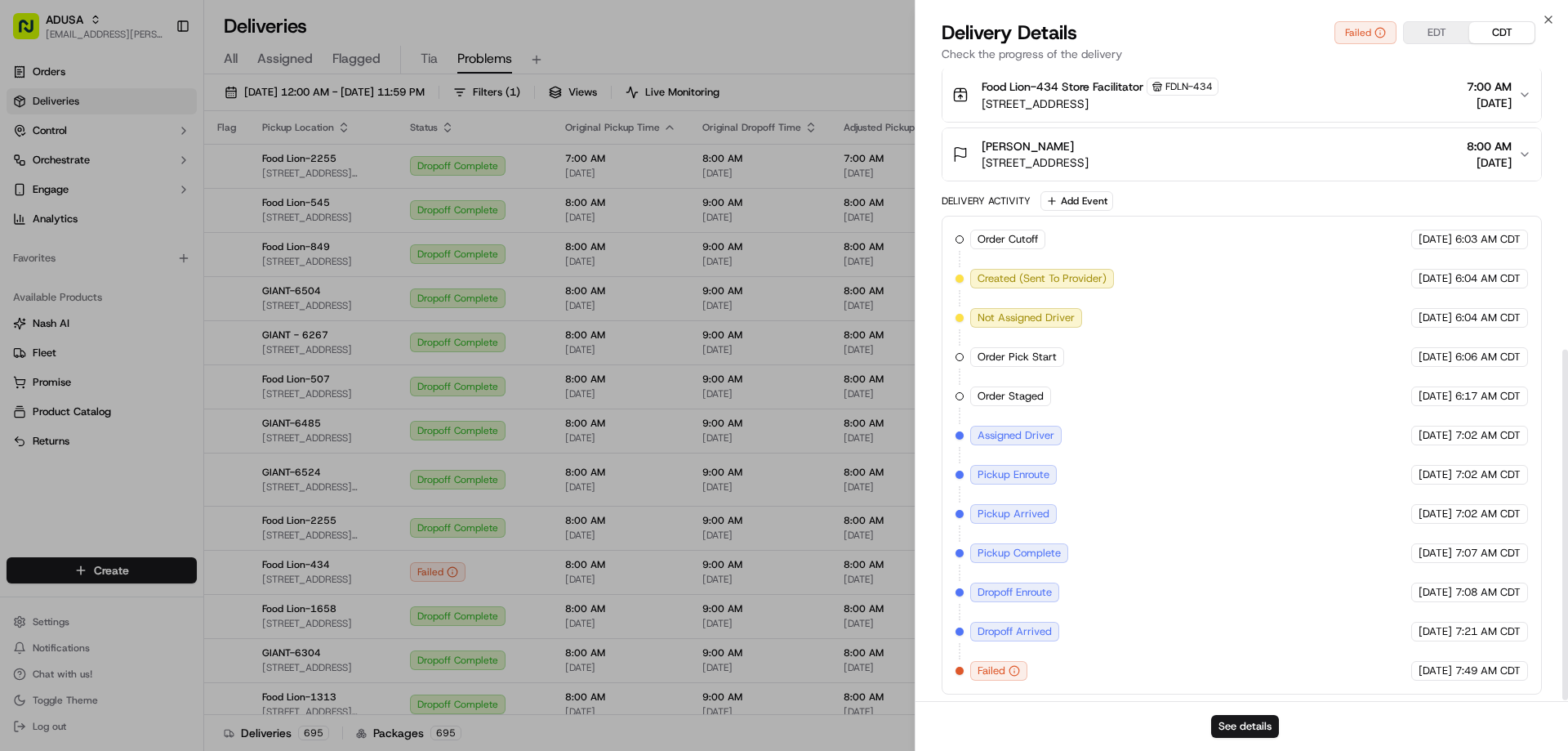
scroll to position [508, 0]
click at [1264, 722] on button "See details" at bounding box center [1245, 726] width 68 height 23
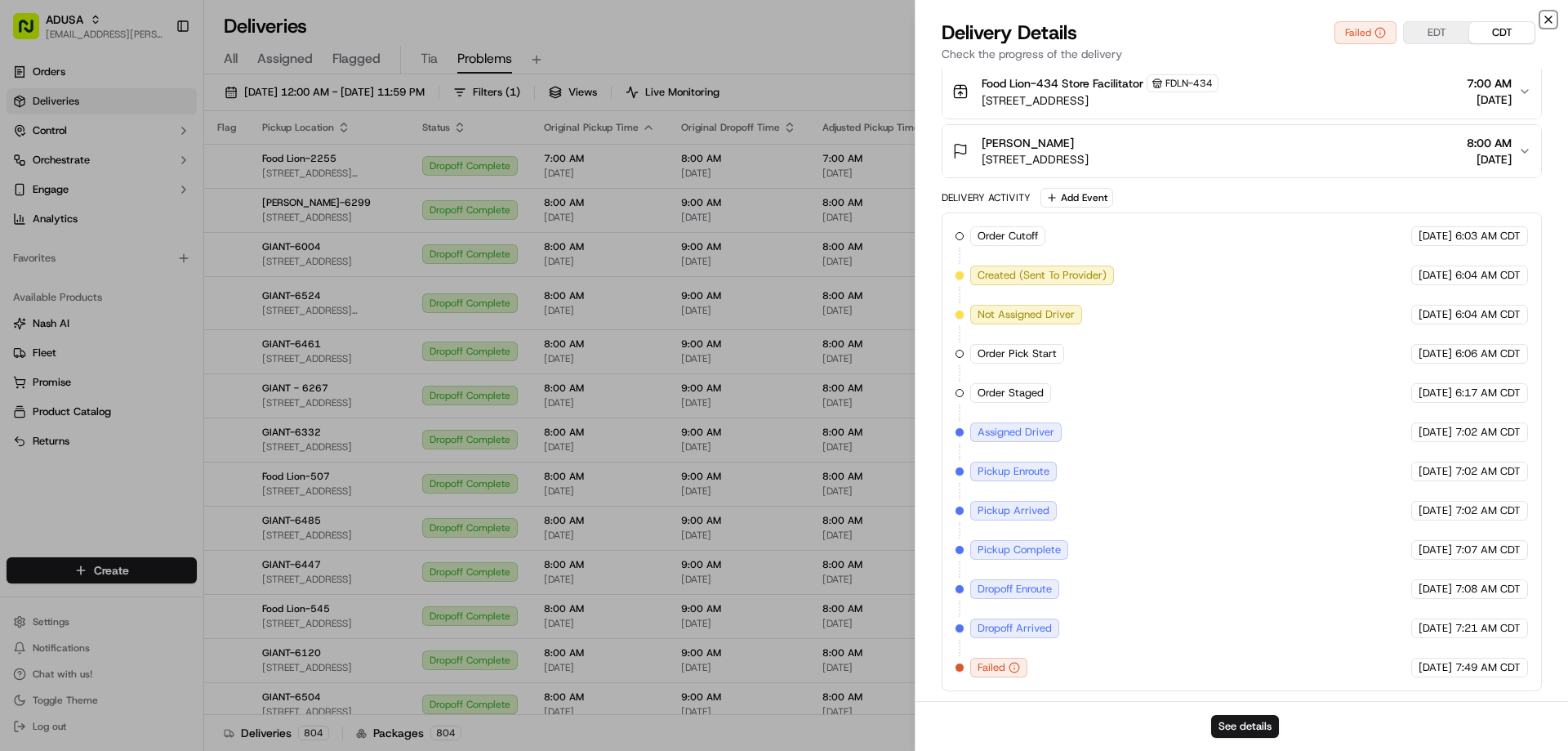
click at [1553, 25] on icon "button" at bounding box center [1549, 20] width 13 height 13
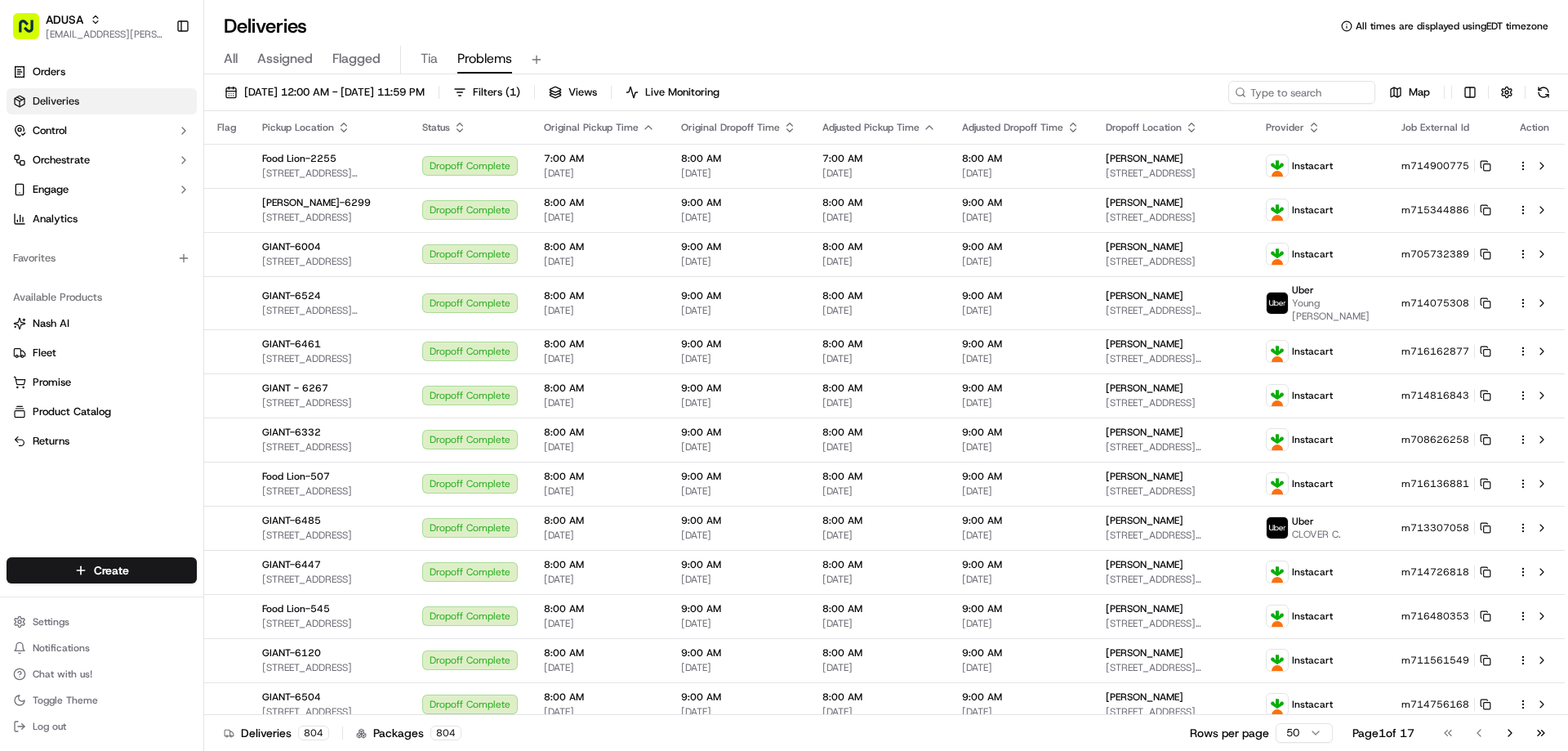
click at [1005, 49] on div "All Assigned Flagged Tia Problems" at bounding box center [886, 60] width 1364 height 28
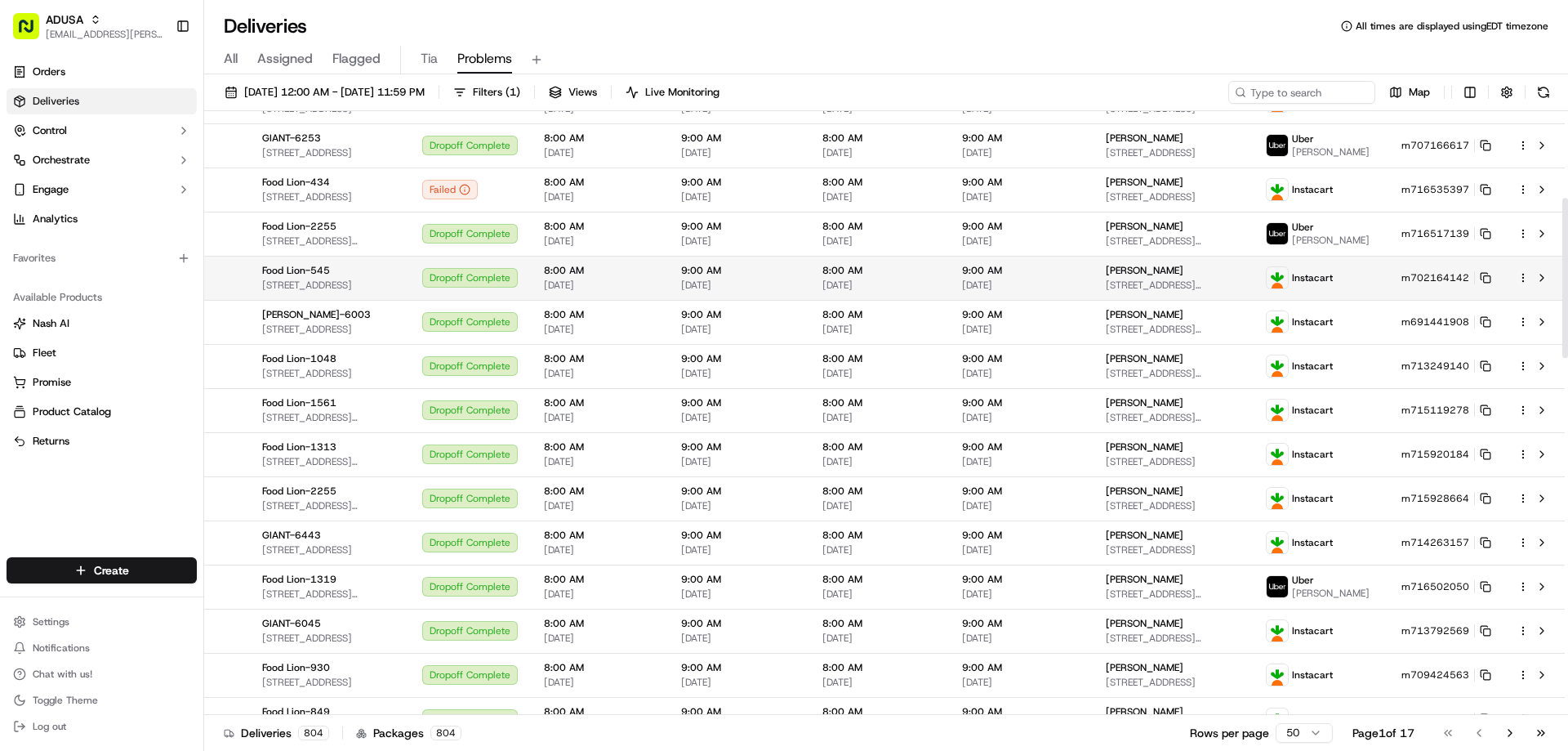
scroll to position [654, 0]
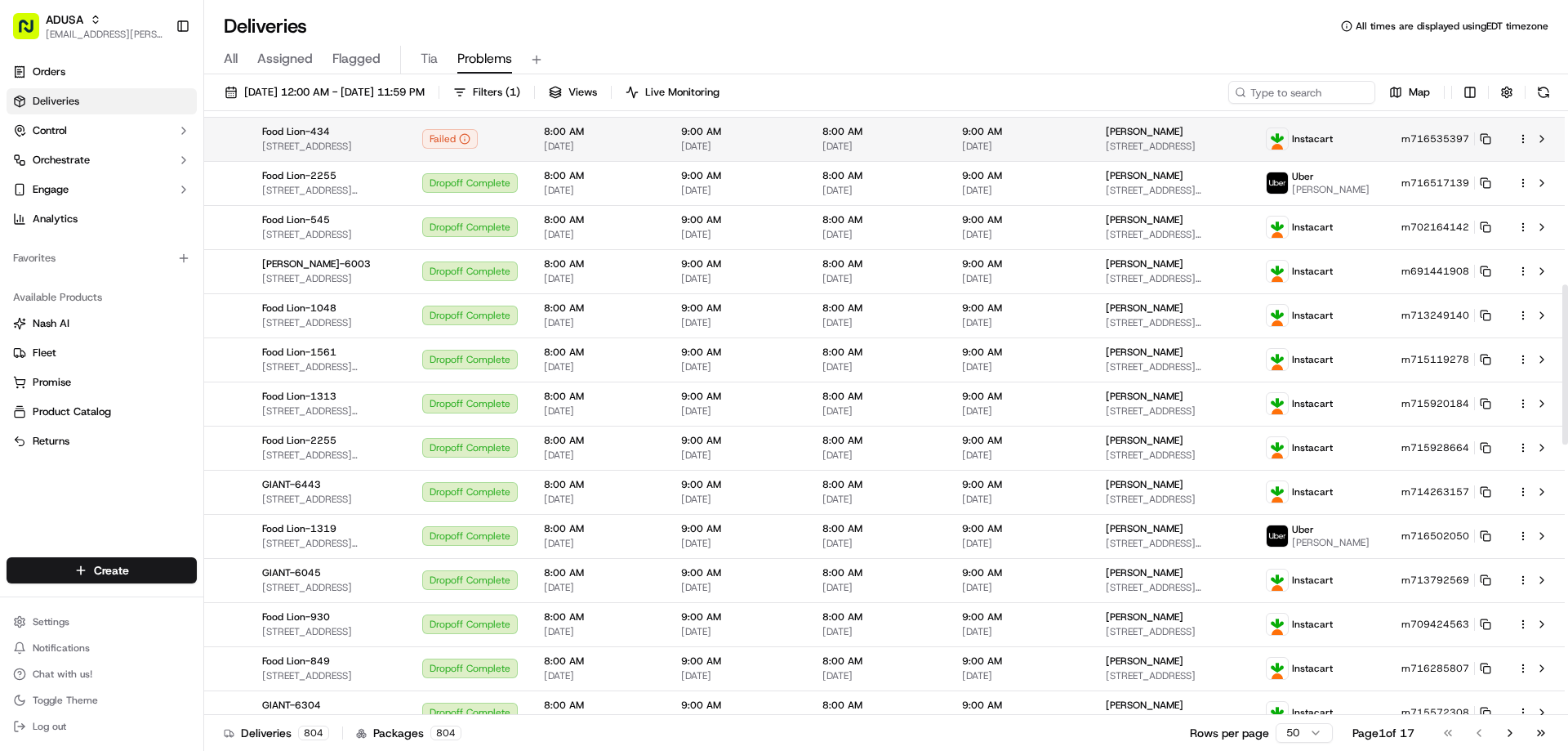
click at [810, 160] on td "9:00 AM 09/19/2025" at bounding box center [738, 138] width 142 height 44
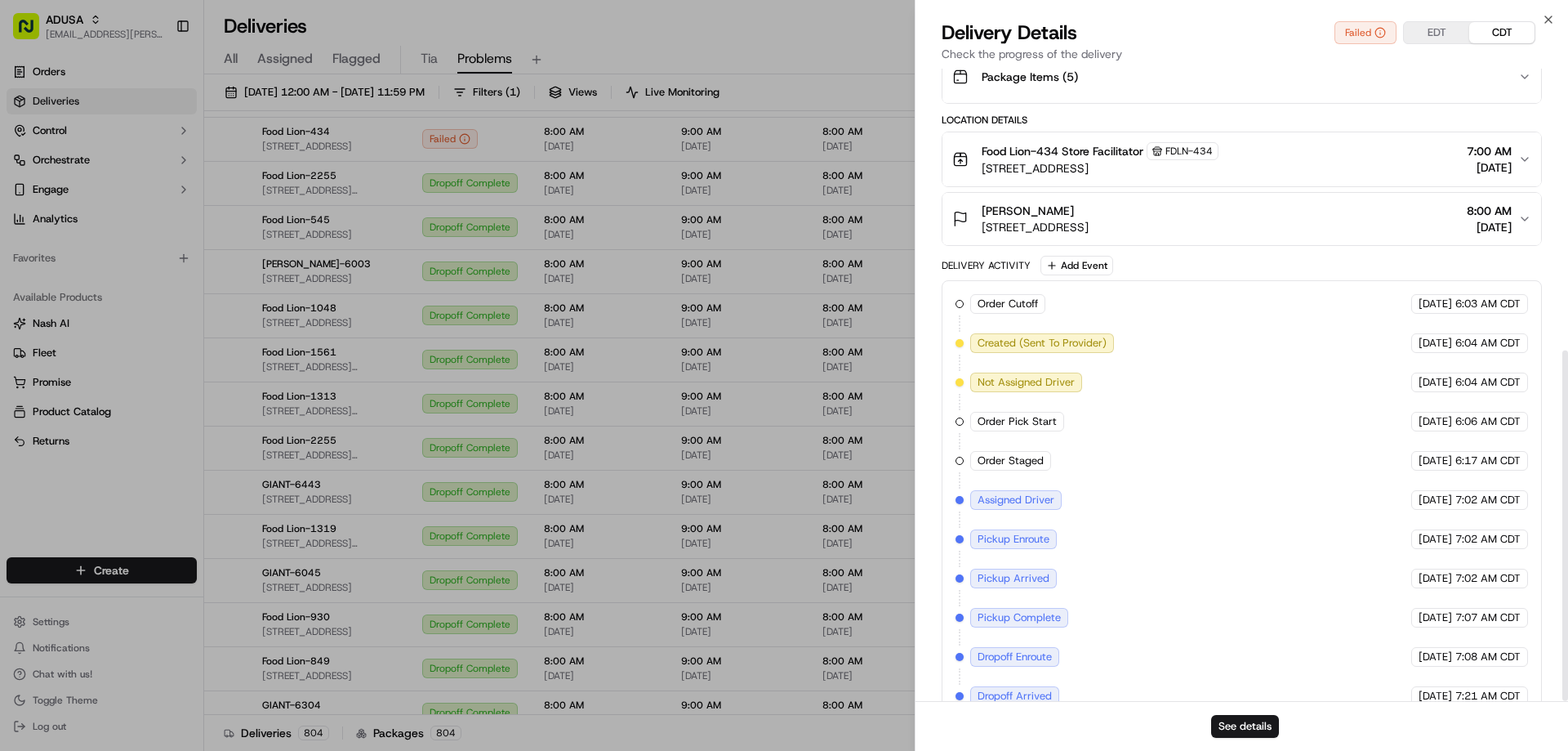
scroll to position [508, 0]
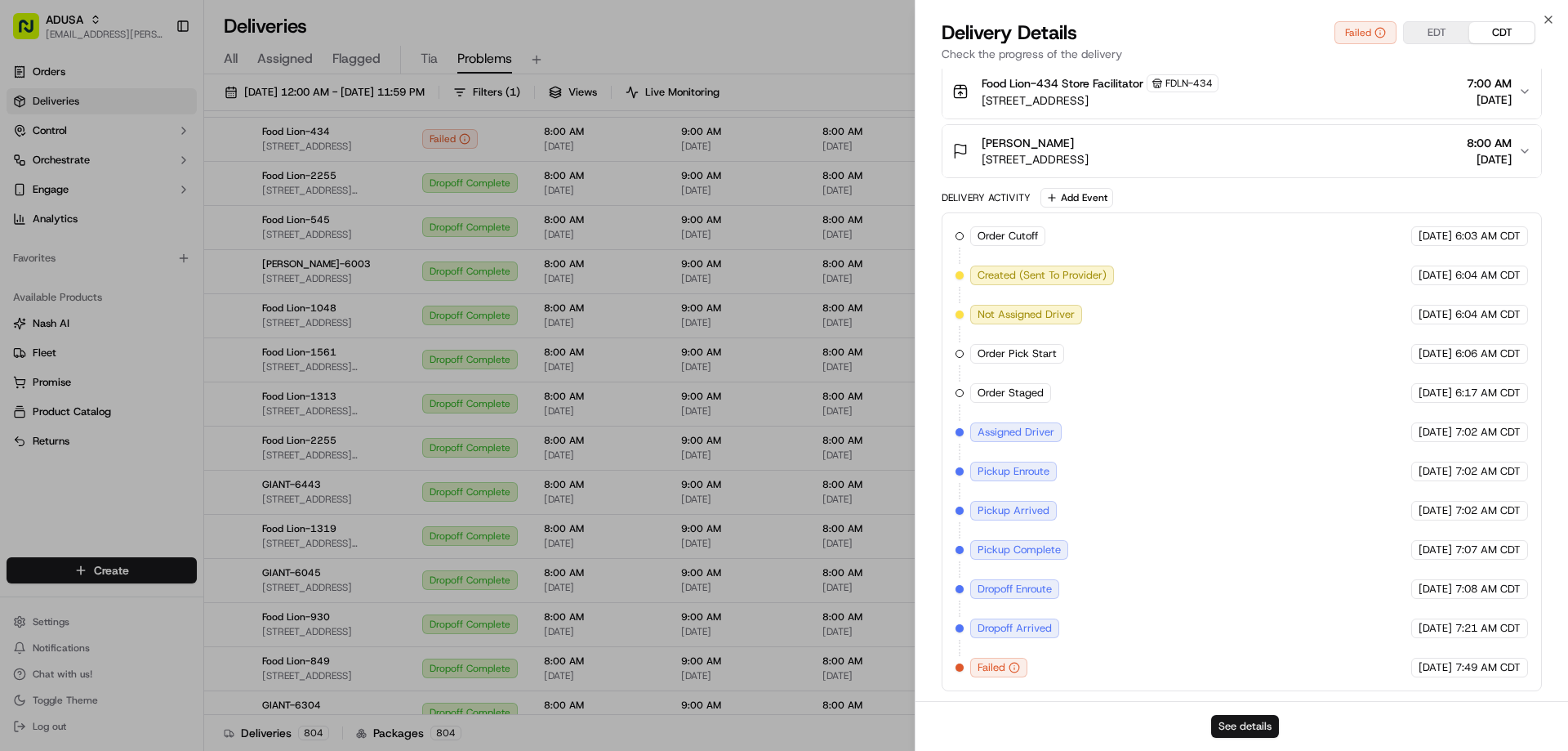
click at [1249, 729] on button "See details" at bounding box center [1245, 726] width 68 height 23
click at [1552, 18] on icon "button" at bounding box center [1549, 20] width 13 height 13
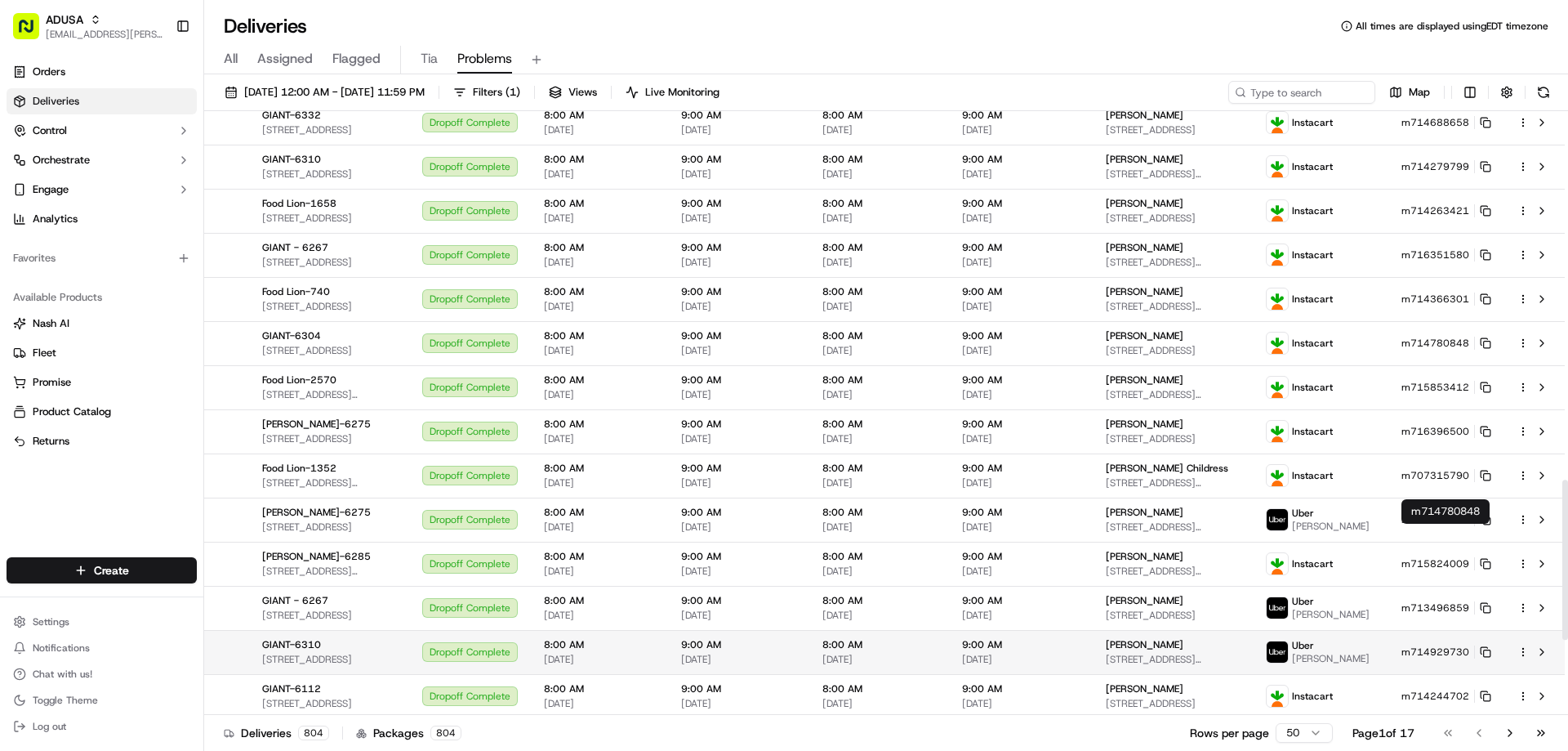
scroll to position [1670, 0]
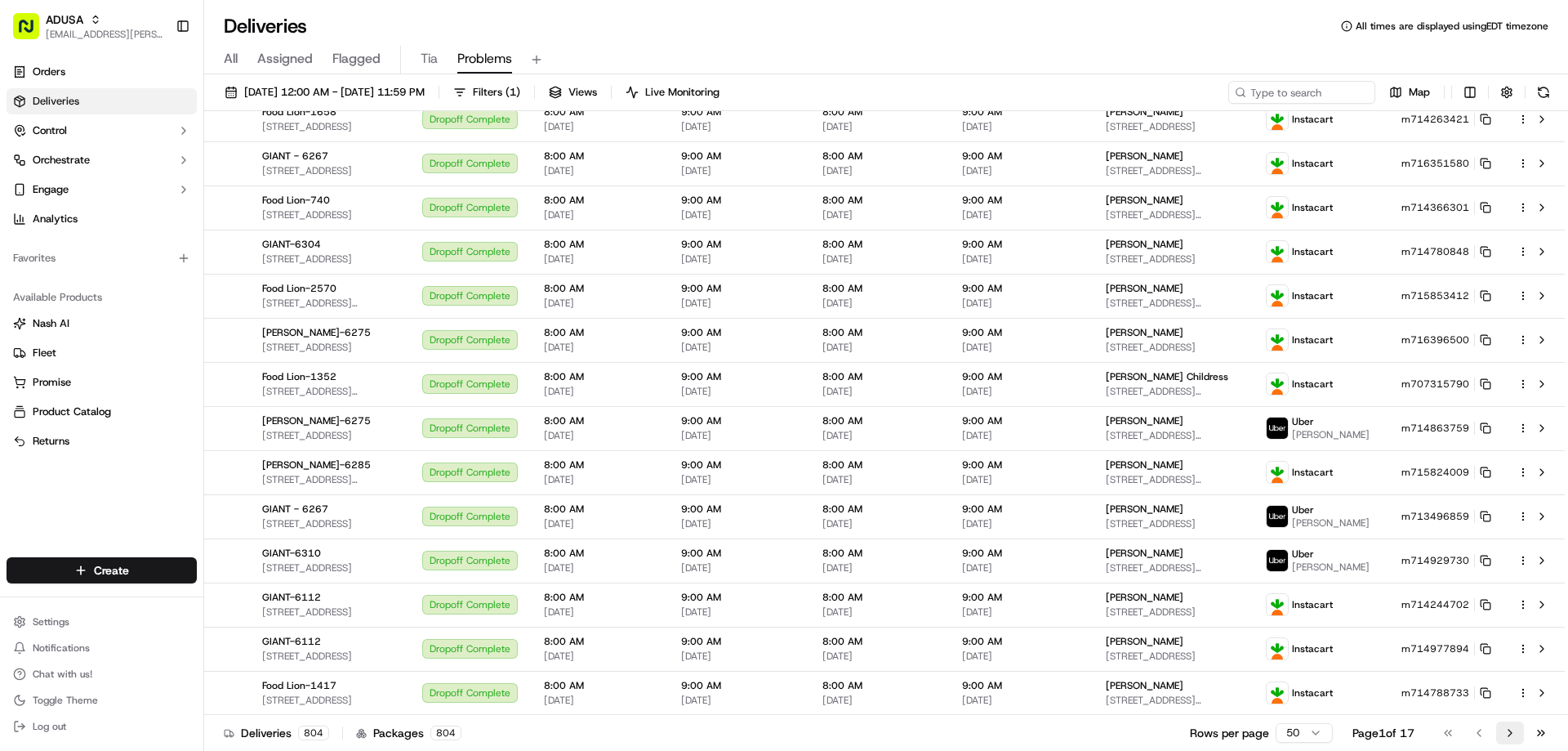
click at [1503, 734] on button "Go to next page" at bounding box center [1509, 732] width 28 height 23
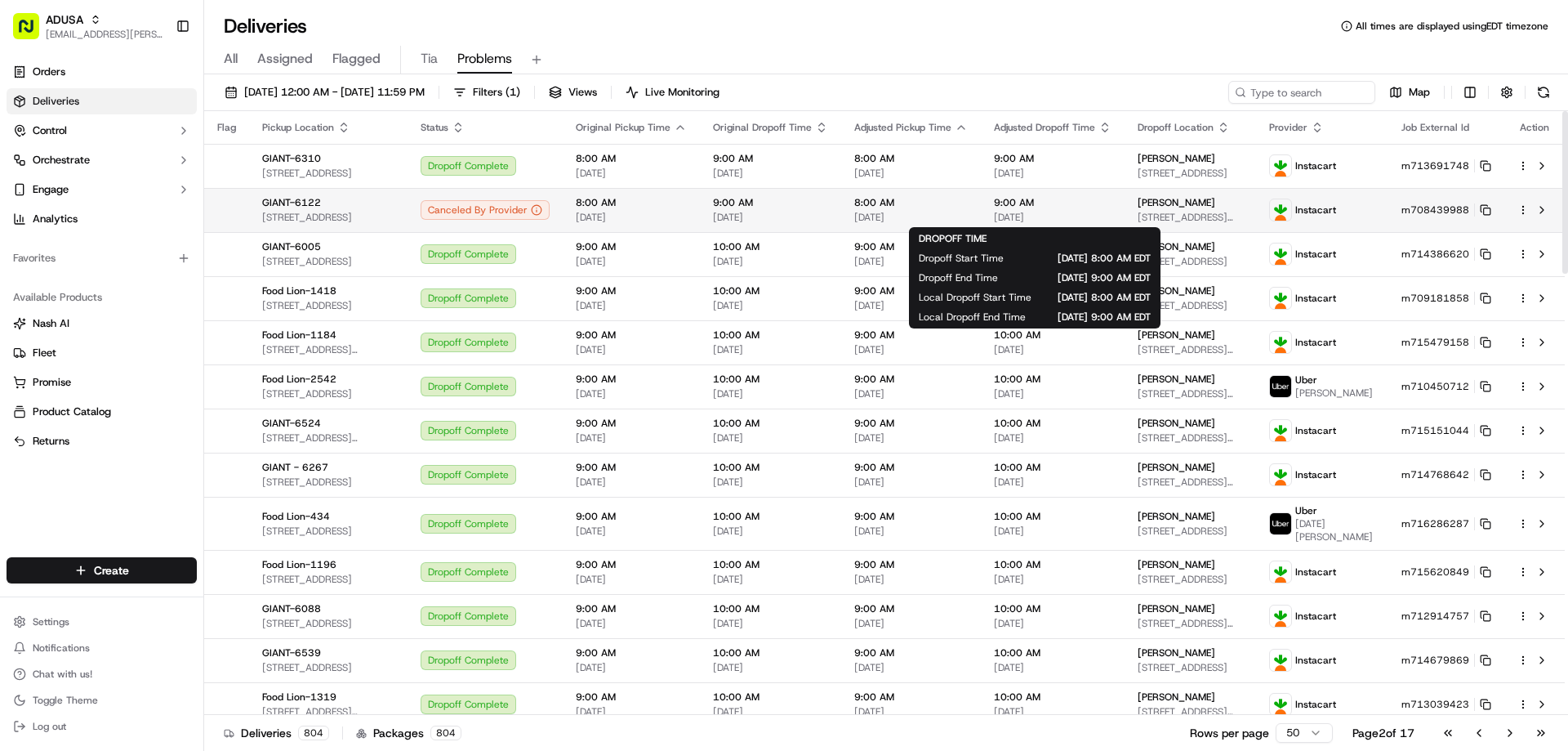
click at [1114, 215] on td "9:00 AM 09/19/2025" at bounding box center [1053, 210] width 144 height 44
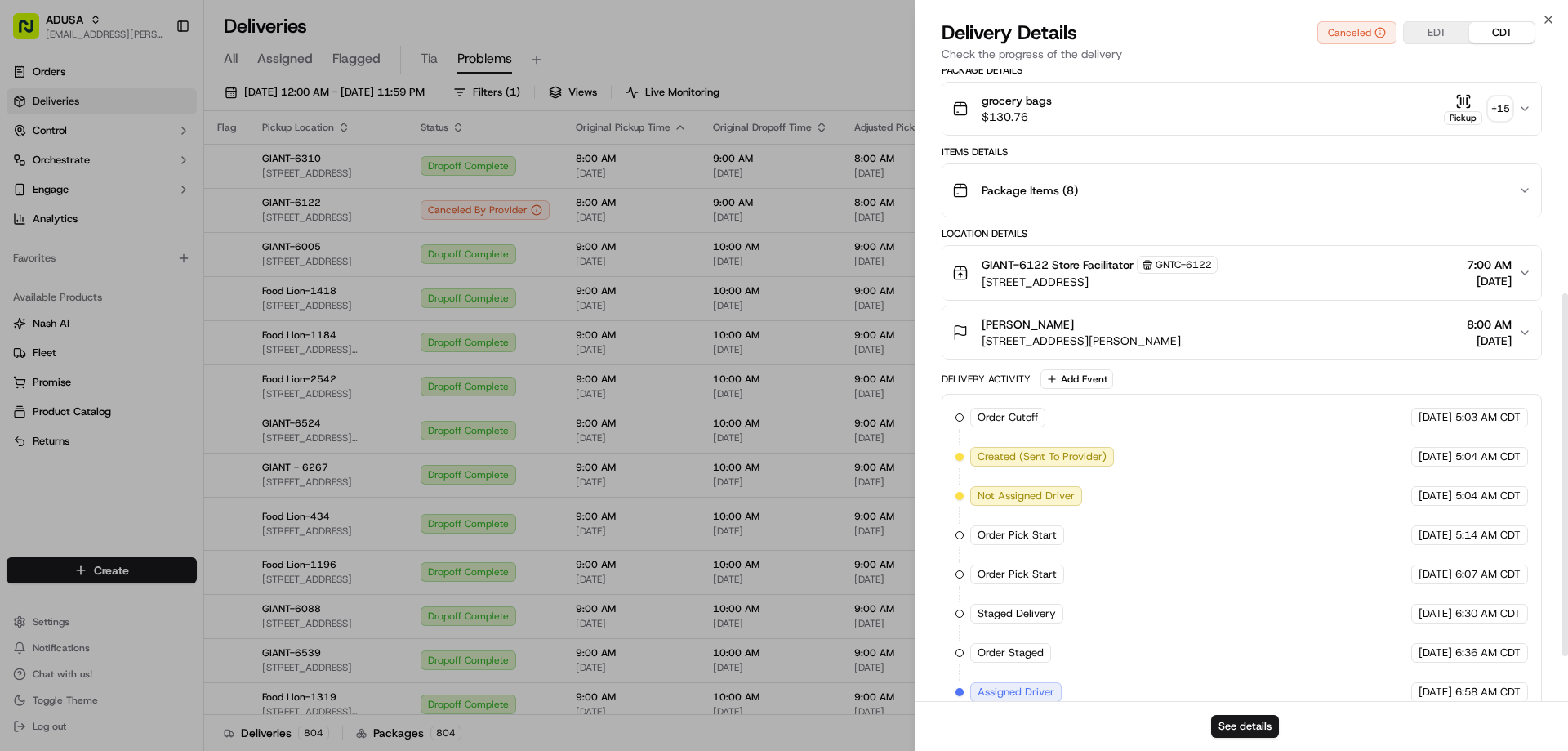
scroll to position [469, 0]
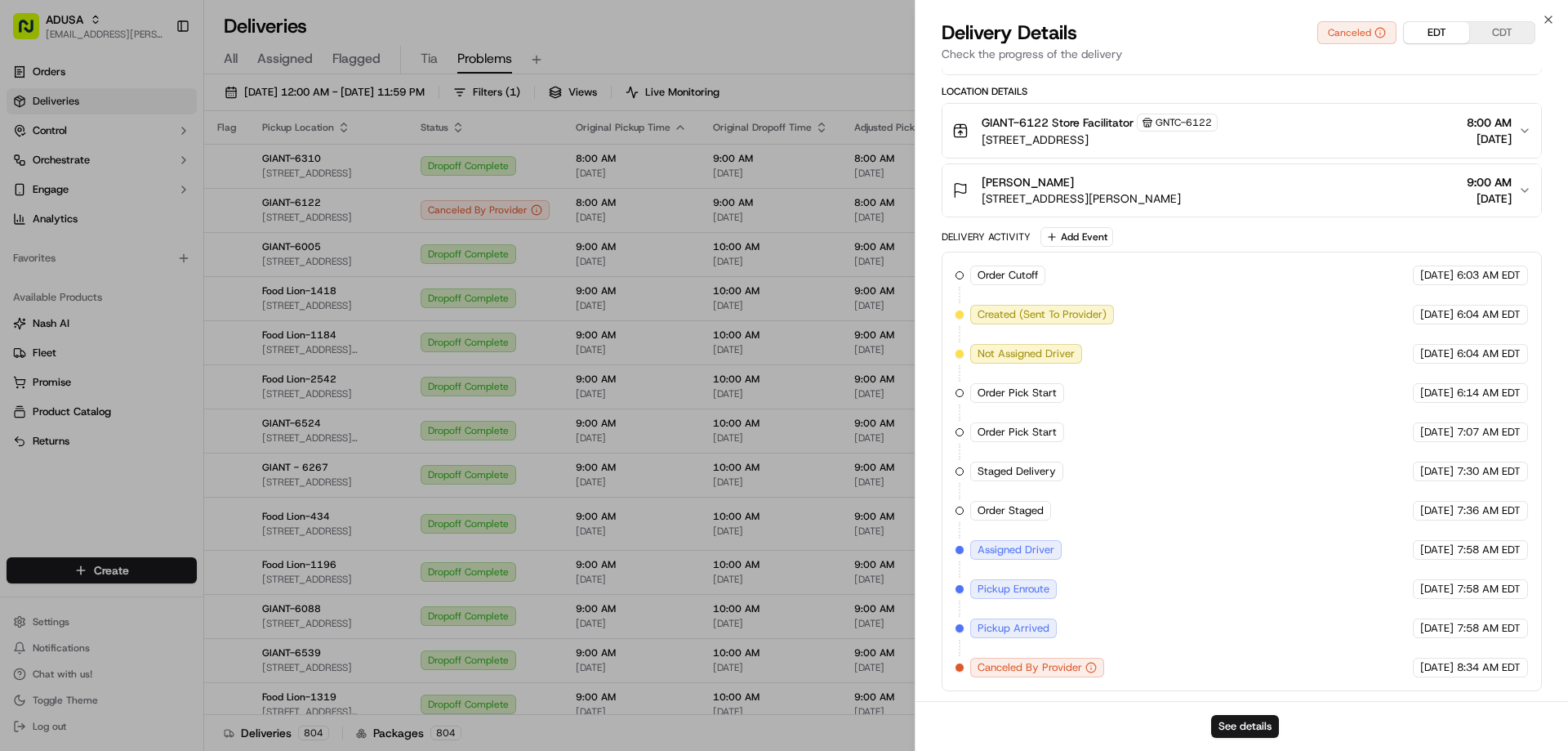
click at [1440, 30] on button "EDT" at bounding box center [1436, 32] width 65 height 21
click at [1250, 717] on button "See details" at bounding box center [1245, 726] width 68 height 23
drag, startPoint x: 1545, startPoint y: 18, endPoint x: 1346, endPoint y: 84, distance: 209.7
click at [1545, 18] on icon "button" at bounding box center [1549, 20] width 13 height 13
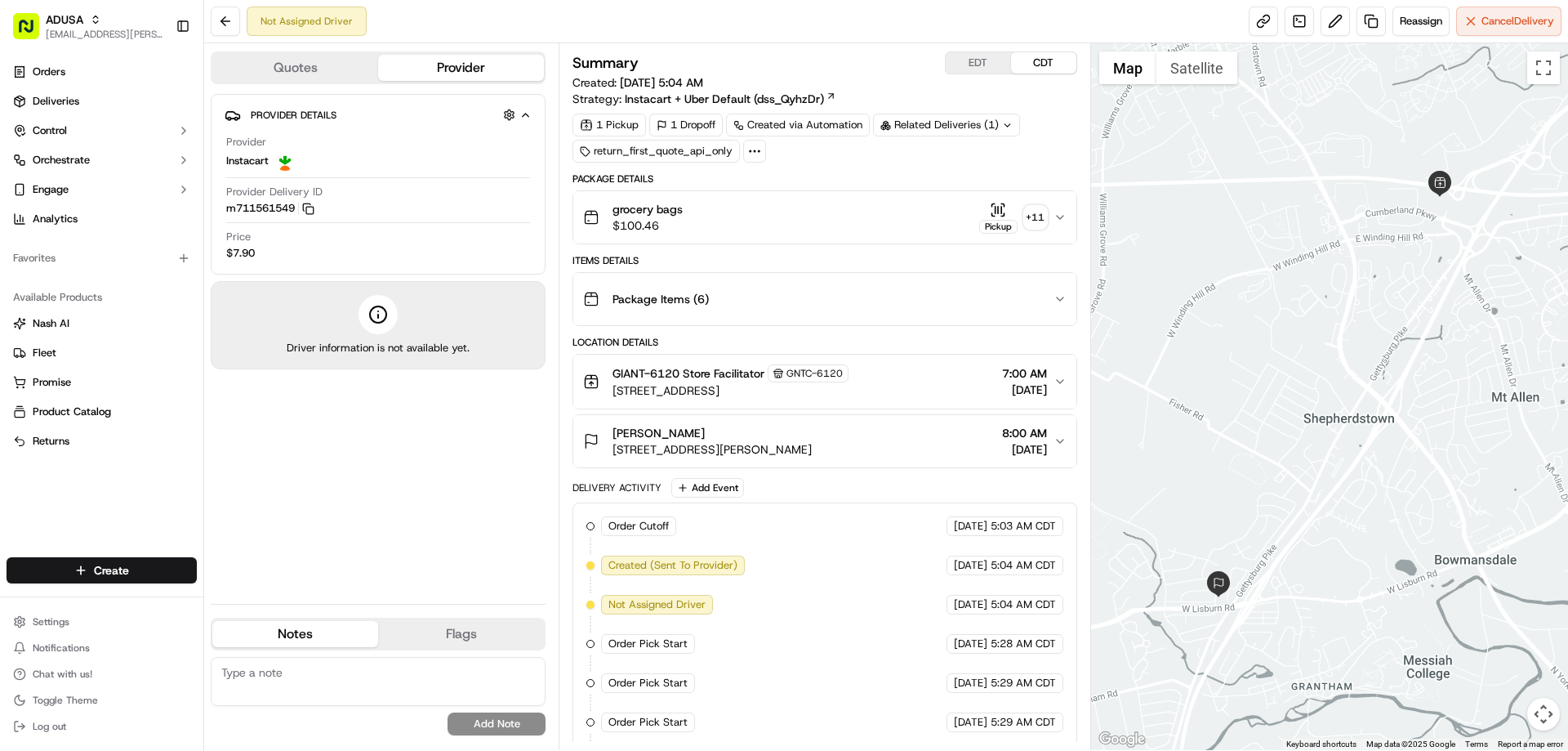
click at [1060, 433] on button "[PERSON_NAME] [STREET_ADDRESS][PERSON_NAME] 8:00 AM [DATE]" at bounding box center [824, 441] width 502 height 52
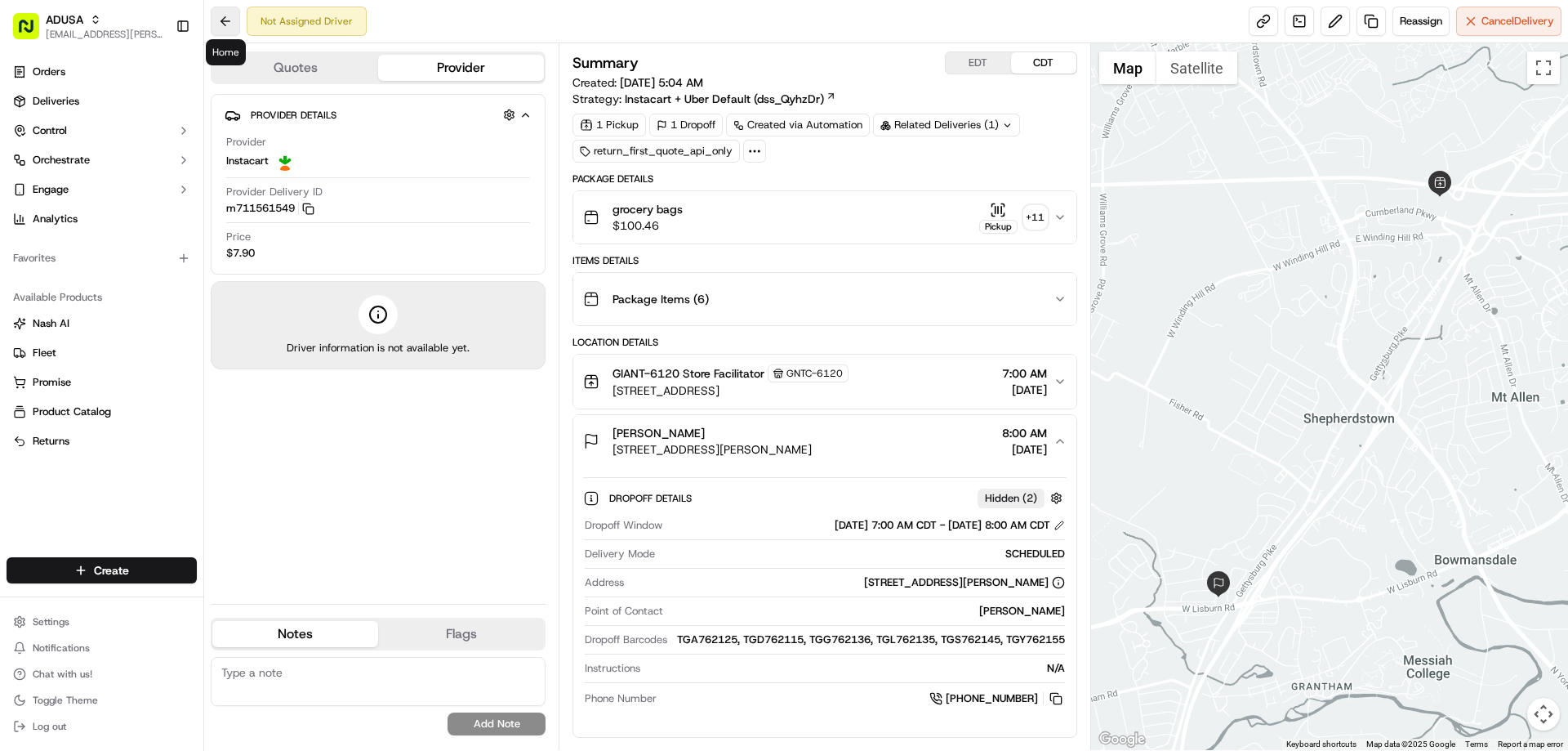
click at [225, 23] on button at bounding box center [225, 21] width 29 height 29
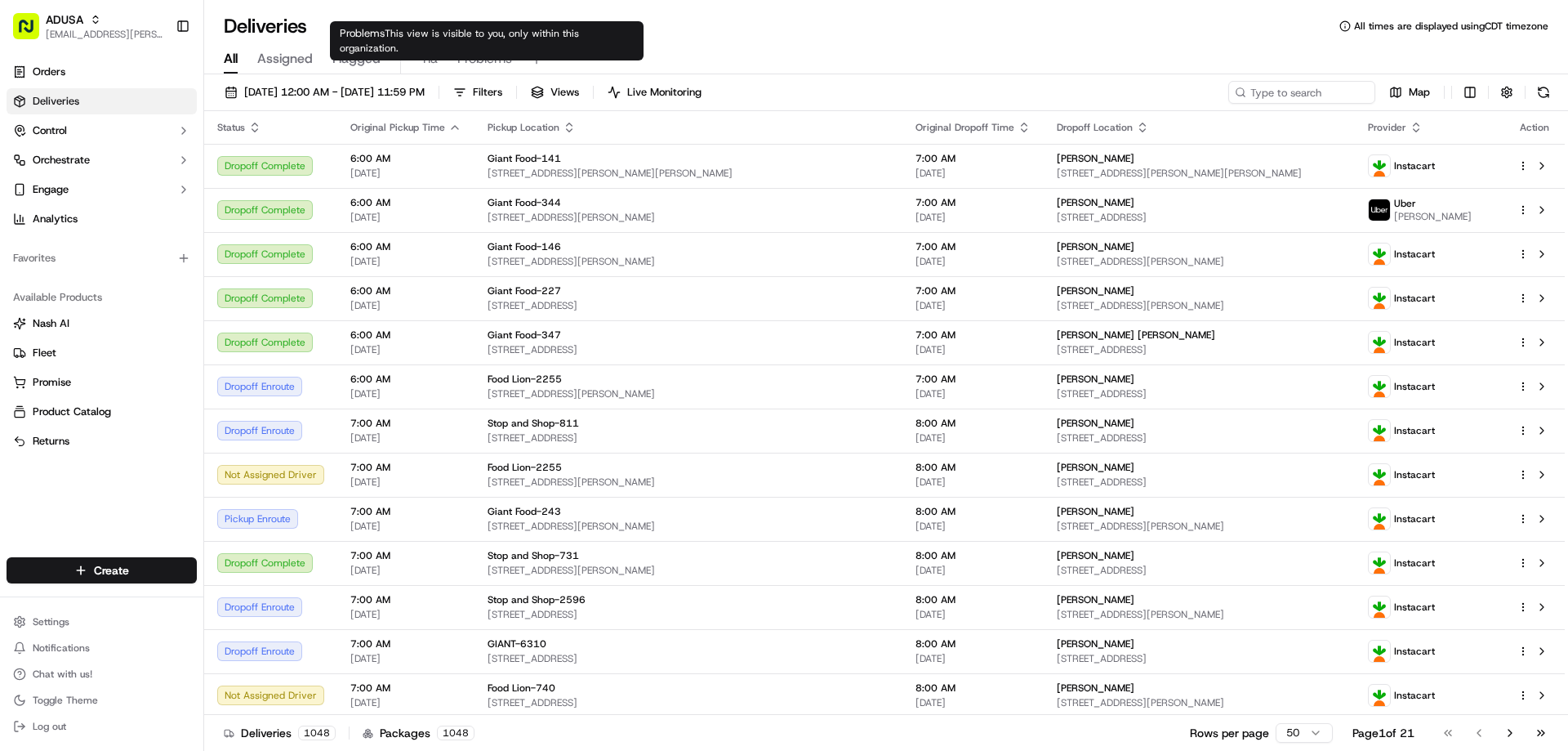
click at [484, 61] on span "Problems" at bounding box center [484, 58] width 54 height 19
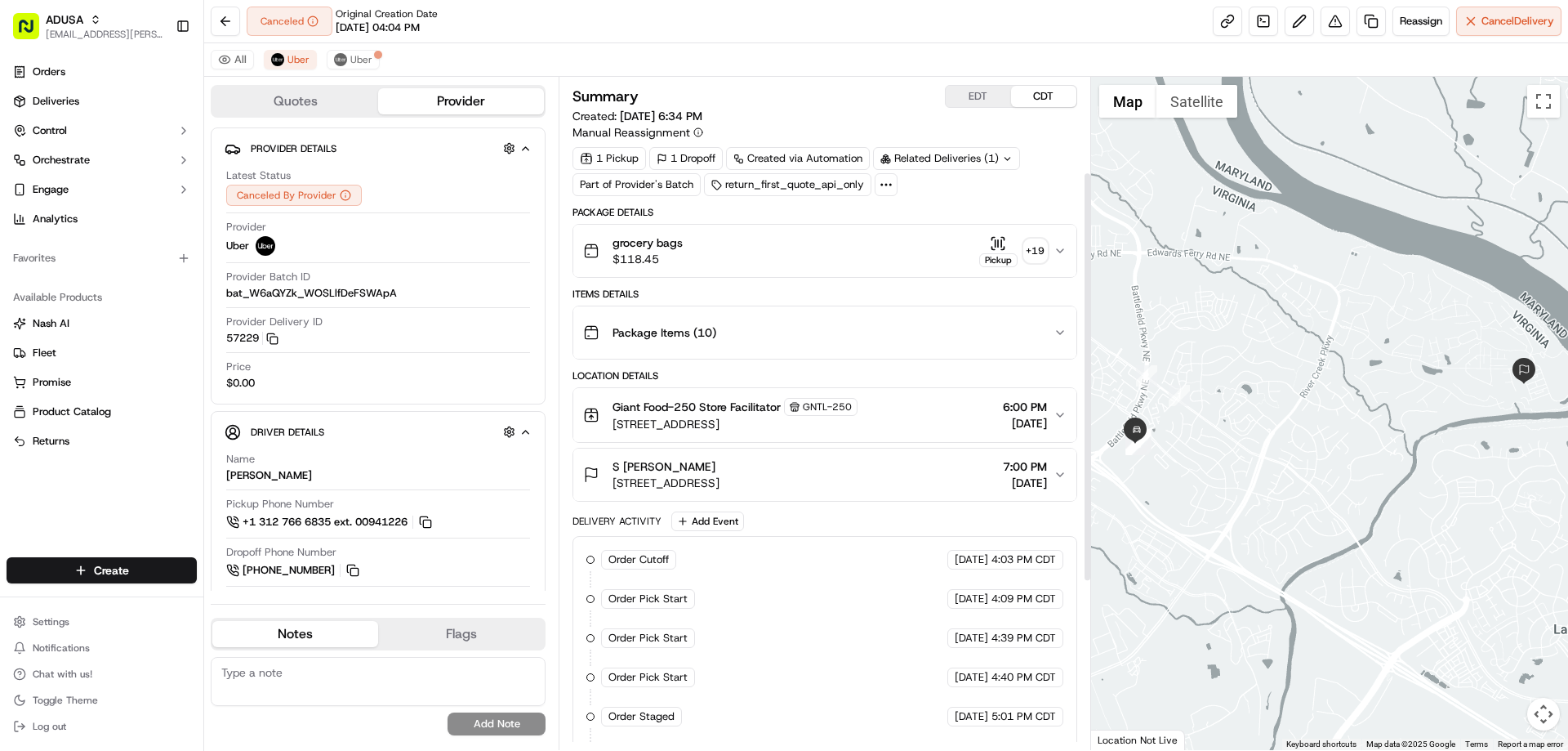
scroll to position [430, 0]
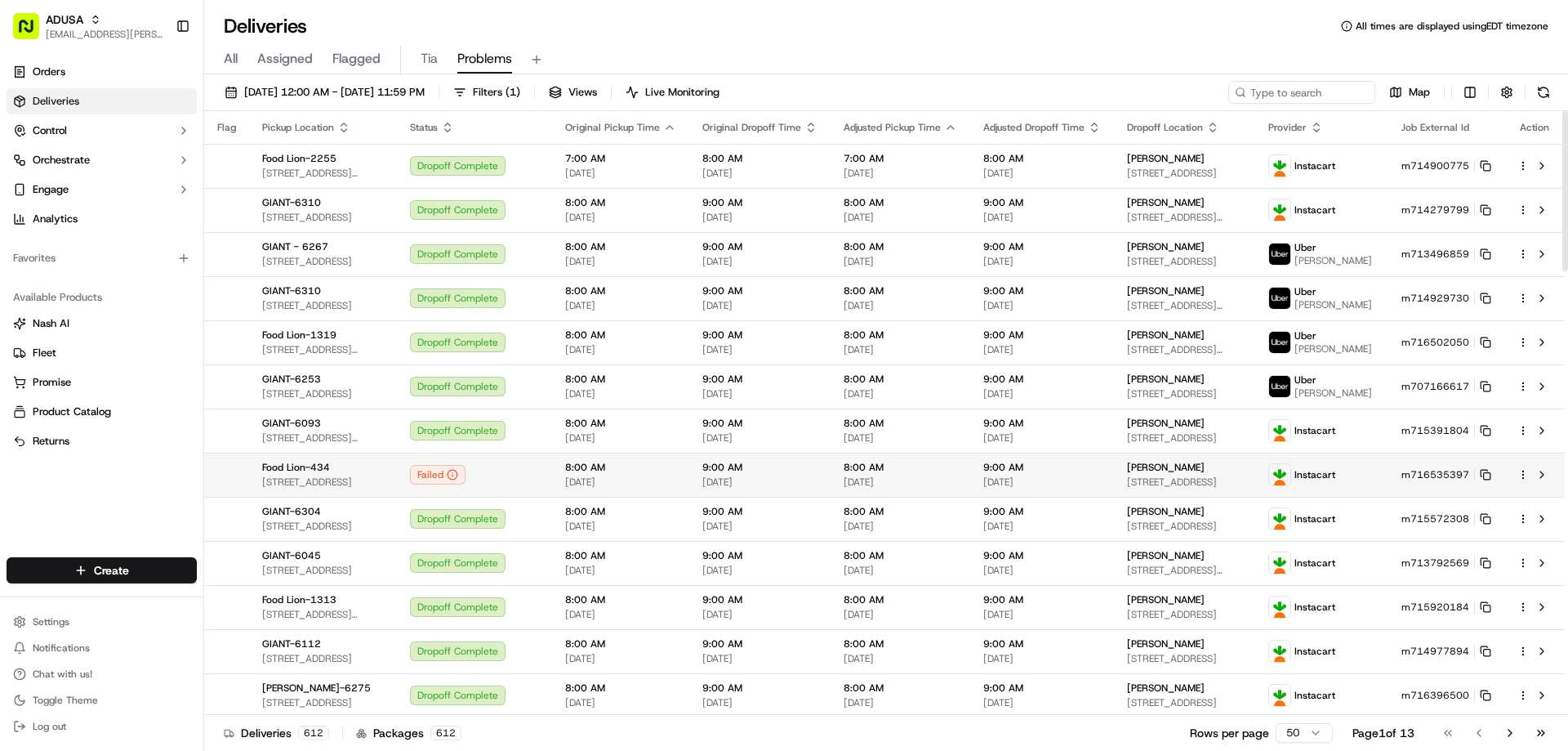
click at [689, 496] on td "8:00 AM 09/19/2025" at bounding box center [621, 474] width 137 height 44
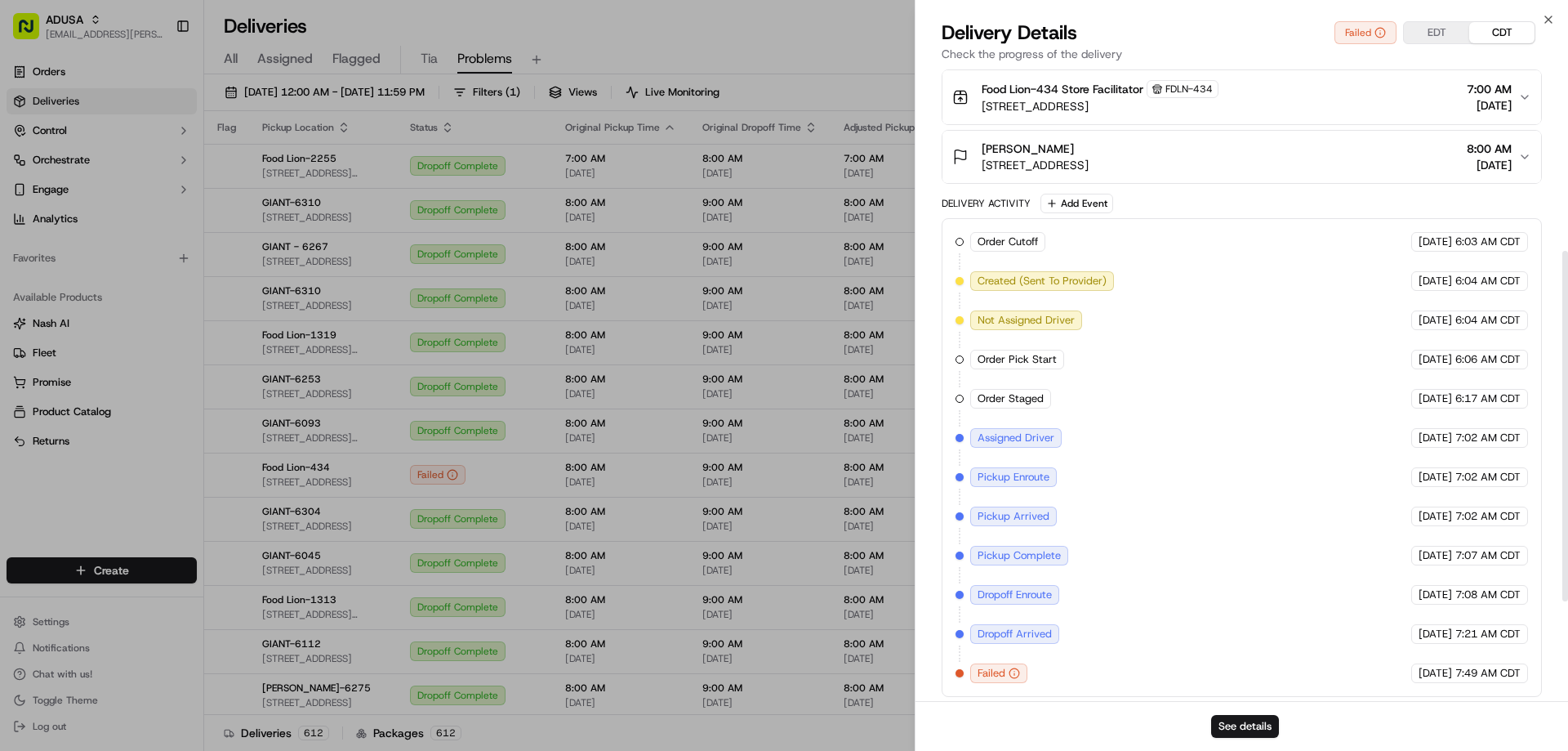
scroll to position [508, 0]
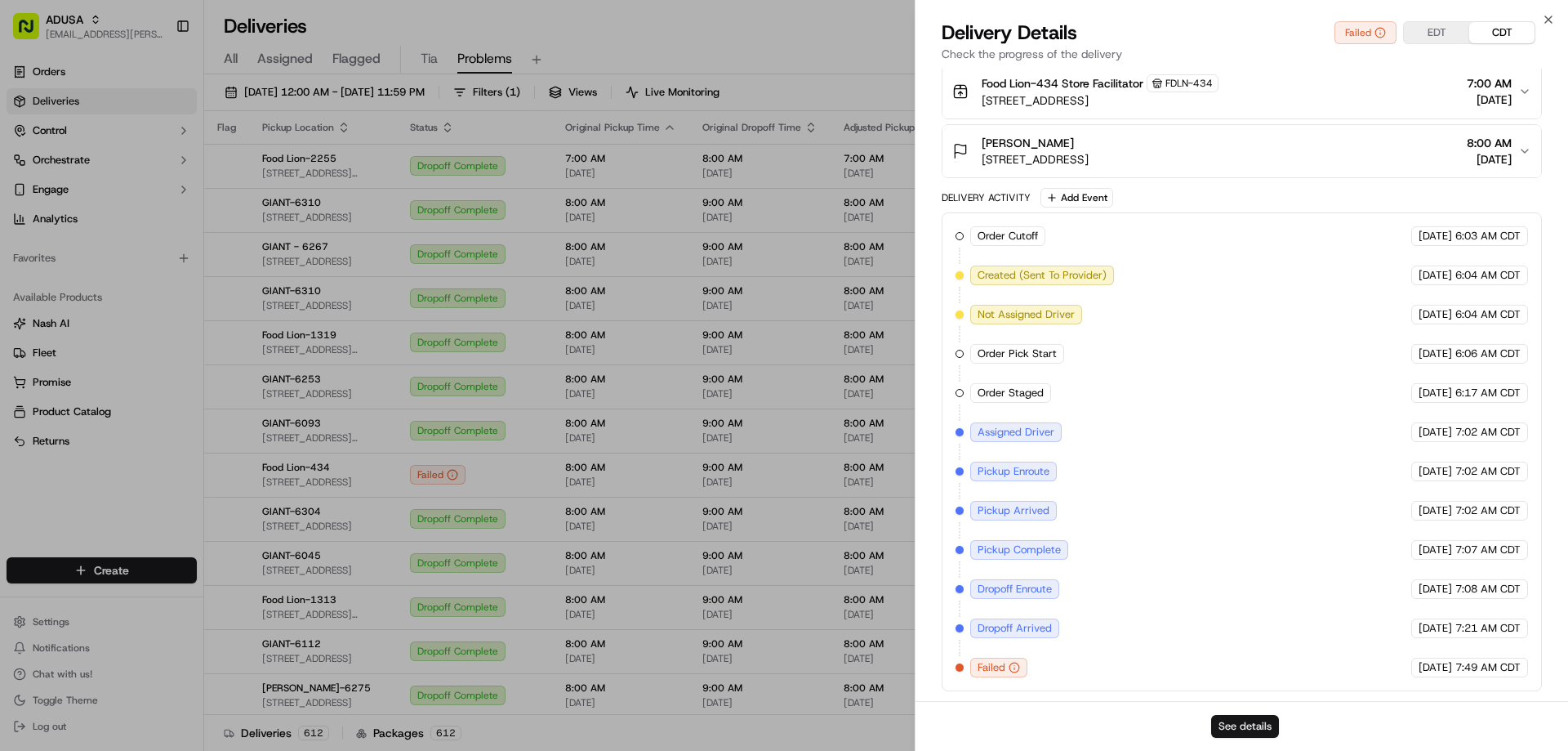
click at [1243, 725] on button "See details" at bounding box center [1245, 726] width 68 height 23
click at [1549, 17] on icon "button" at bounding box center [1549, 20] width 13 height 13
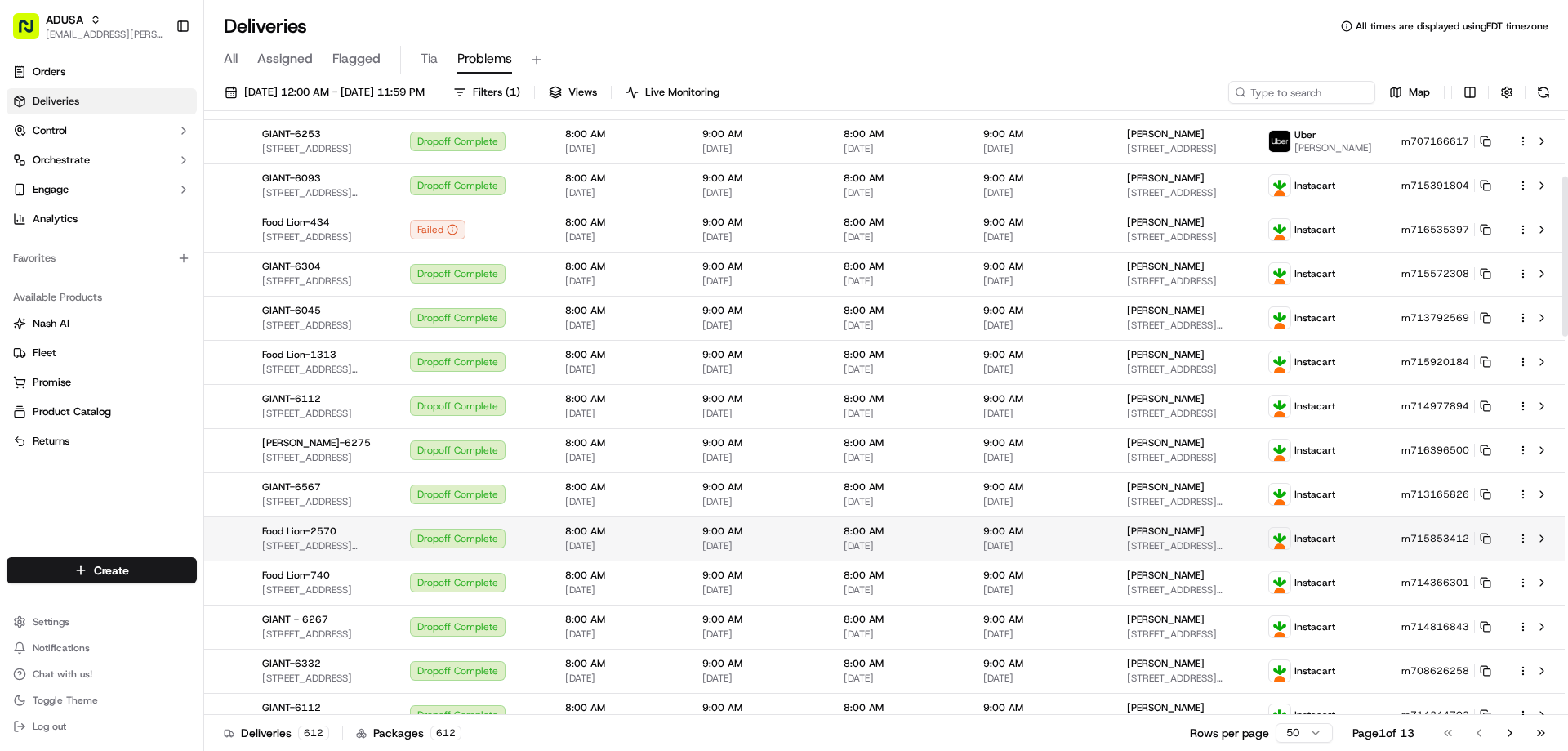
scroll to position [0, 0]
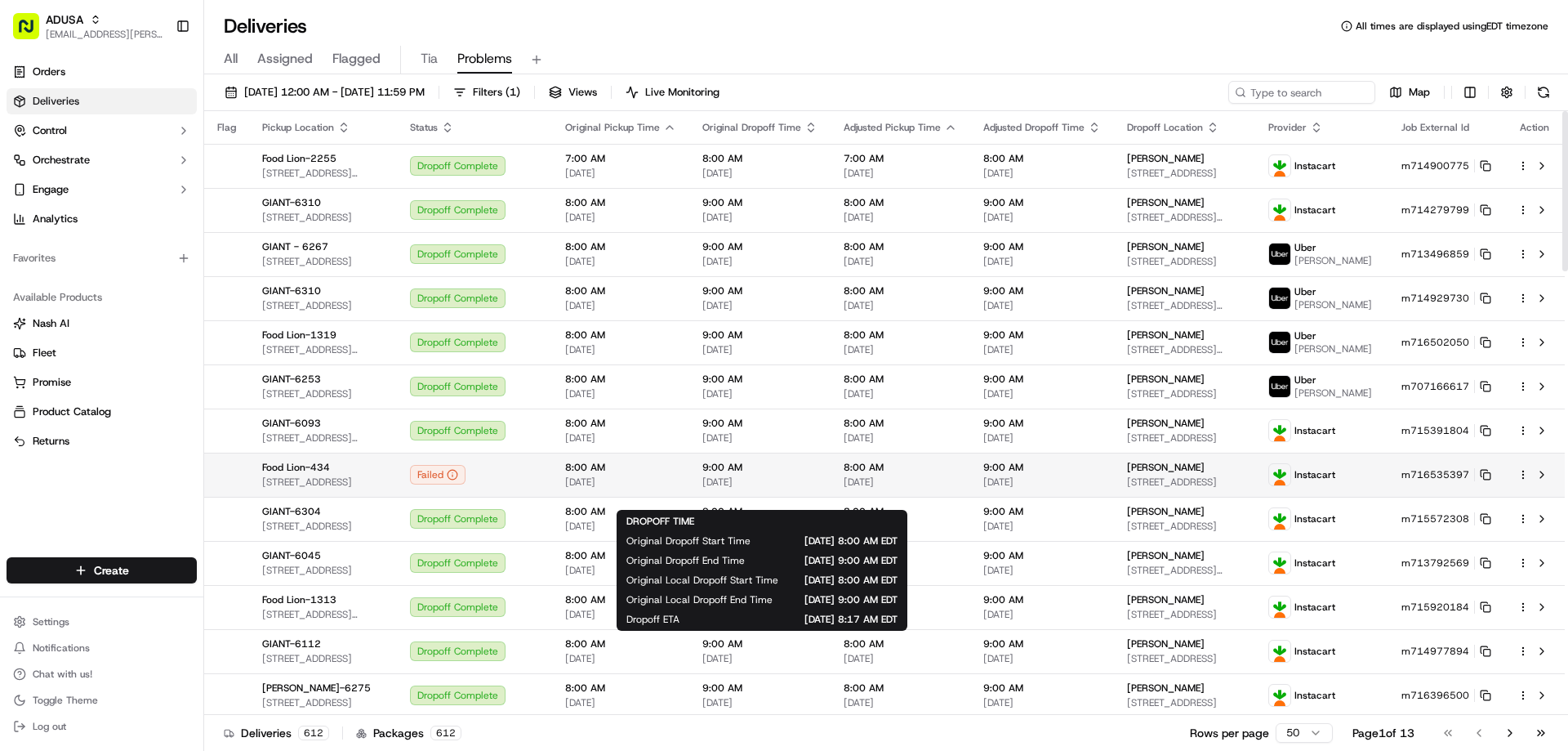
click at [814, 489] on span "[DATE]" at bounding box center [759, 482] width 115 height 13
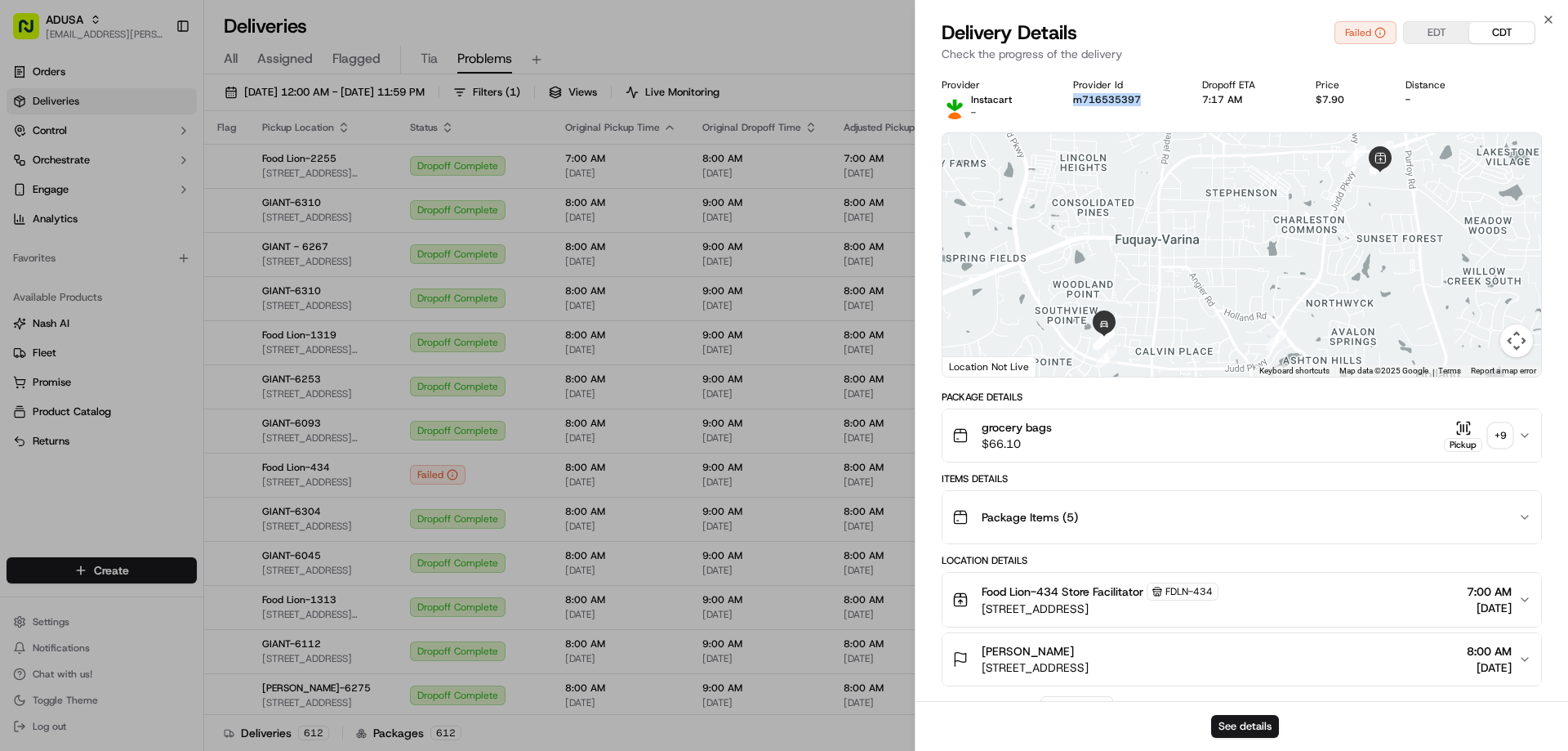
drag, startPoint x: 1141, startPoint y: 102, endPoint x: 1064, endPoint y: 106, distance: 77.1
click at [1064, 106] on div "Provider Instacart - Provider Id m716535397 Dropoff ETA 7:17 AM Price $7.90 Dis…" at bounding box center [1242, 99] width 600 height 41
copy button "m716535397"
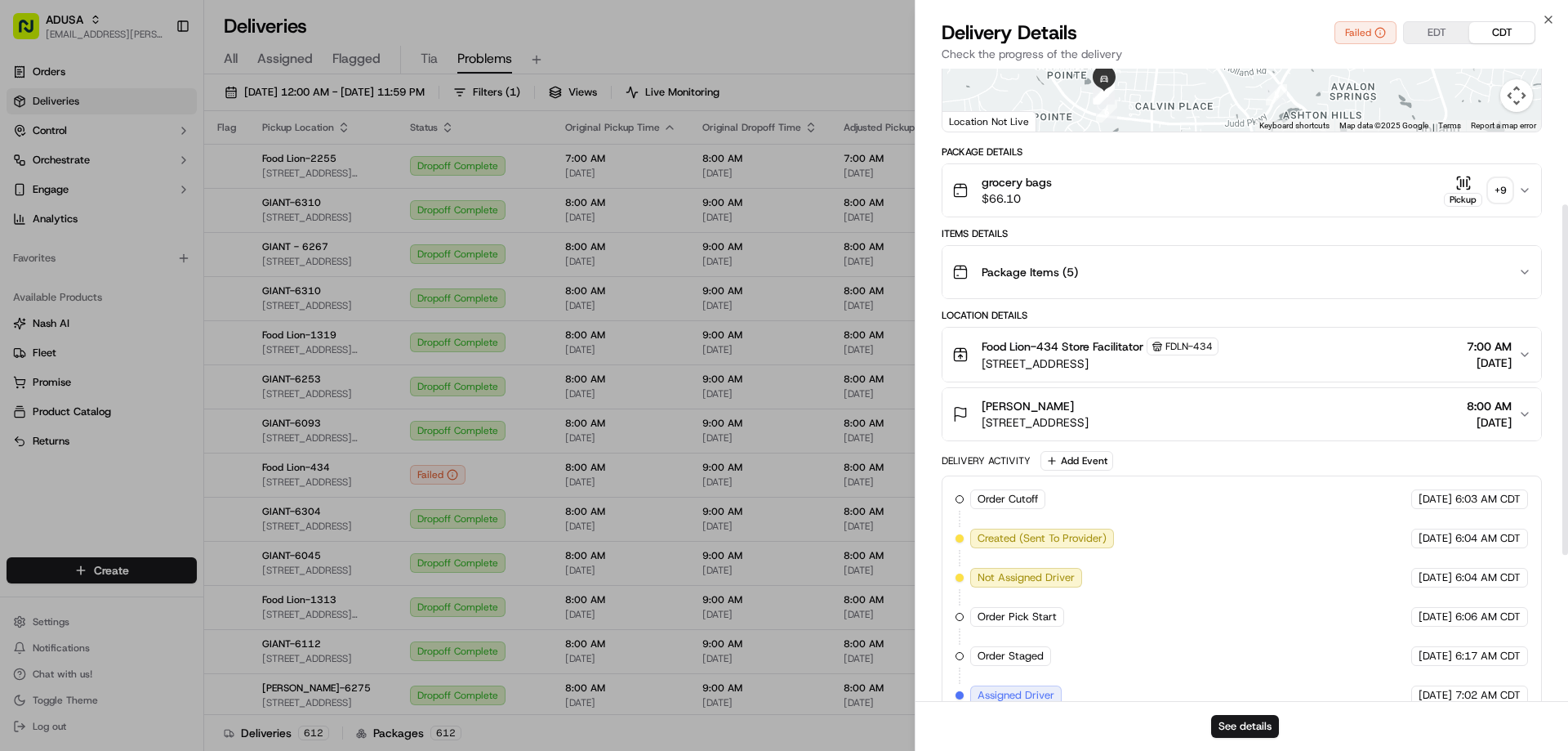
scroll to position [508, 0]
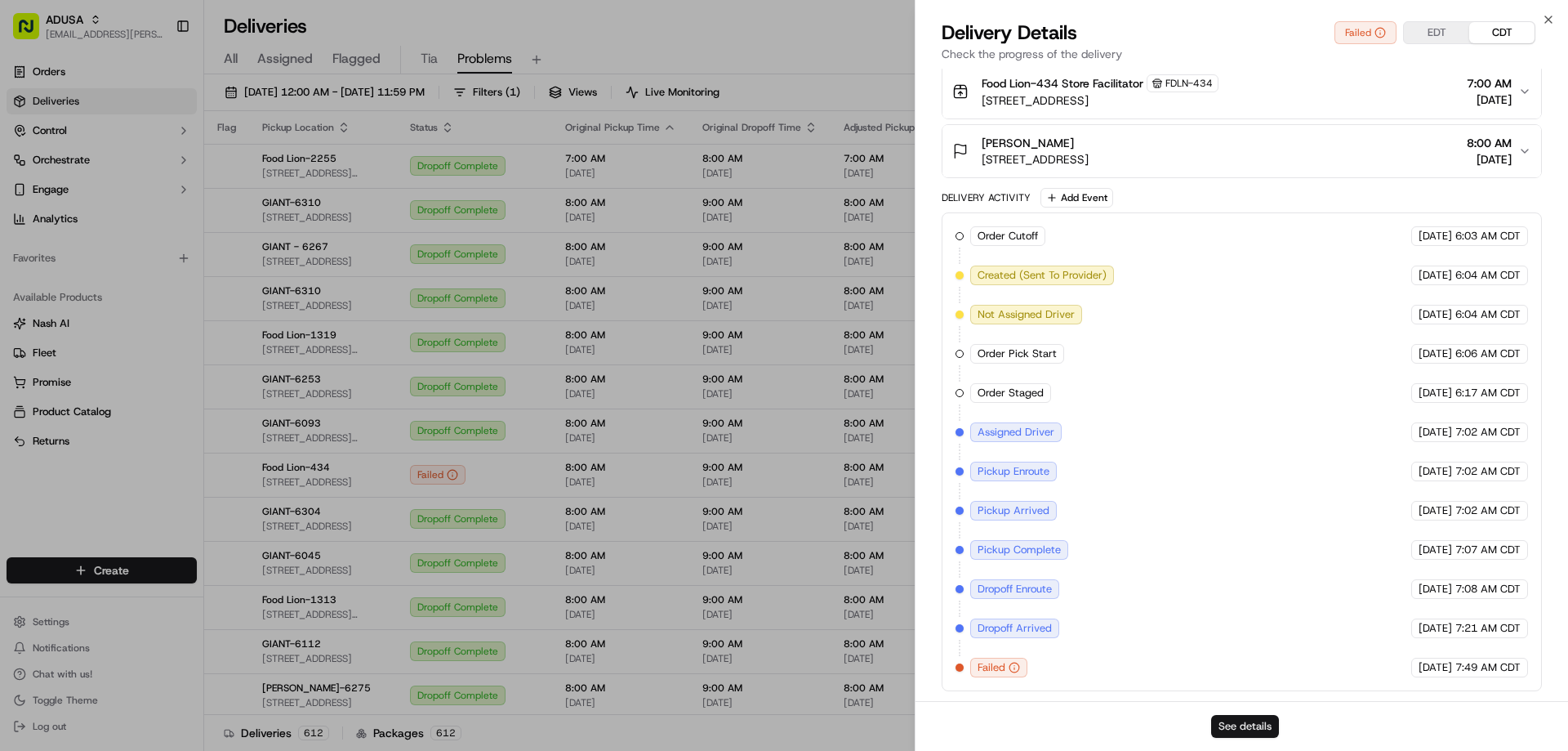
click at [1242, 730] on button "See details" at bounding box center [1245, 726] width 68 height 23
click at [1499, 38] on button "CDT" at bounding box center [1502, 32] width 65 height 21
click at [1443, 38] on button "EDT" at bounding box center [1436, 32] width 65 height 21
click at [1513, 35] on button "CDT" at bounding box center [1502, 32] width 65 height 21
click at [1448, 35] on button "EDT" at bounding box center [1436, 32] width 65 height 21
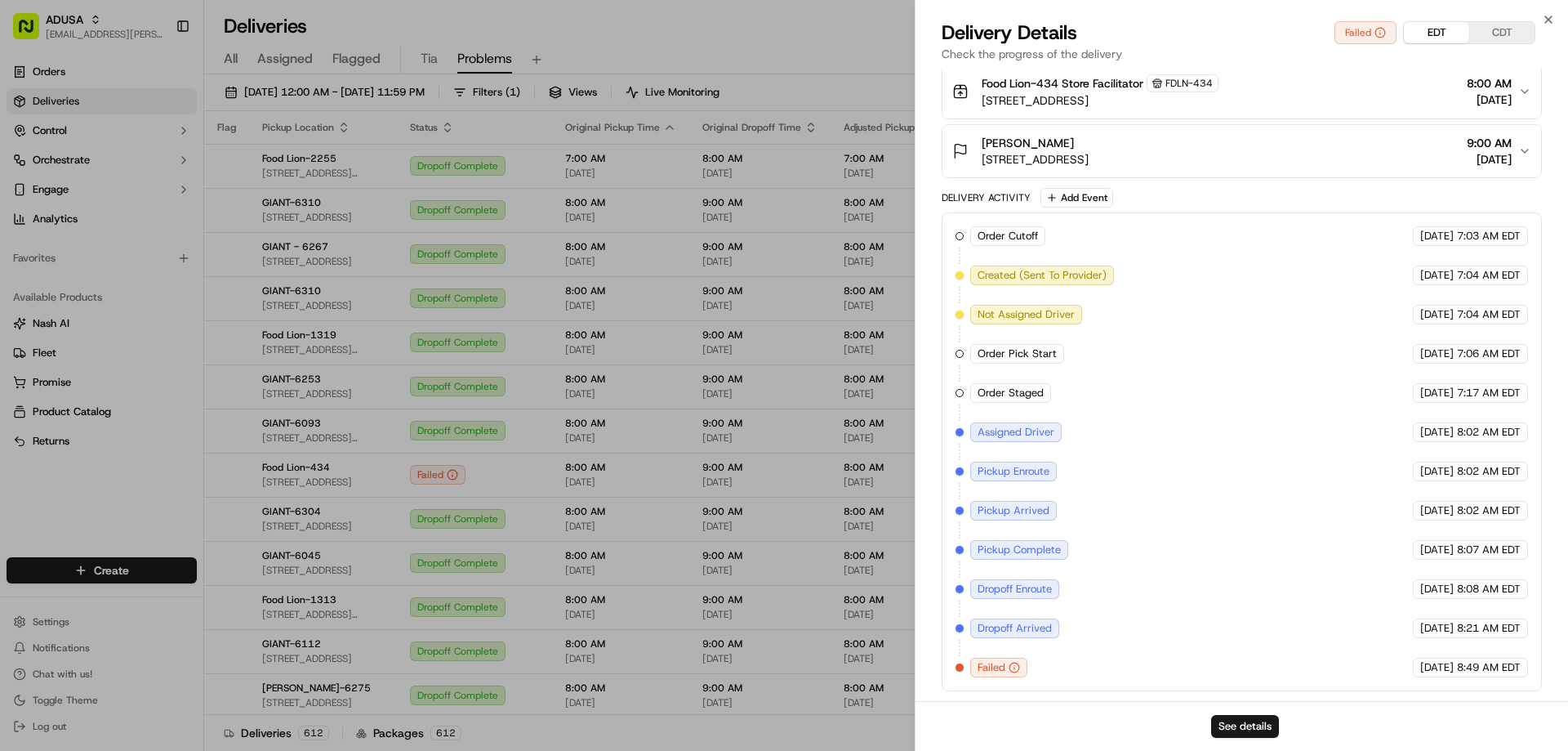
click at [1555, 19] on div "Delivery Details Failed EDT CDT Check the progress of the delivery" at bounding box center [1241, 44] width 653 height 49
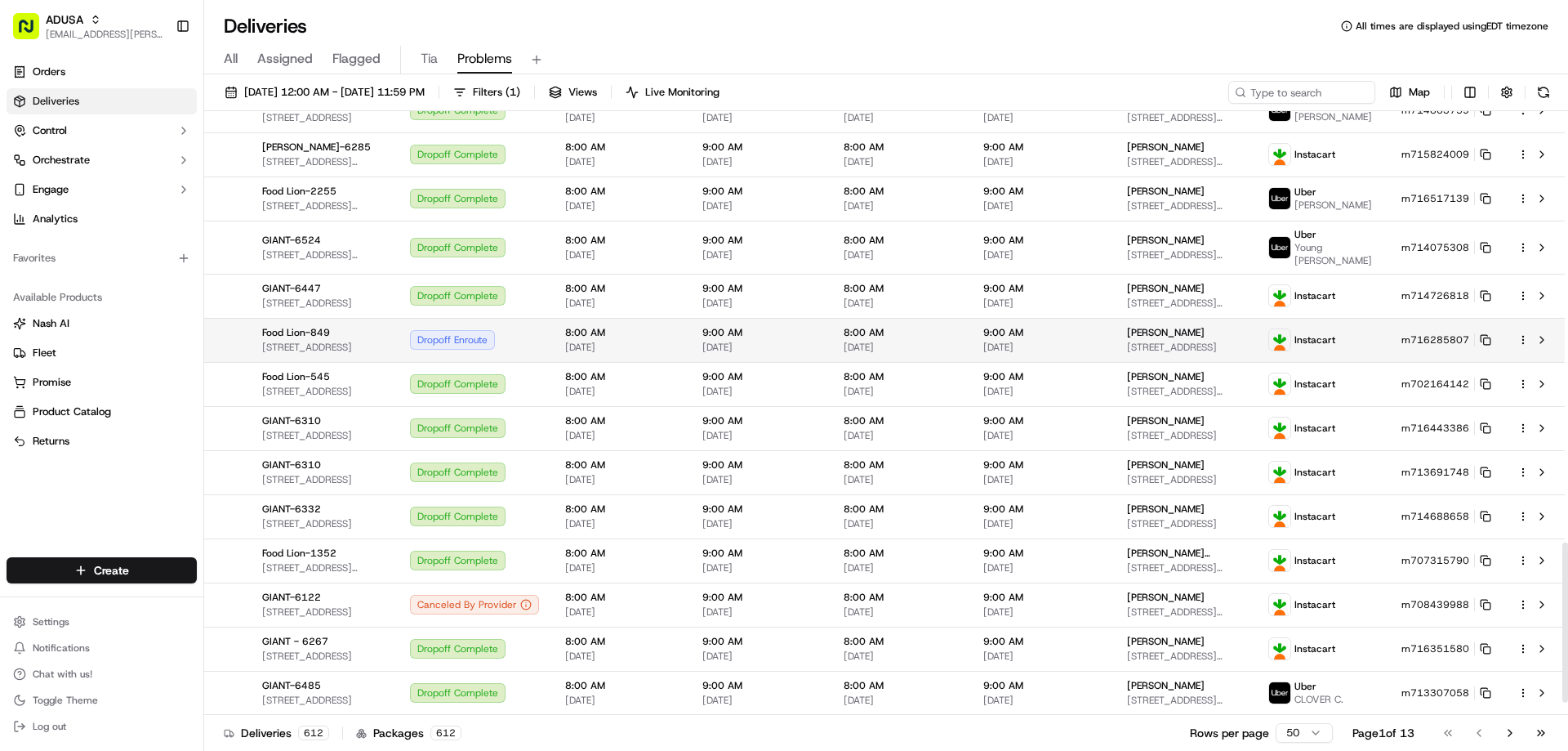
scroll to position [1670, 0]
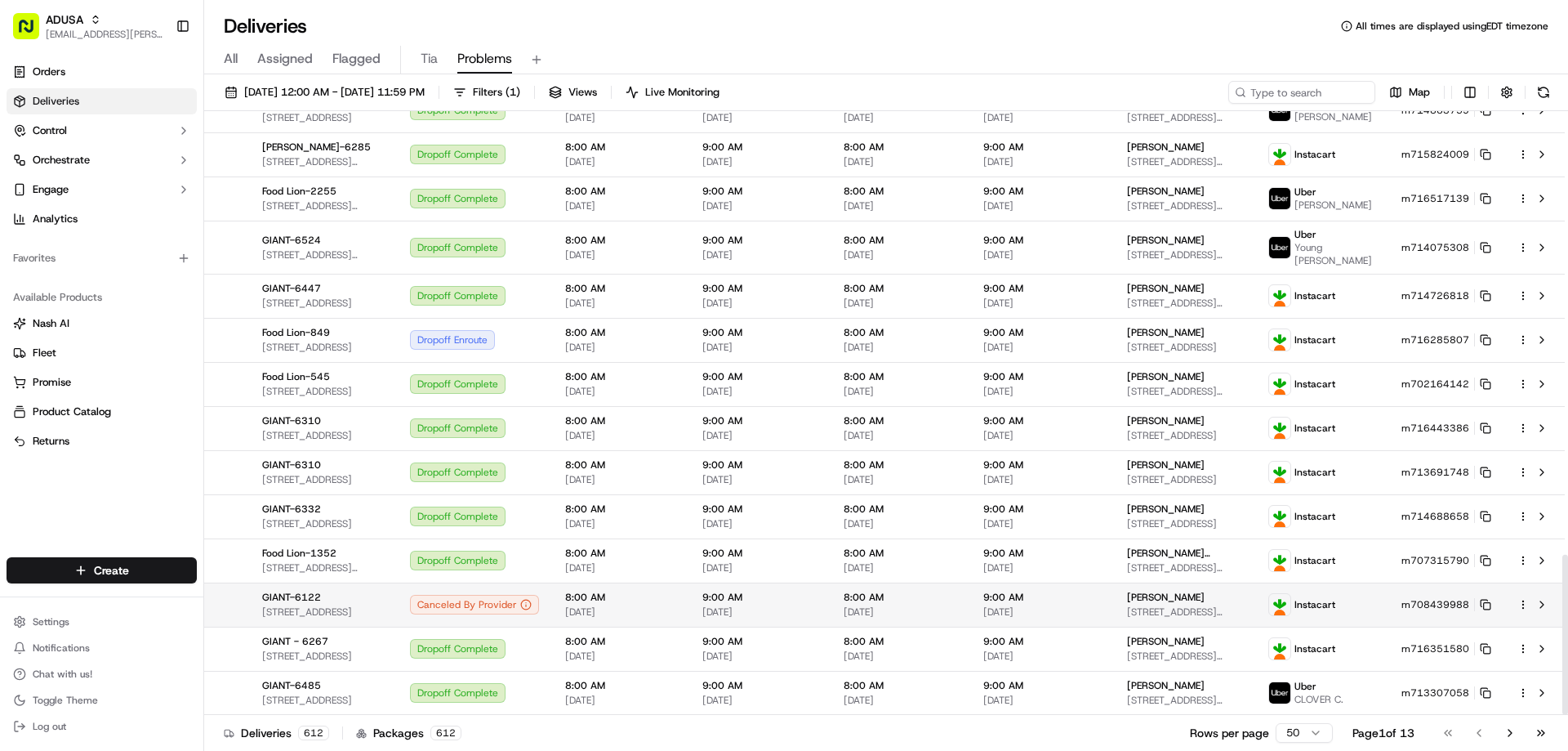
click at [676, 592] on span "8:00 AM" at bounding box center [620, 598] width 111 height 13
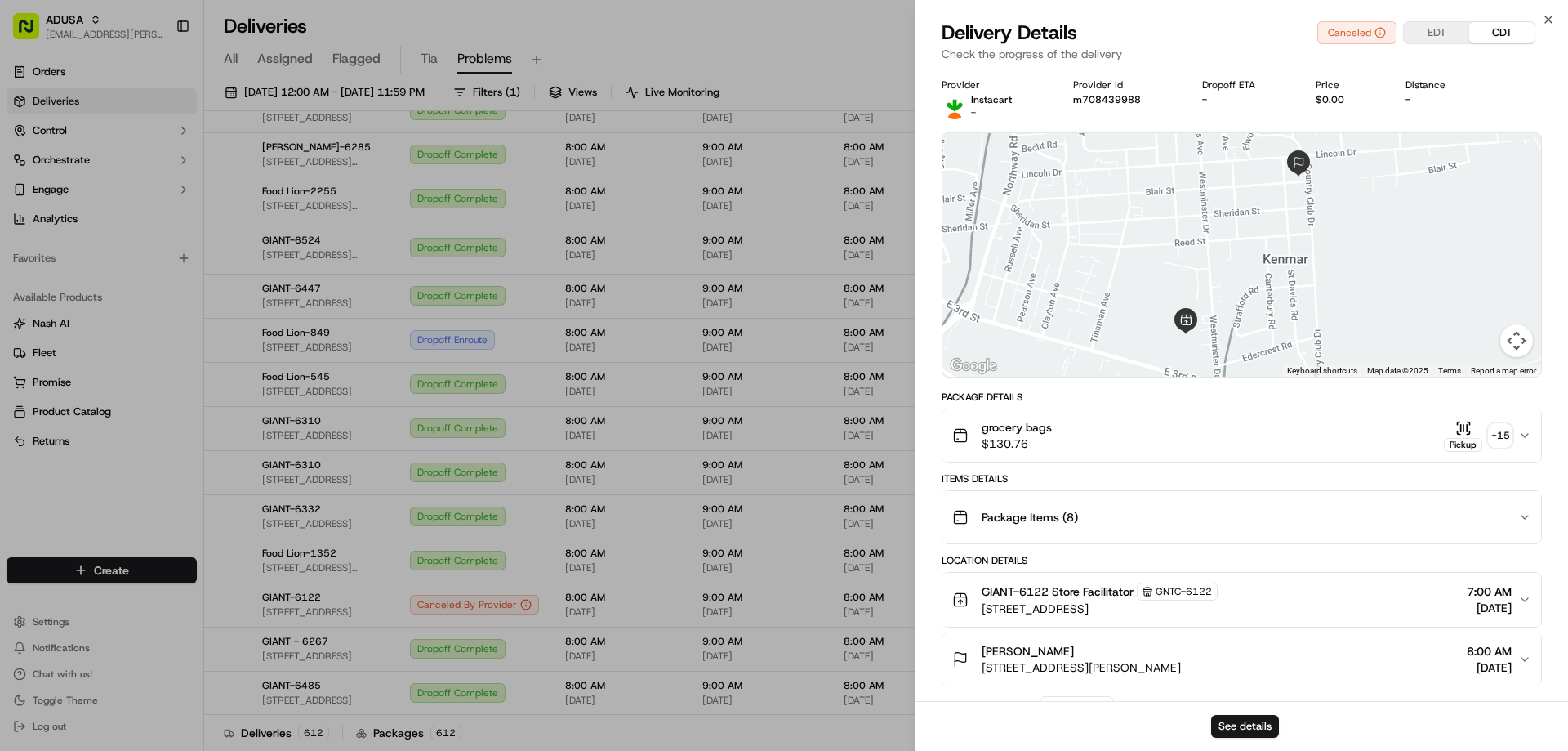
click at [1456, 27] on button "EDT" at bounding box center [1436, 32] width 65 height 21
click at [1255, 727] on button "See details" at bounding box center [1245, 726] width 68 height 23
click at [1548, 18] on icon "button" at bounding box center [1549, 20] width 13 height 13
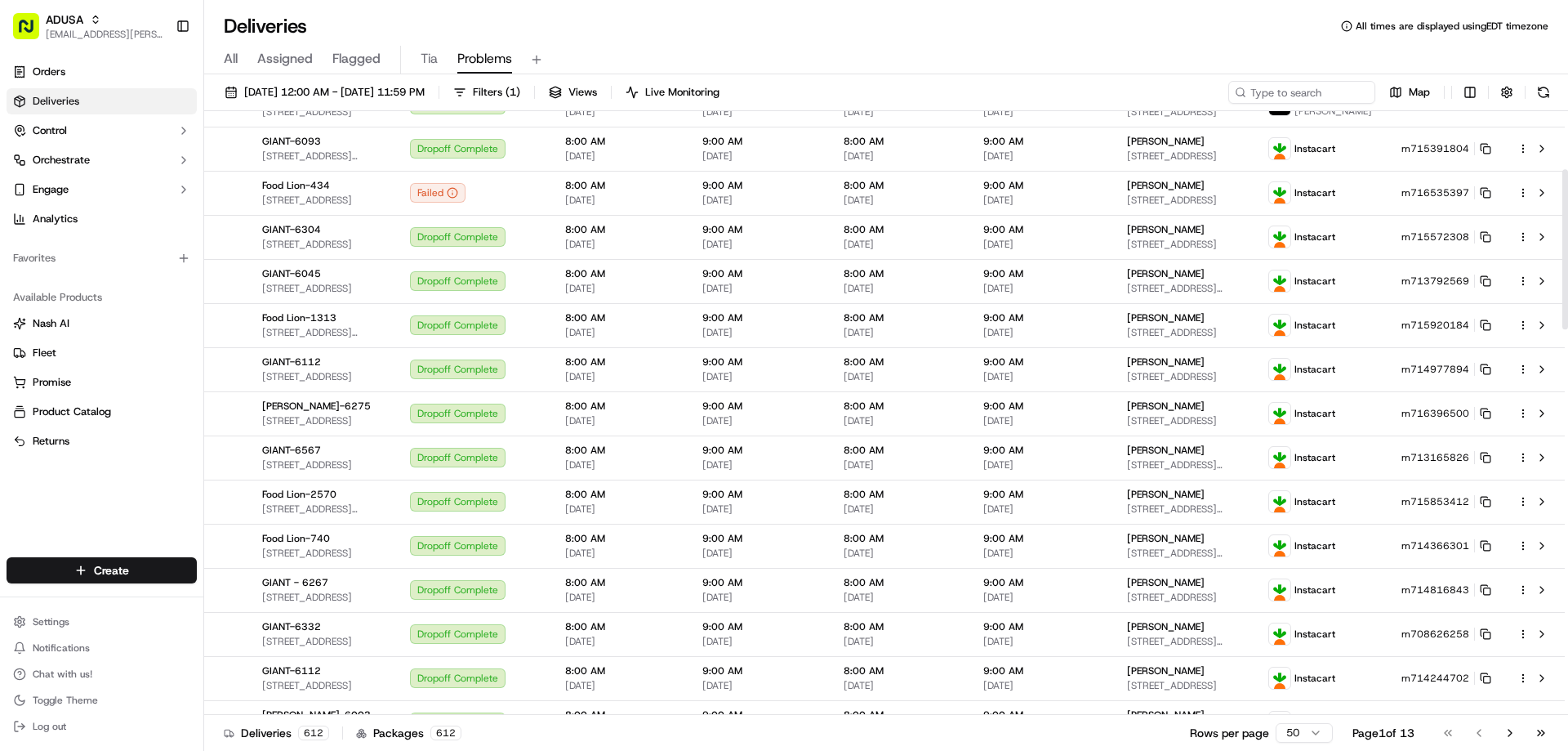
scroll to position [0, 0]
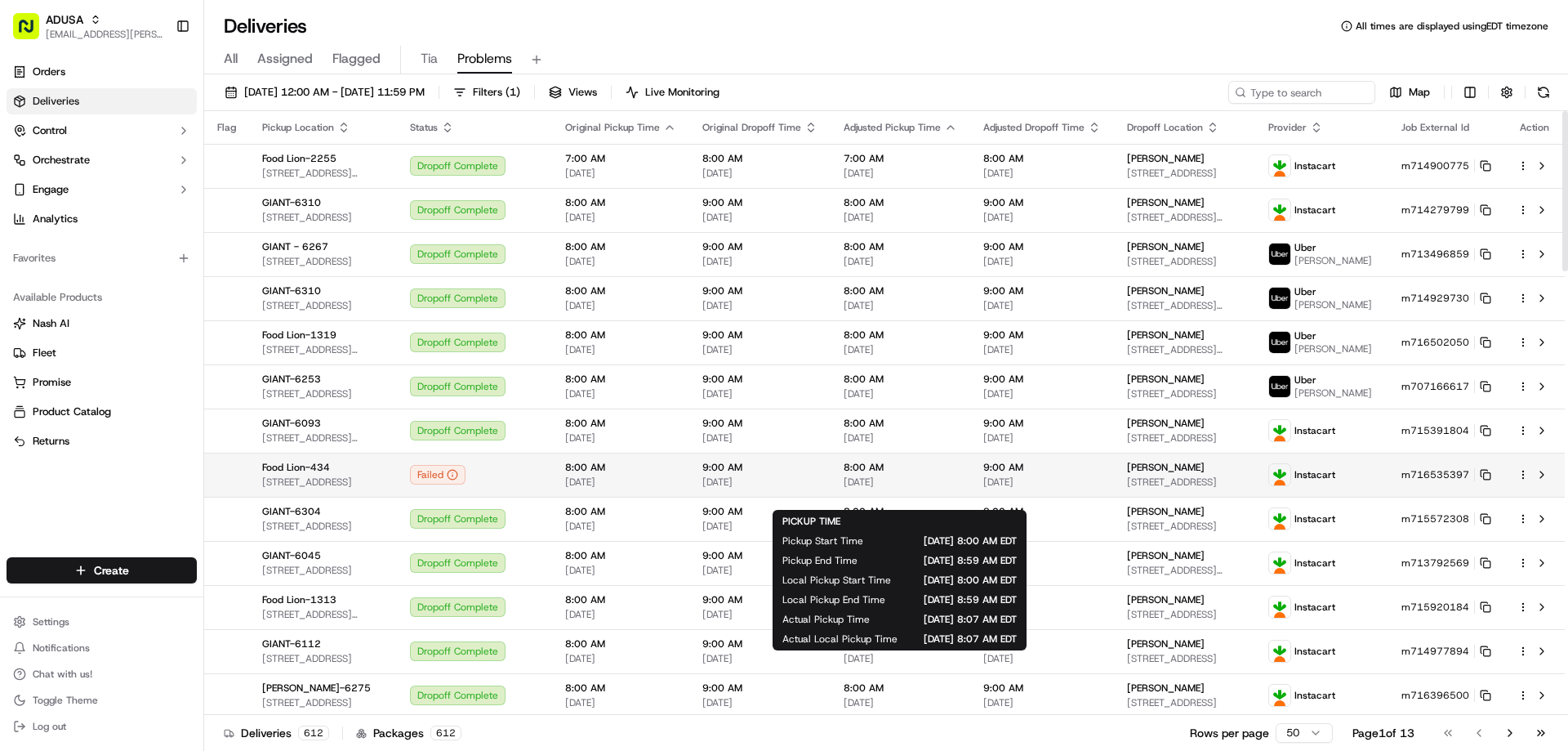
click at [957, 474] on span "8:00 AM" at bounding box center [900, 468] width 113 height 13
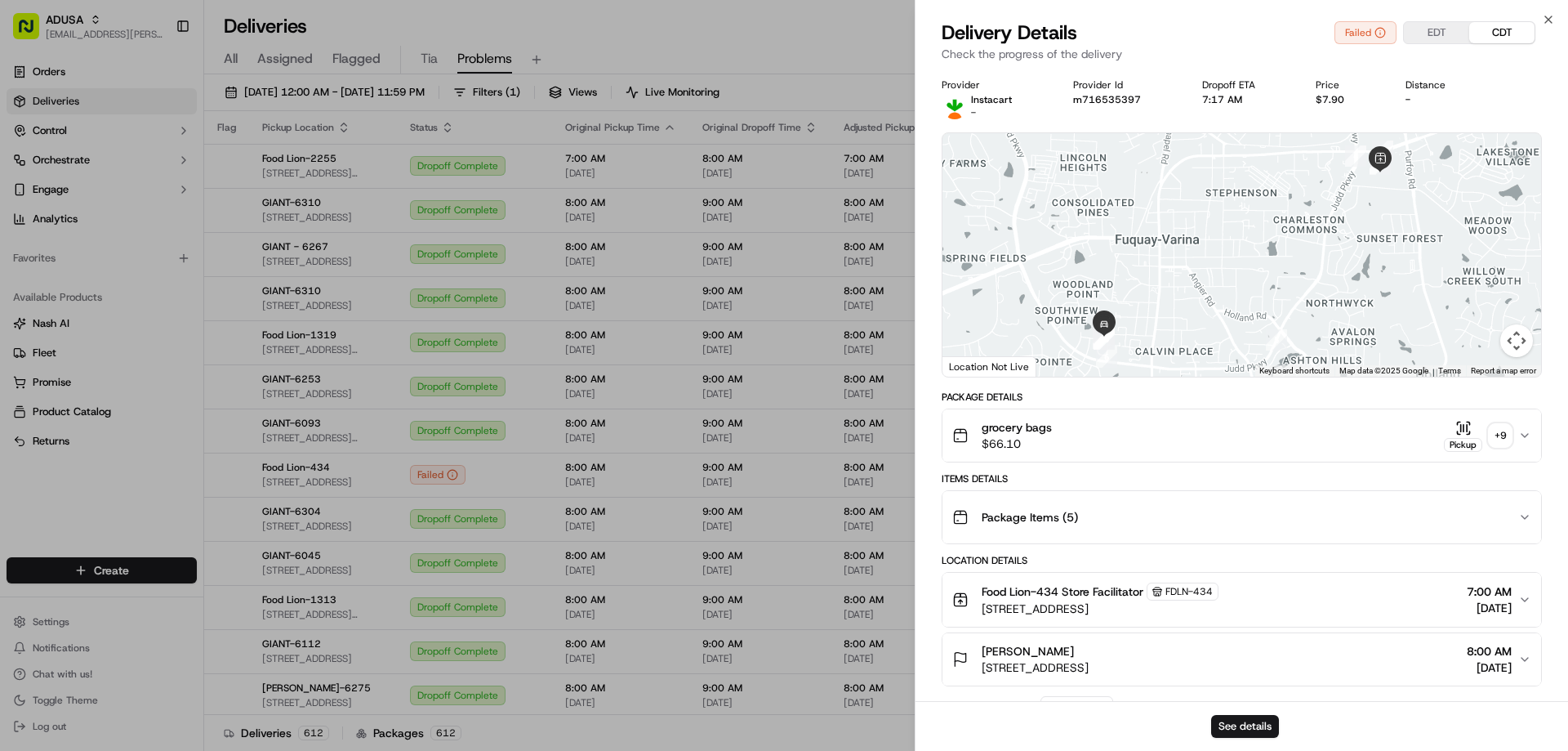
click at [1198, 526] on div "Package Items ( 5 )" at bounding box center [1234, 516] width 566 height 33
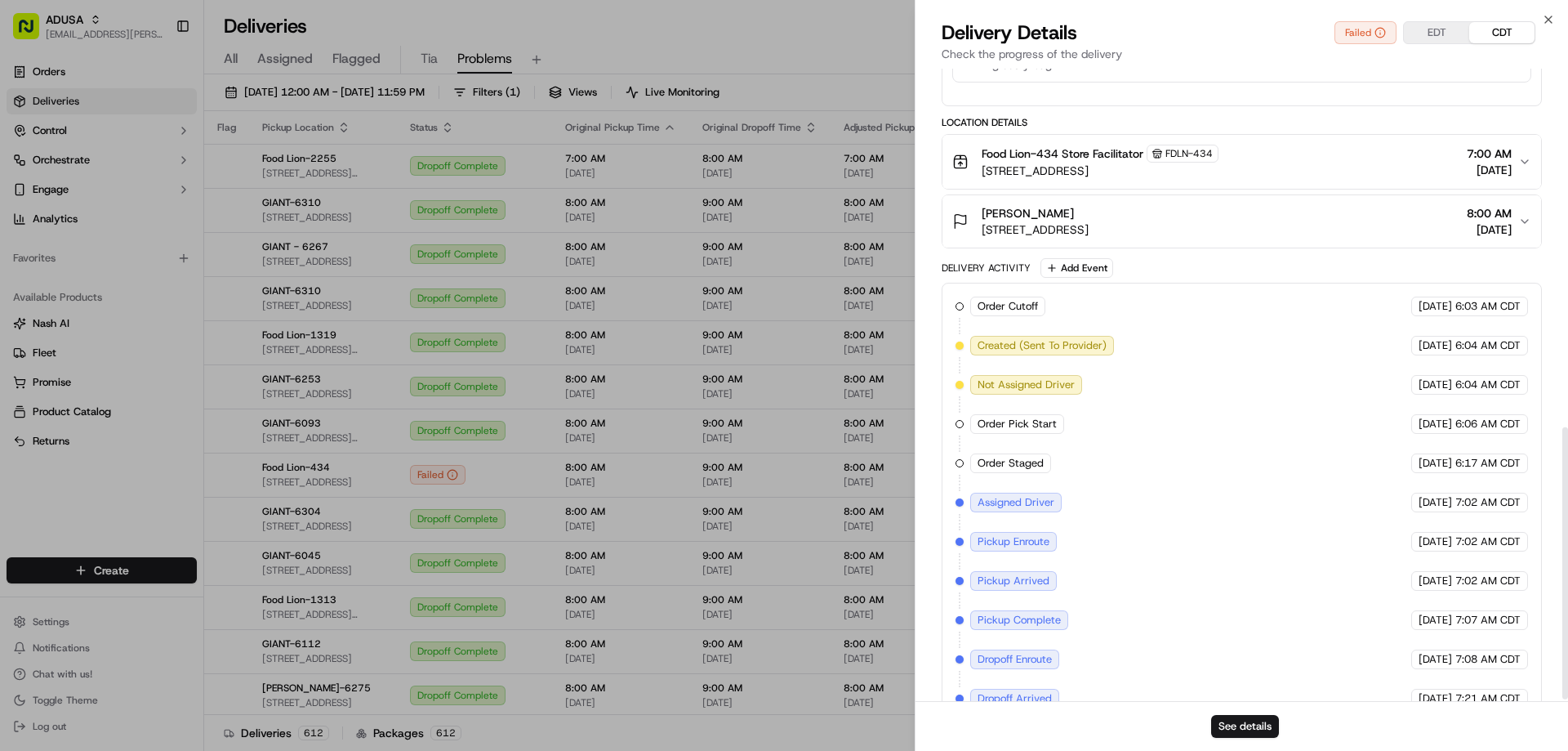
scroll to position [837, 0]
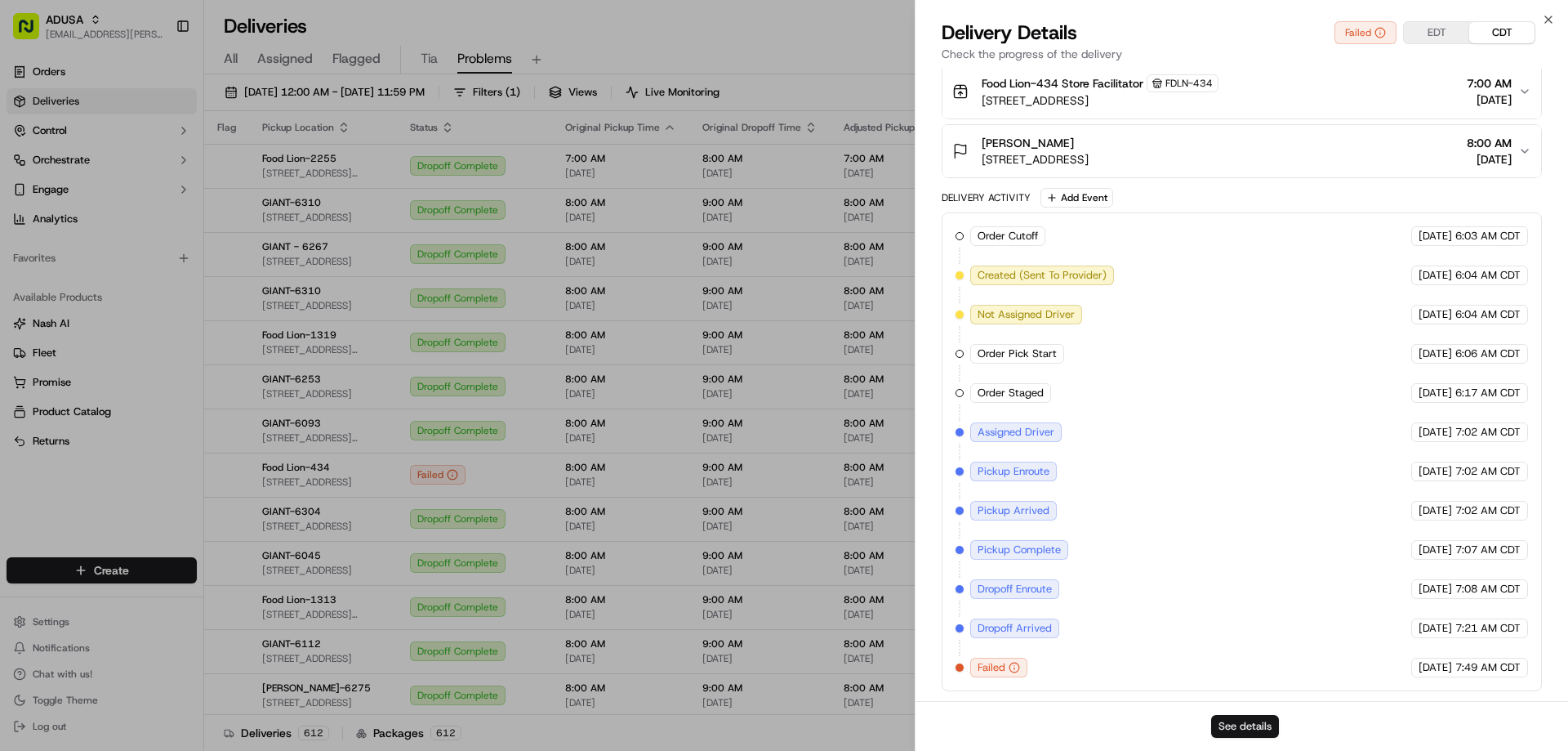
click at [1239, 720] on button "See details" at bounding box center [1245, 726] width 68 height 23
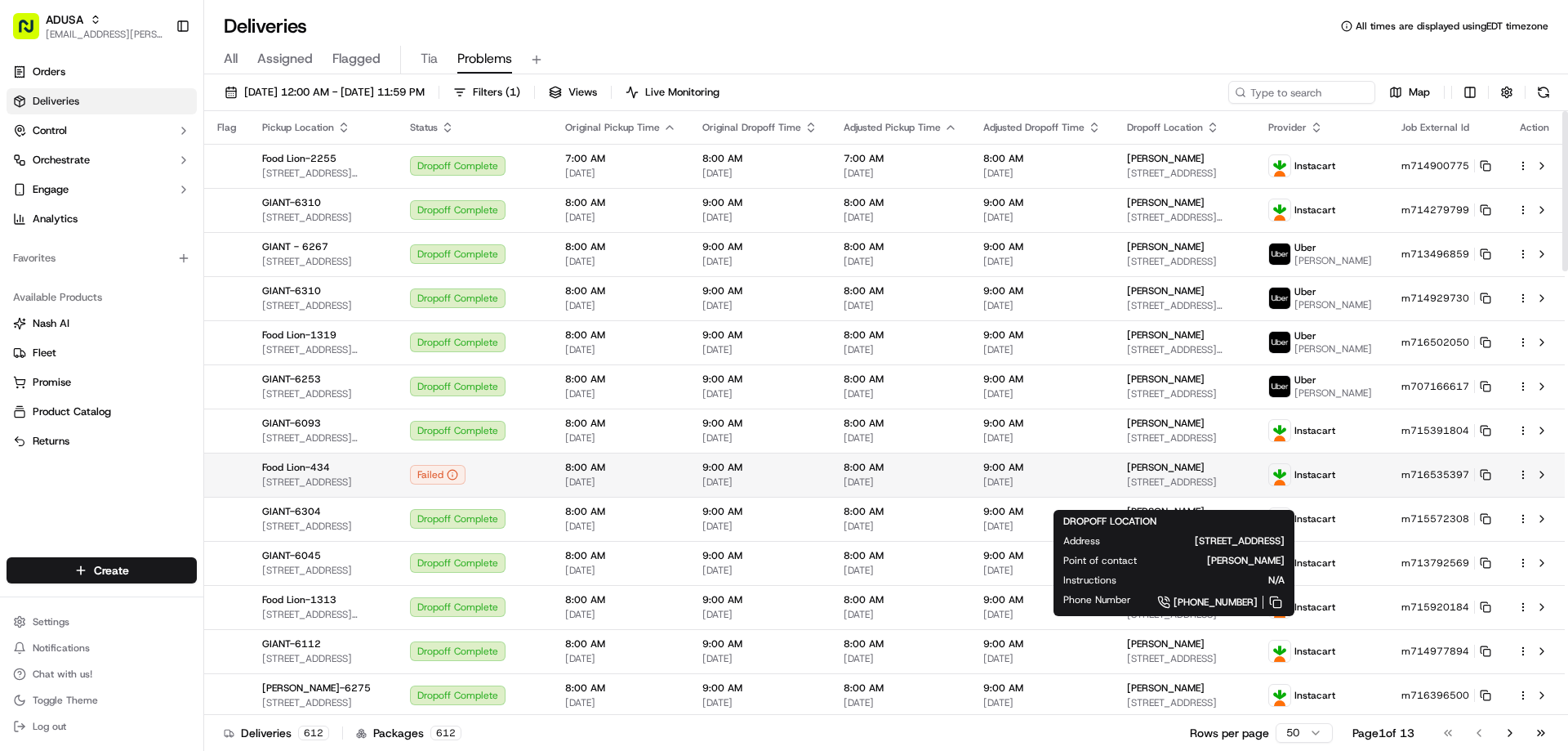
click at [1238, 474] on div "Jessica Mccumbee" at bounding box center [1184, 468] width 115 height 13
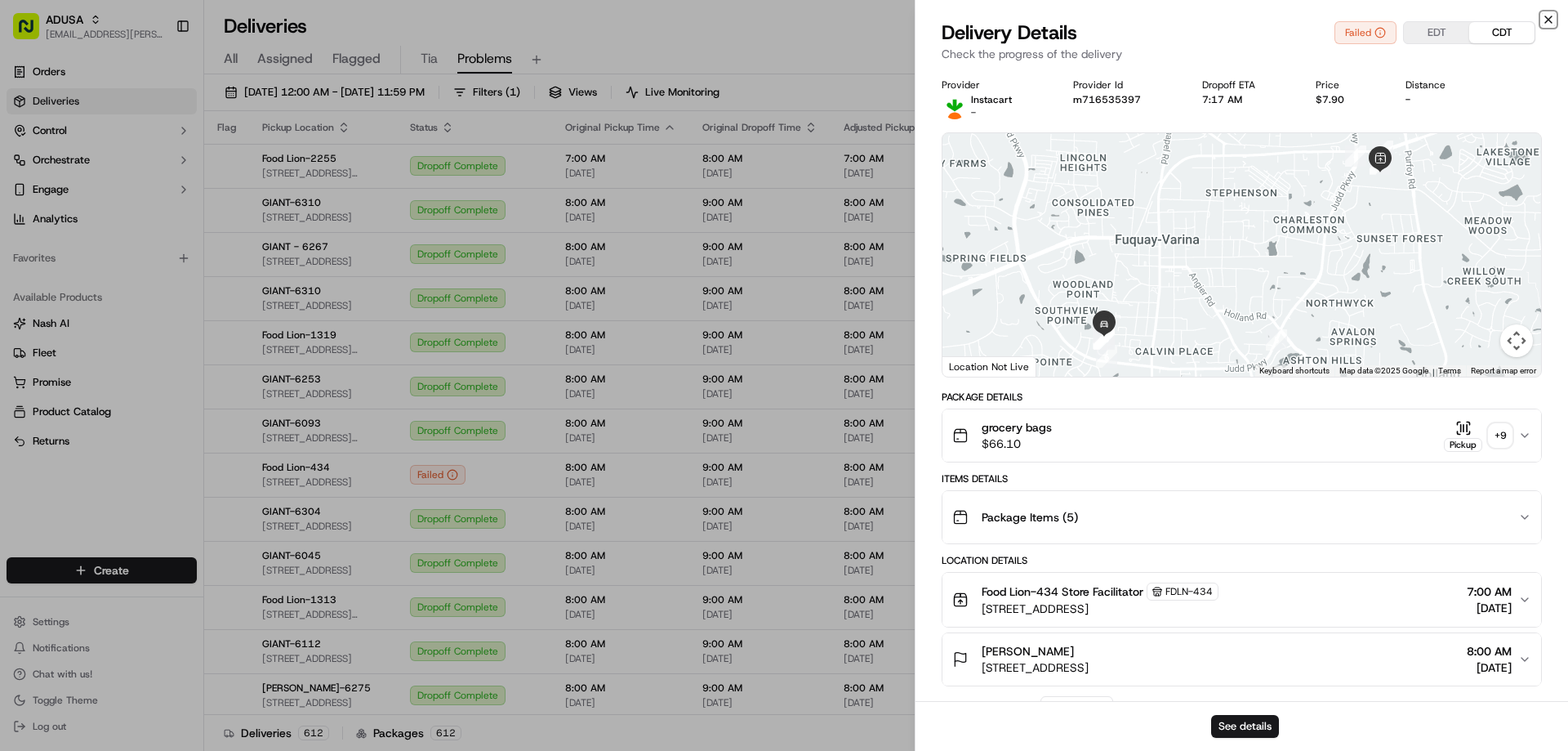
click at [1542, 20] on icon "button" at bounding box center [1549, 20] width 13 height 13
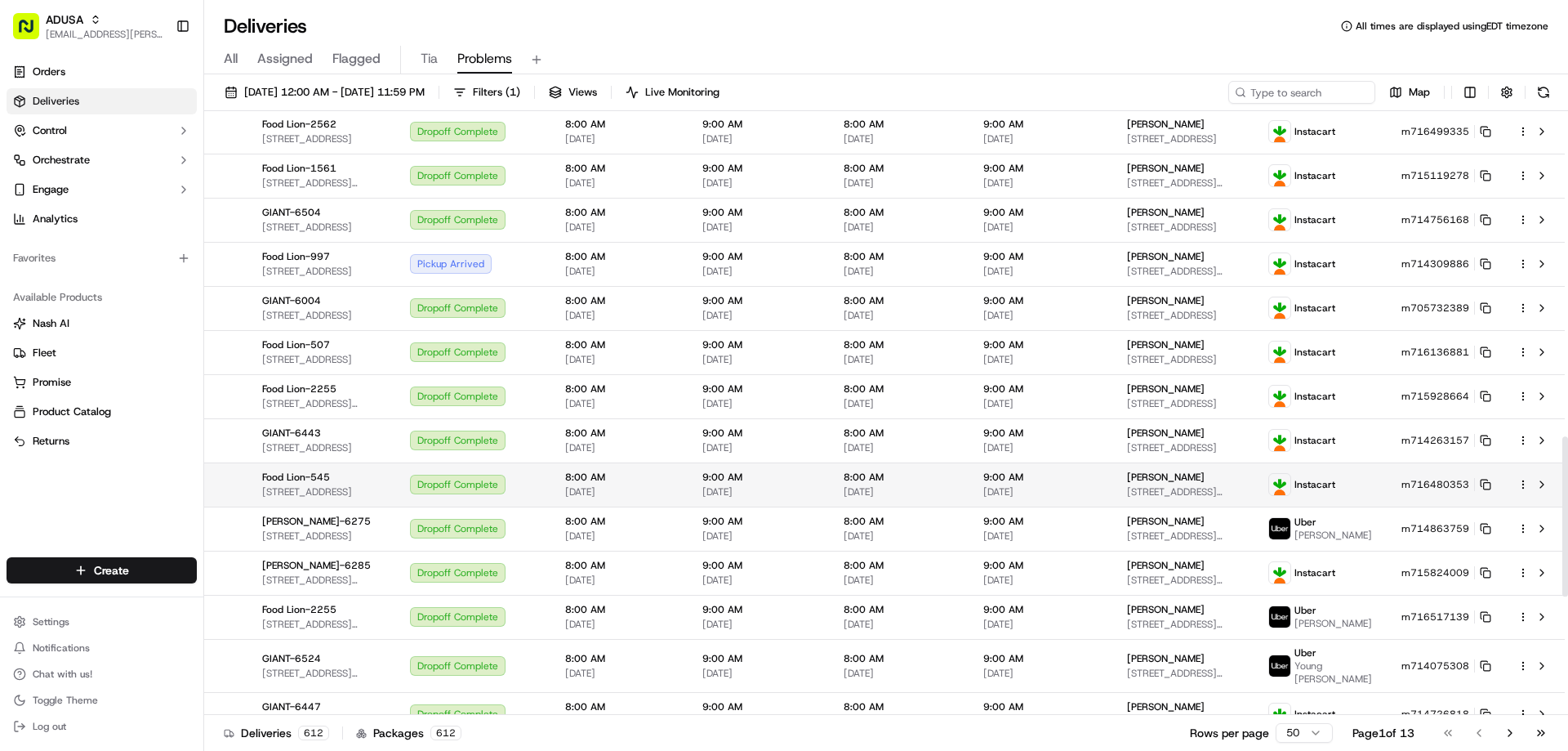
scroll to position [1670, 0]
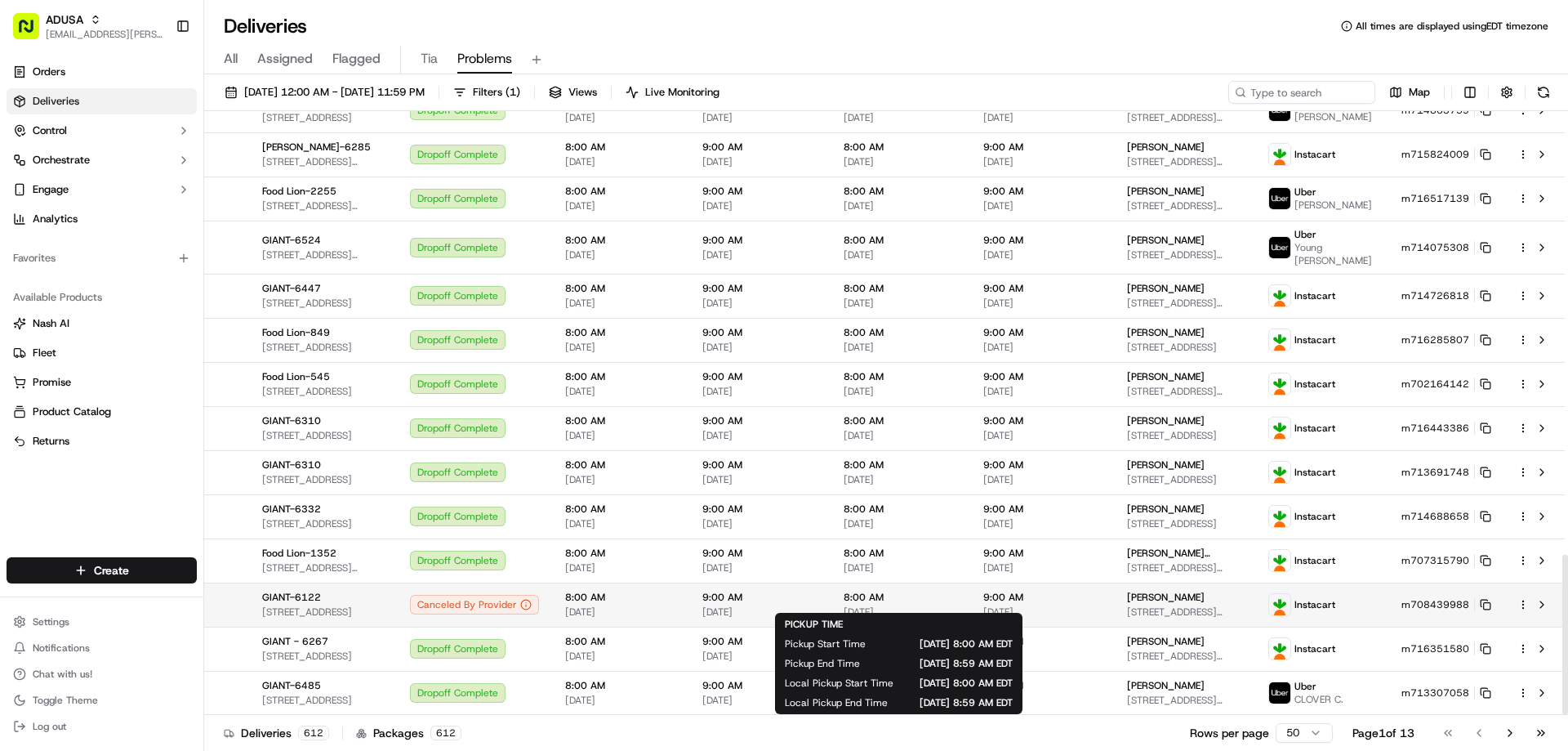
click at [957, 594] on div "8:00 AM 09/19/2025" at bounding box center [900, 604] width 113 height 28
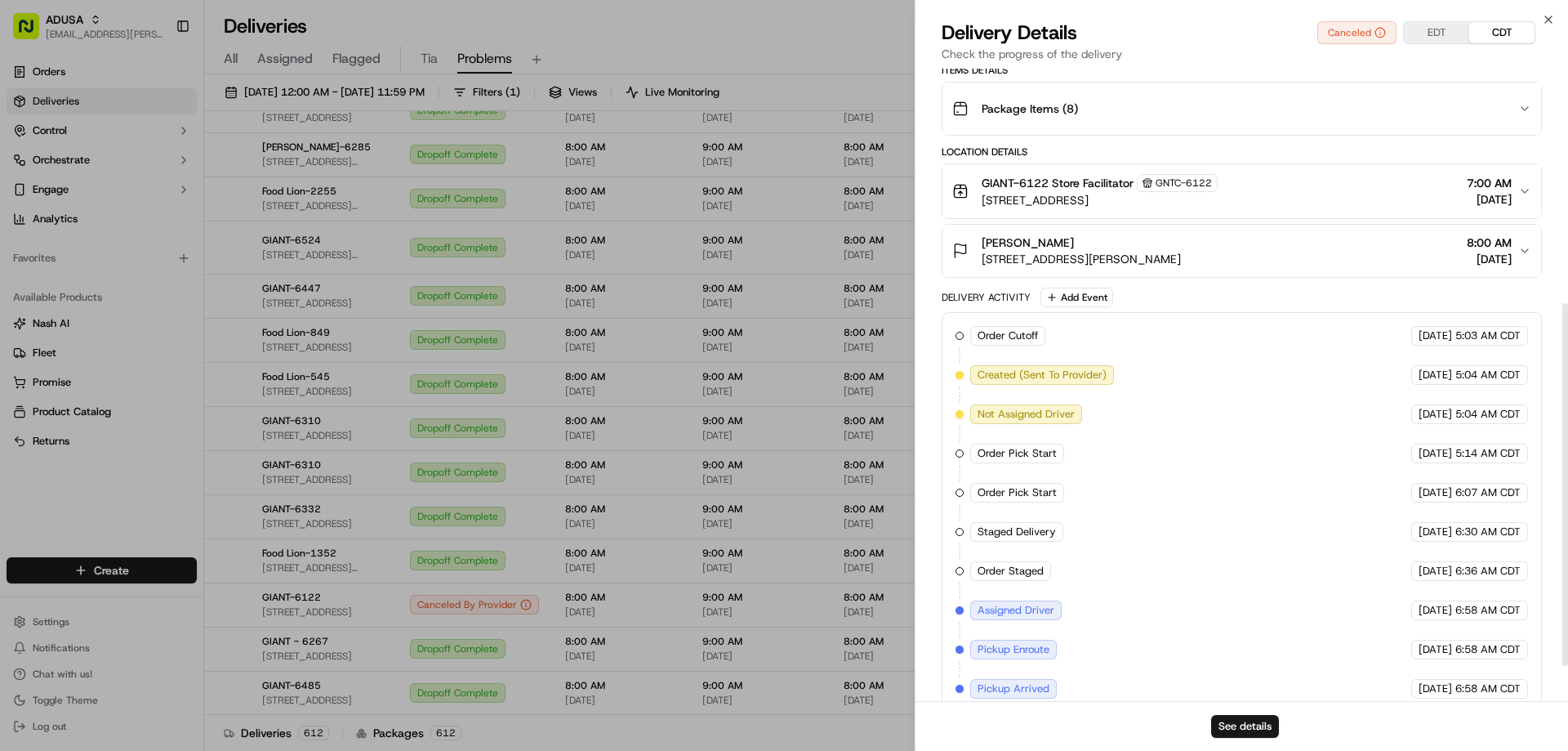
scroll to position [469, 0]
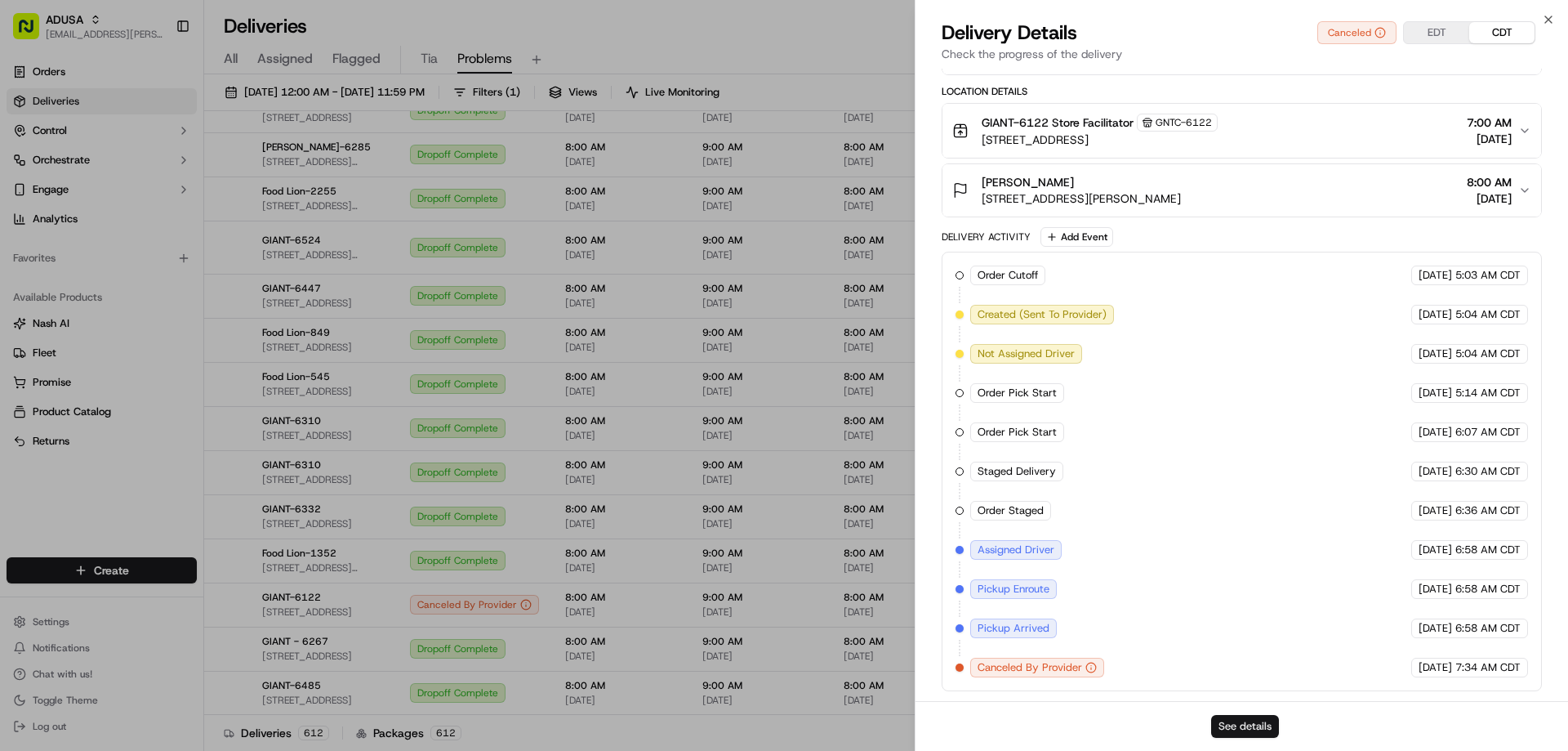
click at [1243, 734] on button "See details" at bounding box center [1245, 726] width 68 height 23
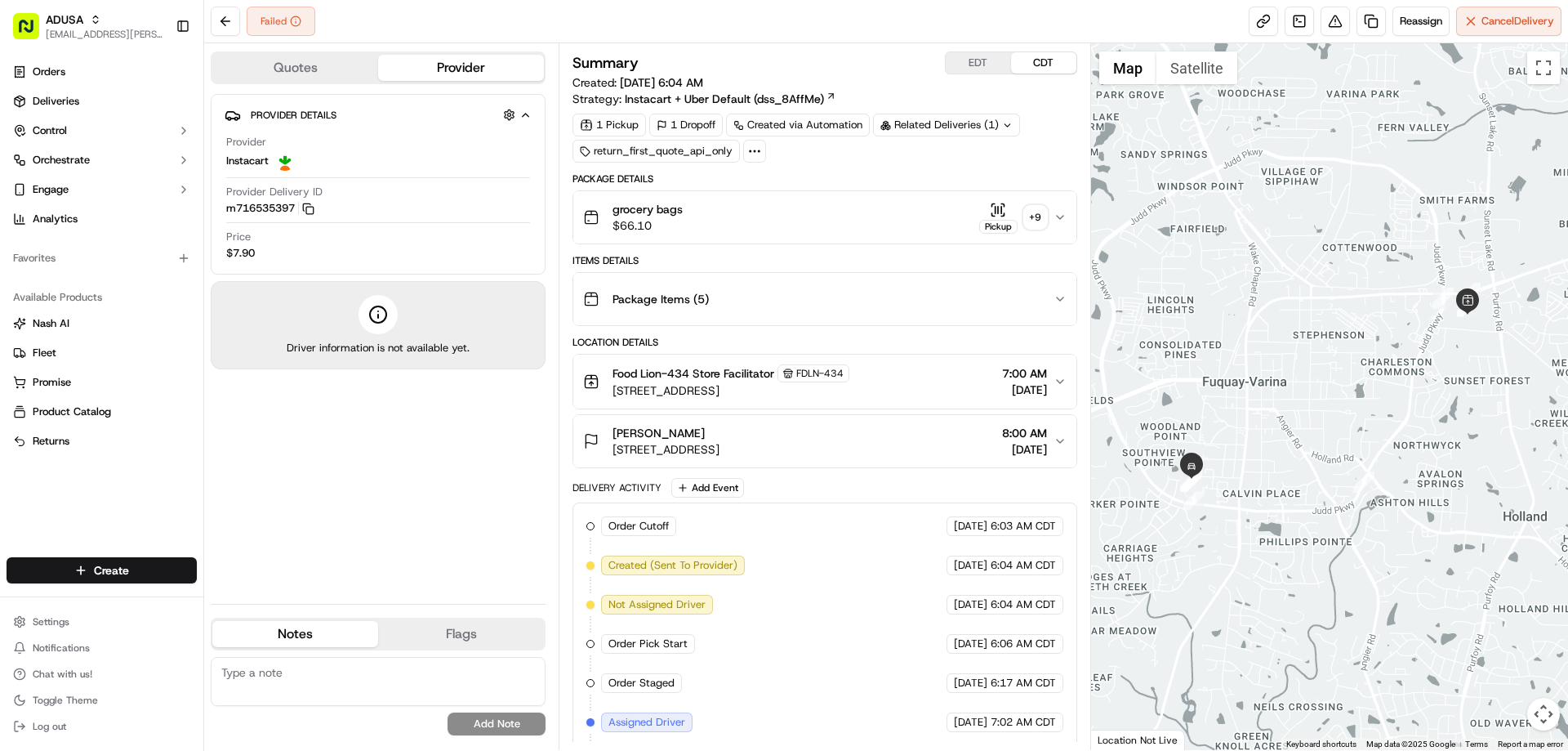
click at [1002, 452] on span "[DATE]" at bounding box center [1025, 448] width 45 height 16
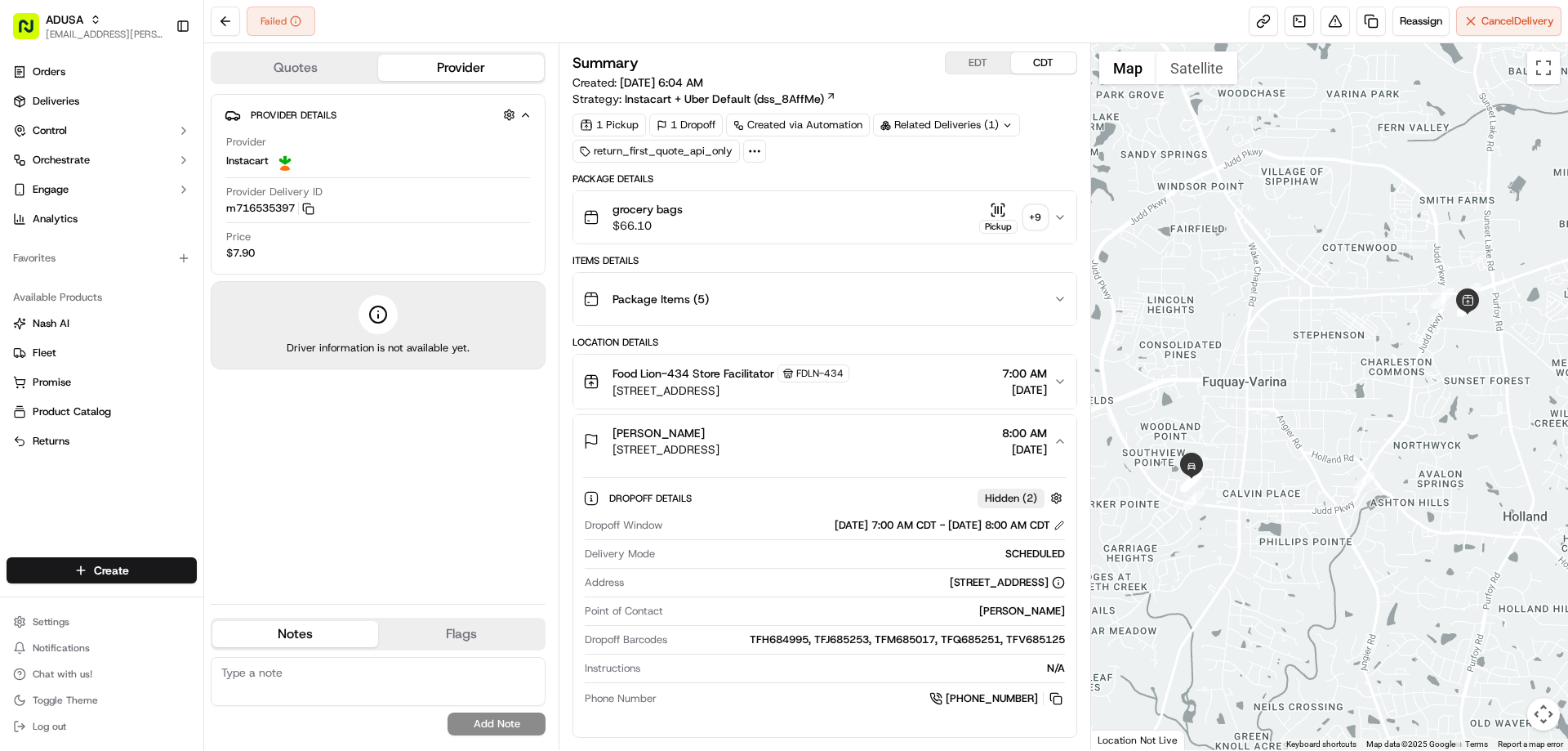
click at [900, 376] on div "Food Lion-434 Store Facilitator FDLN-434 [STREET_ADDRESS] 7:00 AM [DATE]" at bounding box center [818, 381] width 469 height 34
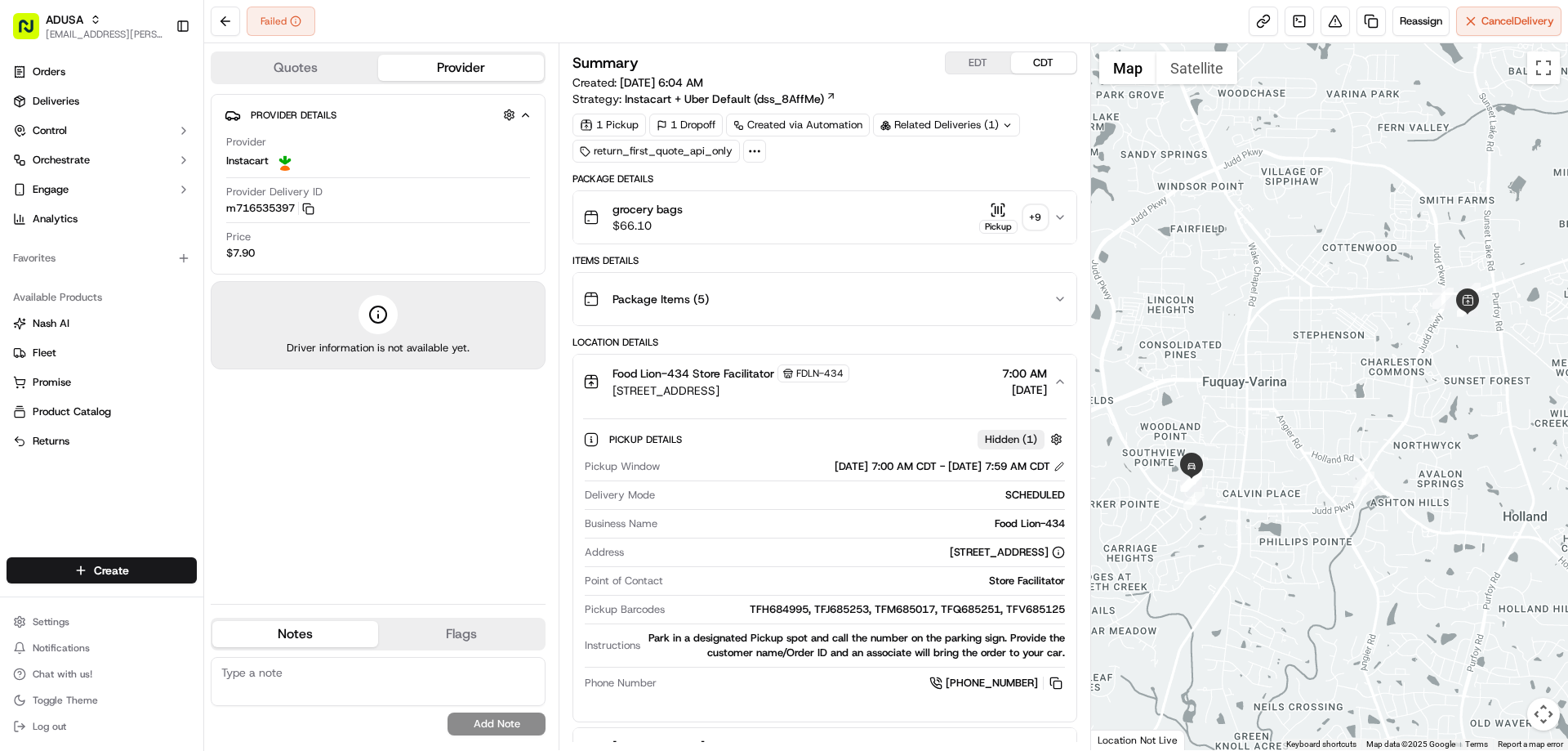
click at [1063, 213] on icon "button" at bounding box center [1060, 217] width 13 height 13
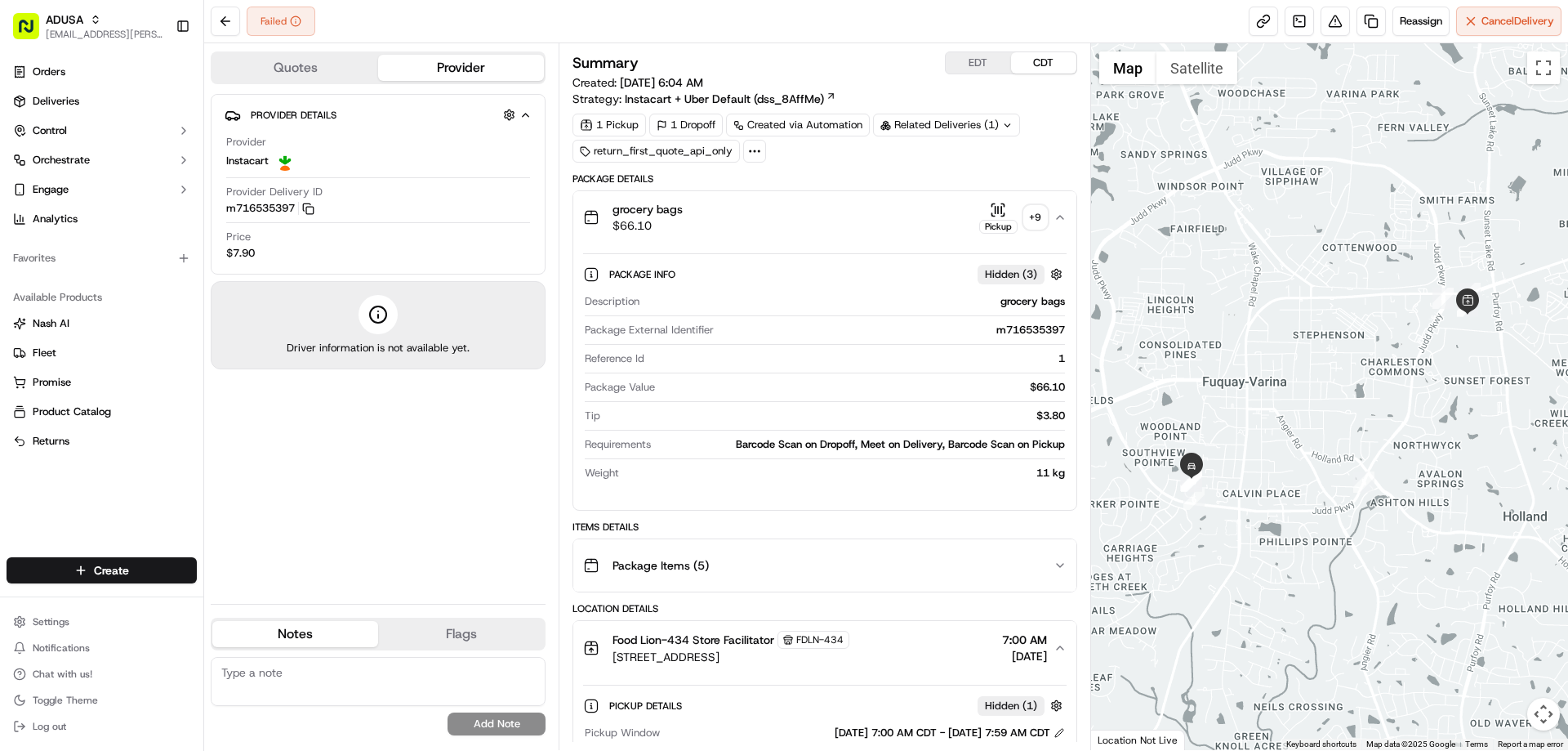
click at [1063, 213] on icon "button" at bounding box center [1060, 217] width 13 height 13
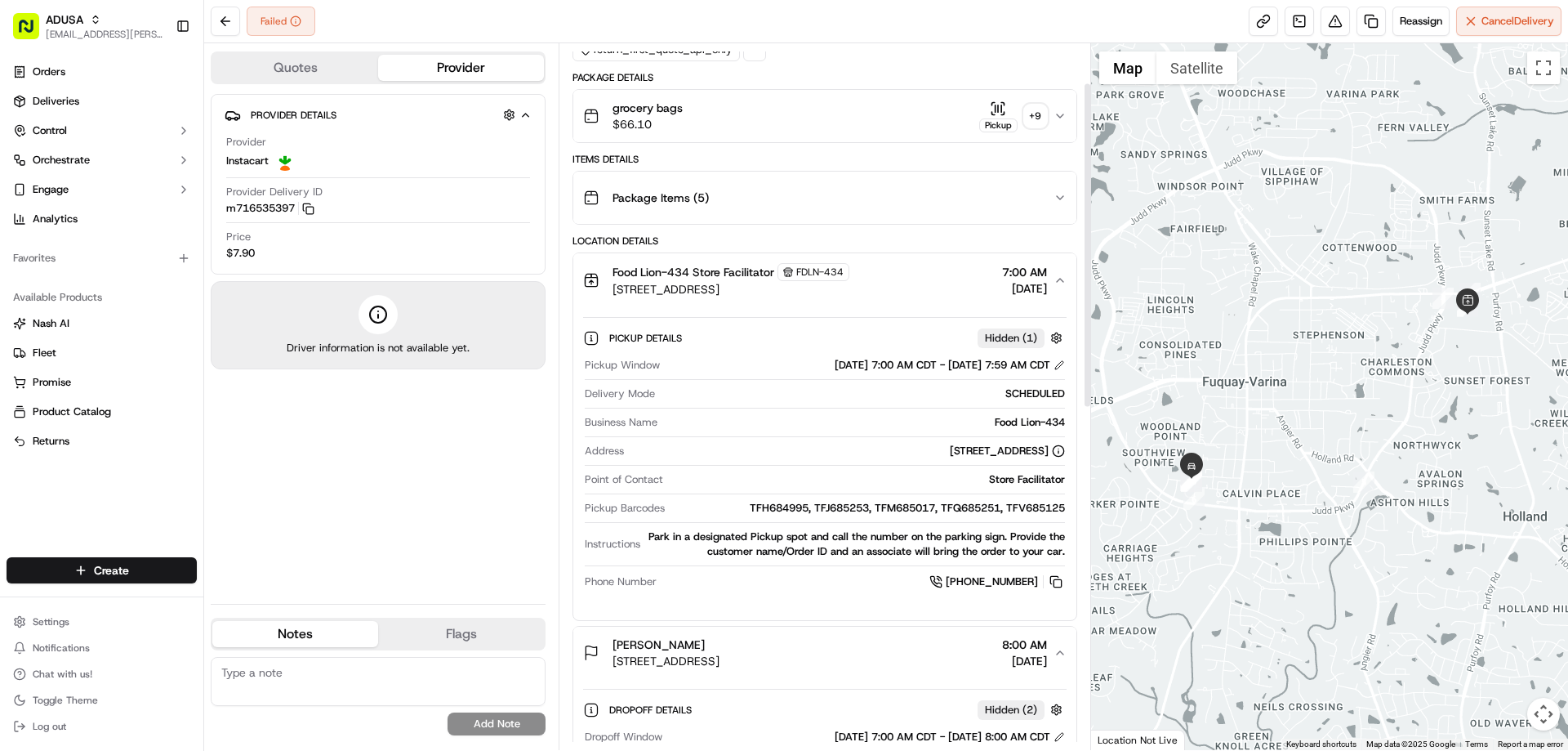
scroll to position [86, 0]
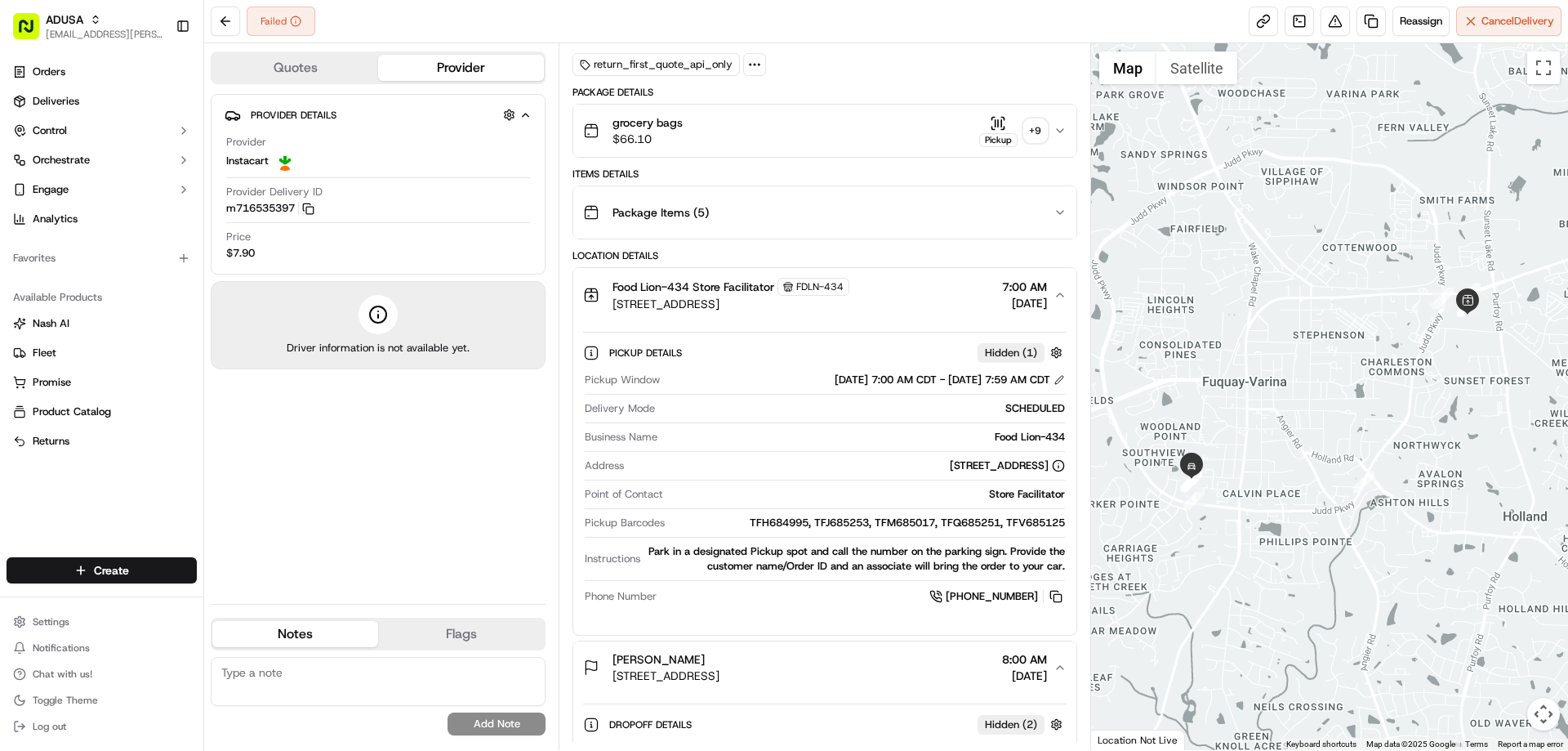
click at [348, 686] on textarea at bounding box center [378, 681] width 335 height 49
type textarea "C"
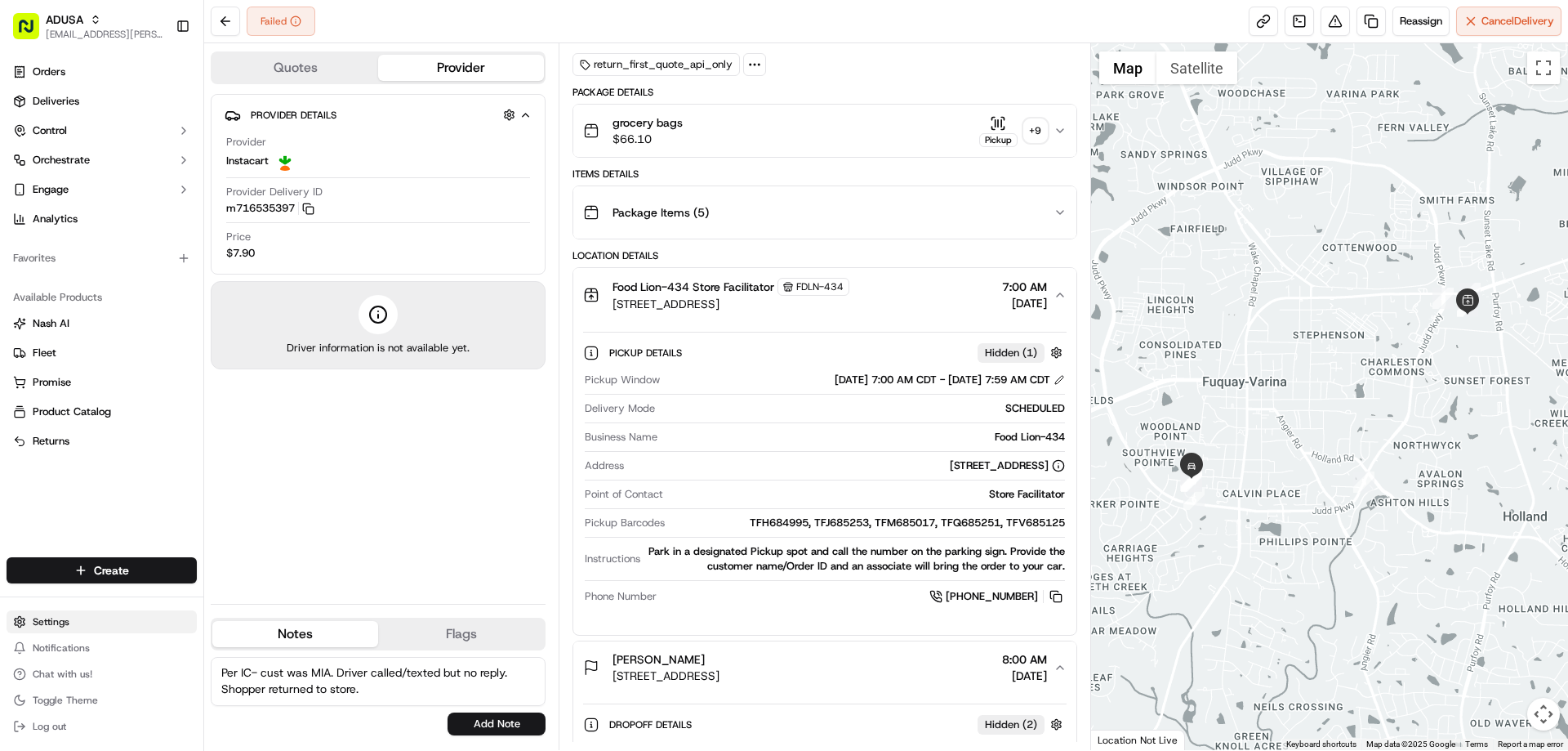
type textarea "Per IC- cust was MIA. Driver called/texted but no reply. Shopper returned to st…"
click at [494, 719] on button "Add Note" at bounding box center [496, 723] width 98 height 23
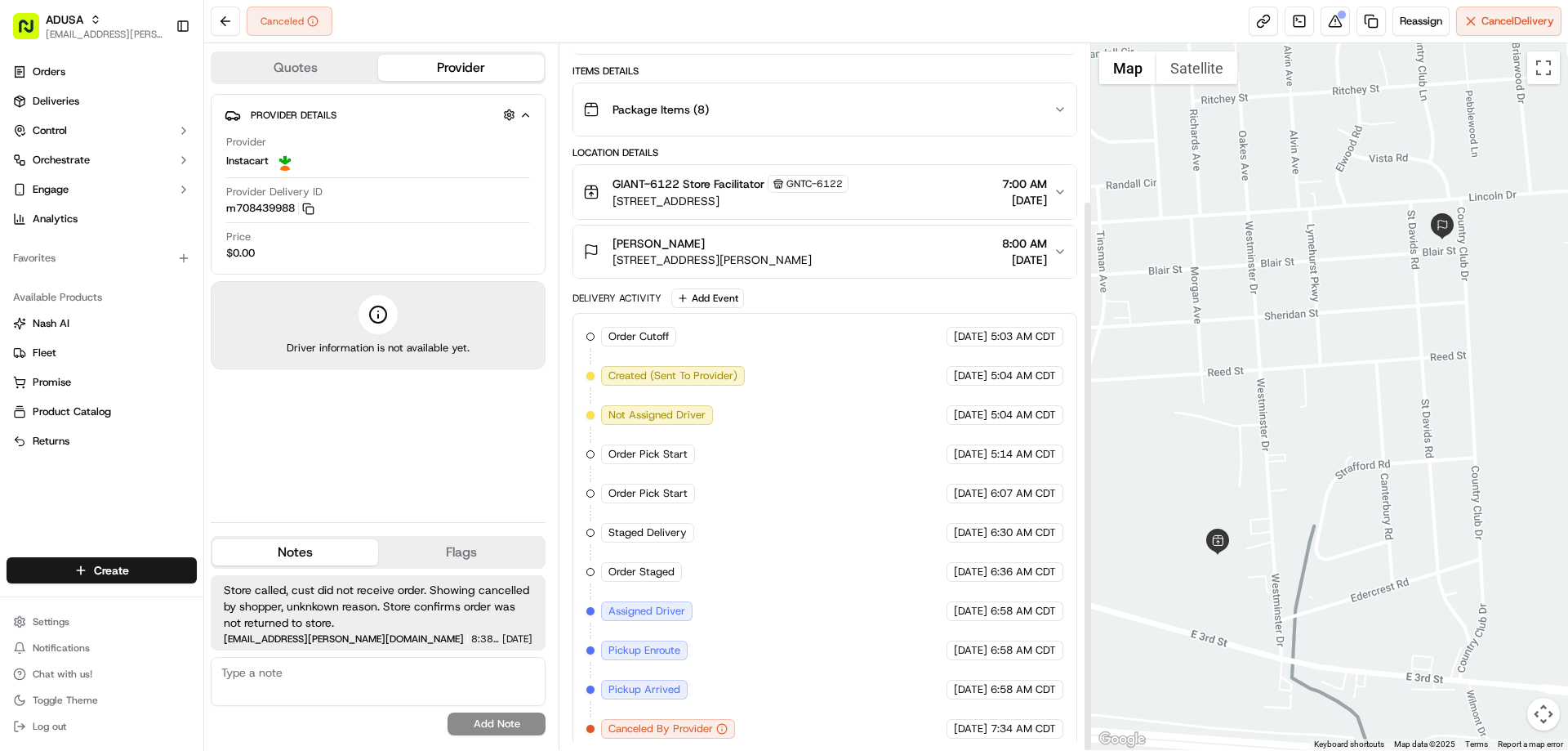
scroll to position [200, 0]
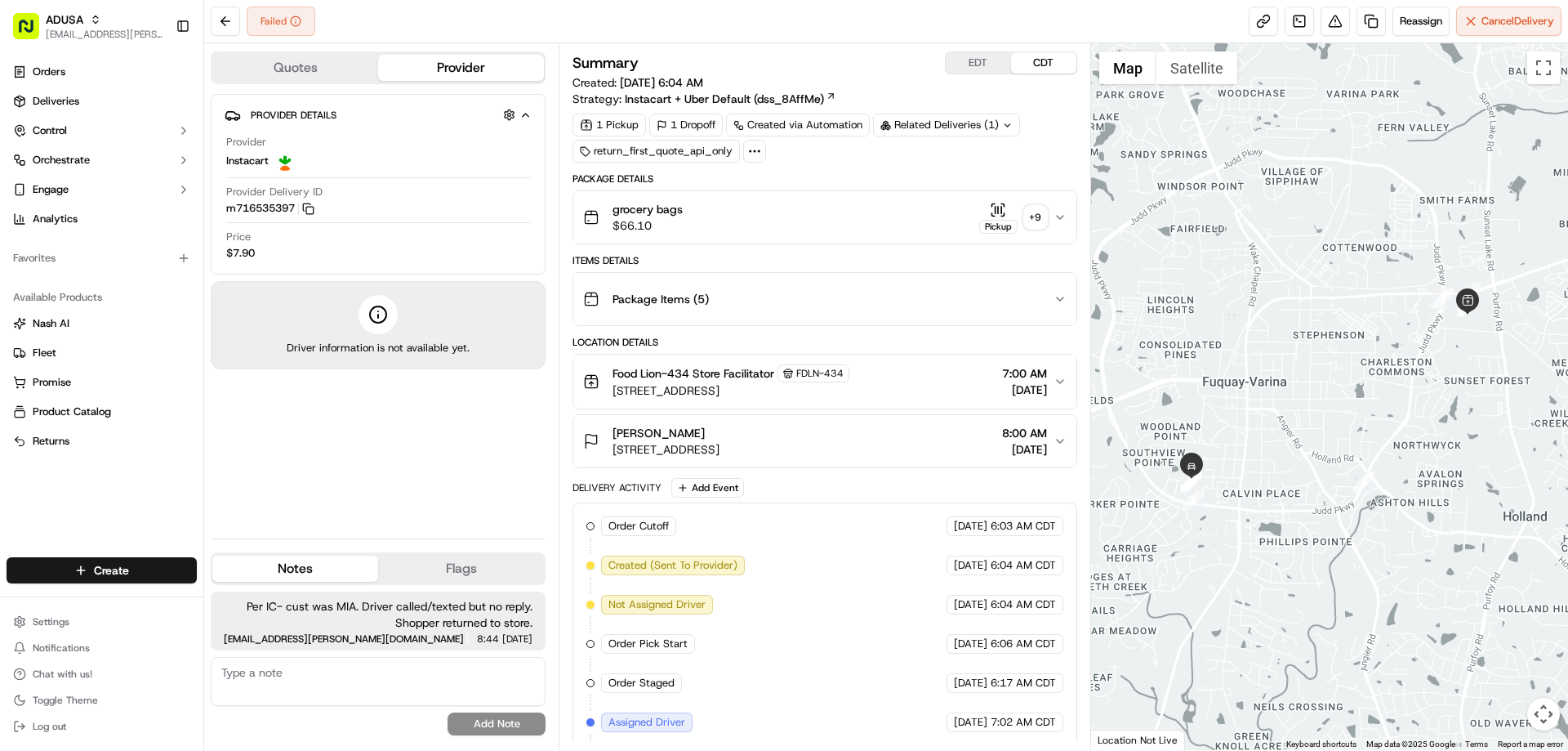
click at [812, 220] on div "grocery bags $66.10 Pickup + 9" at bounding box center [818, 217] width 469 height 33
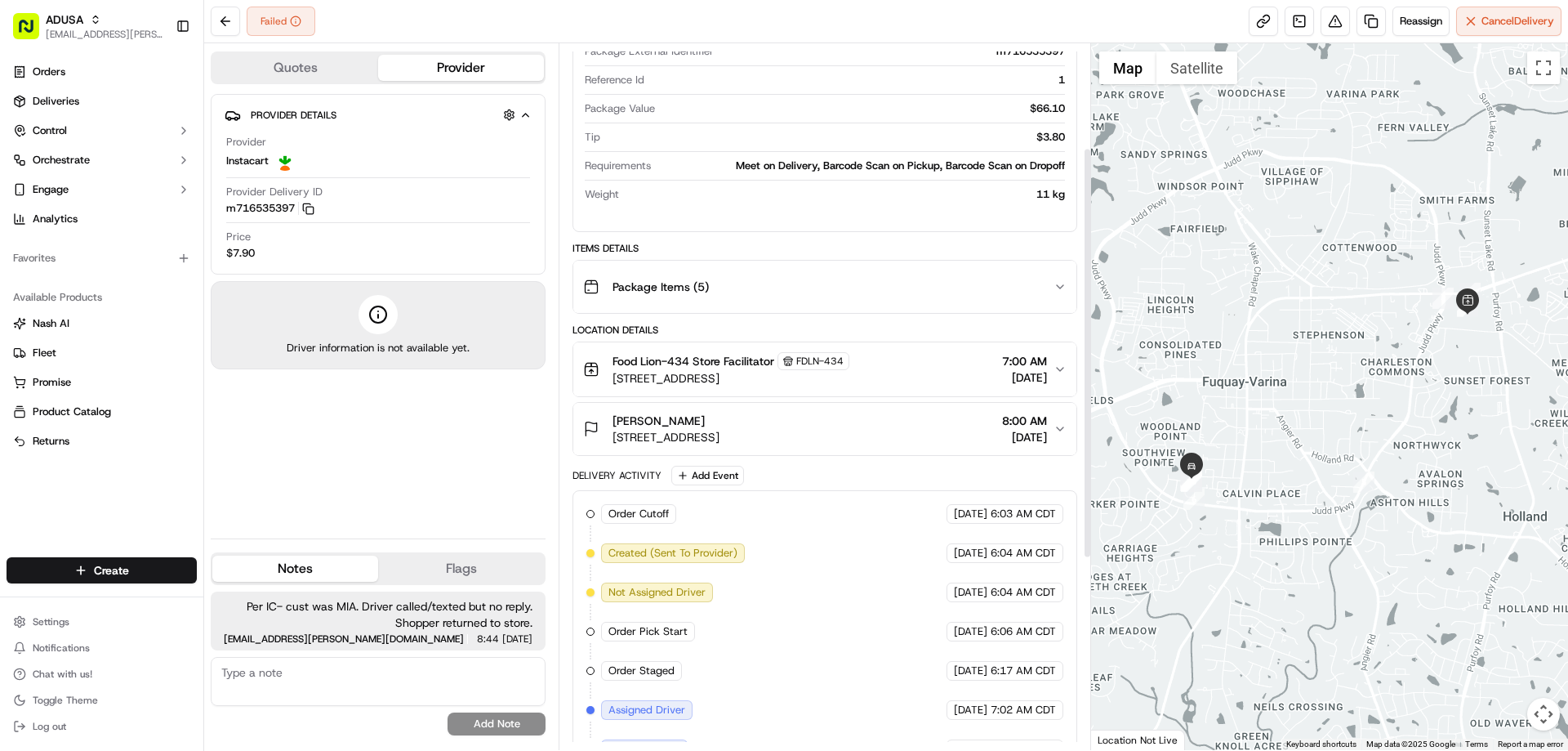
scroll to position [179, 0]
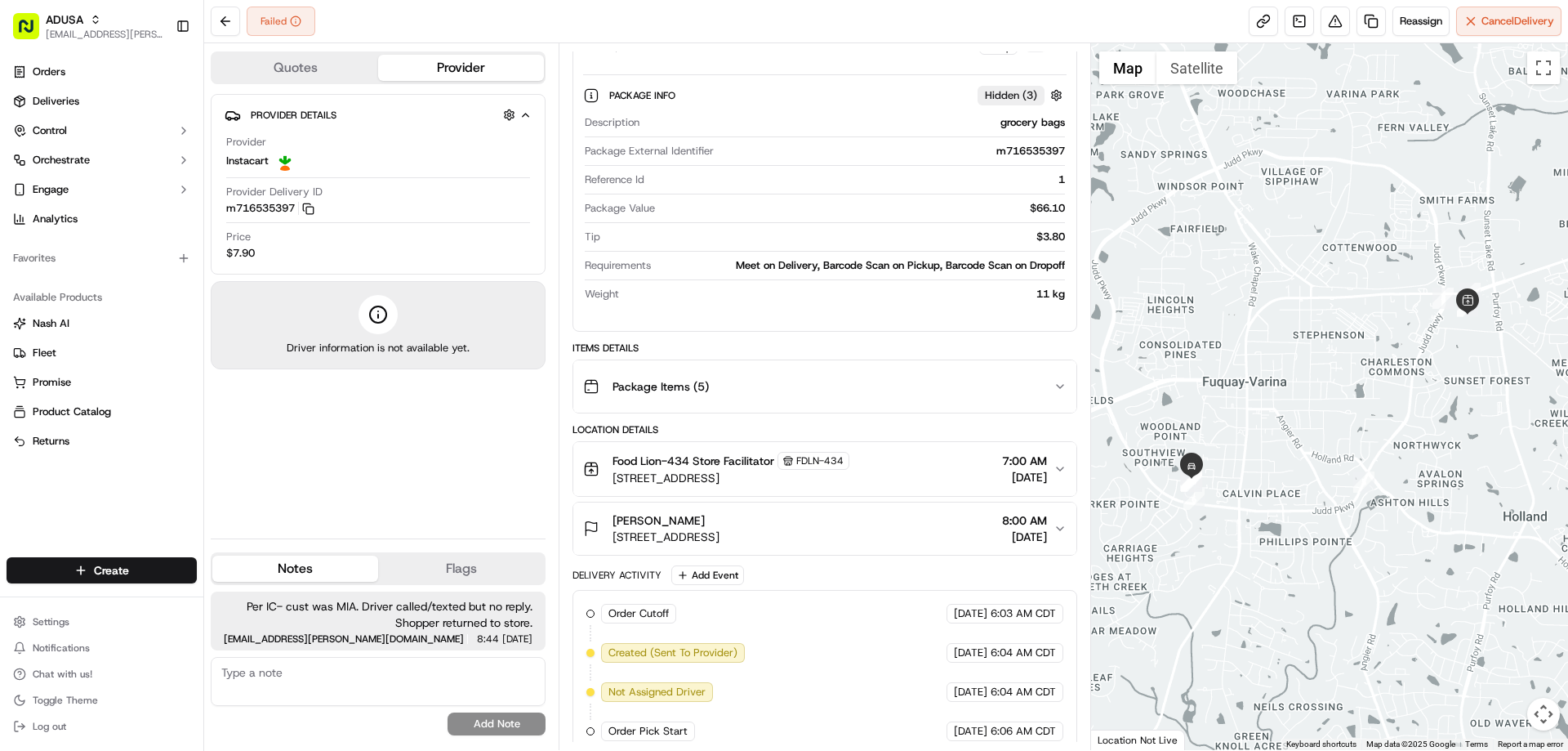
click at [758, 385] on div "Package Items ( 5 )" at bounding box center [818, 386] width 469 height 33
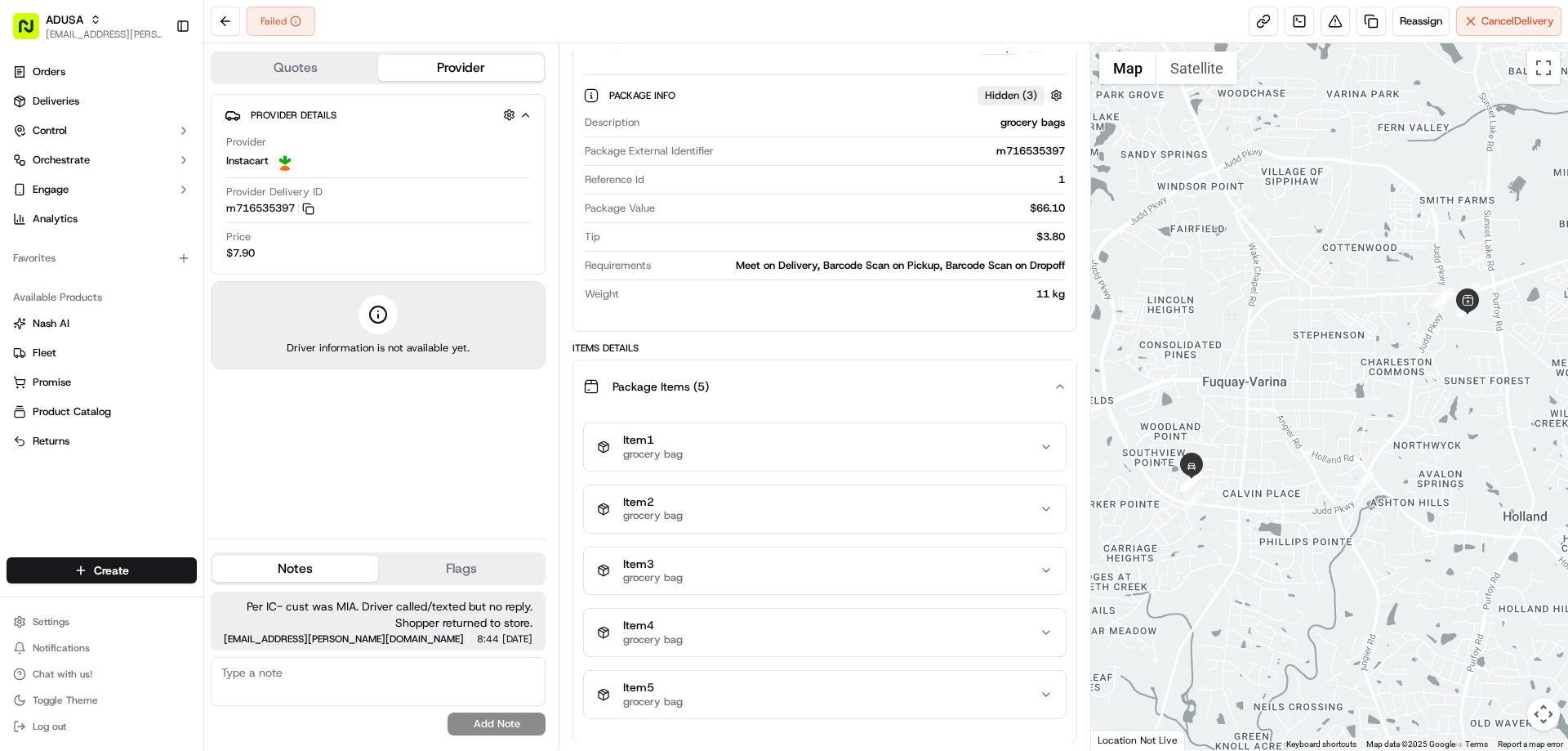
click at [706, 441] on div "Item 1 grocery bag" at bounding box center [817, 446] width 442 height 28
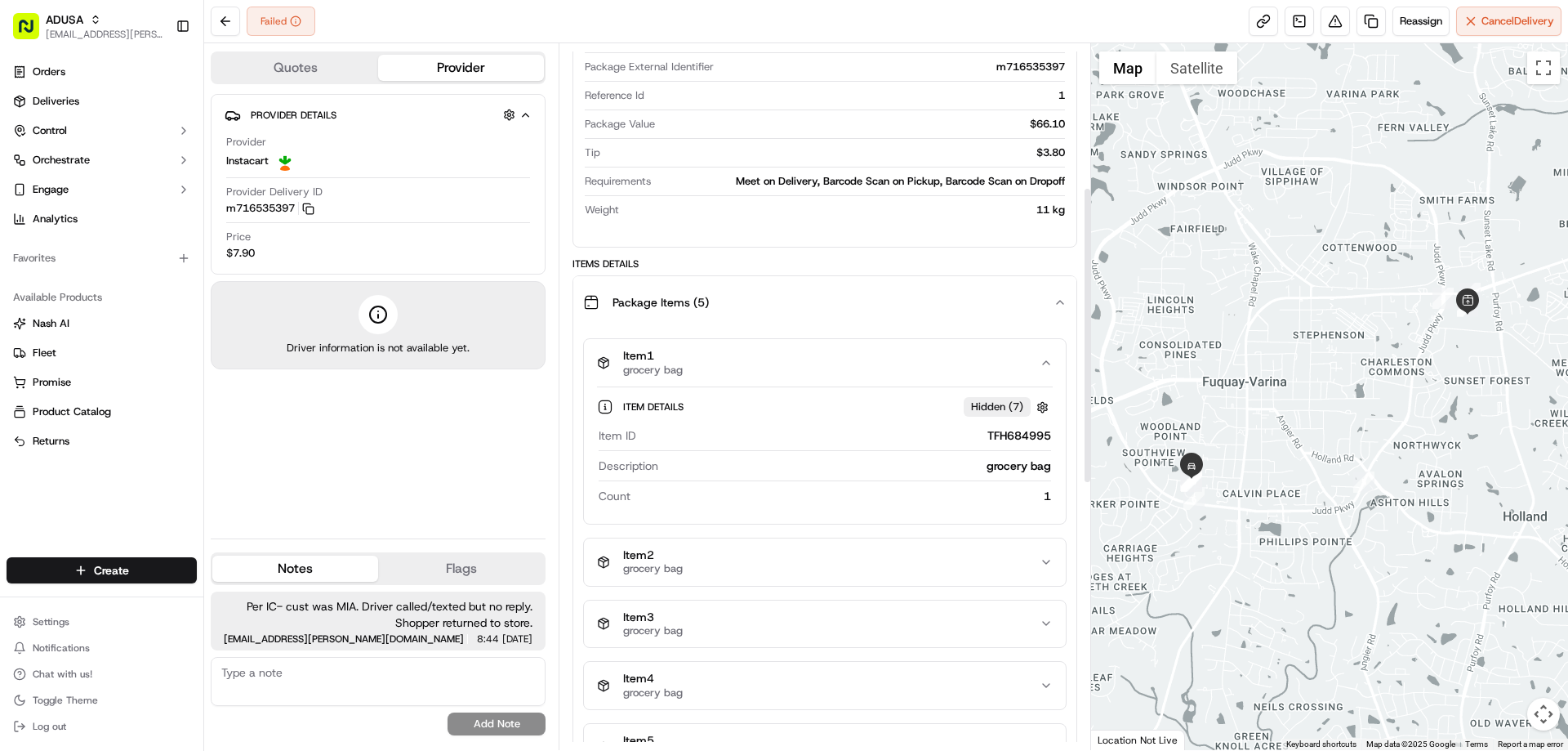
scroll to position [342, 0]
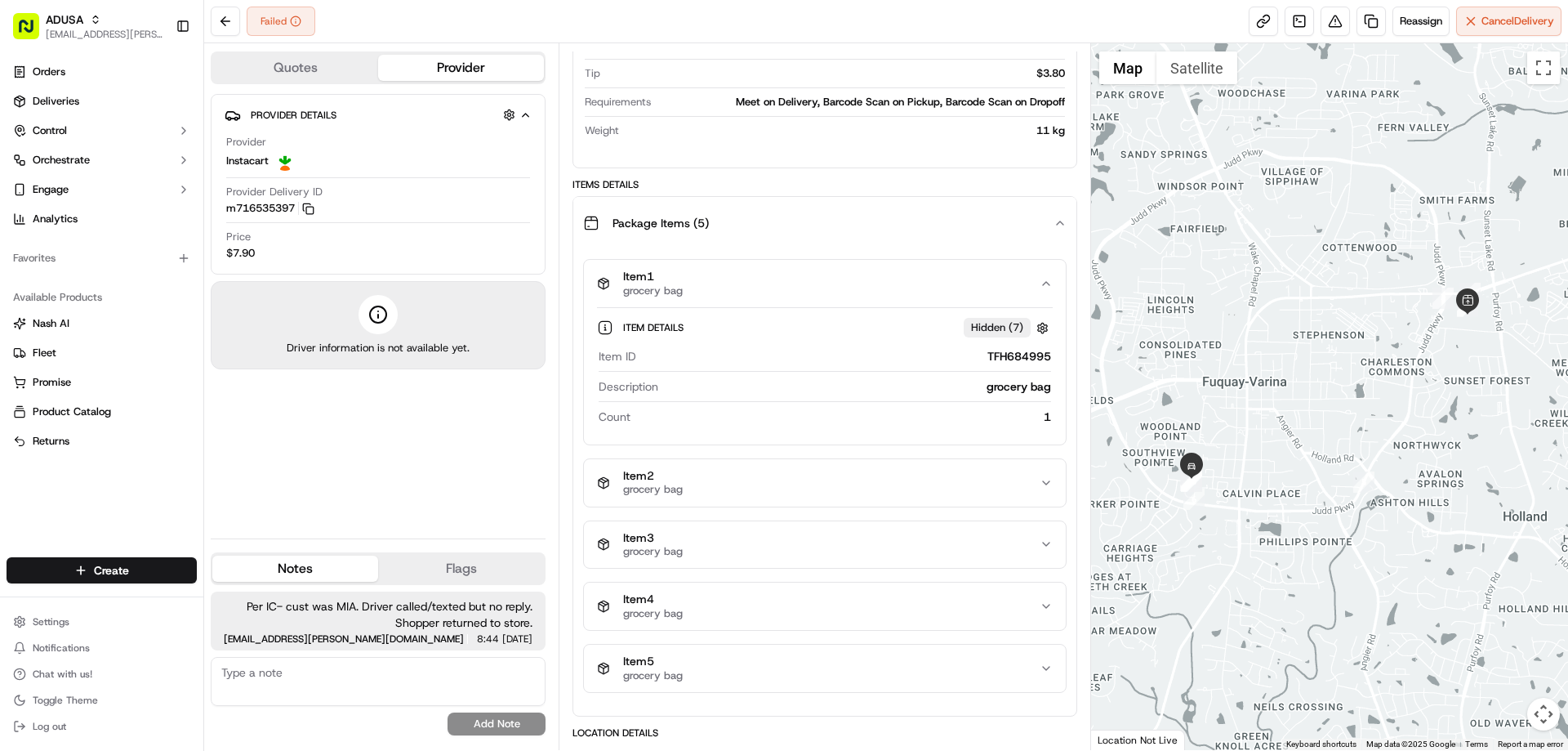
click at [743, 479] on div "Item 2 grocery bag" at bounding box center [817, 482] width 442 height 28
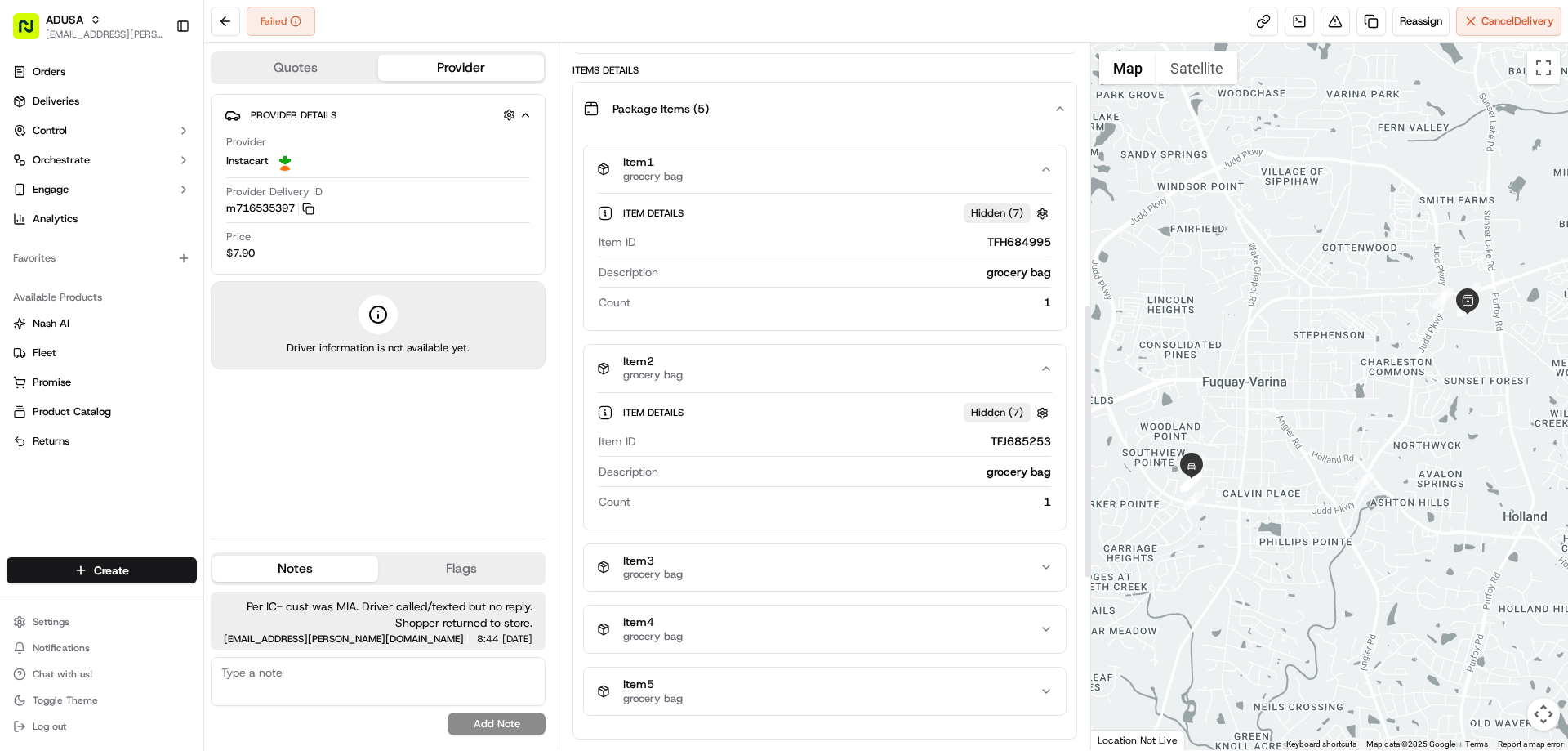
scroll to position [669, 0]
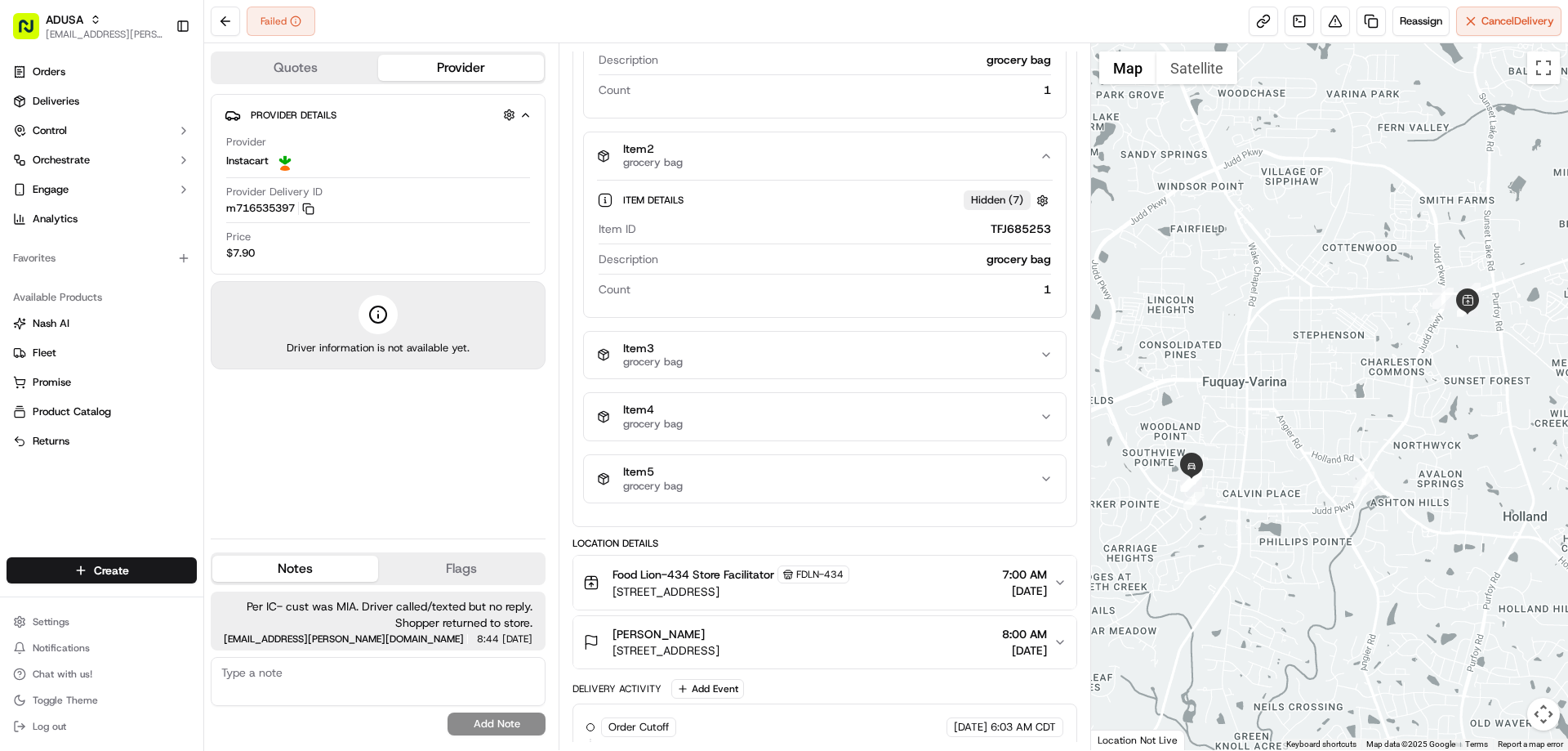
click at [747, 498] on button "Item 5 grocery bag" at bounding box center [825, 479] width 481 height 48
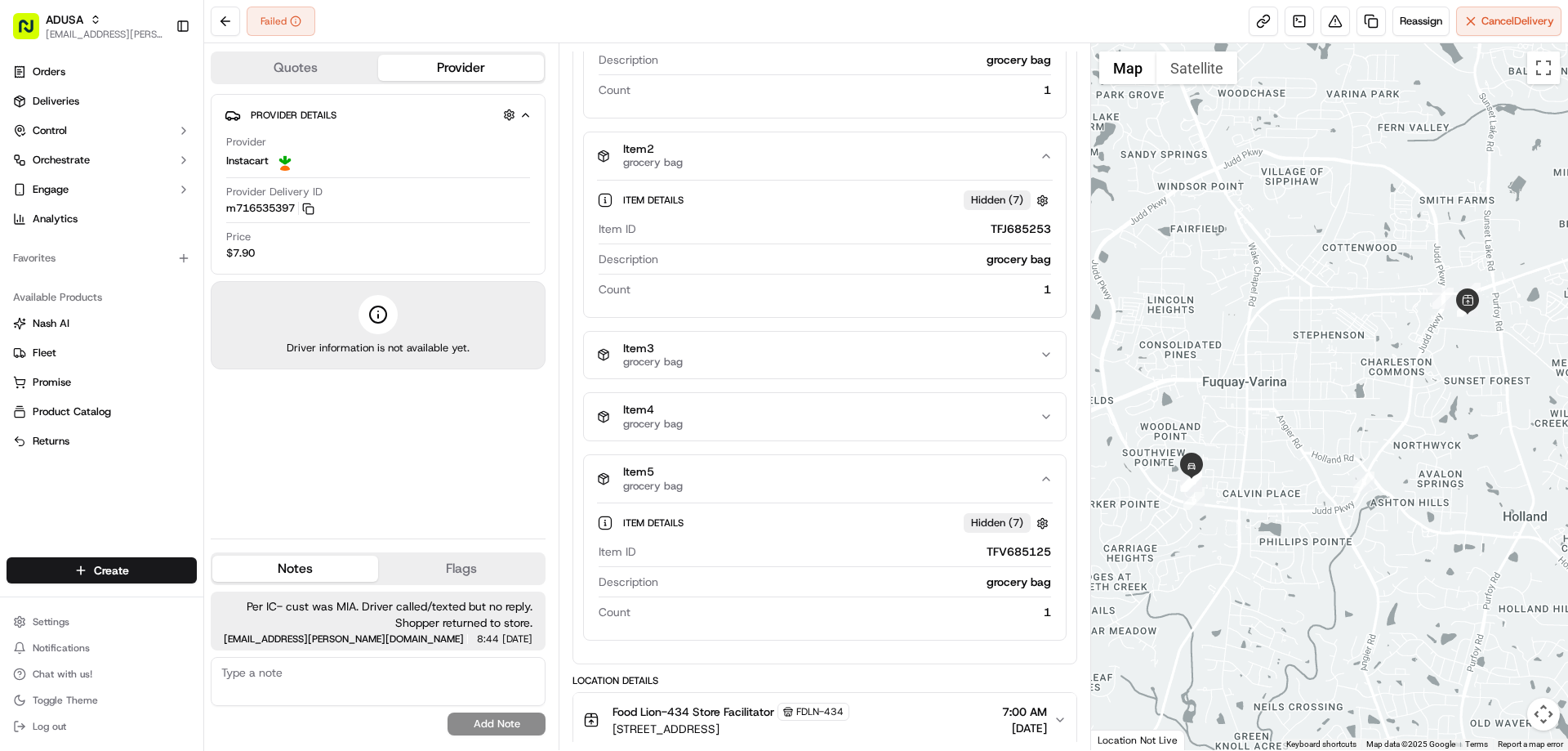
click at [760, 445] on div "Item 1 grocery bag Item Details Hidden ( 7 ) Item ID TFH684995 Description groc…" at bounding box center [825, 286] width 483 height 708
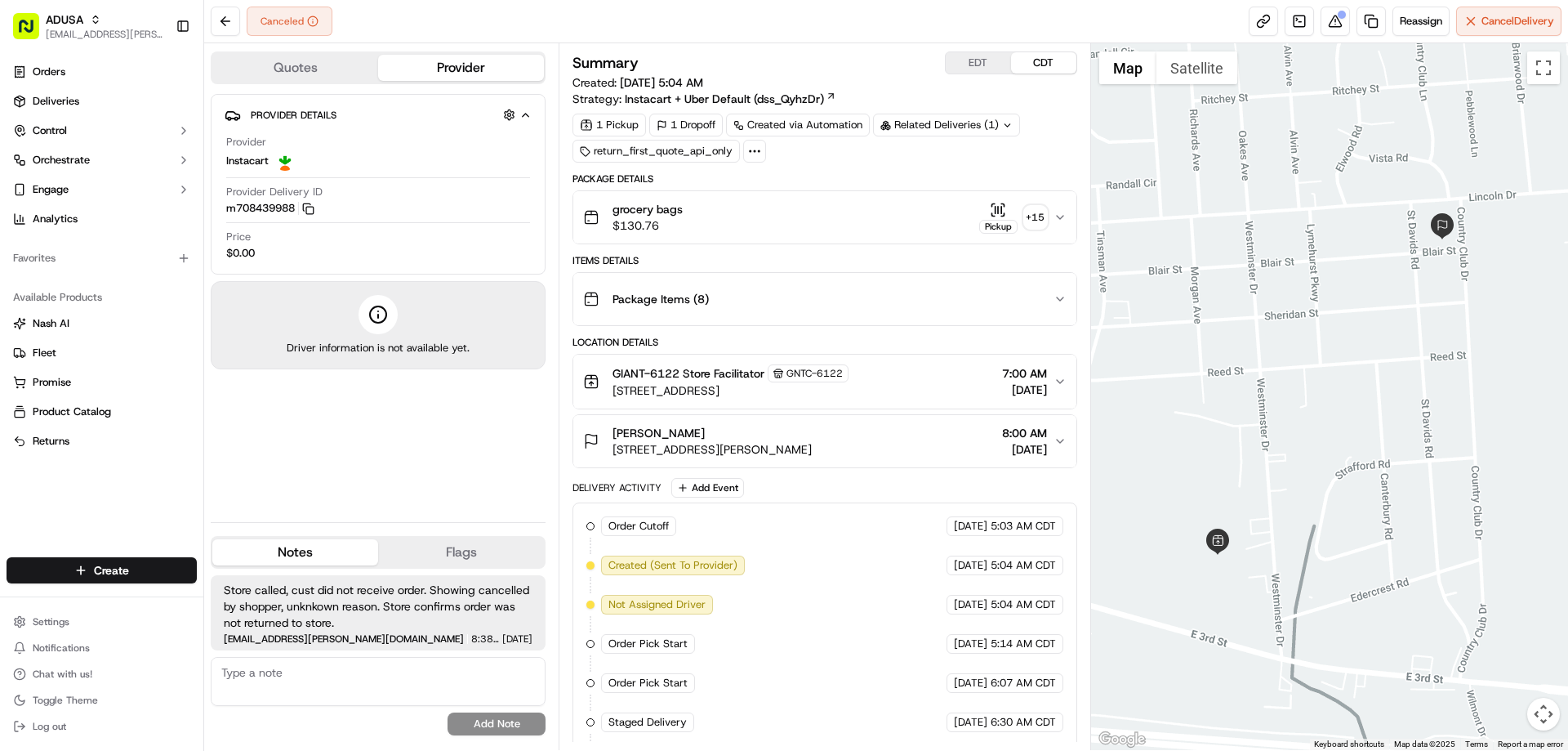
click at [851, 219] on div "grocery bags $130.76 Pickup + 15" at bounding box center [818, 217] width 469 height 33
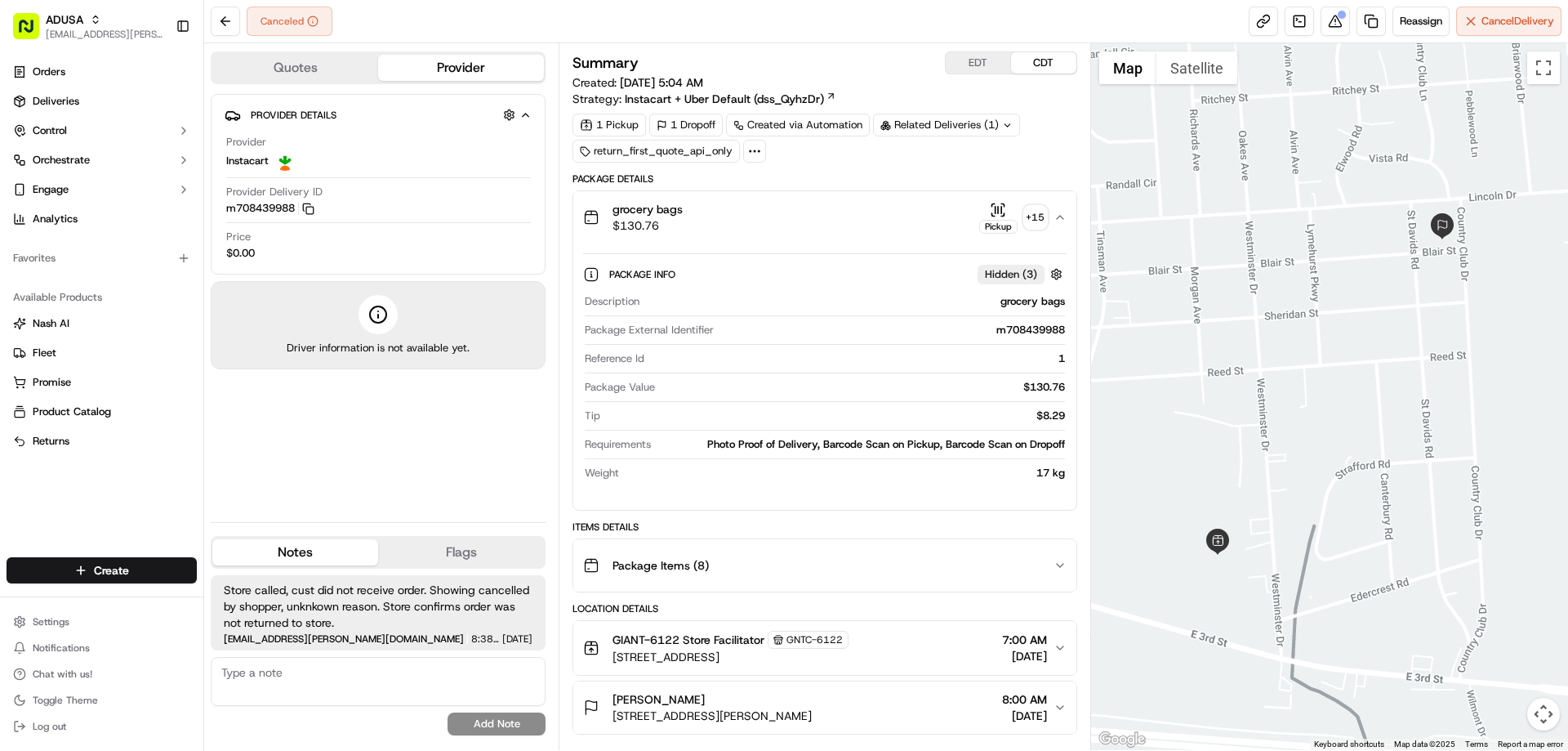
click at [851, 219] on div "grocery bags $130.76 Pickup + 15" at bounding box center [818, 217] width 469 height 33
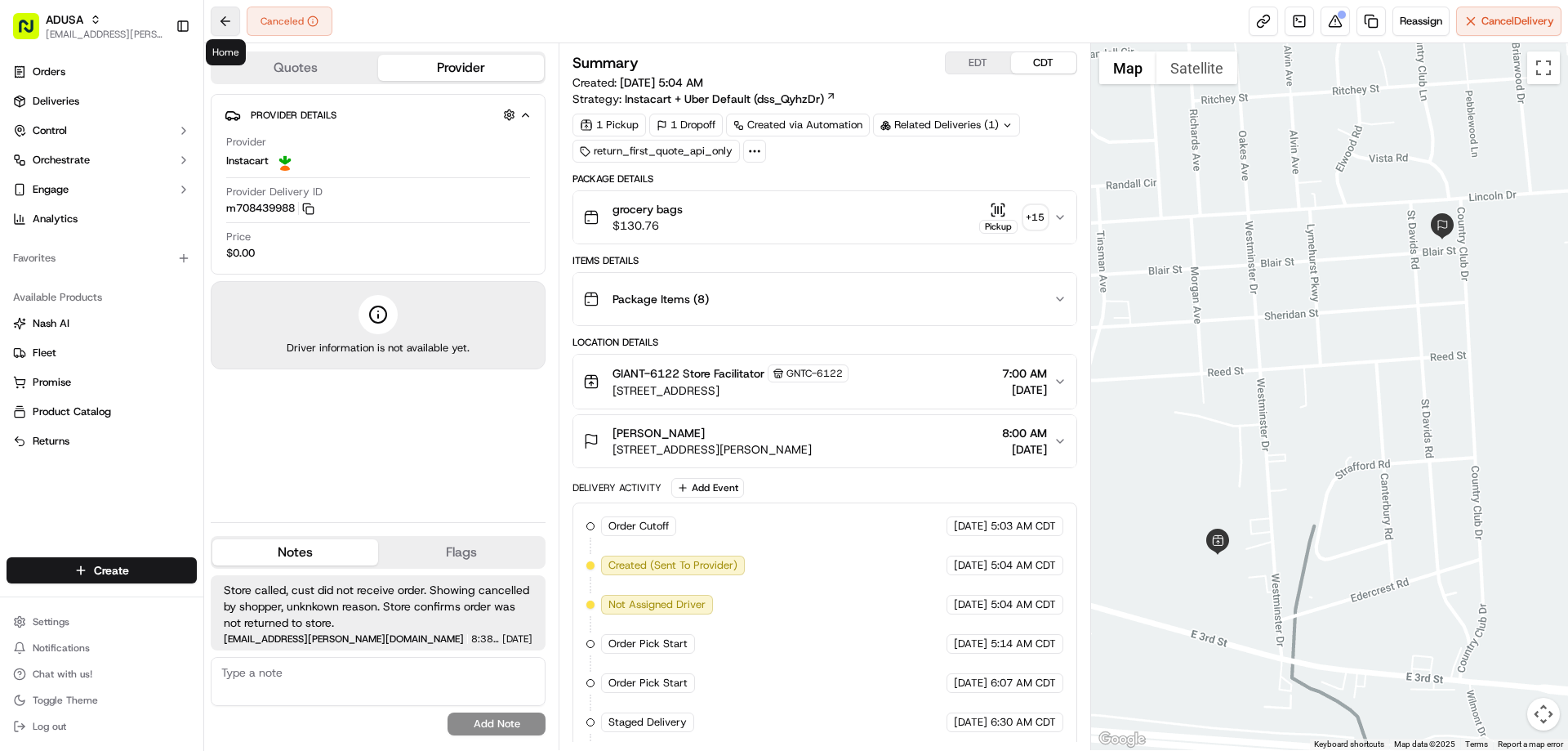
click at [223, 20] on button at bounding box center [225, 21] width 29 height 29
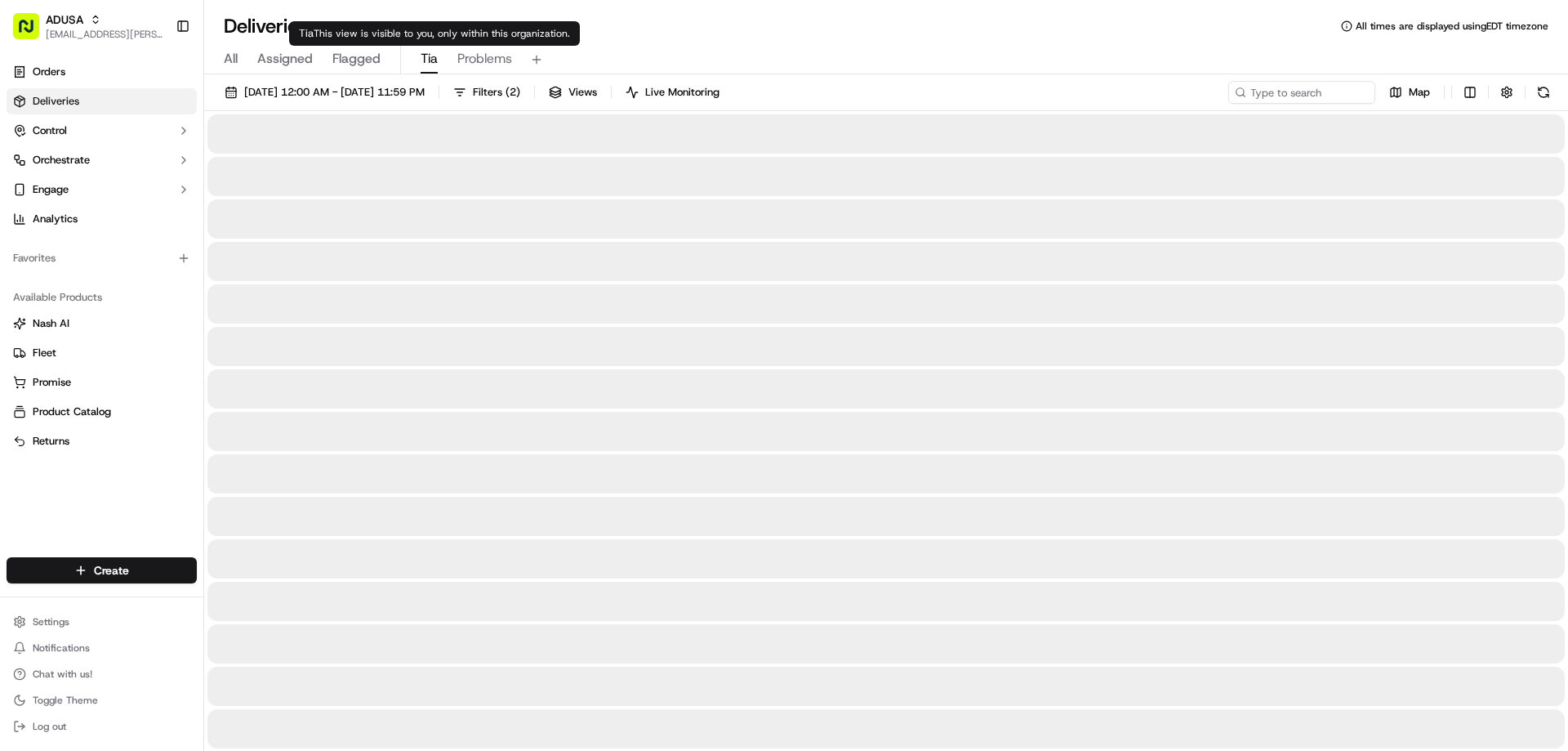
click at [433, 55] on span "Tia" at bounding box center [429, 58] width 17 height 19
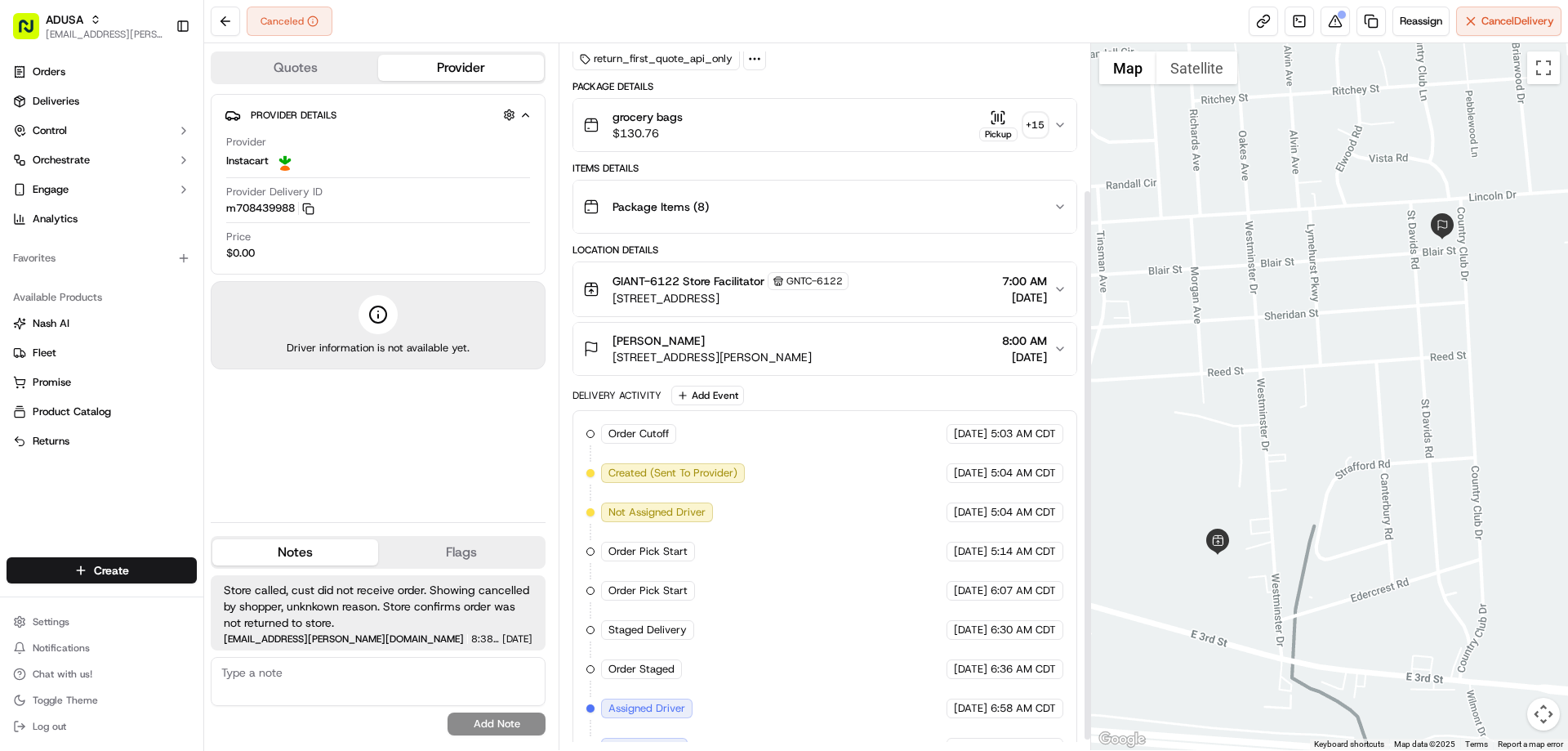
scroll to position [200, 0]
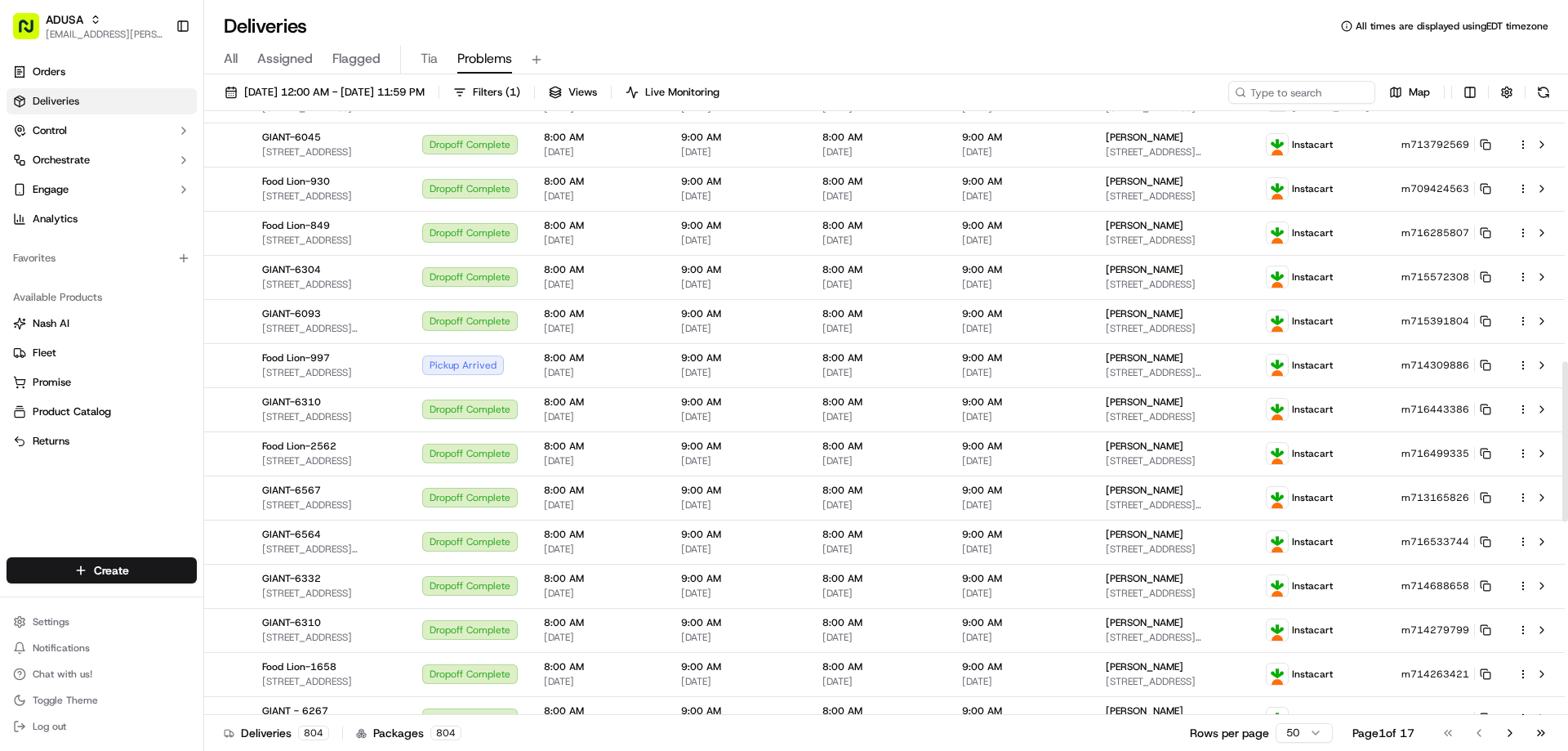
scroll to position [1344, 0]
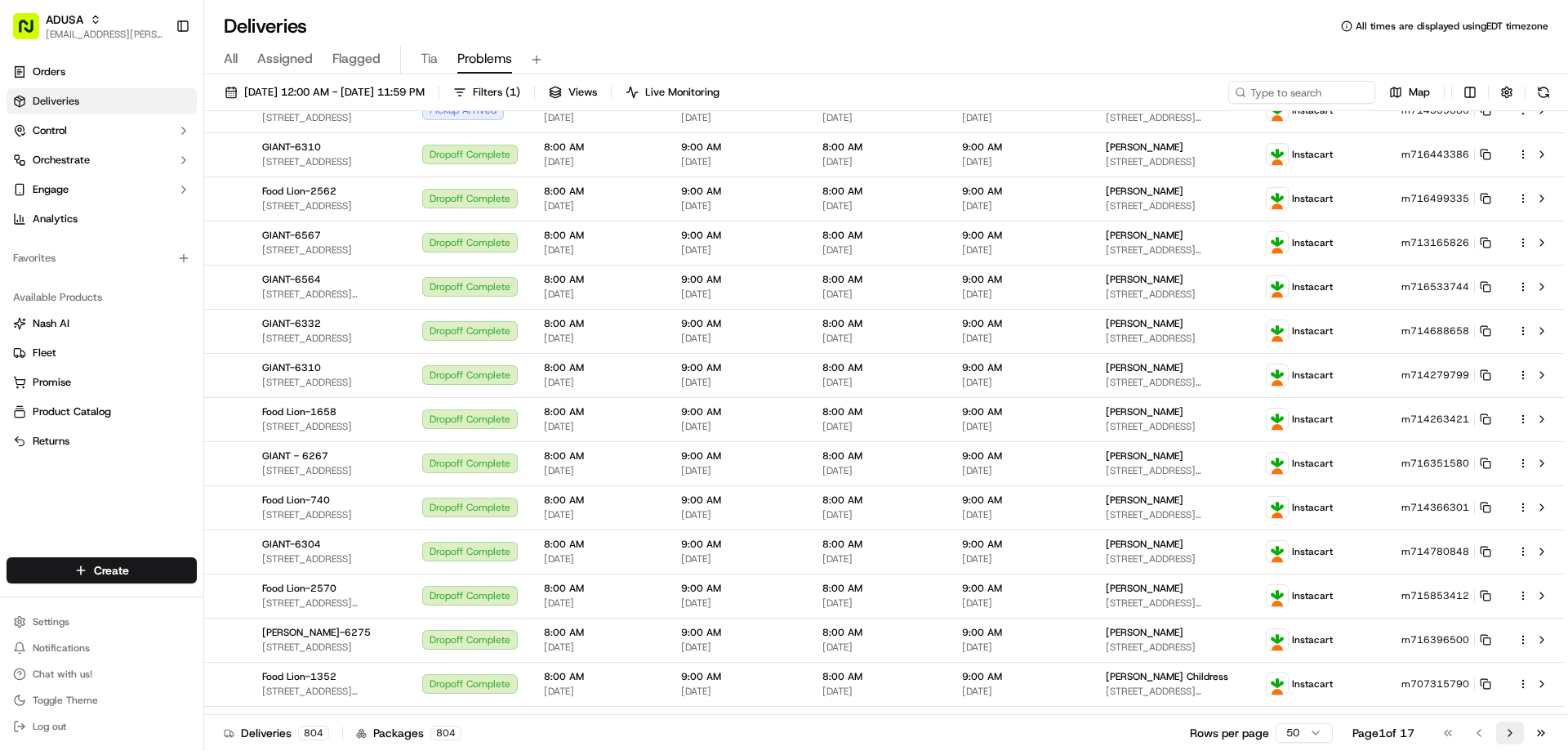
click at [1508, 731] on button "Go to next page" at bounding box center [1509, 732] width 28 height 23
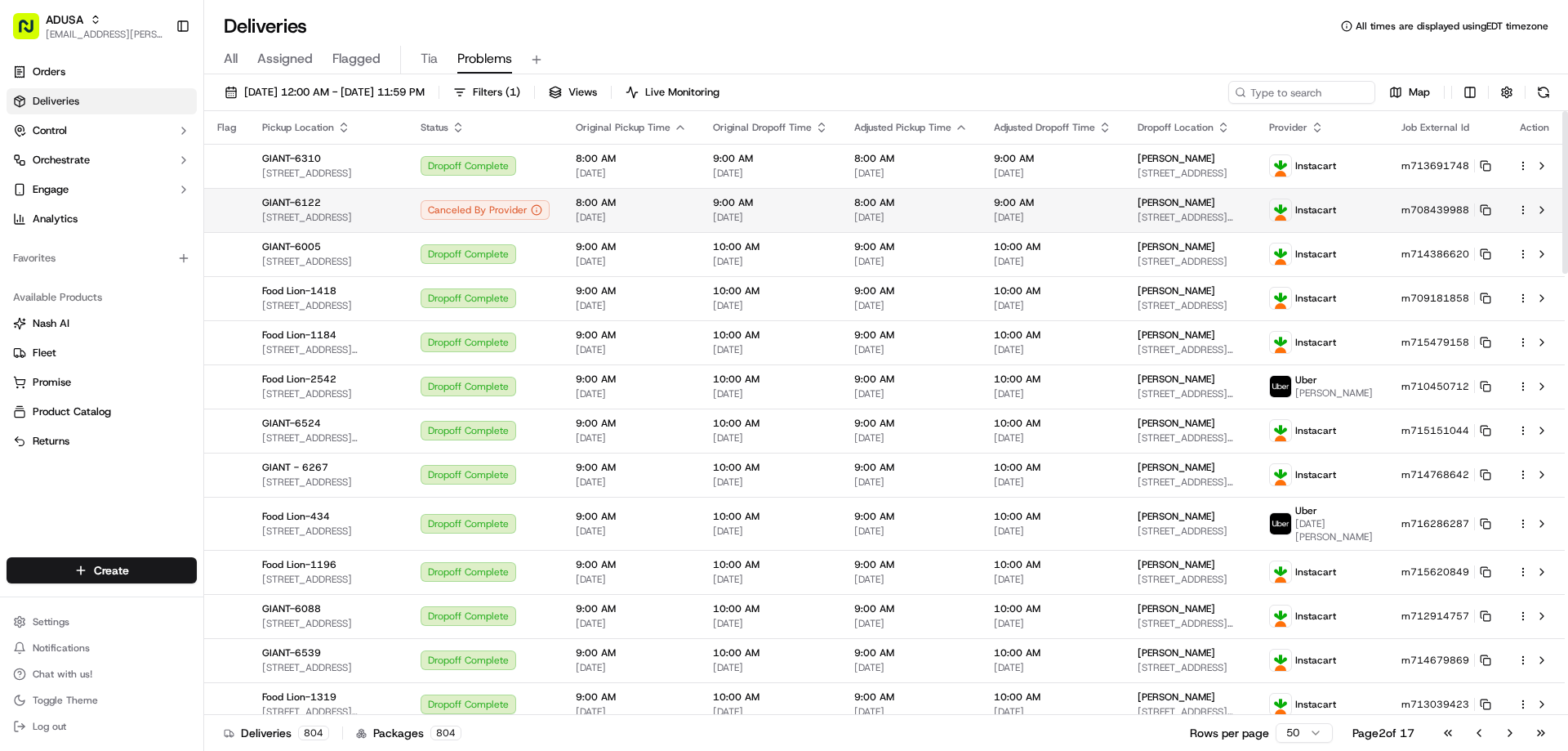
click at [1081, 205] on span "9:00 AM" at bounding box center [1053, 203] width 117 height 13
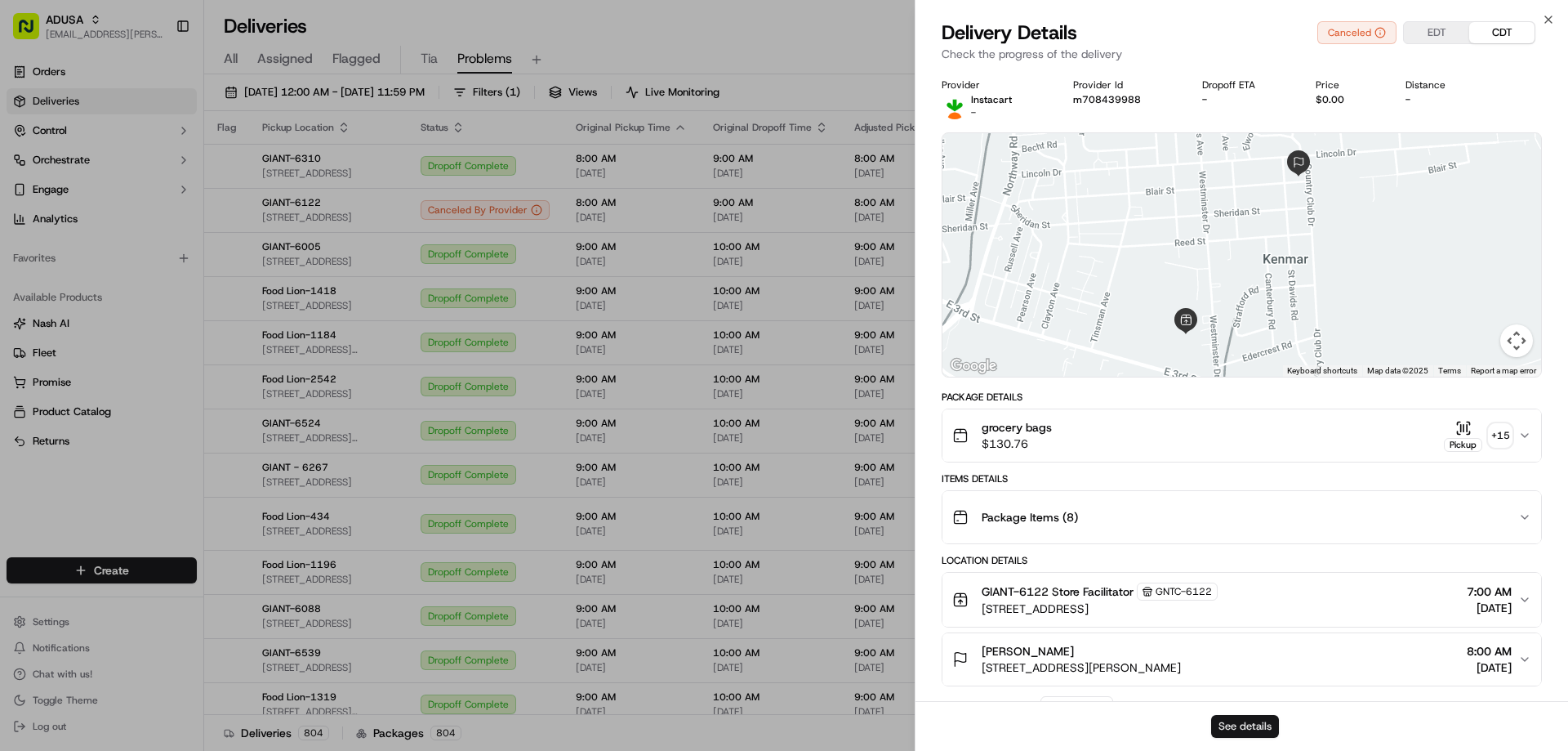
click at [1252, 734] on button "See details" at bounding box center [1245, 726] width 68 height 23
click at [1553, 16] on icon "button" at bounding box center [1549, 20] width 13 height 13
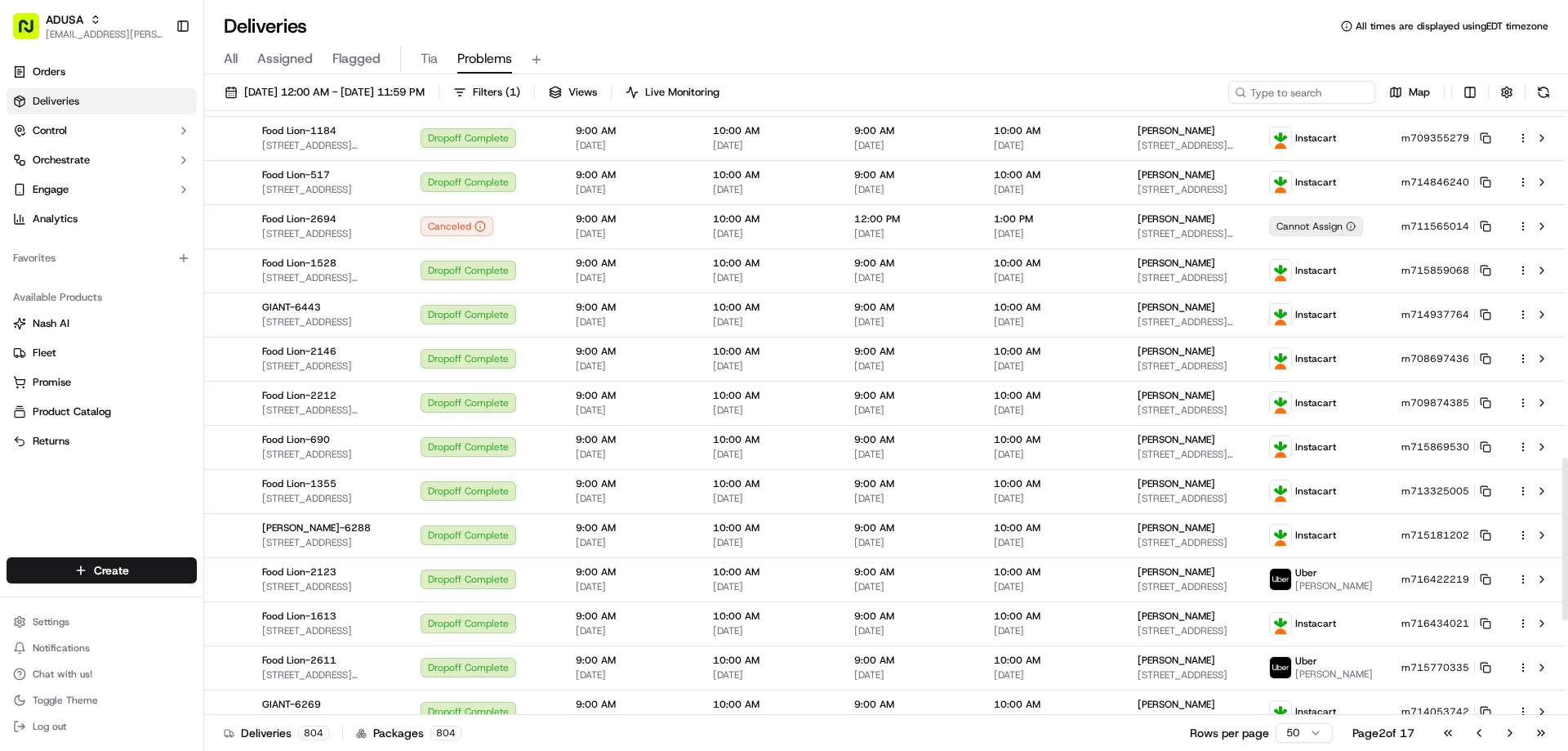
scroll to position [1235, 0]
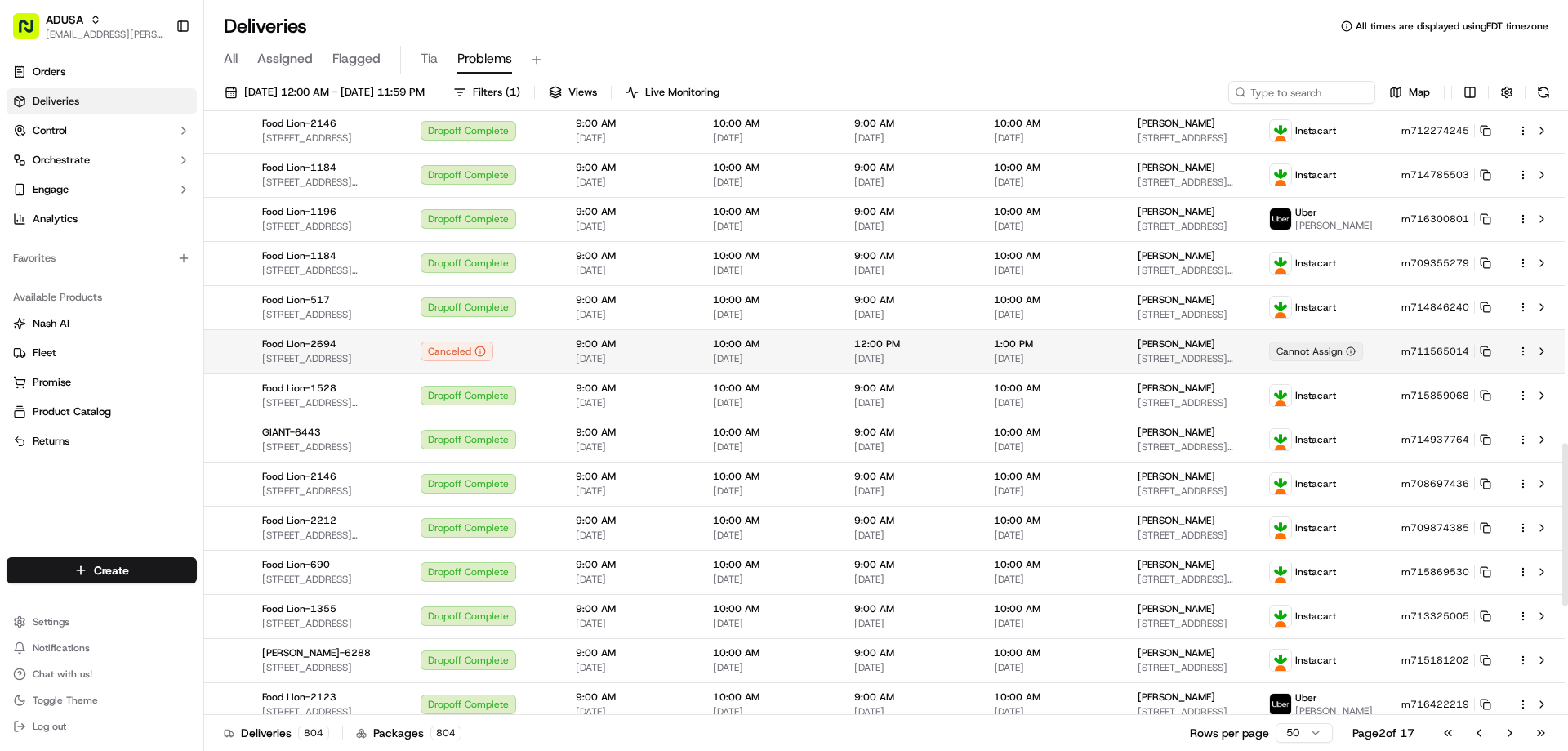
click at [1105, 352] on span "[DATE]" at bounding box center [1053, 359] width 117 height 13
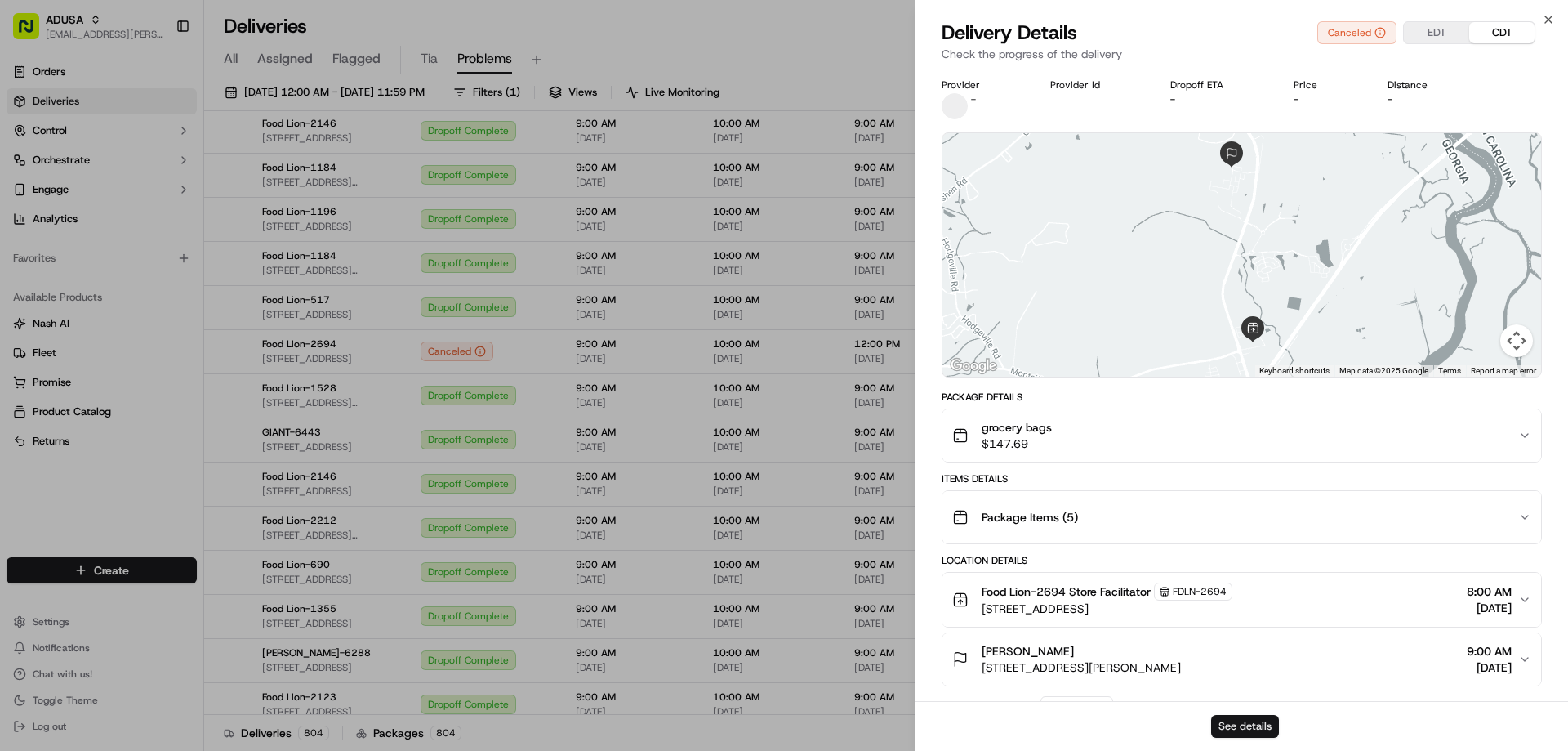
click at [1242, 723] on button "See details" at bounding box center [1245, 726] width 68 height 23
